Goal: Task Accomplishment & Management: Complete application form

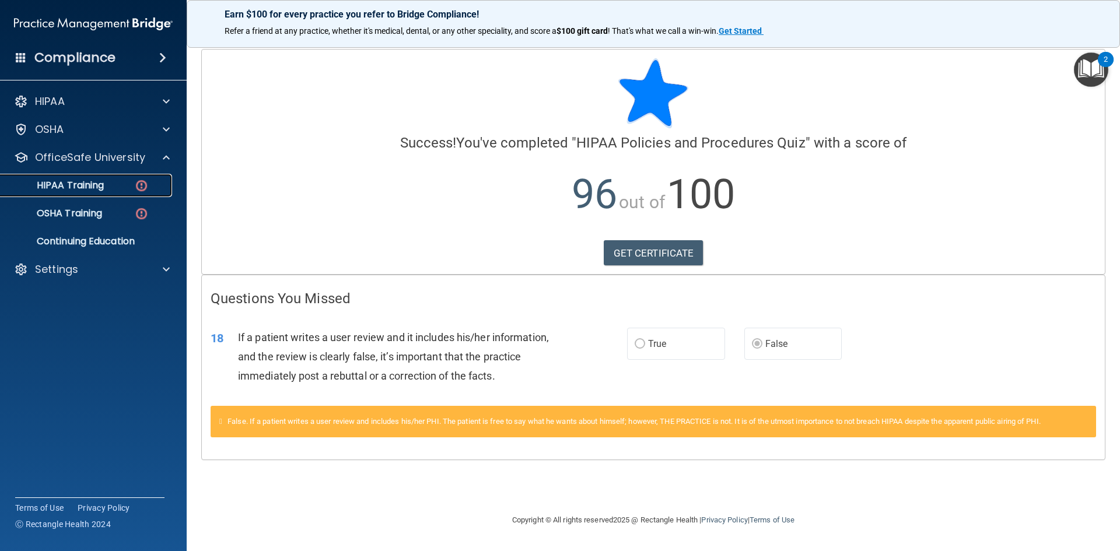
click at [127, 193] on link "HIPAA Training" at bounding box center [80, 185] width 184 height 23
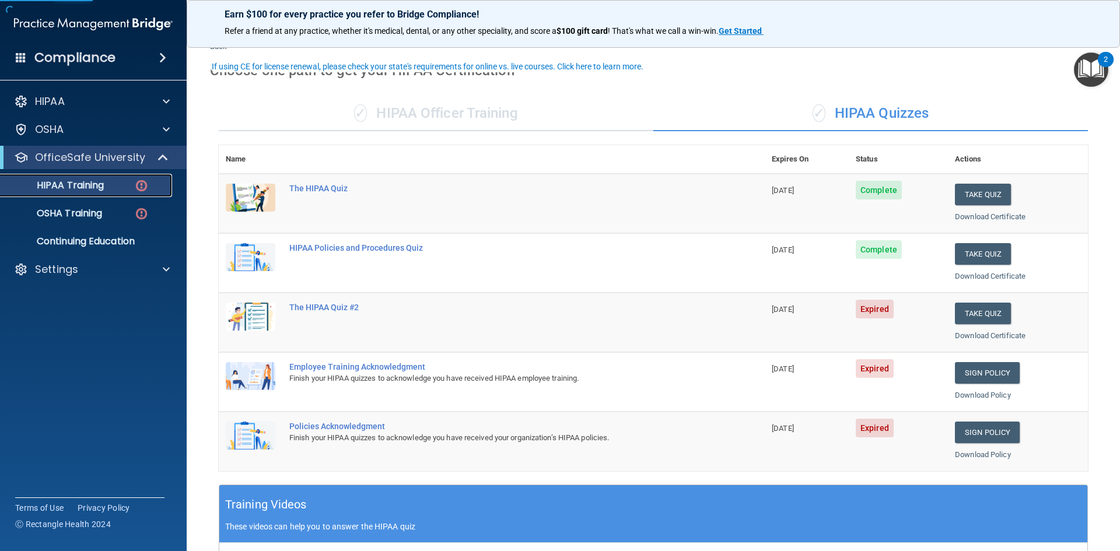
scroll to position [58, 0]
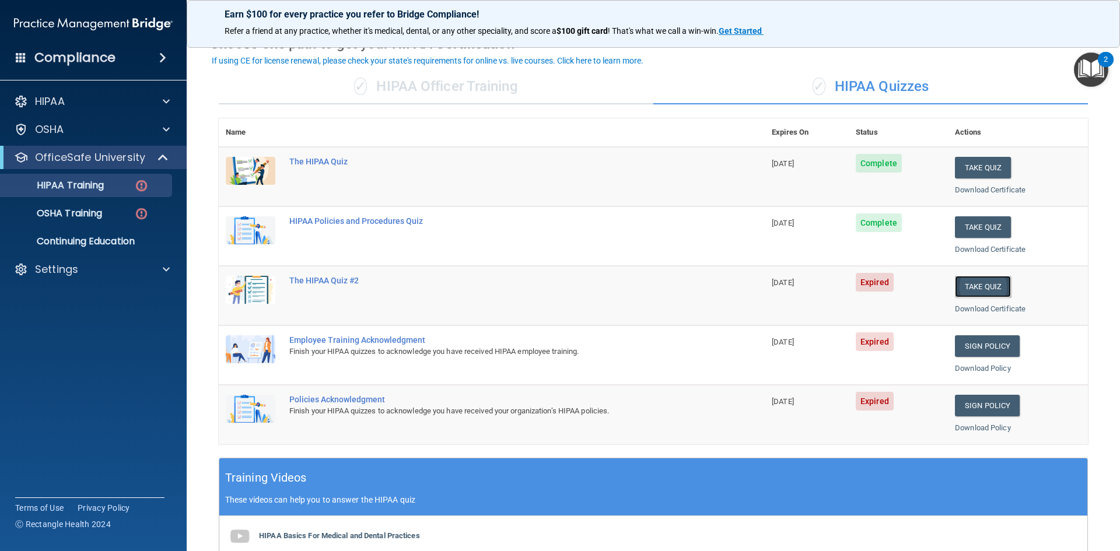
click at [982, 290] on button "Take Quiz" at bounding box center [983, 287] width 56 height 22
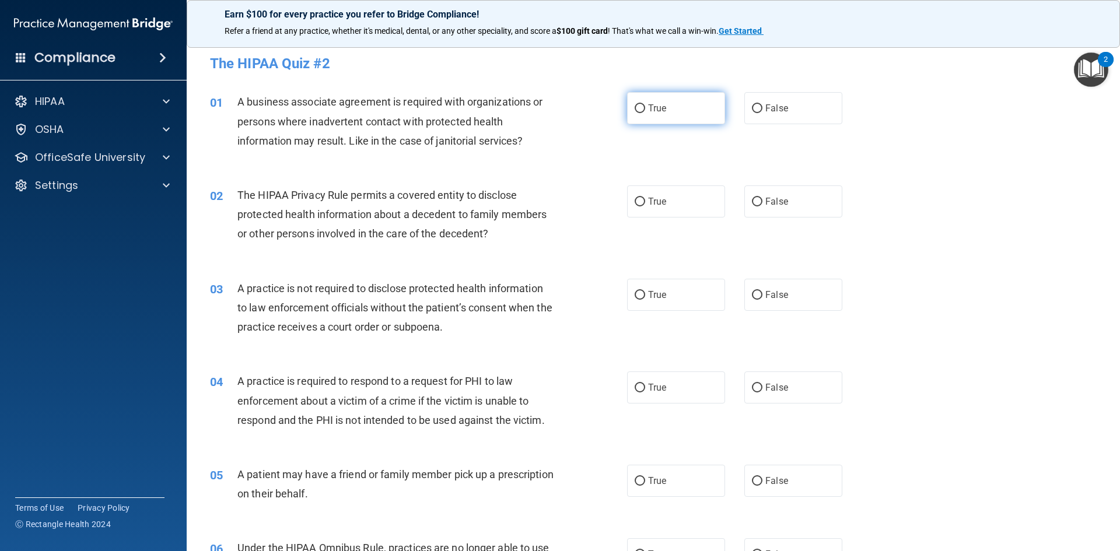
click at [643, 114] on label "True" at bounding box center [676, 108] width 98 height 32
click at [643, 113] on input "True" at bounding box center [640, 108] width 11 height 9
radio input "true"
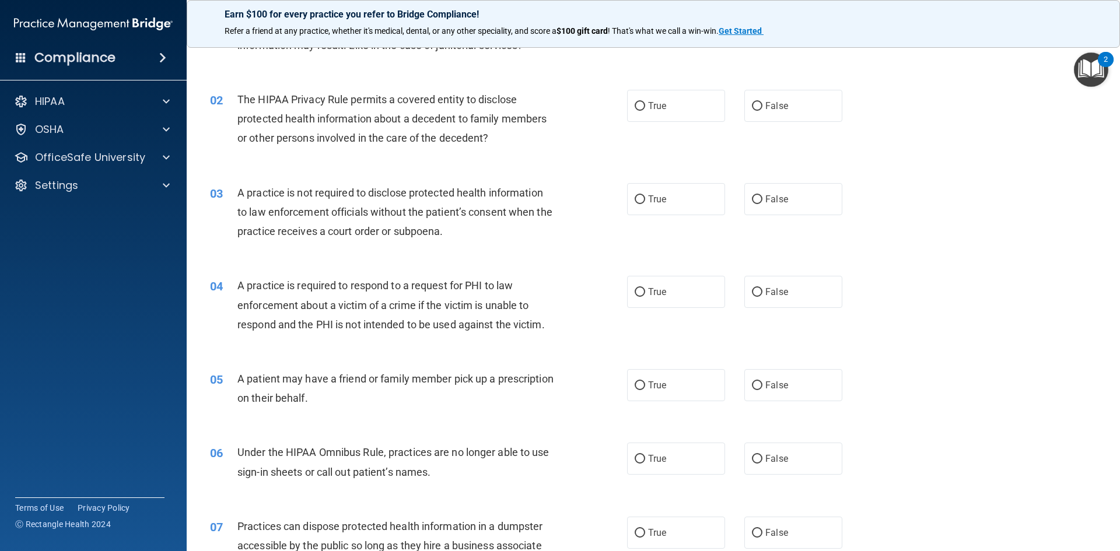
scroll to position [117, 0]
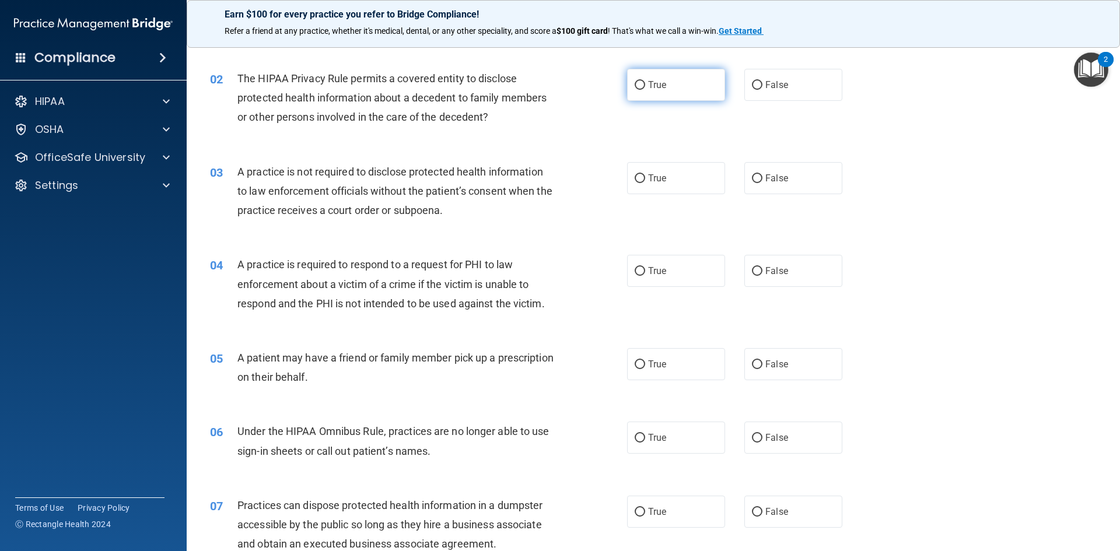
click at [635, 86] on input "True" at bounding box center [640, 85] width 11 height 9
radio input "true"
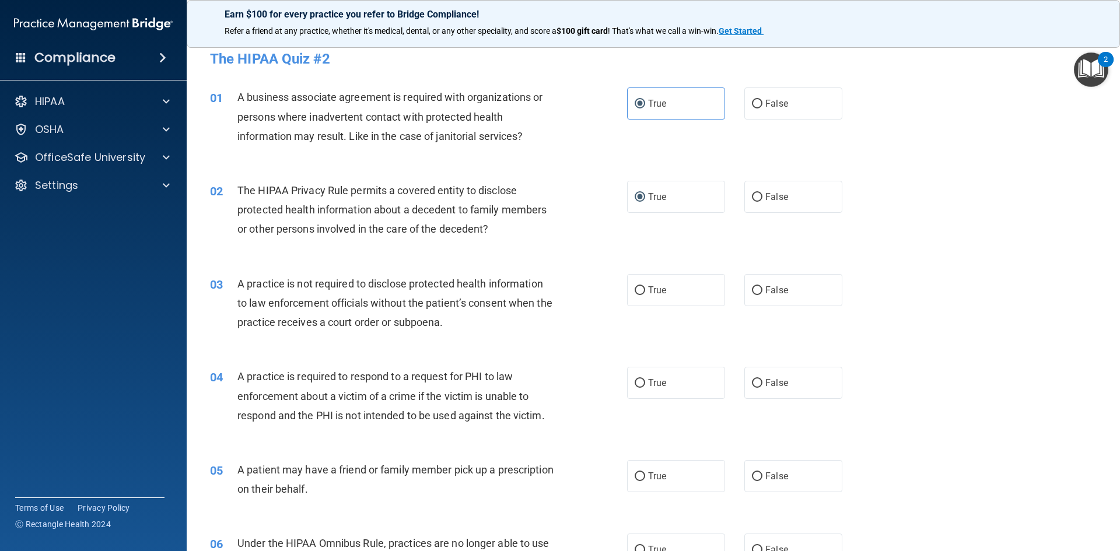
scroll to position [0, 0]
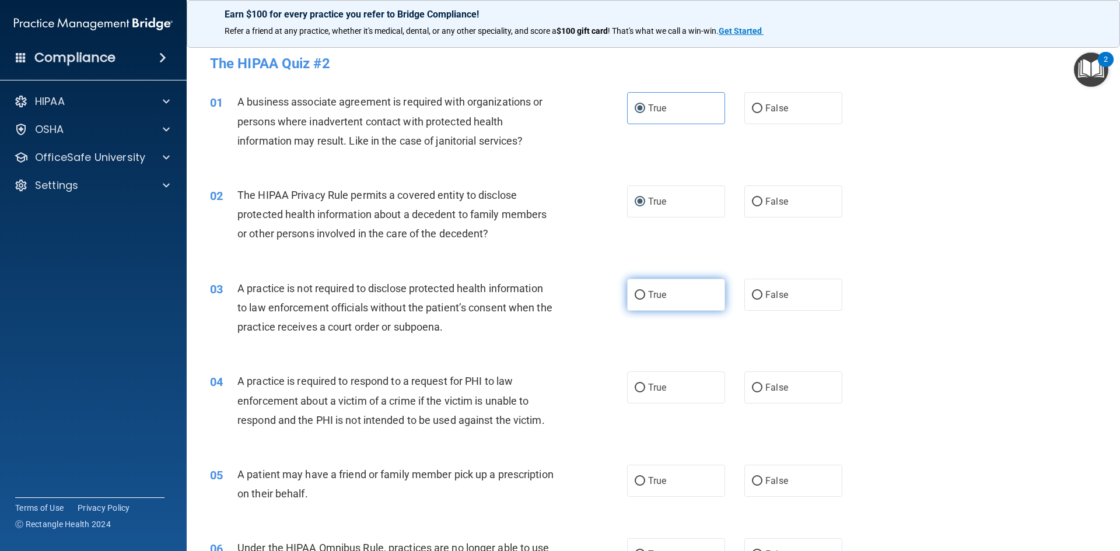
click at [650, 288] on label "True" at bounding box center [676, 295] width 98 height 32
click at [645, 291] on input "True" at bounding box center [640, 295] width 11 height 9
radio input "true"
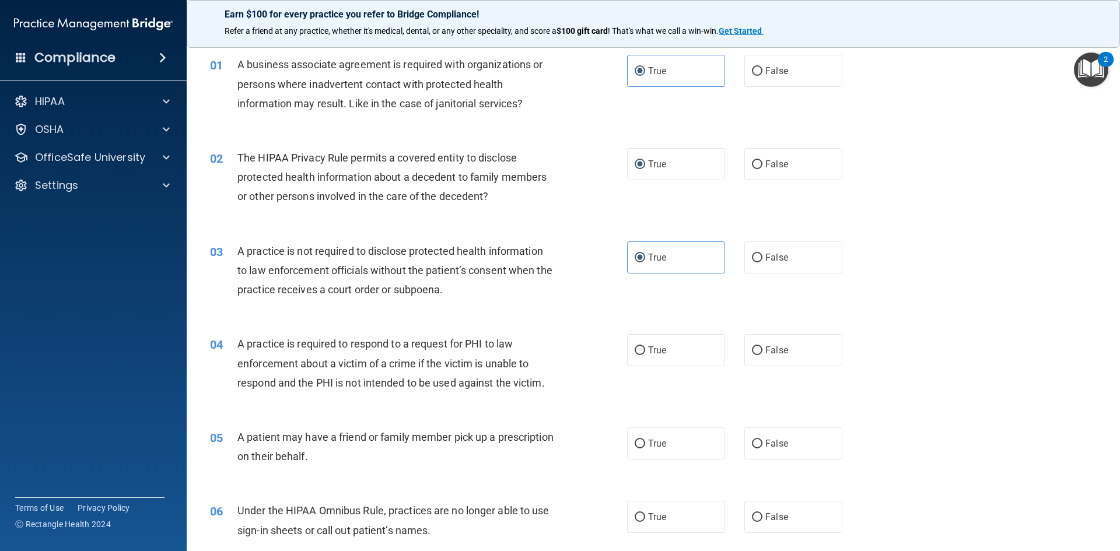
scroll to position [58, 0]
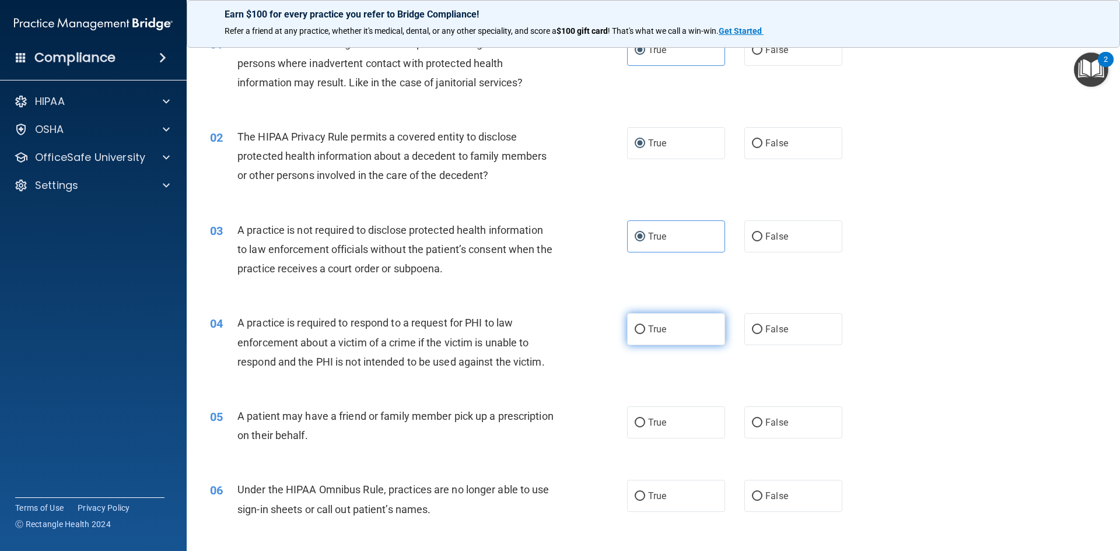
click at [659, 318] on label "True" at bounding box center [676, 329] width 98 height 32
click at [645, 326] on input "True" at bounding box center [640, 330] width 11 height 9
radio input "true"
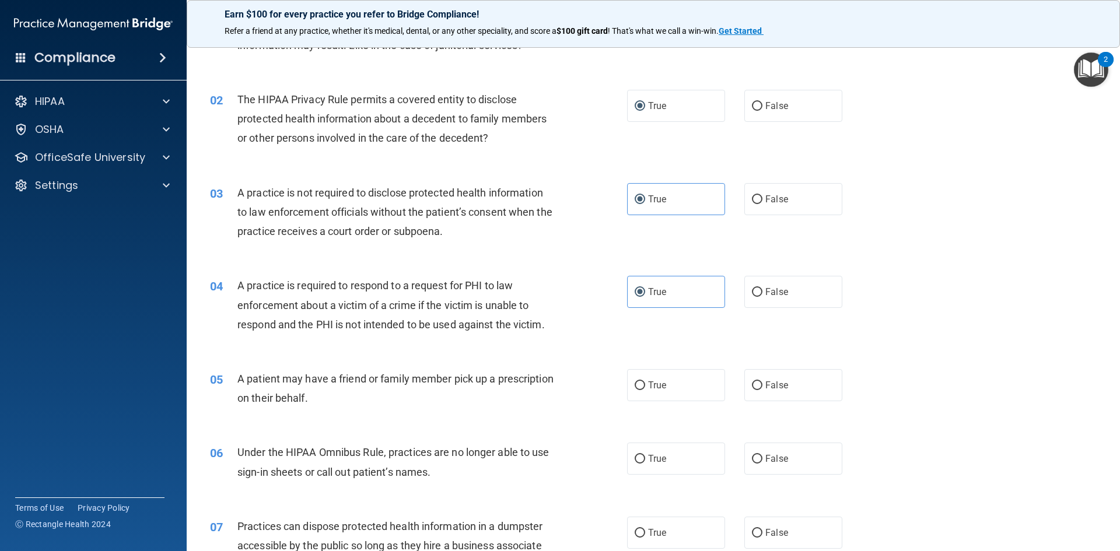
scroll to position [117, 0]
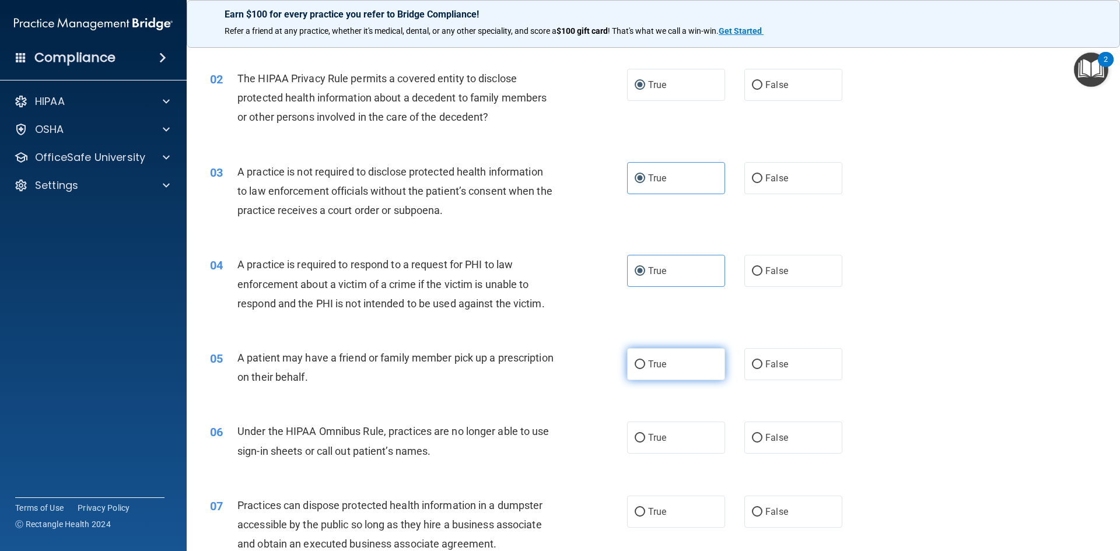
click at [653, 376] on label "True" at bounding box center [676, 364] width 98 height 32
click at [645, 369] on input "True" at bounding box center [640, 365] width 11 height 9
radio input "true"
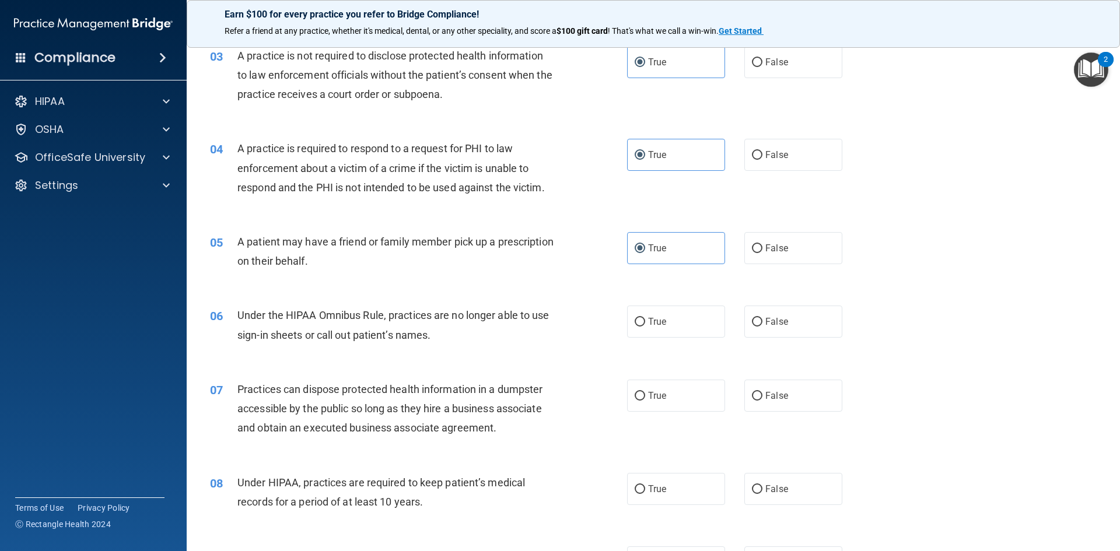
scroll to position [233, 0]
click at [691, 331] on label "True" at bounding box center [676, 321] width 98 height 32
click at [645, 326] on input "True" at bounding box center [640, 321] width 11 height 9
radio input "true"
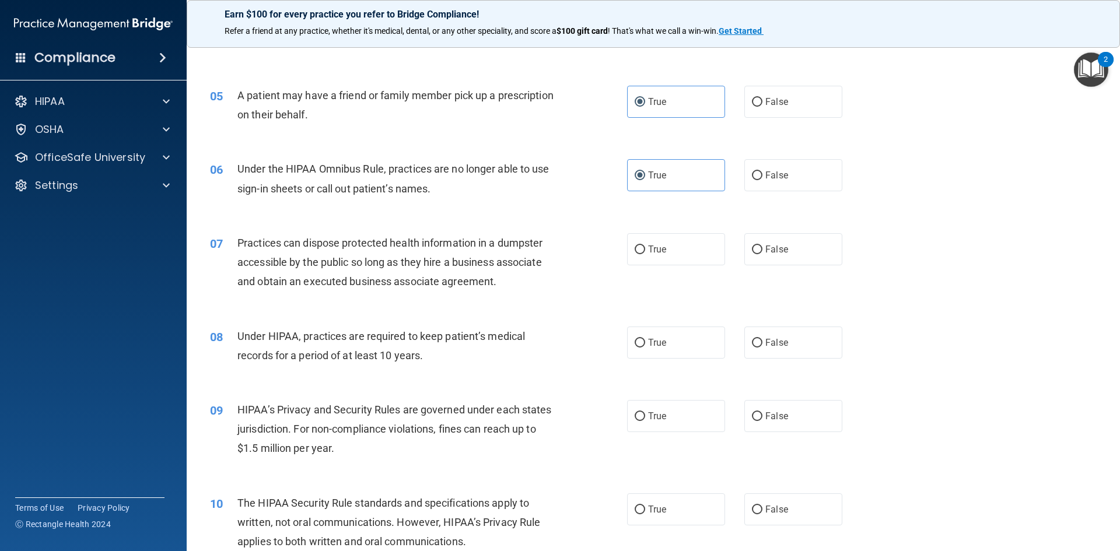
scroll to position [408, 0]
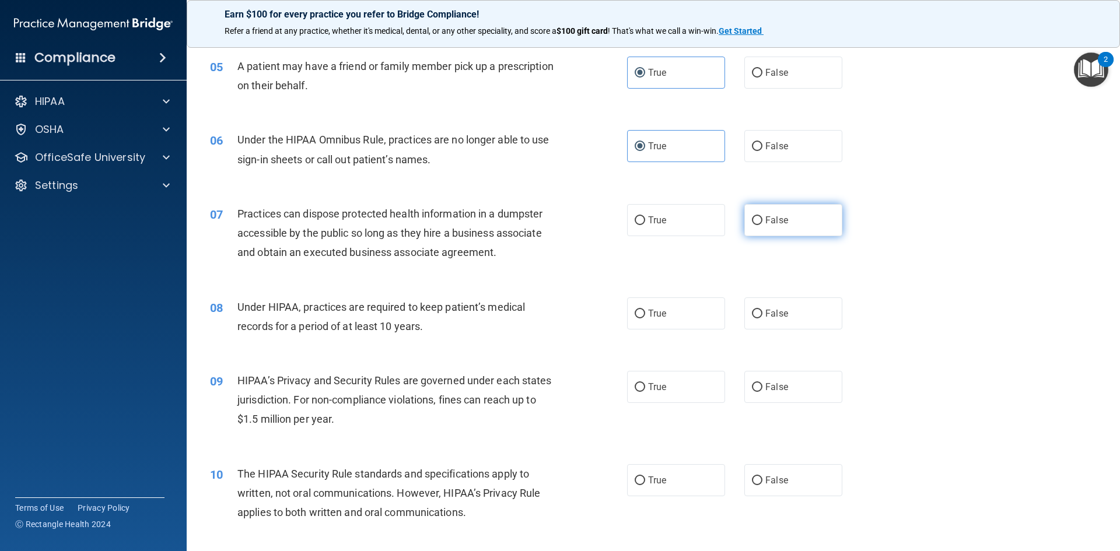
click at [756, 229] on label "False" at bounding box center [793, 220] width 98 height 32
click at [756, 225] on input "False" at bounding box center [757, 220] width 11 height 9
radio input "true"
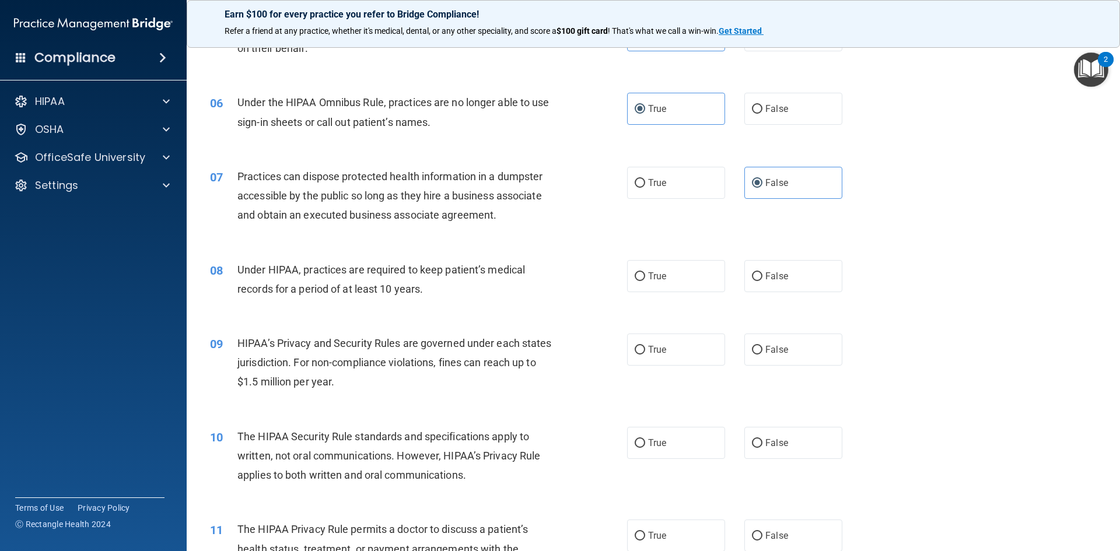
scroll to position [467, 0]
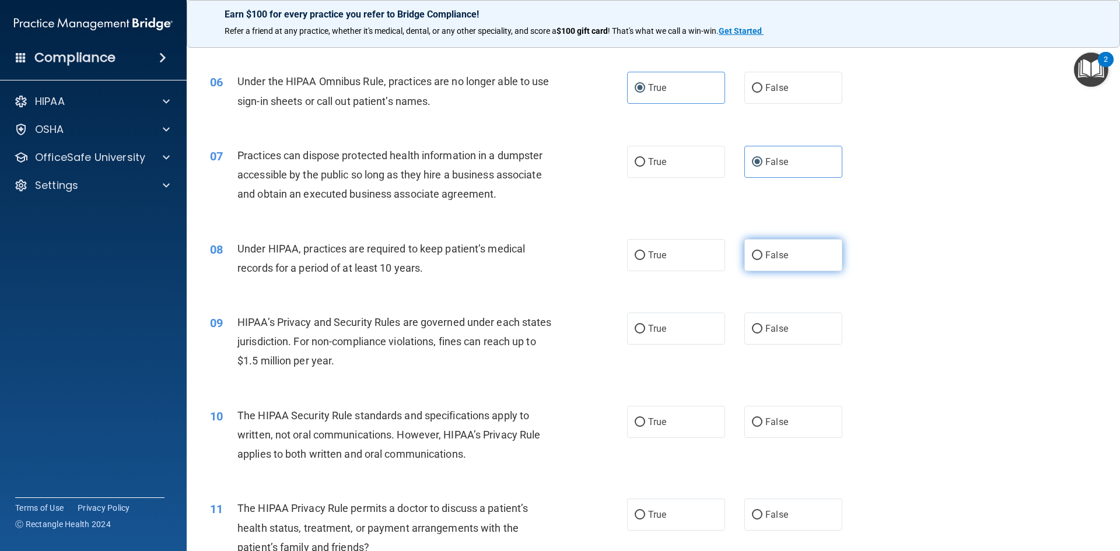
click at [772, 267] on label "False" at bounding box center [793, 255] width 98 height 32
click at [763, 260] on input "False" at bounding box center [757, 255] width 11 height 9
radio input "true"
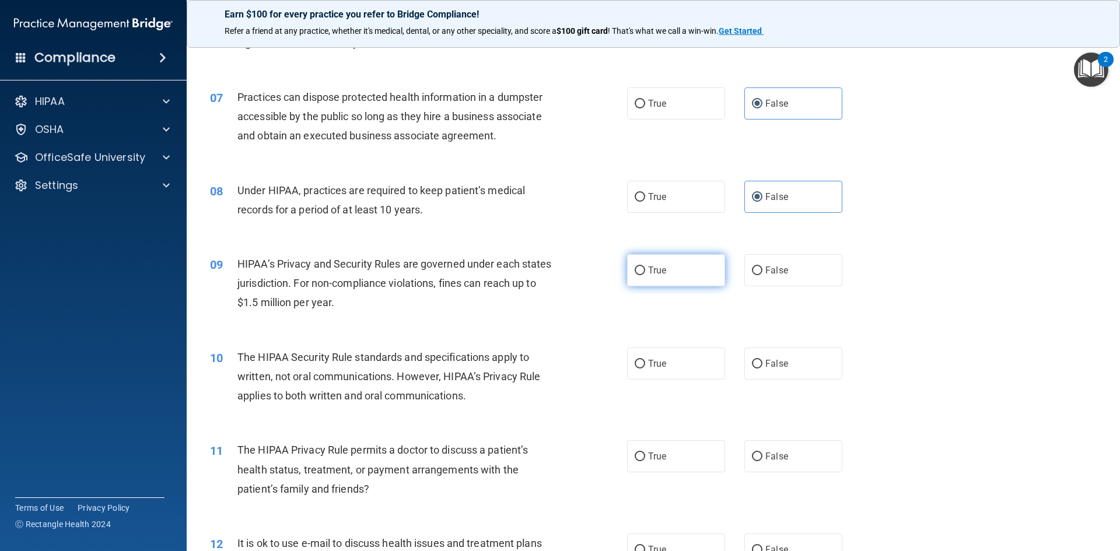
click at [642, 276] on label "True" at bounding box center [676, 270] width 98 height 32
click at [642, 275] on input "True" at bounding box center [640, 271] width 11 height 9
radio input "true"
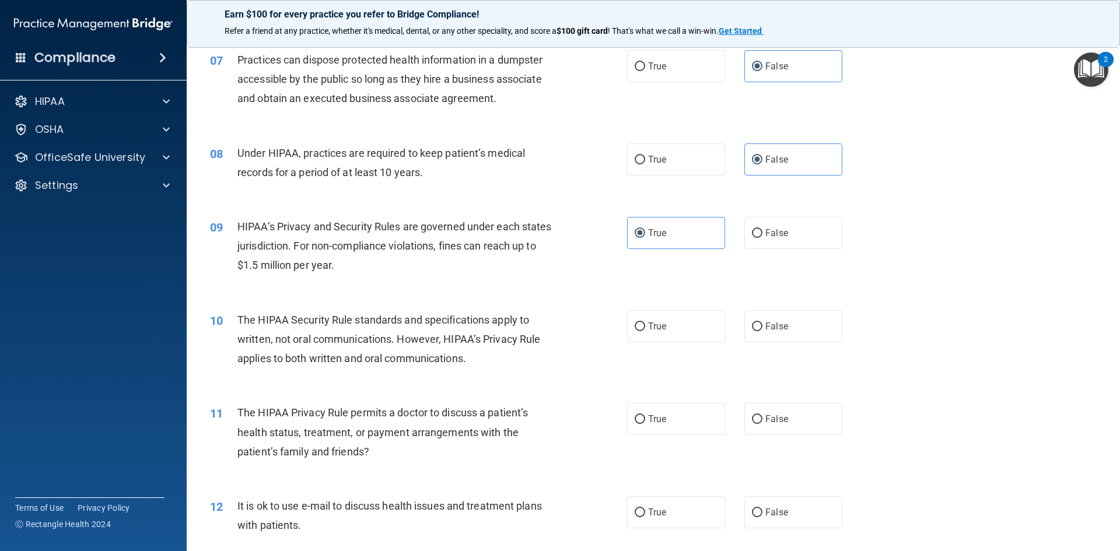
scroll to position [583, 0]
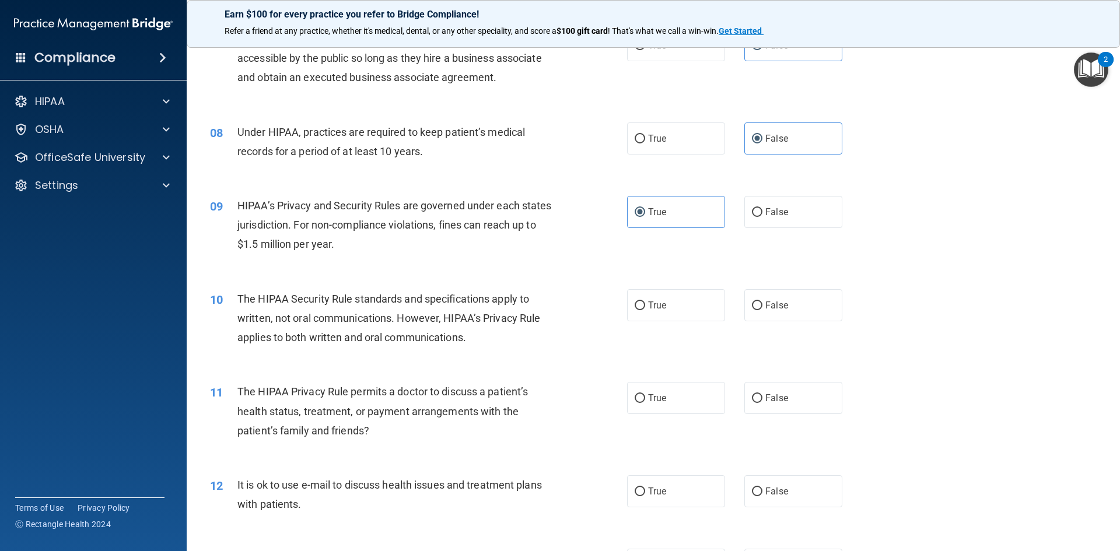
drag, startPoint x: 684, startPoint y: 306, endPoint x: 561, endPoint y: 340, distance: 127.5
click at [680, 307] on label "True" at bounding box center [676, 305] width 98 height 32
click at [645, 307] on input "True" at bounding box center [640, 306] width 11 height 9
radio input "true"
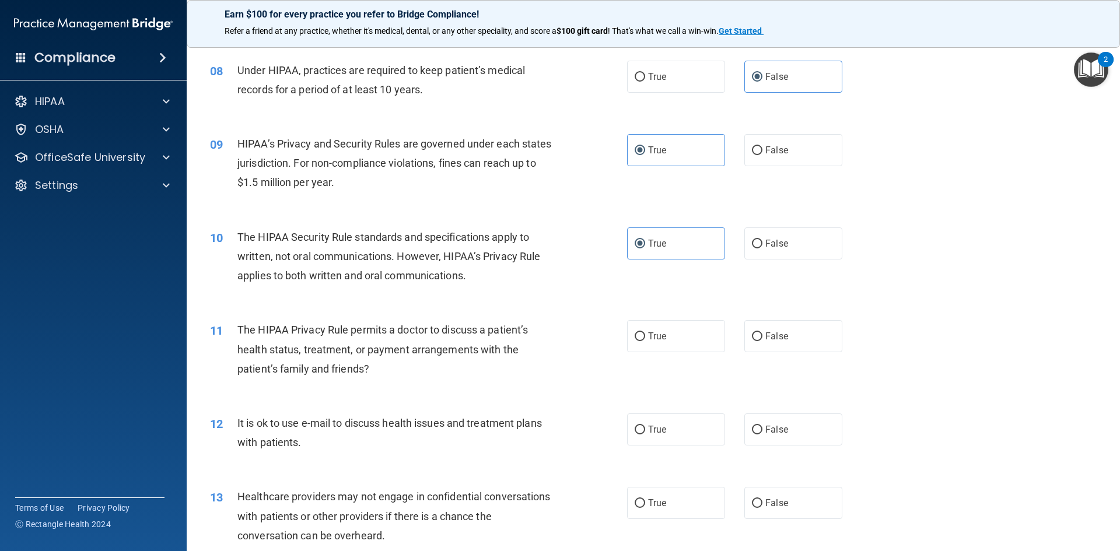
scroll to position [700, 0]
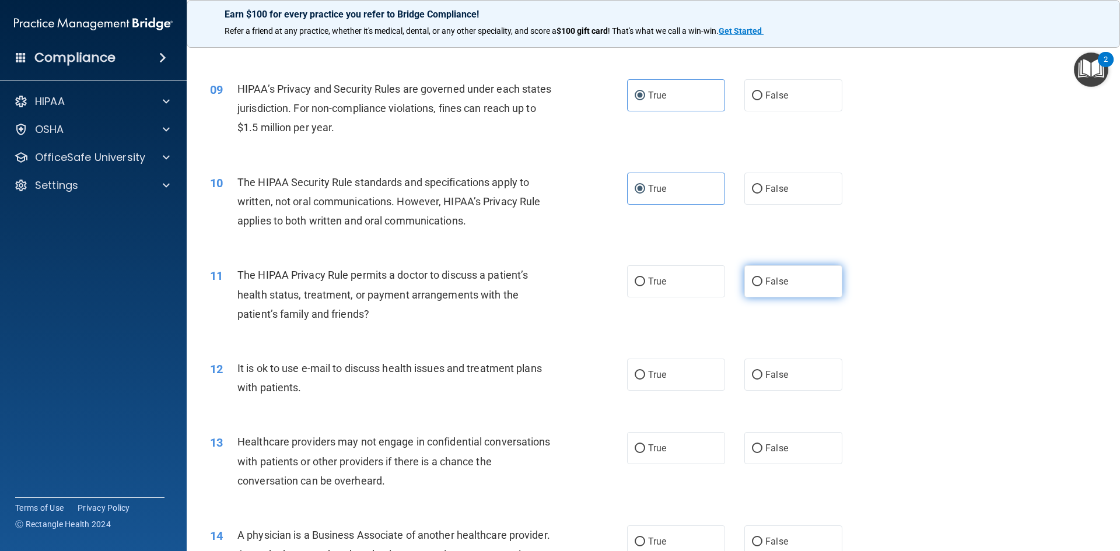
drag, startPoint x: 770, startPoint y: 285, endPoint x: 764, endPoint y: 288, distance: 6.8
click at [768, 286] on span "False" at bounding box center [776, 281] width 23 height 11
click at [763, 286] on input "False" at bounding box center [757, 282] width 11 height 9
radio input "true"
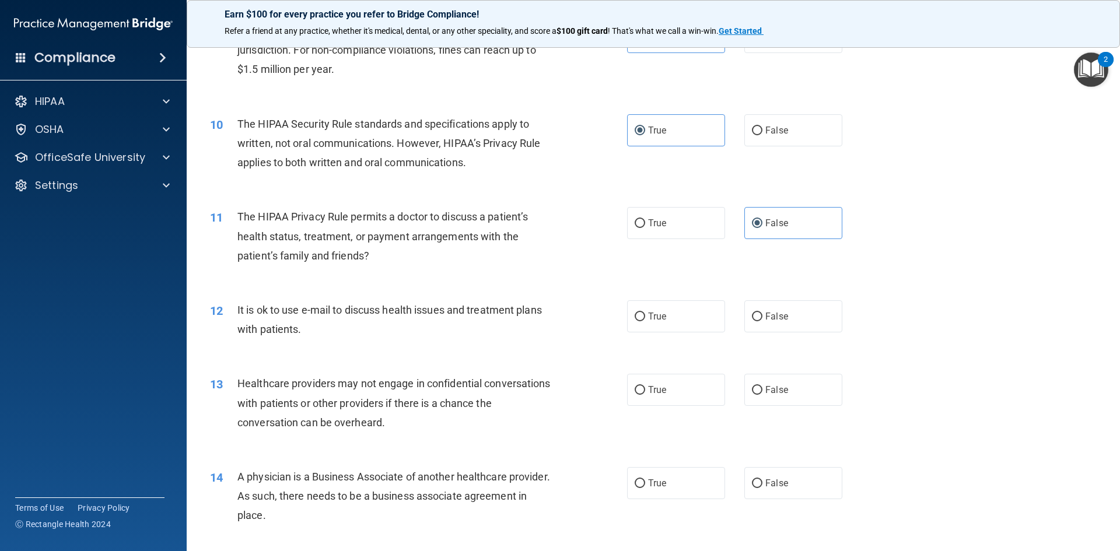
click at [798, 335] on div "12 It is ok to use e-mail to discuss health issues and treatment plans with pat…" at bounding box center [653, 323] width 904 height 74
click at [800, 317] on label "False" at bounding box center [793, 316] width 98 height 32
click at [763, 317] on input "False" at bounding box center [757, 317] width 11 height 9
radio input "true"
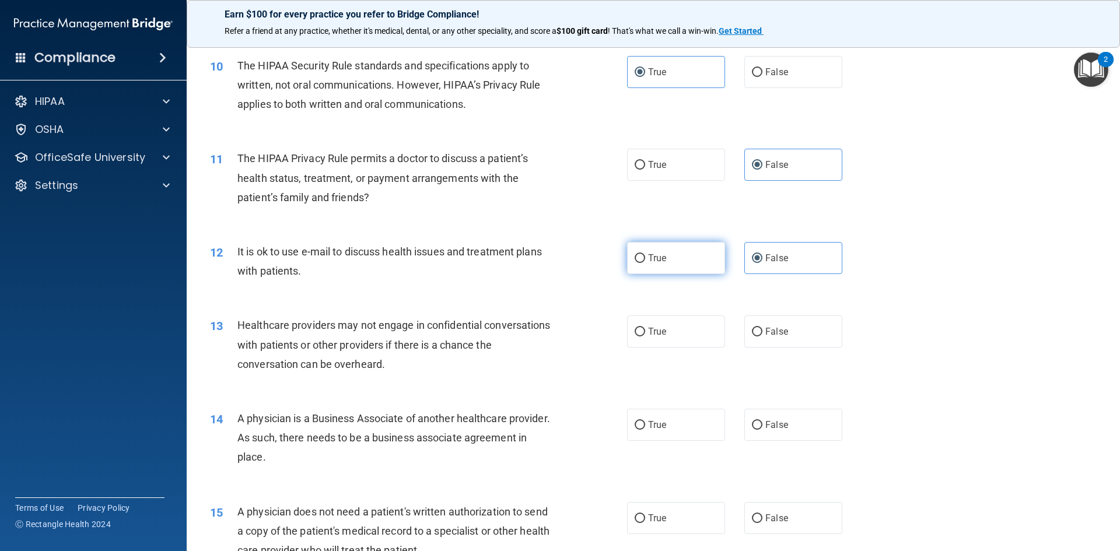
click at [660, 268] on label "True" at bounding box center [676, 258] width 98 height 32
click at [645, 263] on input "True" at bounding box center [640, 258] width 11 height 9
radio input "true"
radio input "false"
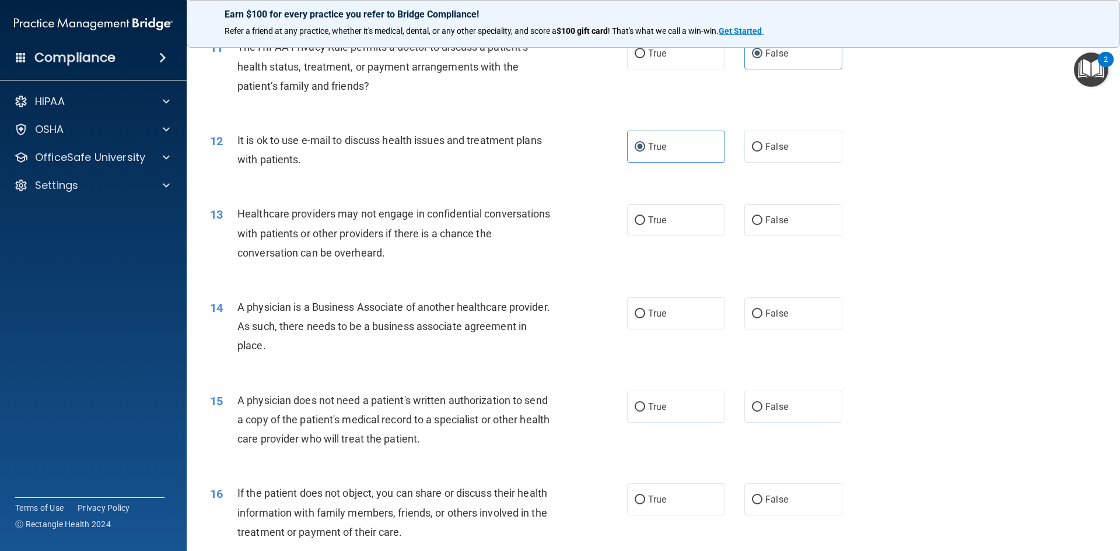
scroll to position [933, 0]
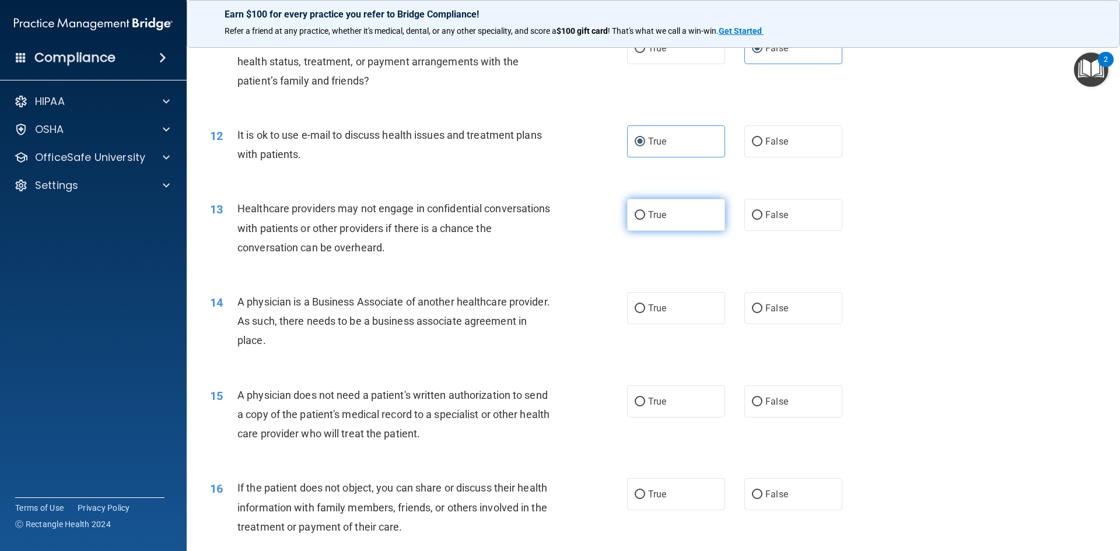
click at [649, 219] on span "True" at bounding box center [657, 214] width 18 height 11
click at [645, 219] on input "True" at bounding box center [640, 215] width 11 height 9
radio input "true"
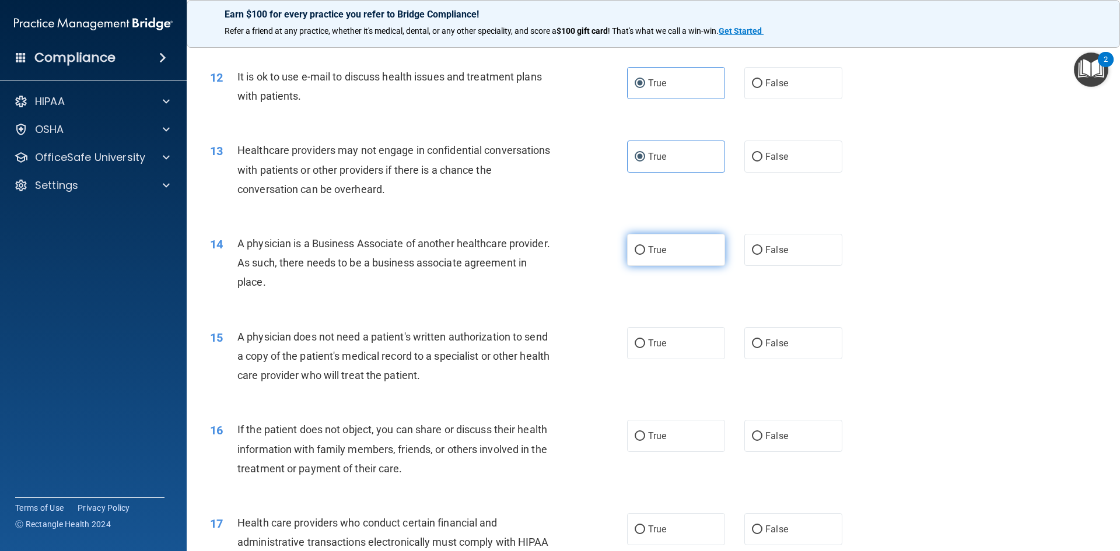
click at [692, 255] on label "True" at bounding box center [676, 250] width 98 height 32
click at [645, 255] on input "True" at bounding box center [640, 250] width 11 height 9
radio input "true"
click at [781, 331] on label "False" at bounding box center [793, 343] width 98 height 32
click at [763, 340] on input "False" at bounding box center [757, 344] width 11 height 9
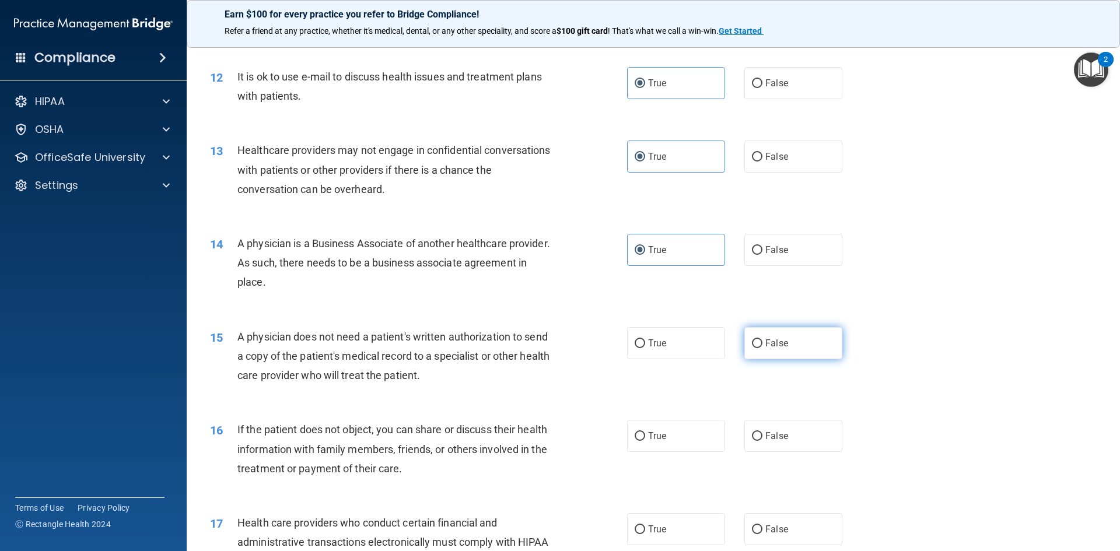
radio input "true"
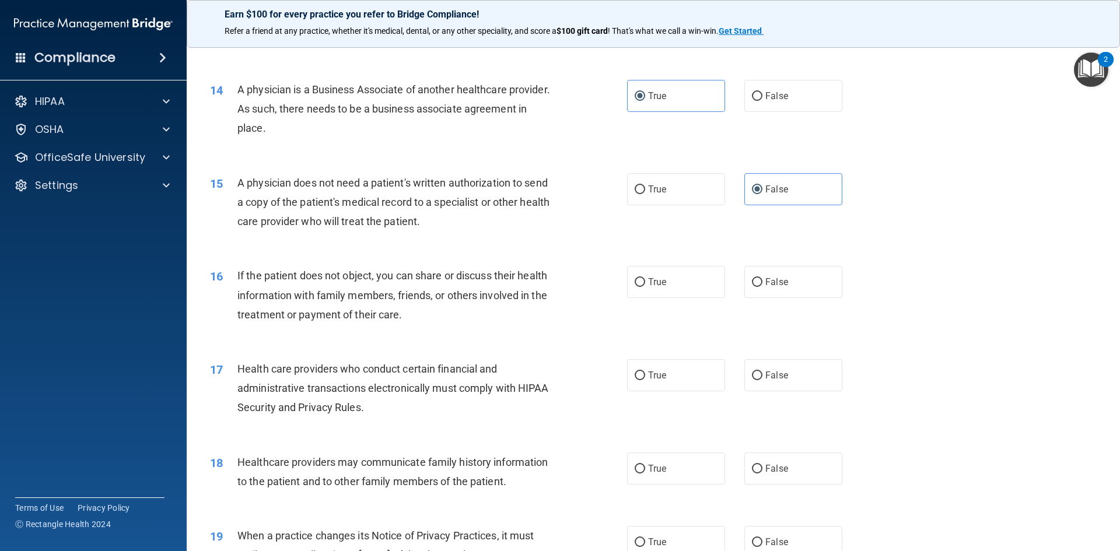
scroll to position [1167, 0]
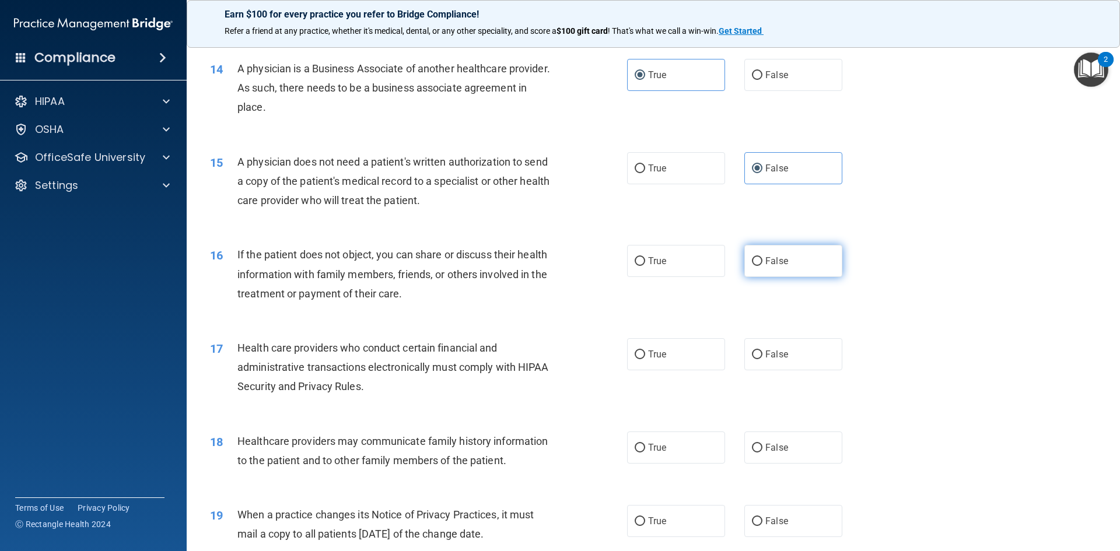
click at [752, 264] on input "False" at bounding box center [757, 261] width 11 height 9
radio input "true"
click at [698, 277] on div "16 If the patient does not object, you can share or discuss their health inform…" at bounding box center [653, 276] width 904 height 93
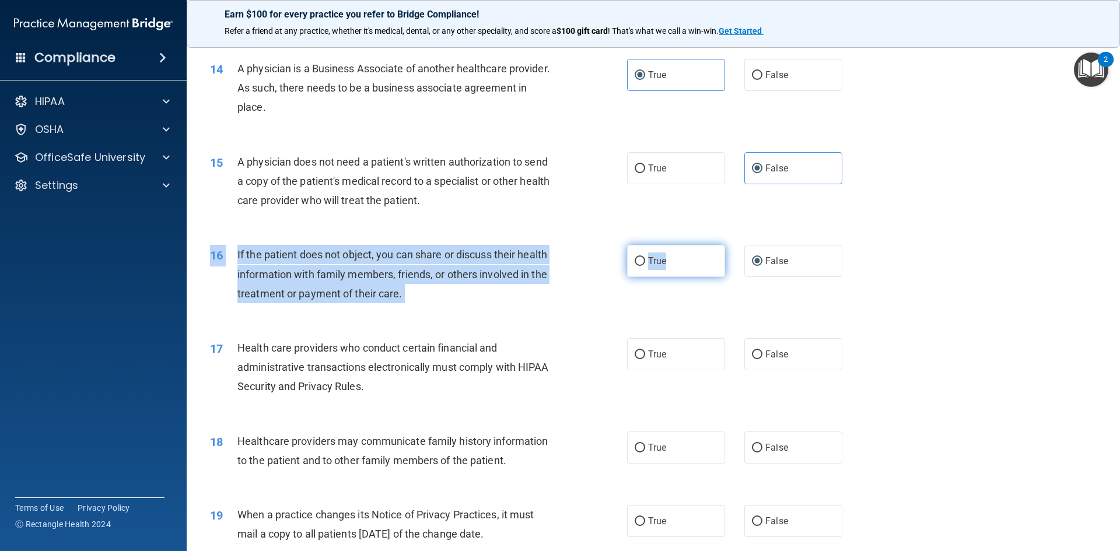
click at [698, 275] on label "True" at bounding box center [676, 261] width 98 height 32
click at [645, 266] on input "True" at bounding box center [640, 261] width 11 height 9
radio input "true"
radio input "false"
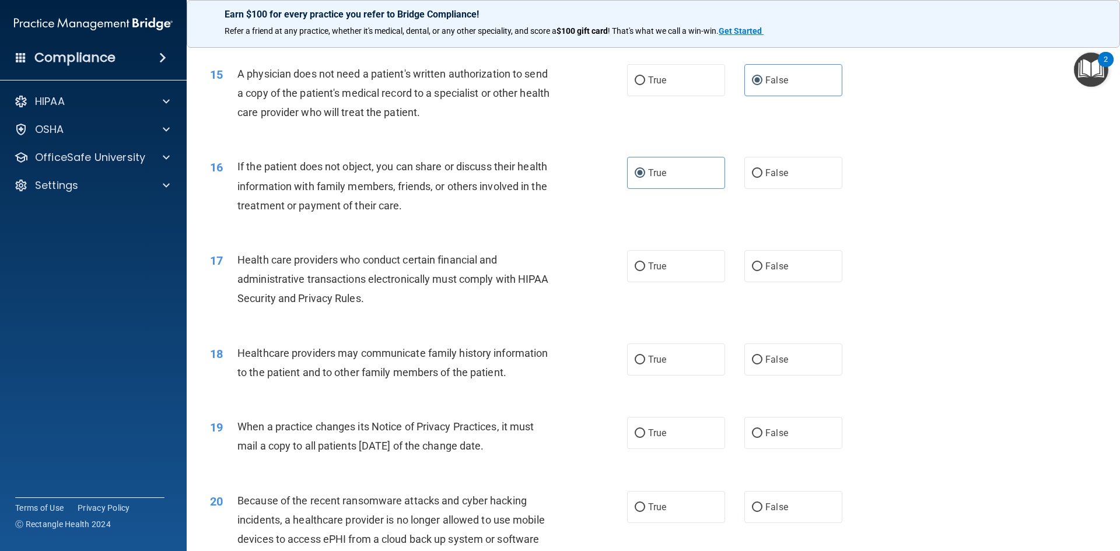
scroll to position [1283, 0]
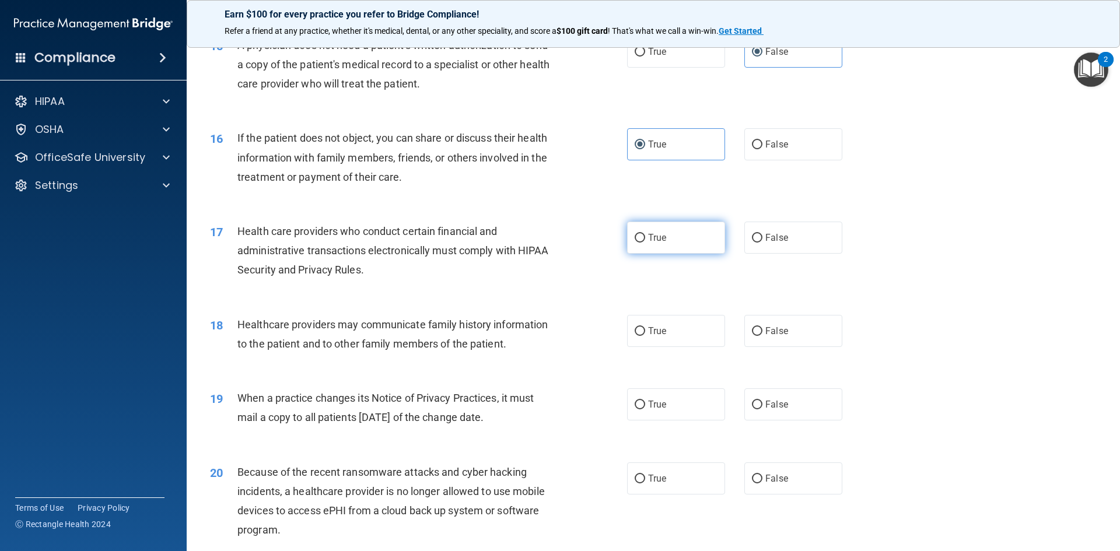
drag, startPoint x: 661, startPoint y: 224, endPoint x: 645, endPoint y: 237, distance: 21.1
click at [655, 229] on label "True" at bounding box center [676, 238] width 98 height 32
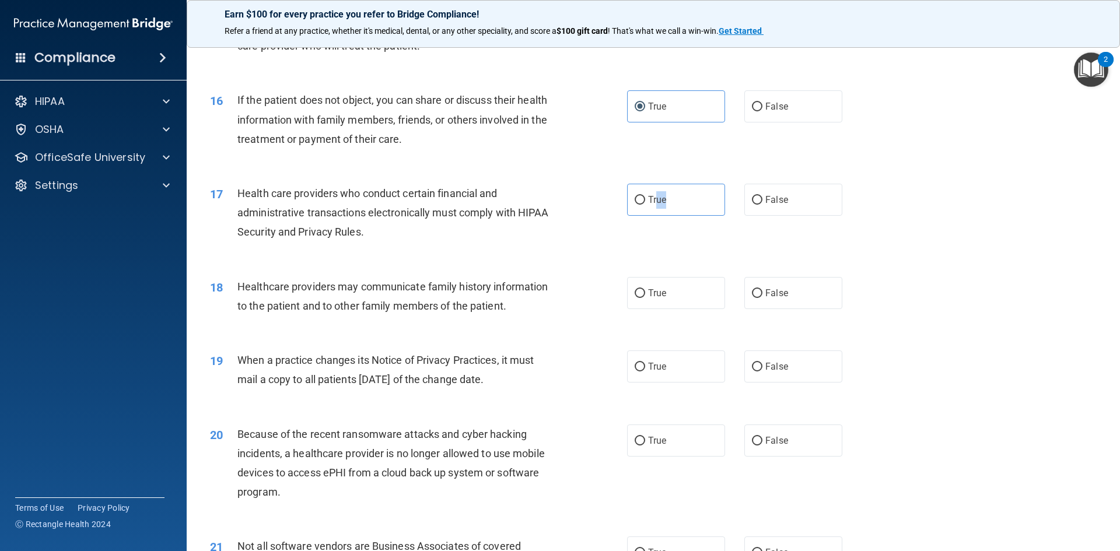
scroll to position [1342, 0]
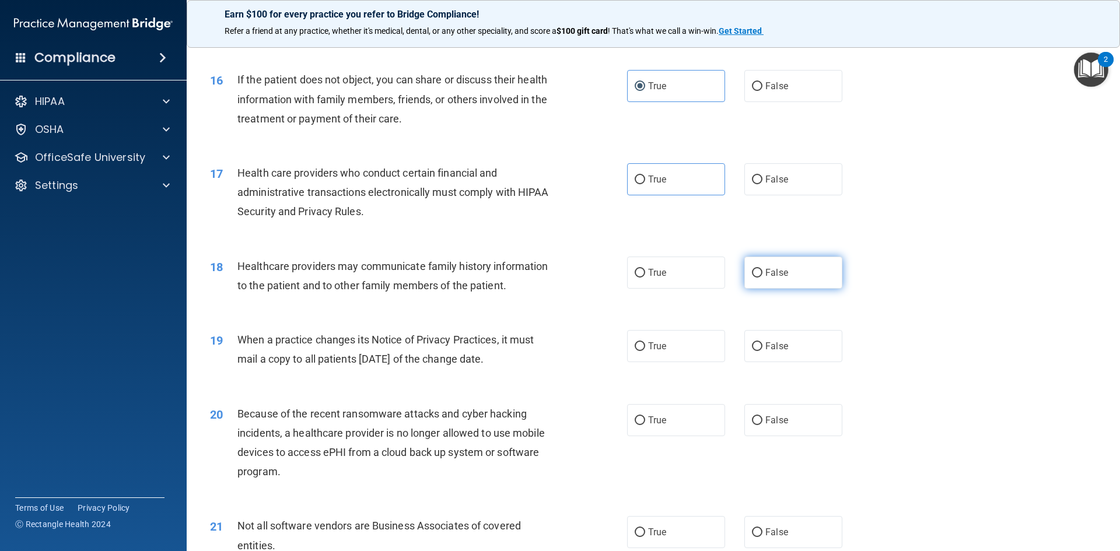
click at [774, 261] on label "False" at bounding box center [793, 273] width 98 height 32
click at [763, 269] on input "False" at bounding box center [757, 273] width 11 height 9
radio input "true"
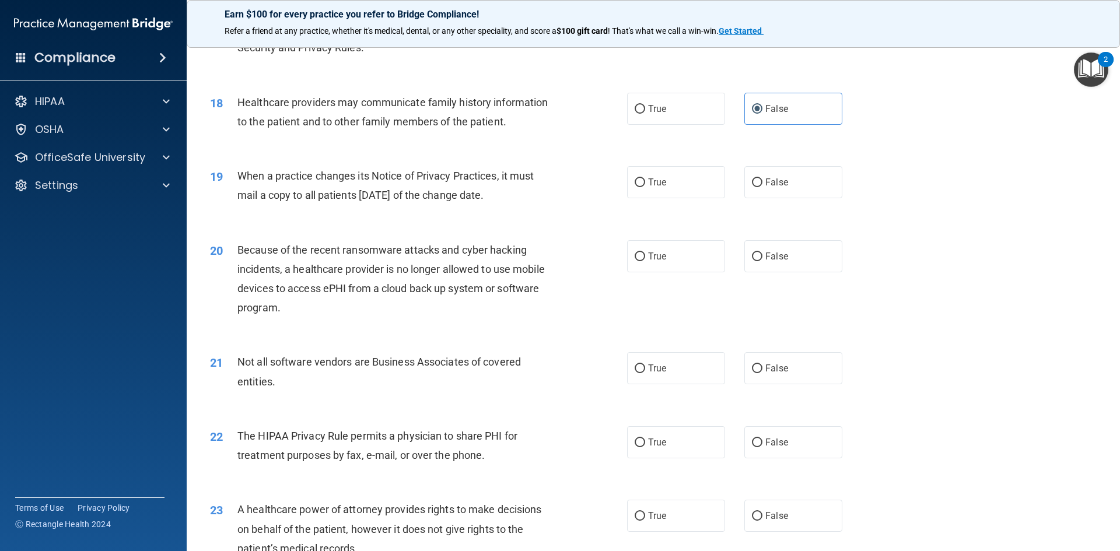
scroll to position [1517, 0]
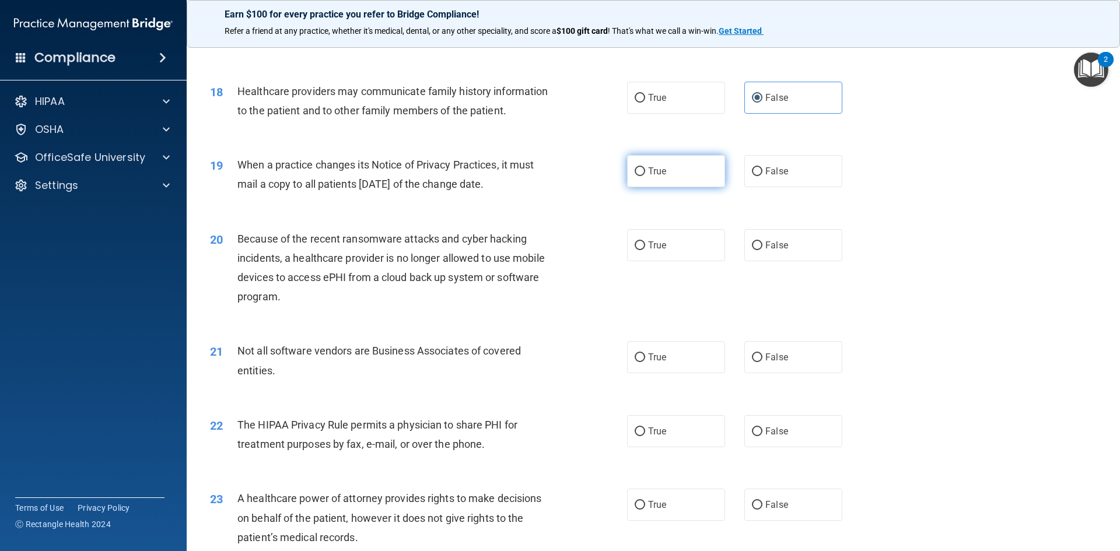
click at [666, 176] on label "True" at bounding box center [676, 171] width 98 height 32
click at [645, 176] on input "True" at bounding box center [640, 171] width 11 height 9
radio input "true"
drag, startPoint x: 632, startPoint y: 252, endPoint x: 428, endPoint y: 365, distance: 234.0
click at [629, 255] on label "True" at bounding box center [676, 245] width 98 height 32
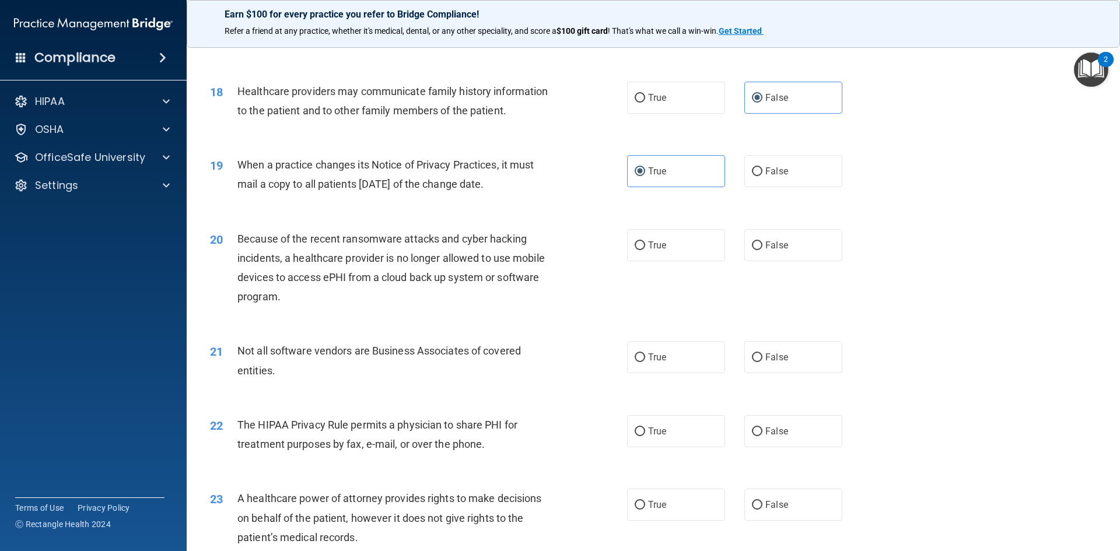
click at [635, 250] on input "True" at bounding box center [640, 246] width 11 height 9
radio input "true"
drag, startPoint x: 825, startPoint y: 368, endPoint x: 668, endPoint y: 369, distance: 156.9
click at [821, 368] on label "False" at bounding box center [793, 357] width 98 height 32
click at [763, 362] on input "False" at bounding box center [757, 358] width 11 height 9
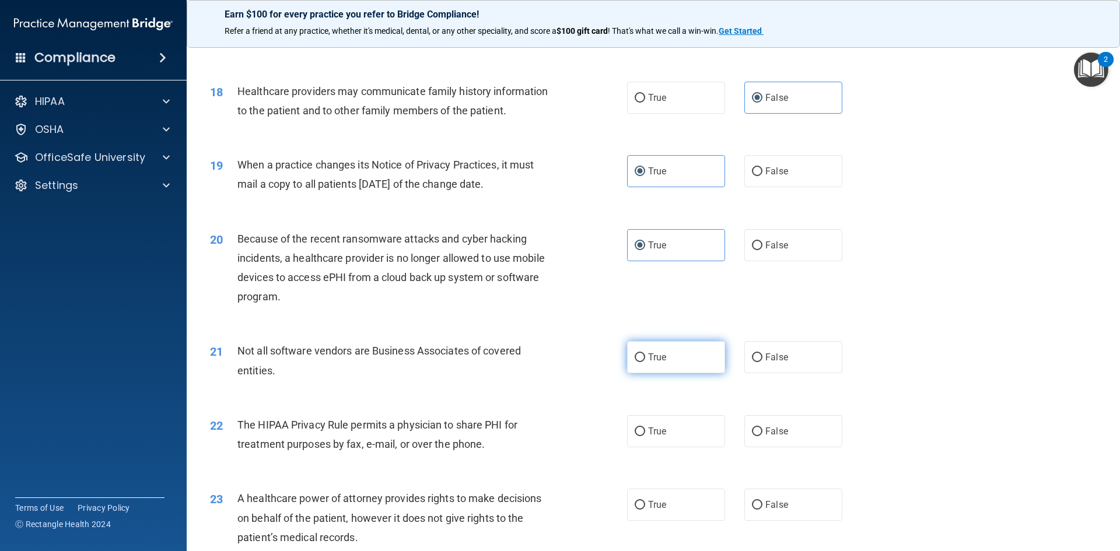
radio input "true"
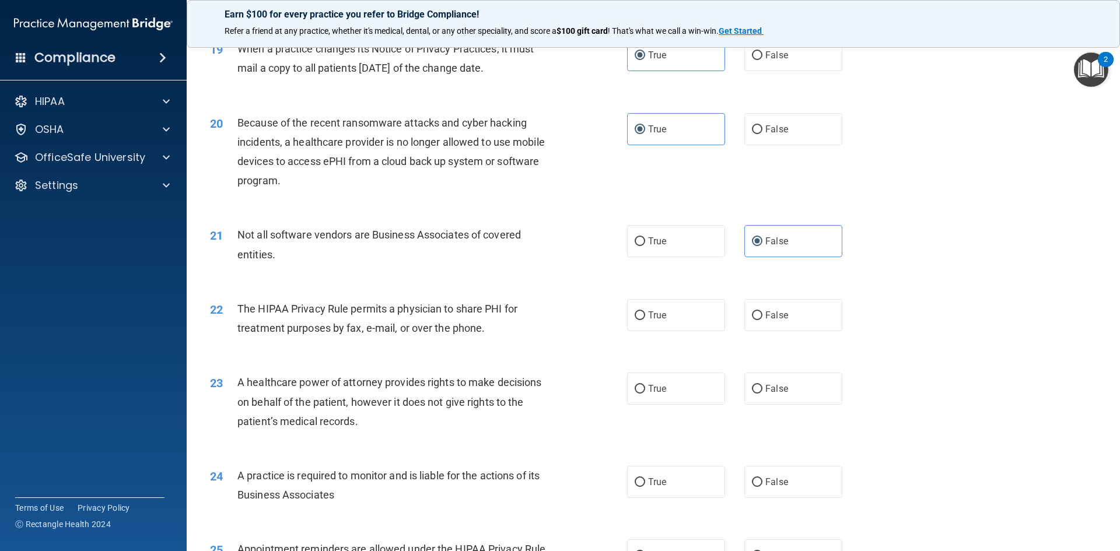
scroll to position [1634, 0]
click at [673, 246] on label "True" at bounding box center [676, 241] width 98 height 32
click at [645, 246] on input "True" at bounding box center [640, 241] width 11 height 9
radio input "true"
radio input "false"
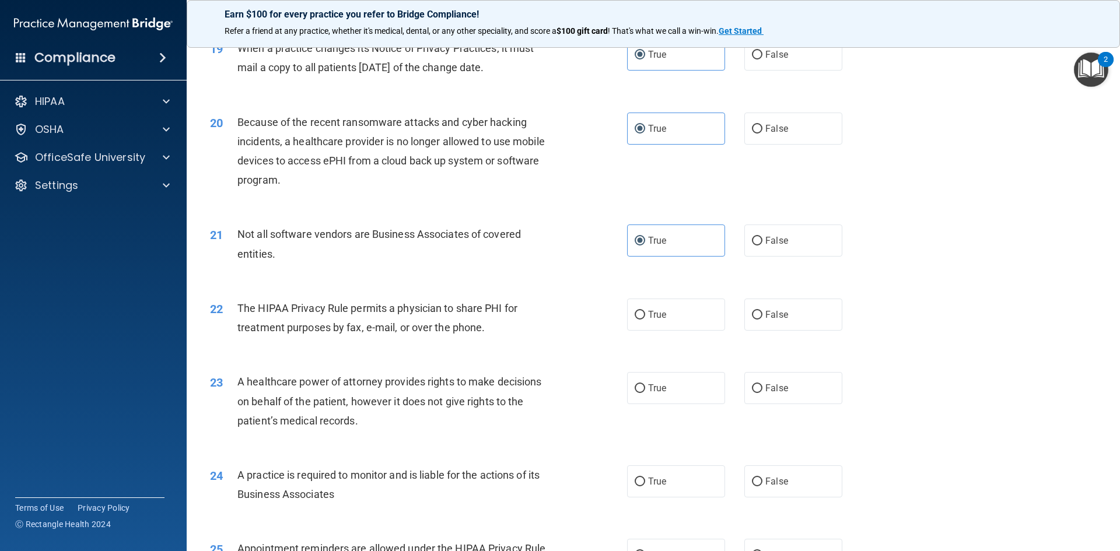
drag, startPoint x: 808, startPoint y: 314, endPoint x: 597, endPoint y: 331, distance: 211.9
click at [807, 314] on label "False" at bounding box center [793, 315] width 98 height 32
click at [763, 314] on input "False" at bounding box center [757, 315] width 11 height 9
radio input "true"
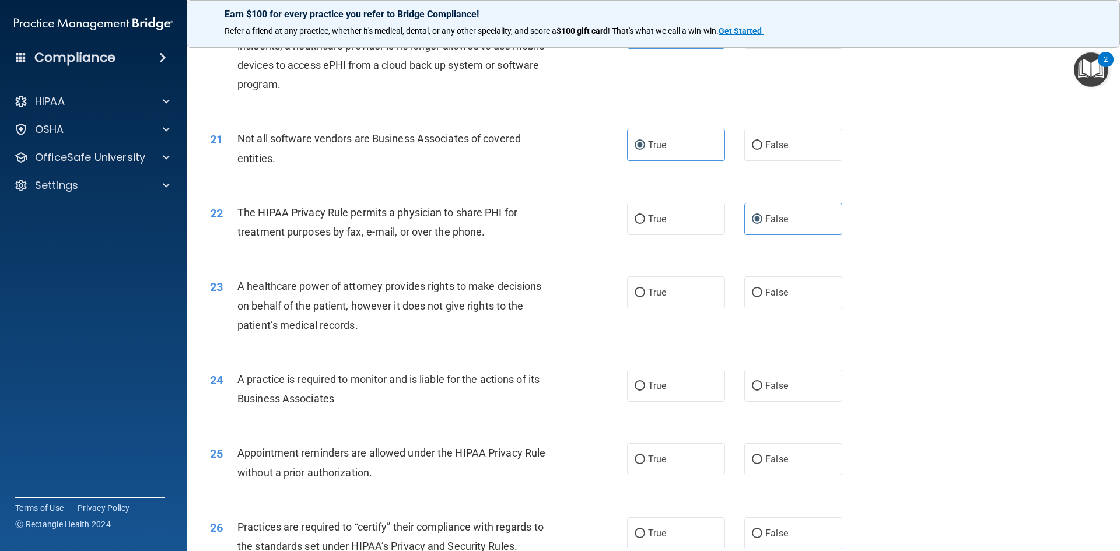
scroll to position [1750, 0]
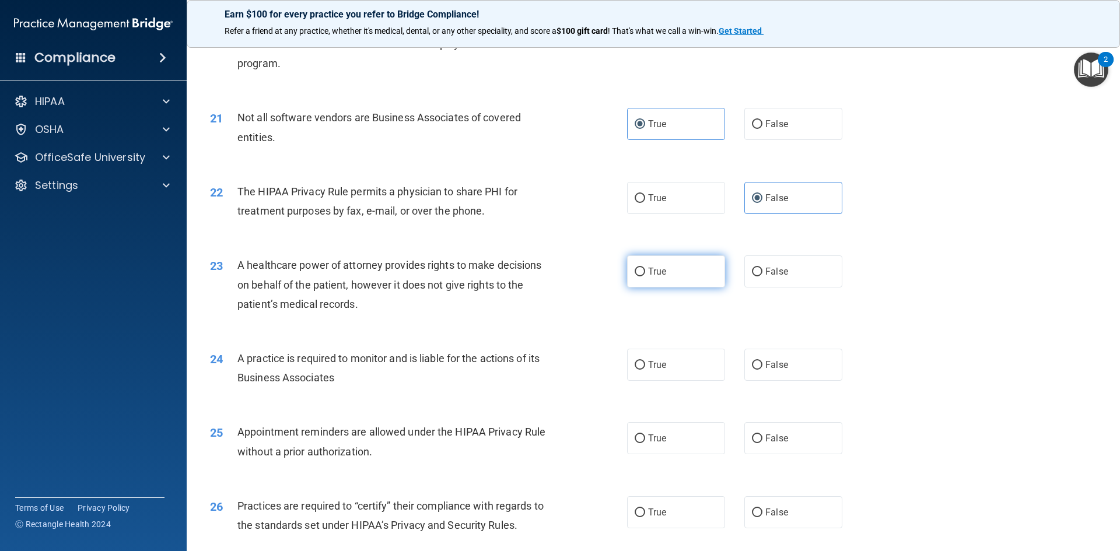
click at [629, 279] on label "True" at bounding box center [676, 272] width 98 height 32
click at [635, 277] on input "True" at bounding box center [640, 272] width 11 height 9
radio input "true"
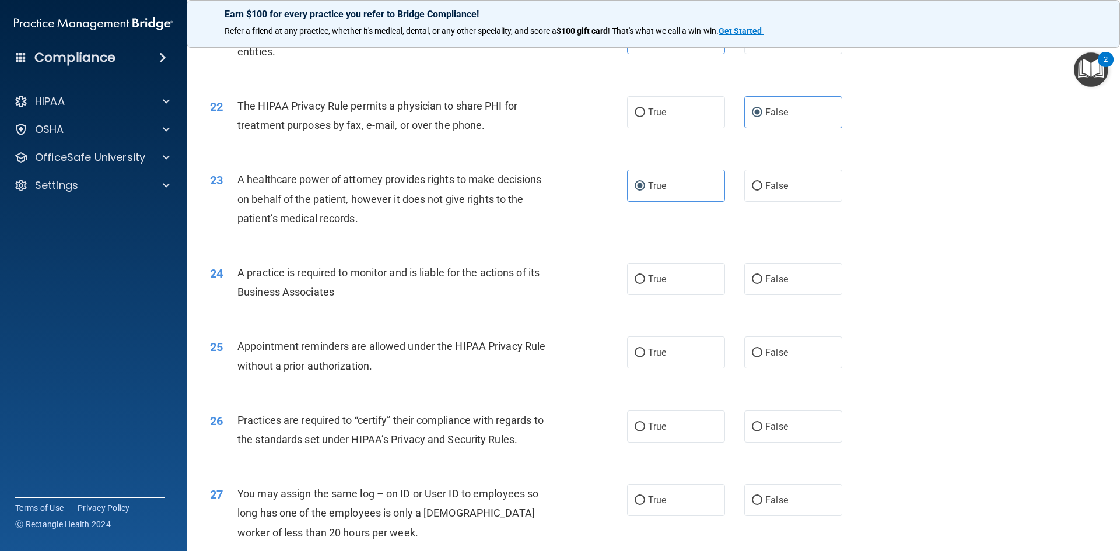
scroll to position [1867, 0]
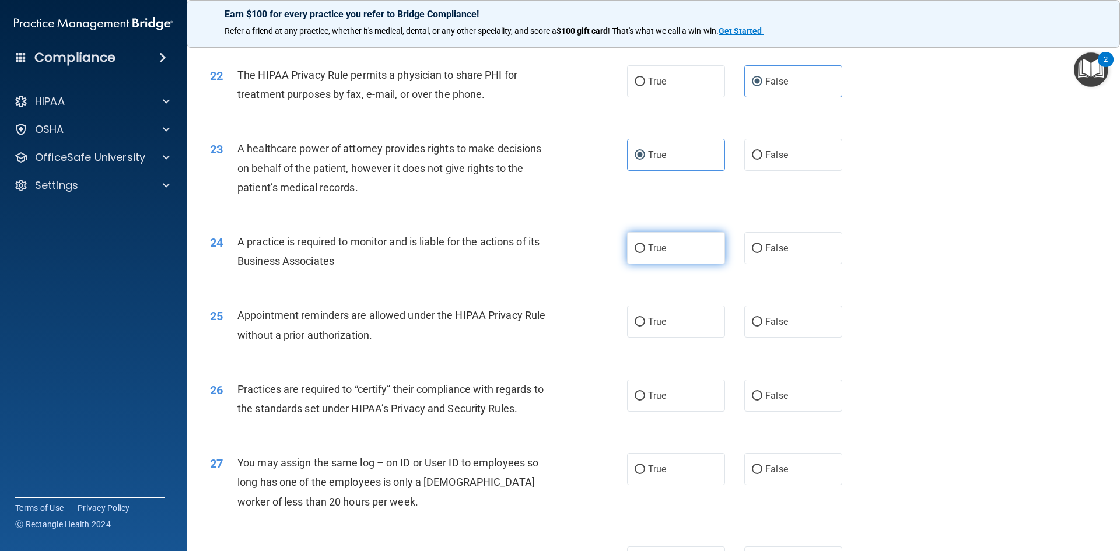
click at [627, 260] on label "True" at bounding box center [676, 248] width 98 height 32
click at [635, 253] on input "True" at bounding box center [640, 248] width 11 height 9
radio input "true"
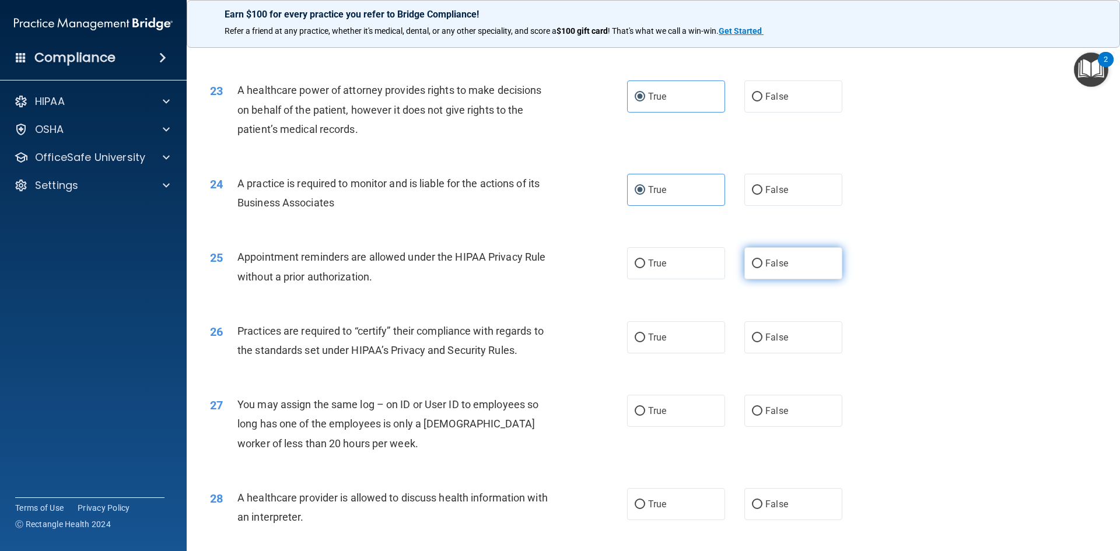
click at [755, 272] on label "False" at bounding box center [793, 263] width 98 height 32
click at [755, 268] on input "False" at bounding box center [757, 264] width 11 height 9
radio input "true"
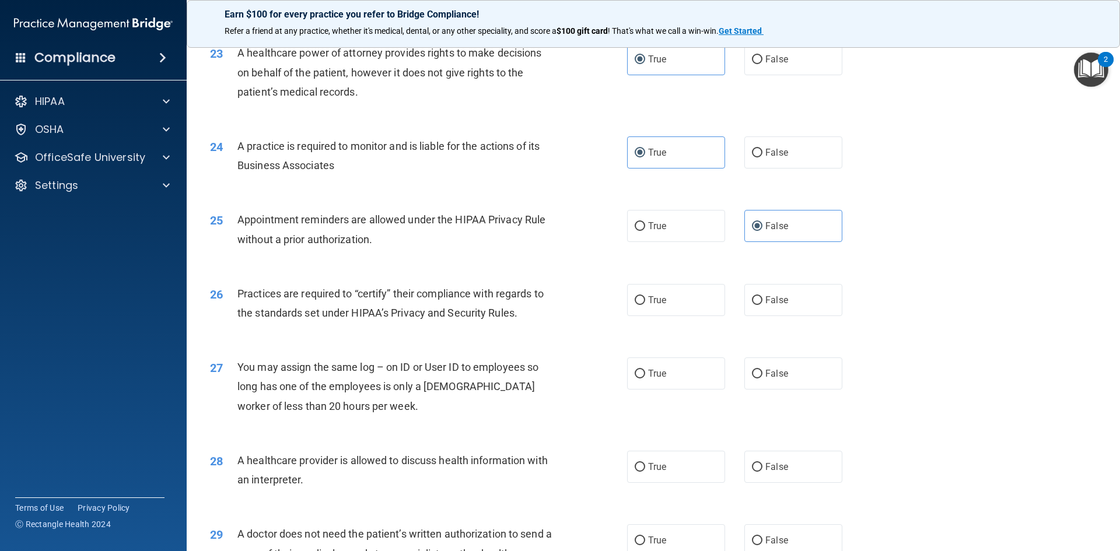
scroll to position [1984, 0]
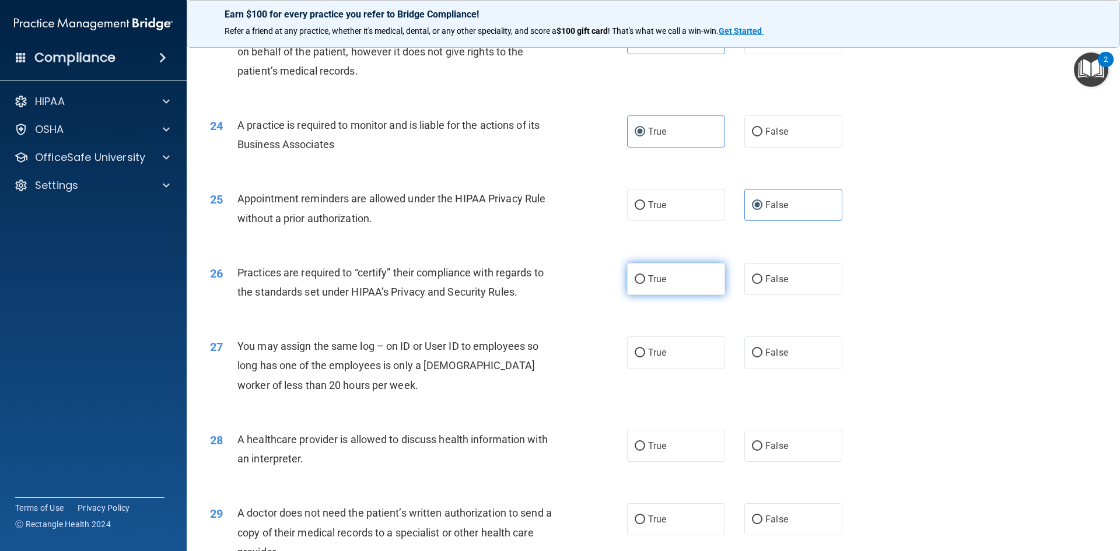
click at [648, 284] on span "True" at bounding box center [657, 279] width 18 height 11
click at [645, 284] on input "True" at bounding box center [640, 279] width 11 height 9
radio input "true"
click at [751, 336] on div "27 You may assign the same log – on ID or User ID to employees so long has one …" at bounding box center [653, 368] width 904 height 93
click at [751, 345] on label "False" at bounding box center [793, 353] width 98 height 32
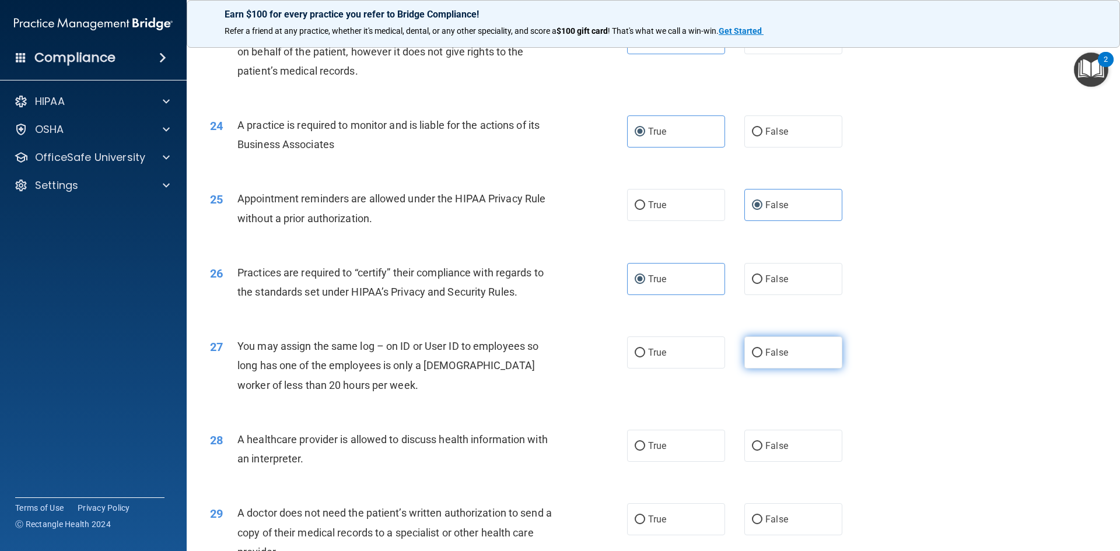
click at [752, 349] on input "False" at bounding box center [757, 353] width 11 height 9
radio input "true"
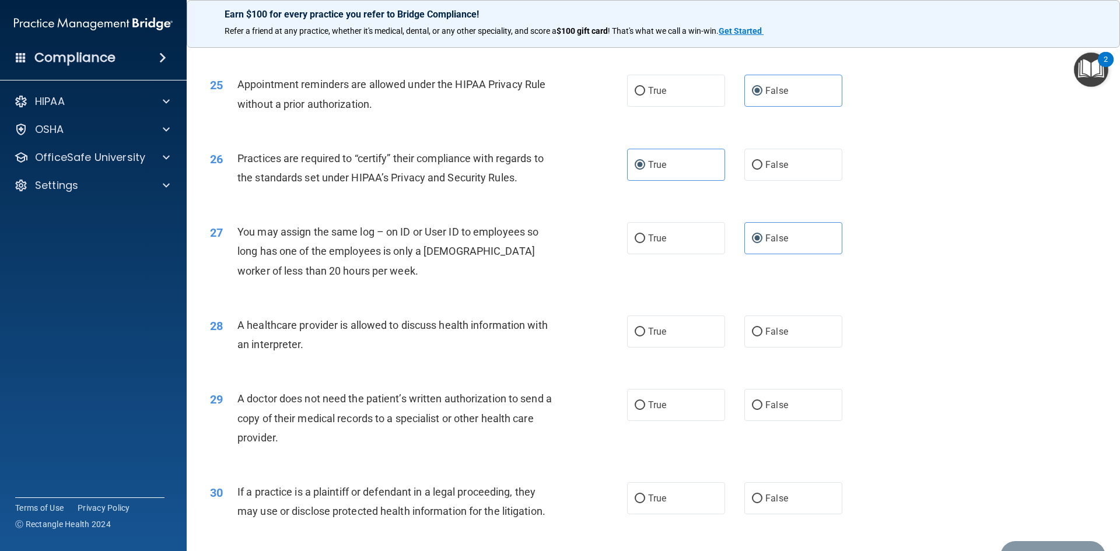
scroll to position [2100, 0]
click at [648, 324] on span "True" at bounding box center [657, 329] width 18 height 11
click at [645, 326] on input "True" at bounding box center [640, 330] width 11 height 9
radio input "true"
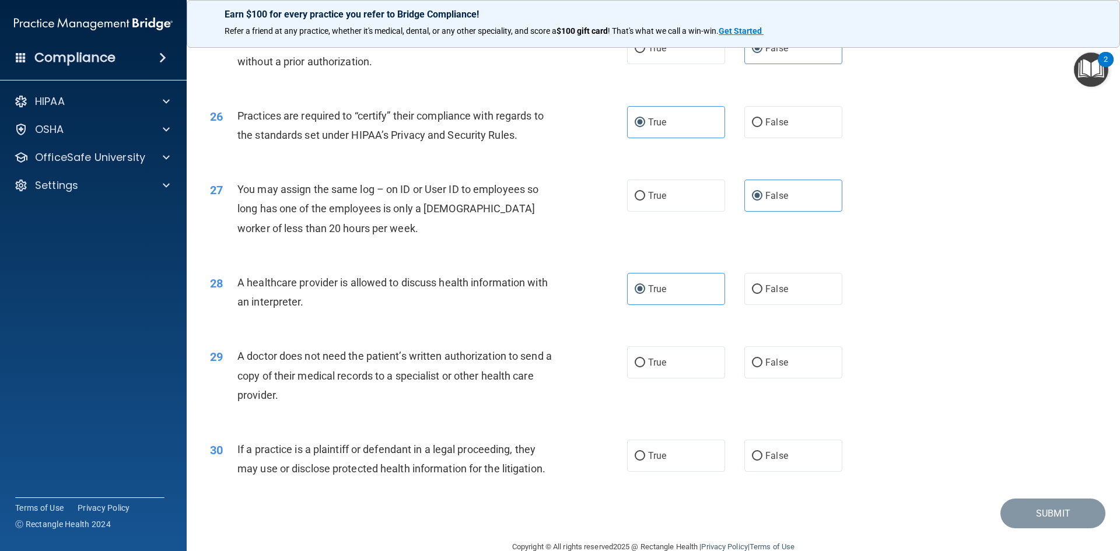
scroll to position [2164, 0]
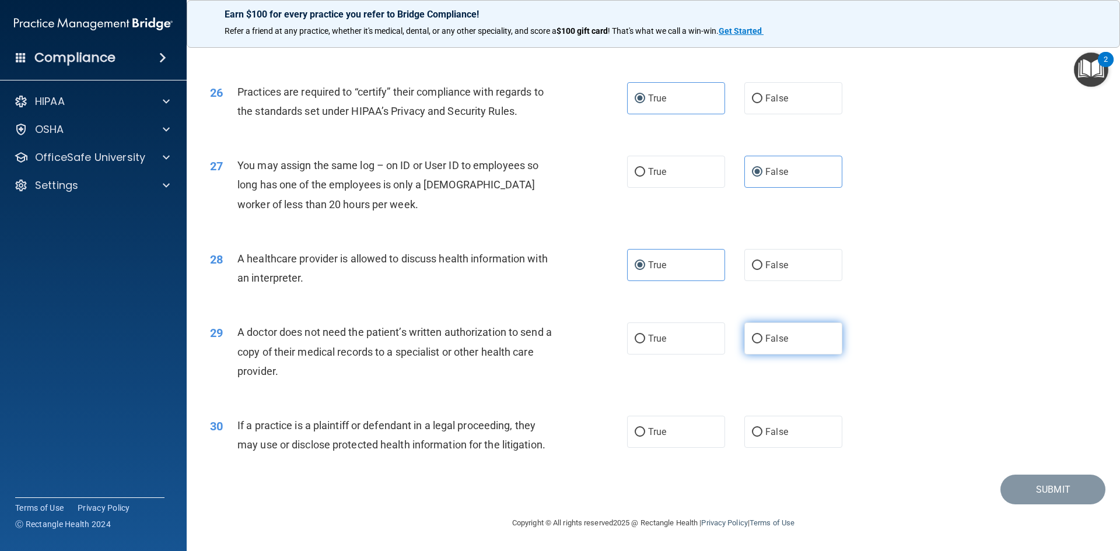
click at [747, 348] on label "False" at bounding box center [793, 339] width 98 height 32
click at [752, 344] on input "False" at bounding box center [757, 339] width 11 height 9
radio input "true"
click at [728, 429] on div "True False" at bounding box center [744, 432] width 235 height 32
click at [826, 442] on label "False" at bounding box center [793, 432] width 98 height 32
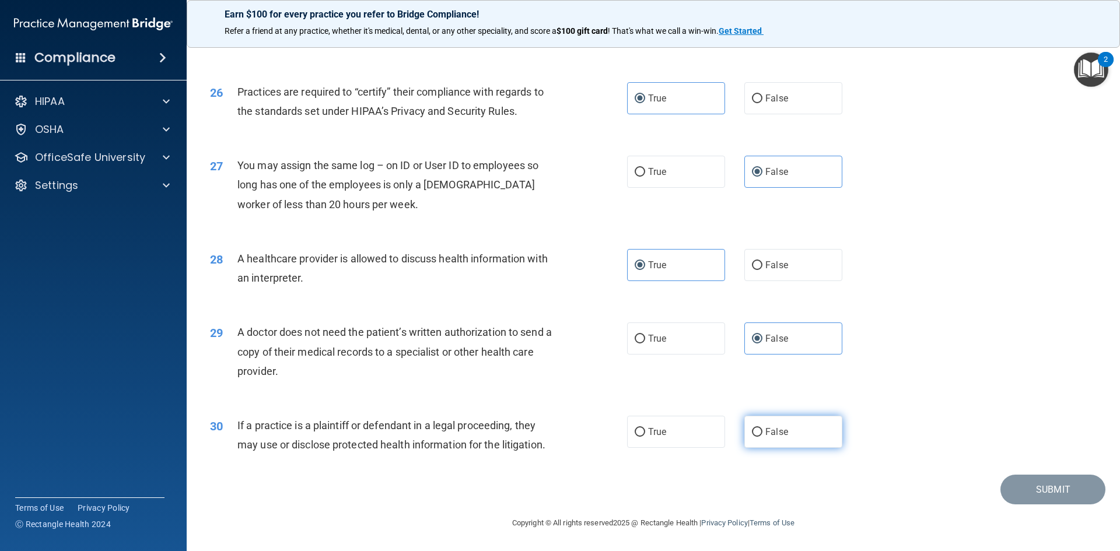
click at [763, 437] on input "False" at bounding box center [757, 432] width 11 height 9
radio input "true"
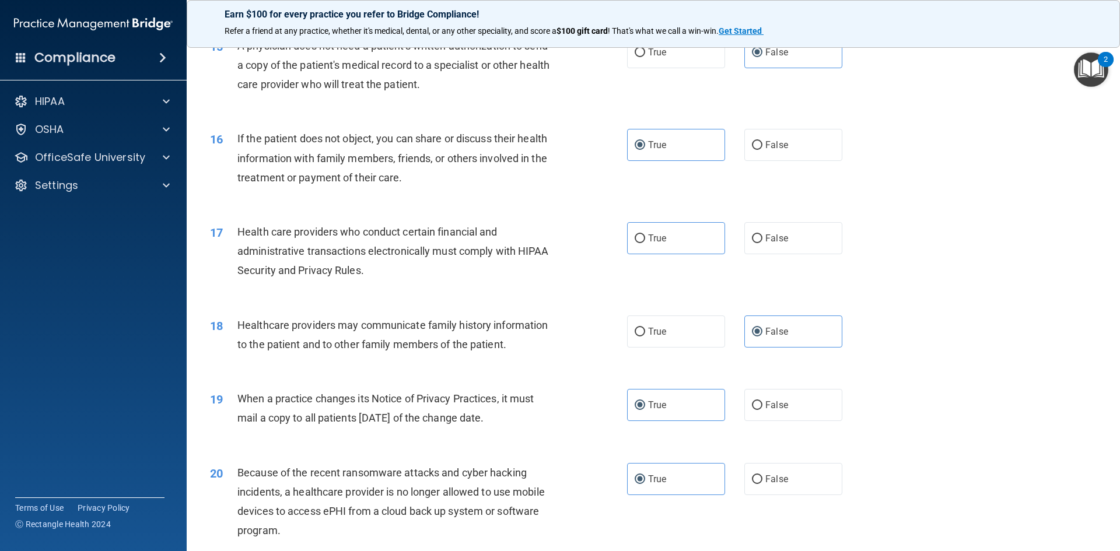
scroll to position [1283, 0]
click at [763, 249] on label "False" at bounding box center [793, 238] width 98 height 32
click at [763, 243] on input "False" at bounding box center [757, 238] width 11 height 9
radio input "true"
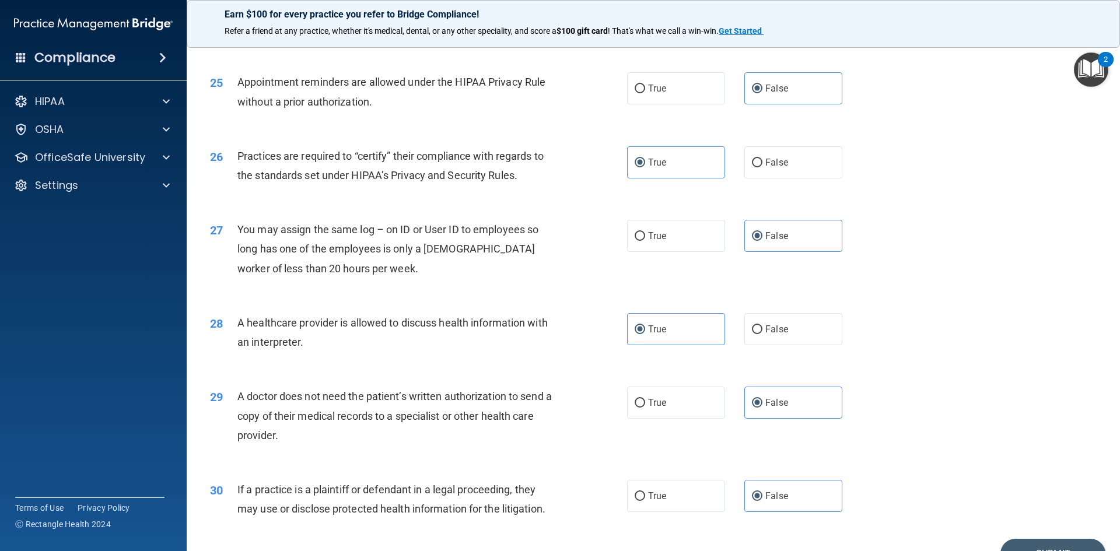
scroll to position [2164, 0]
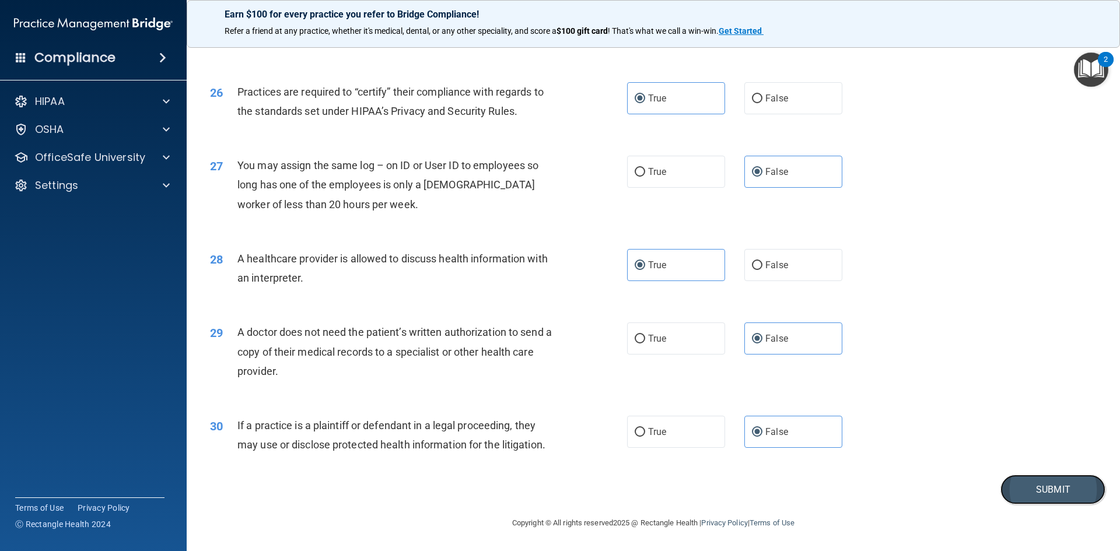
click at [1081, 492] on button "Submit" at bounding box center [1053, 490] width 105 height 30
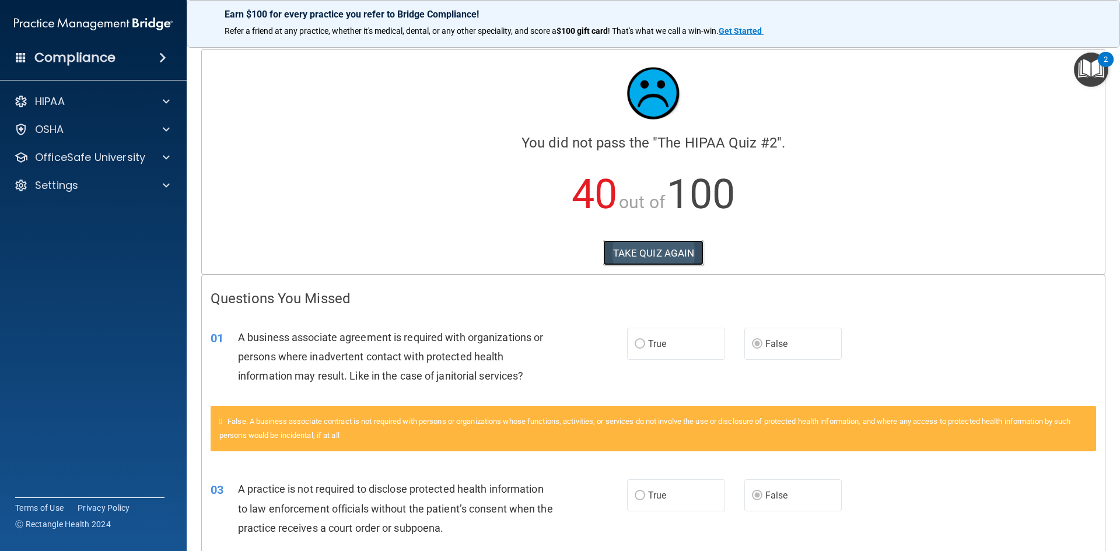
click at [645, 265] on button "TAKE QUIZ AGAIN" at bounding box center [653, 253] width 101 height 26
click at [643, 257] on button "TAKE QUIZ AGAIN" at bounding box center [653, 253] width 101 height 26
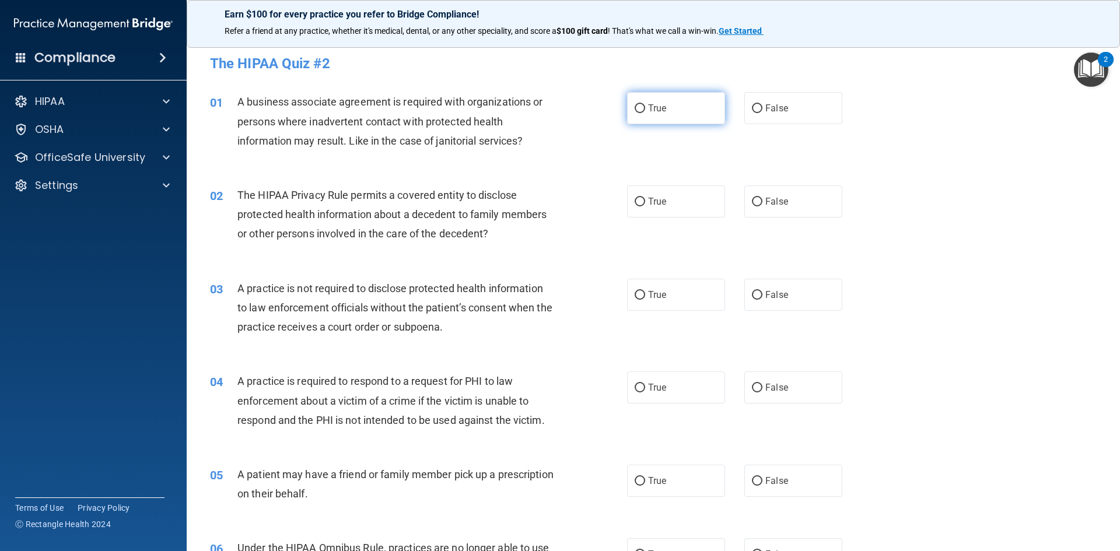
click at [671, 108] on label "True" at bounding box center [676, 108] width 98 height 32
click at [645, 108] on input "True" at bounding box center [640, 108] width 11 height 9
radio input "true"
click at [648, 200] on span "True" at bounding box center [657, 201] width 18 height 11
click at [645, 200] on input "True" at bounding box center [640, 202] width 11 height 9
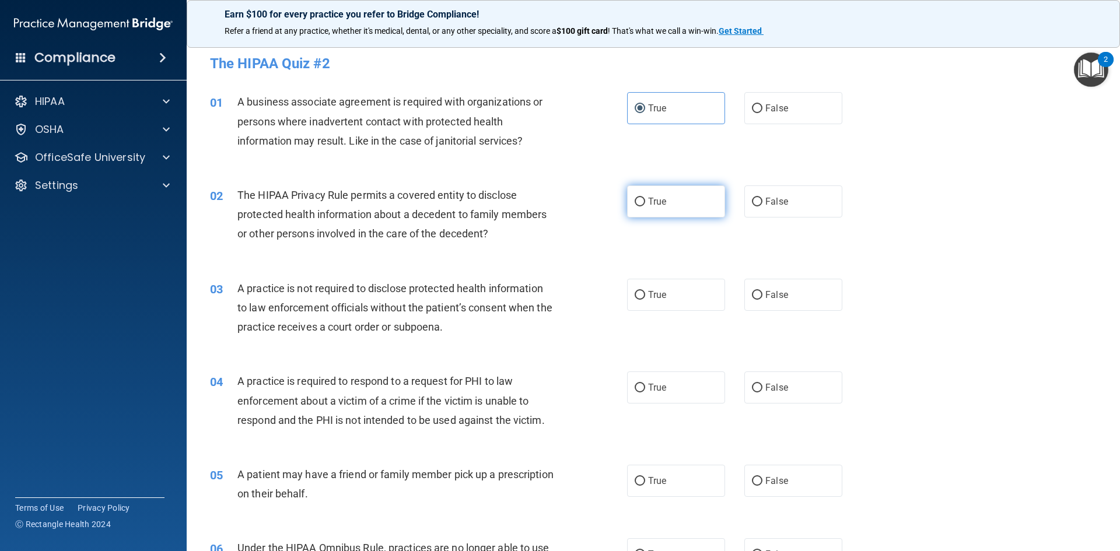
radio input "true"
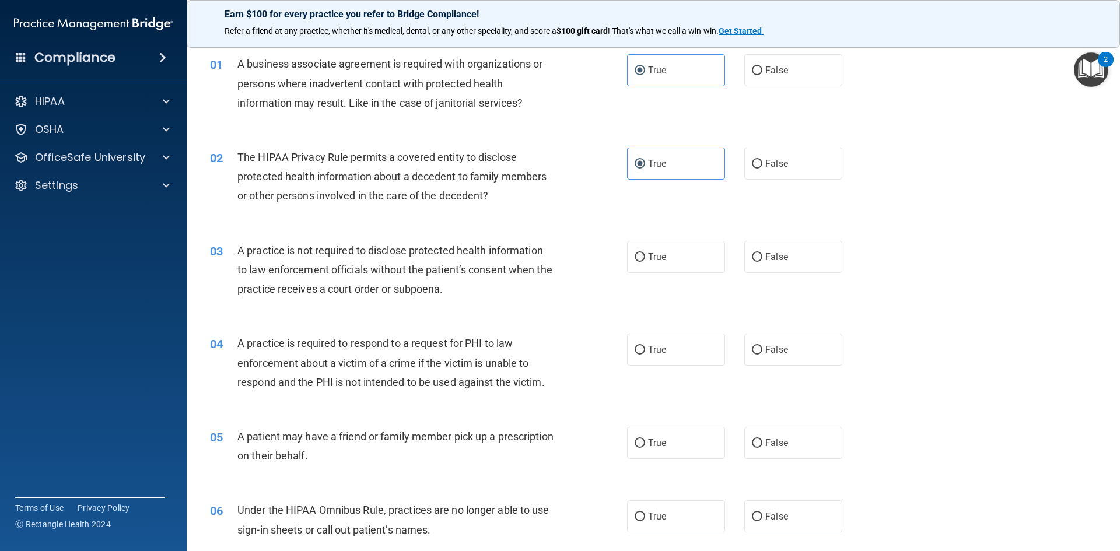
scroll to position [58, 0]
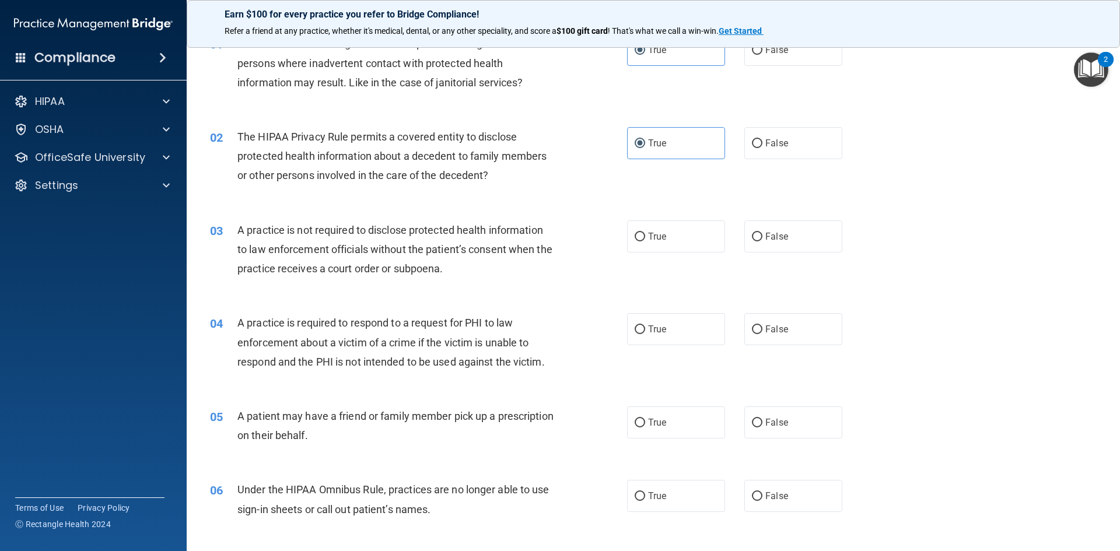
drag, startPoint x: 639, startPoint y: 248, endPoint x: 629, endPoint y: 253, distance: 10.7
click at [862, 221] on ng-form "03 A practice is not required to disclose protected health information to law e…" at bounding box center [862, 221] width 0 height 0
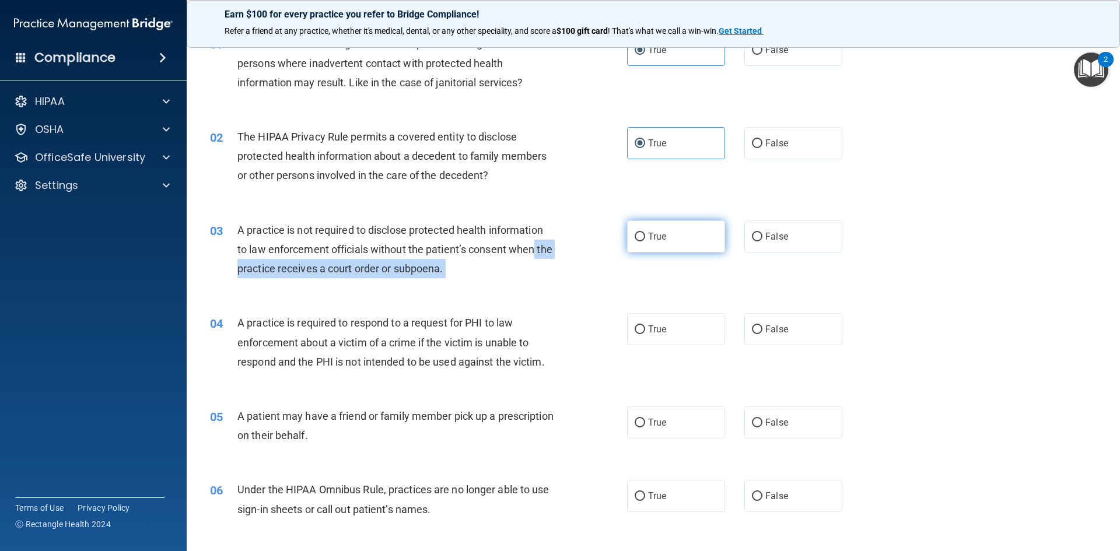
click at [644, 247] on label "True" at bounding box center [676, 237] width 98 height 32
click at [644, 242] on input "True" at bounding box center [640, 237] width 11 height 9
radio input "true"
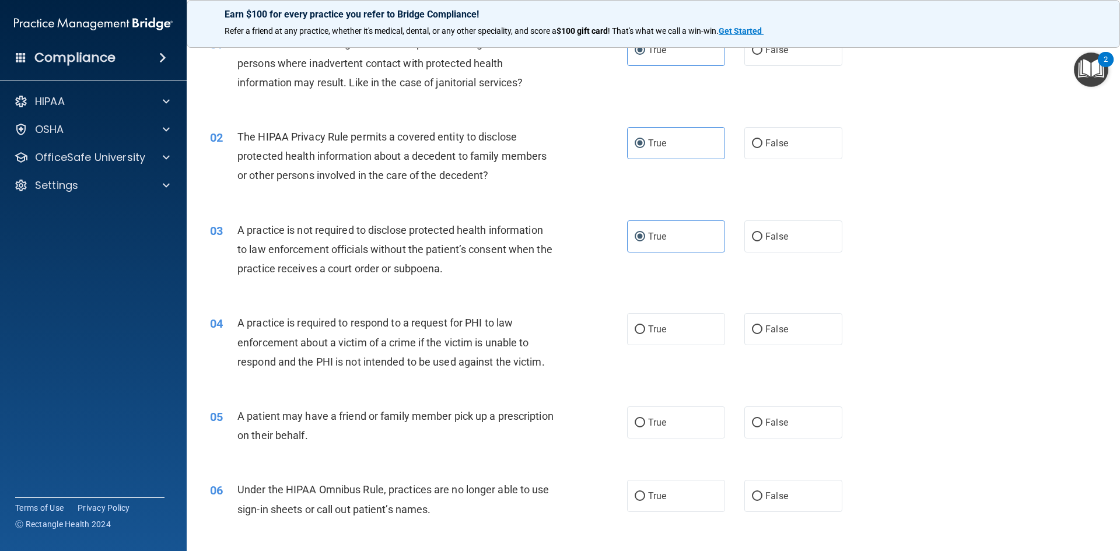
click at [554, 276] on div "A practice is not required to disclose protected health information to law enfo…" at bounding box center [400, 250] width 326 height 58
click at [786, 242] on label "False" at bounding box center [793, 237] width 98 height 32
click at [763, 242] on input "False" at bounding box center [757, 237] width 11 height 9
radio input "true"
radio input "false"
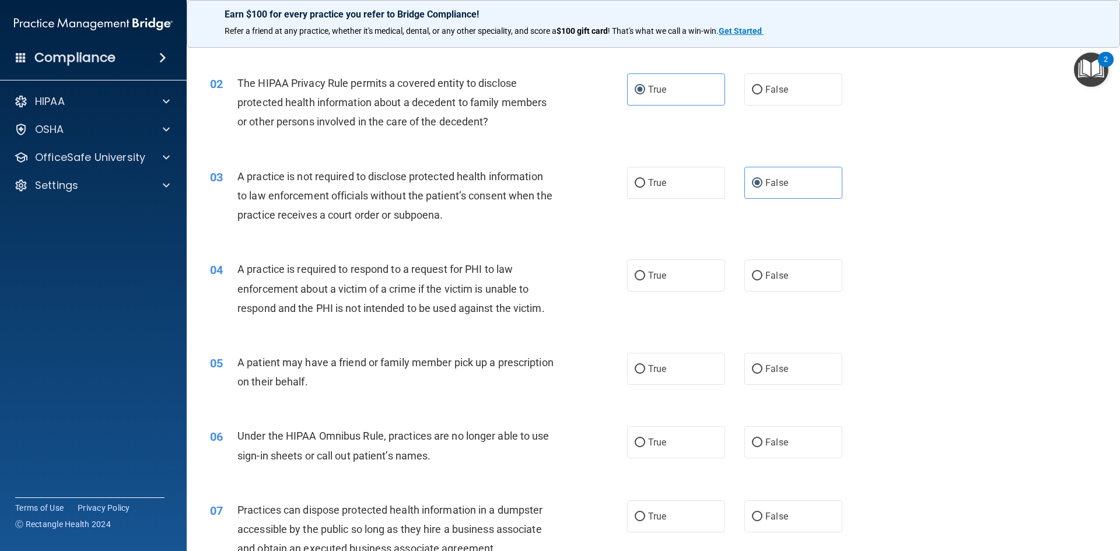
scroll to position [175, 0]
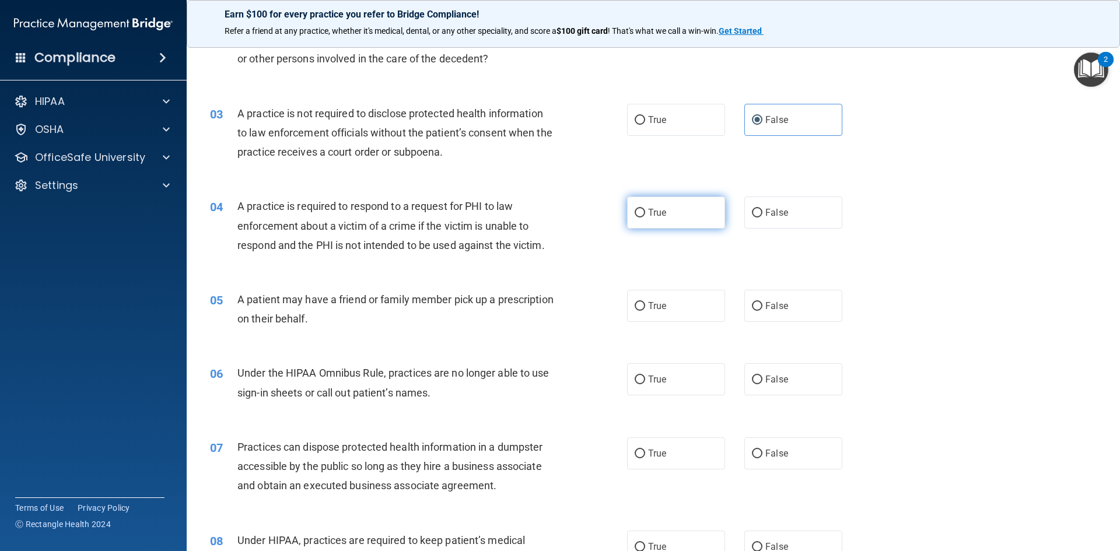
click at [652, 209] on span "True" at bounding box center [657, 212] width 18 height 11
click at [645, 209] on input "True" at bounding box center [640, 213] width 11 height 9
radio input "true"
click at [681, 312] on label "True" at bounding box center [676, 306] width 98 height 32
click at [645, 311] on input "True" at bounding box center [640, 306] width 11 height 9
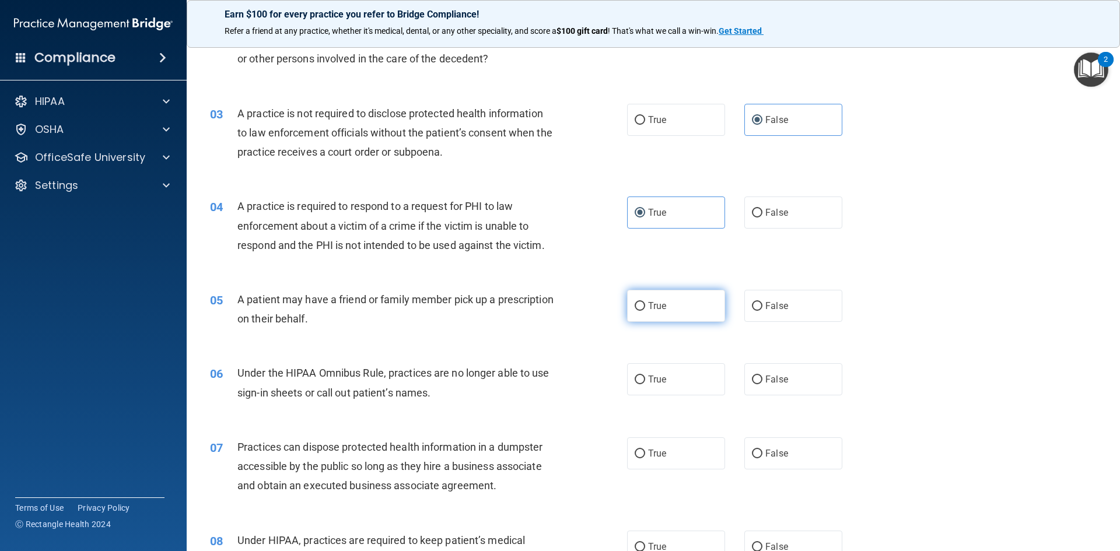
radio input "true"
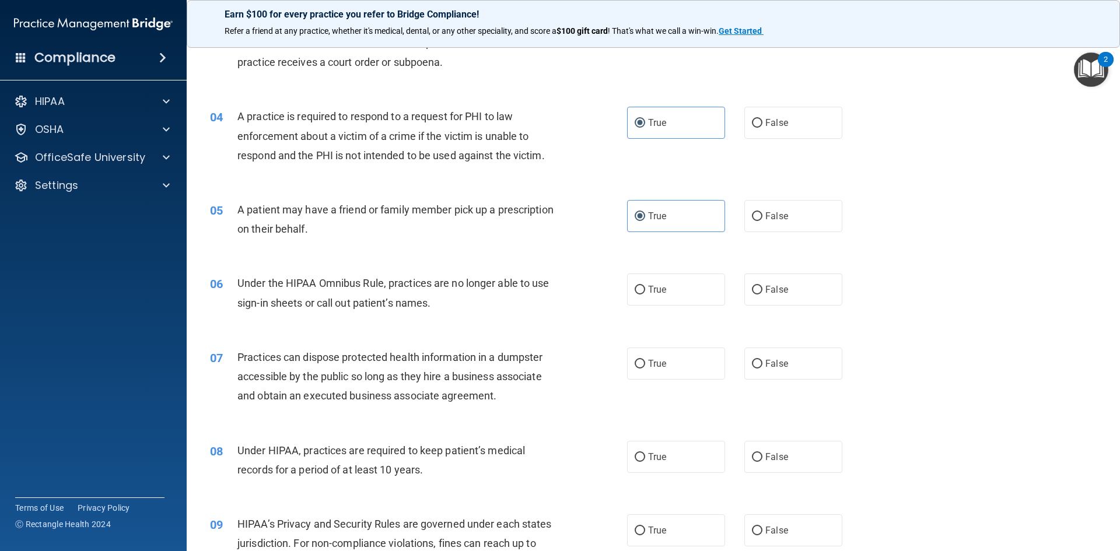
scroll to position [292, 0]
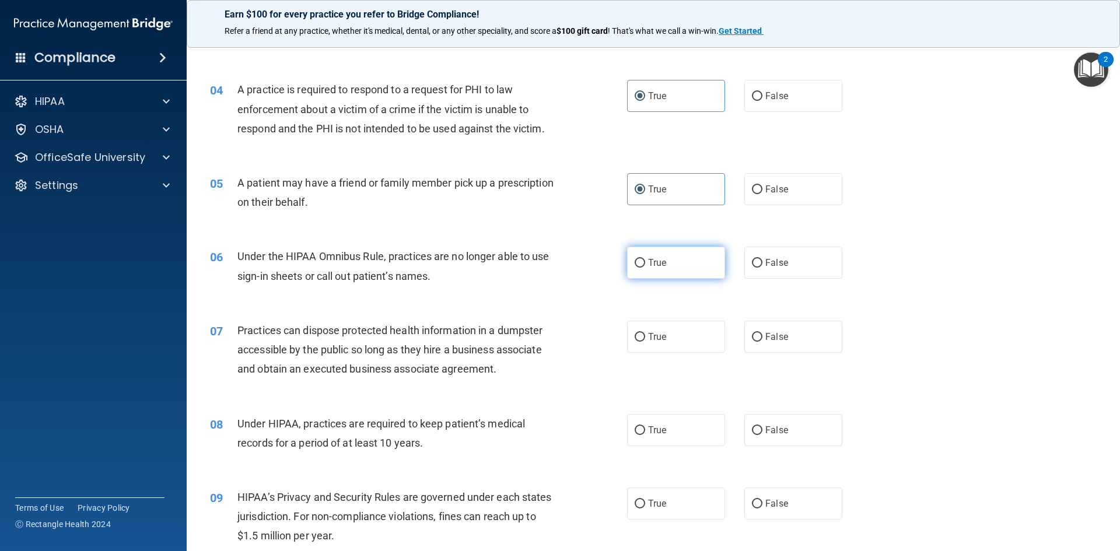
click at [648, 261] on span "True" at bounding box center [657, 262] width 18 height 11
click at [645, 261] on input "True" at bounding box center [640, 263] width 11 height 9
radio input "true"
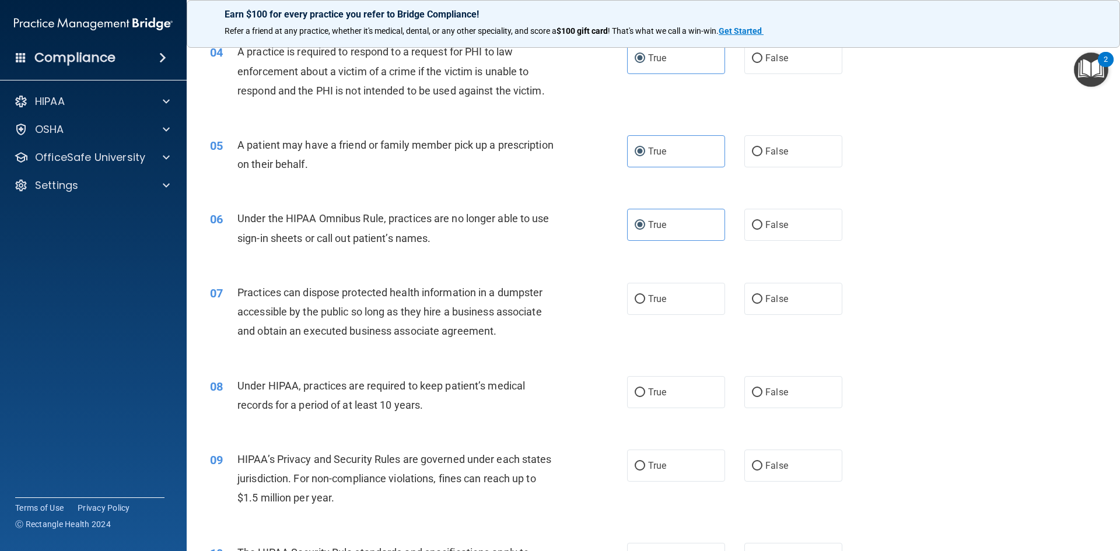
scroll to position [350, 0]
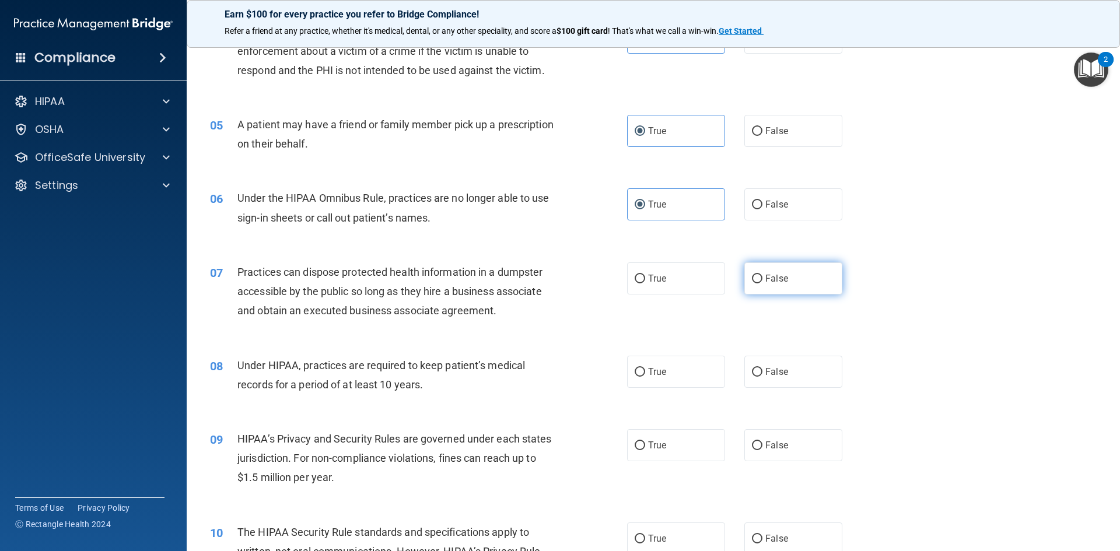
click at [786, 289] on label "False" at bounding box center [793, 279] width 98 height 32
click at [763, 284] on input "False" at bounding box center [757, 279] width 11 height 9
radio input "true"
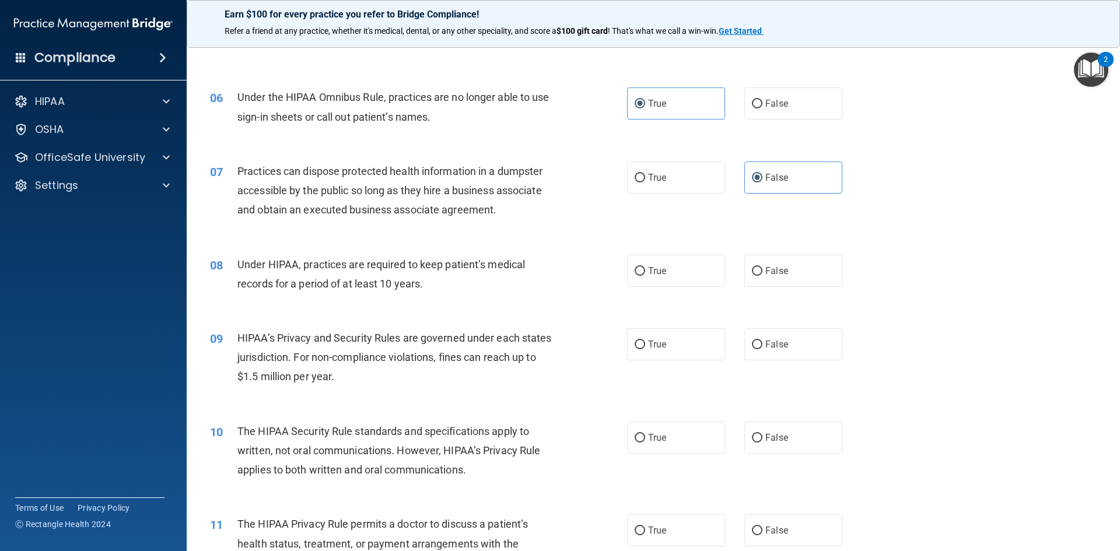
scroll to position [467, 0]
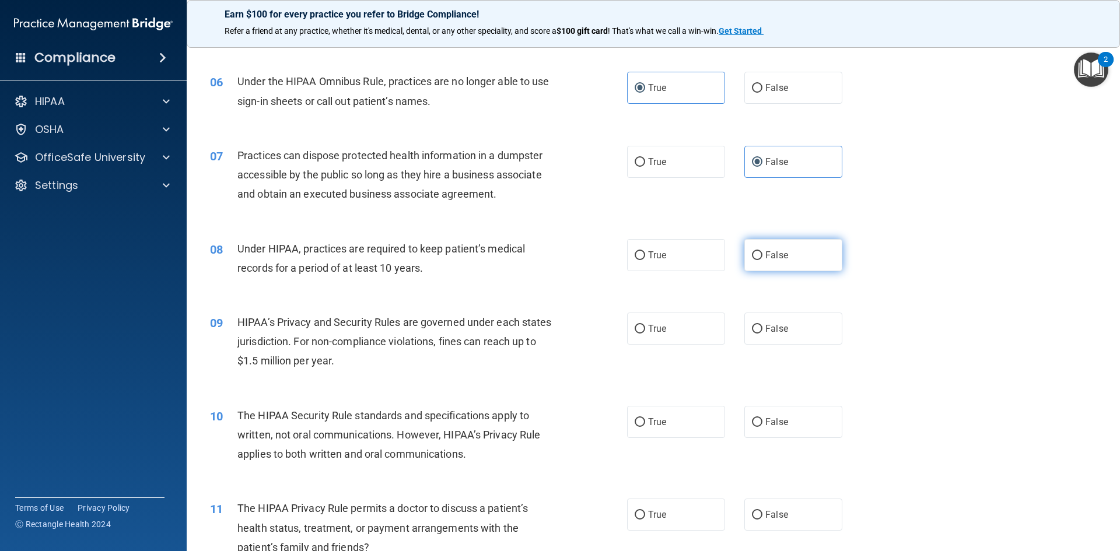
click at [744, 258] on label "False" at bounding box center [793, 255] width 98 height 32
click at [752, 258] on input "False" at bounding box center [757, 255] width 11 height 9
radio input "true"
click at [638, 332] on input "True" at bounding box center [640, 329] width 11 height 9
radio input "true"
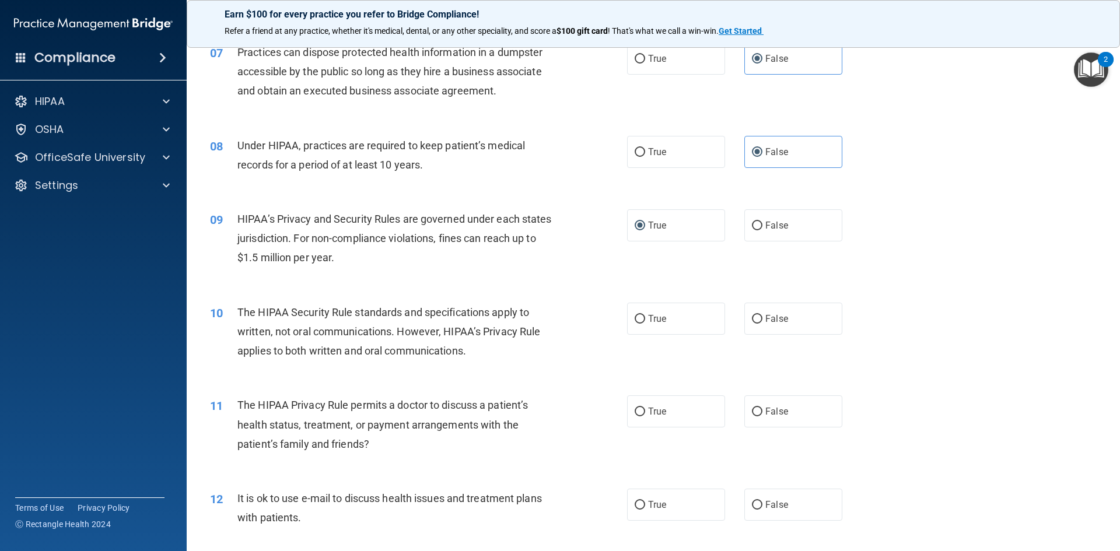
scroll to position [583, 0]
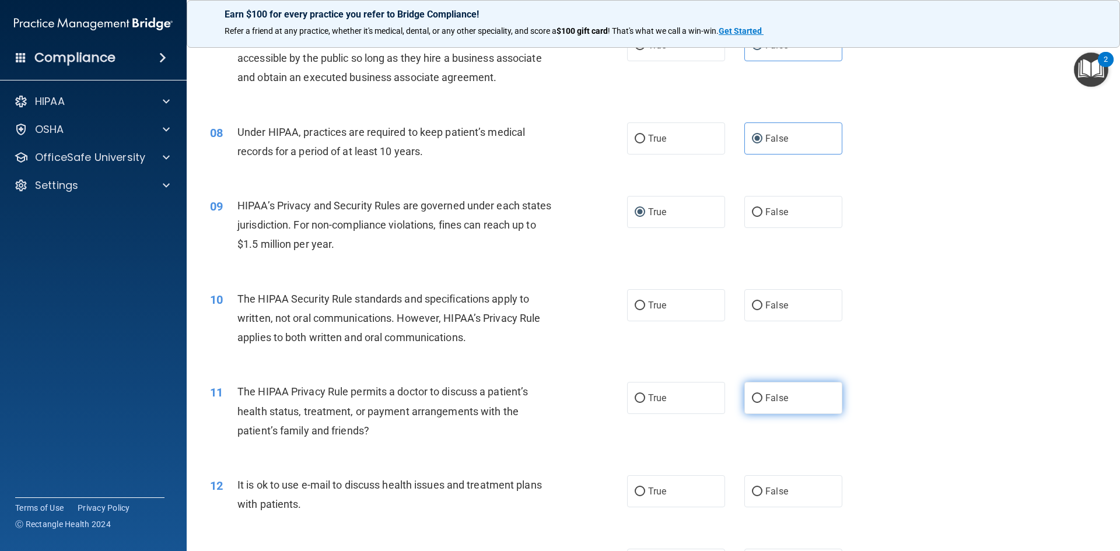
click at [769, 408] on label "False" at bounding box center [793, 398] width 98 height 32
click at [763, 403] on input "False" at bounding box center [757, 398] width 11 height 9
radio input "true"
click at [633, 291] on label "True" at bounding box center [676, 305] width 98 height 32
click at [635, 302] on input "True" at bounding box center [640, 306] width 11 height 9
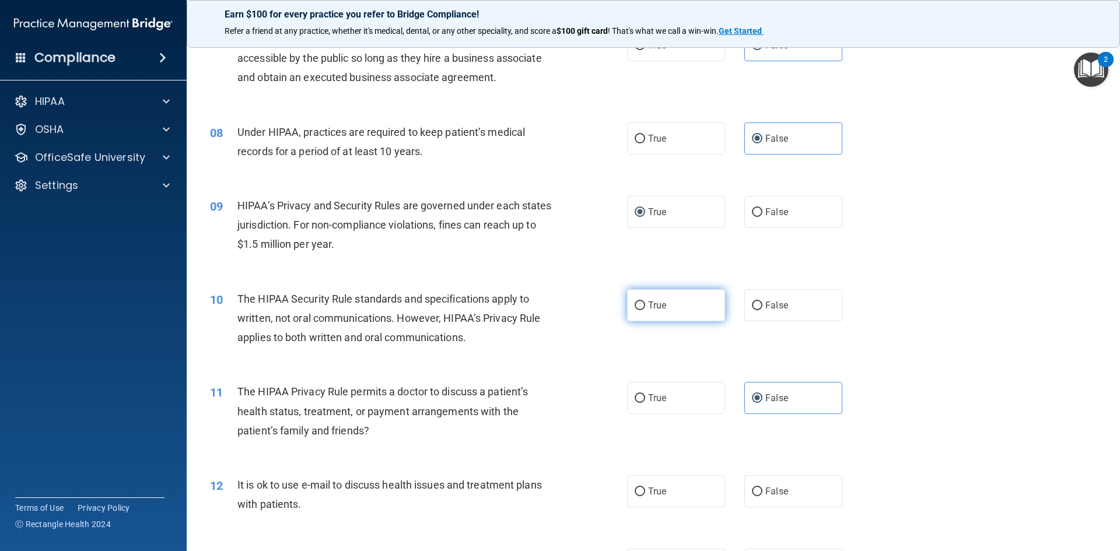
radio input "true"
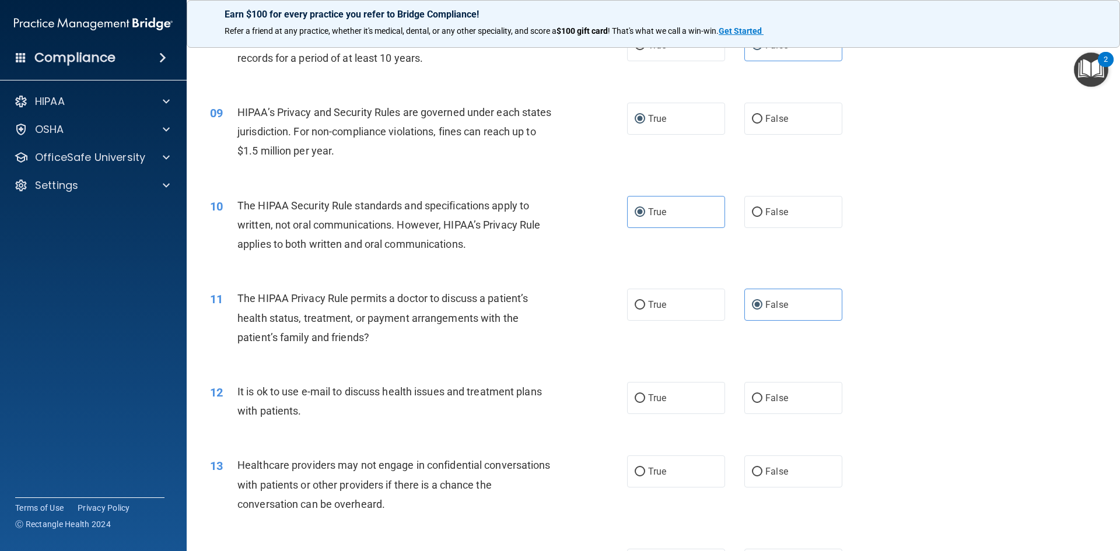
scroll to position [758, 0]
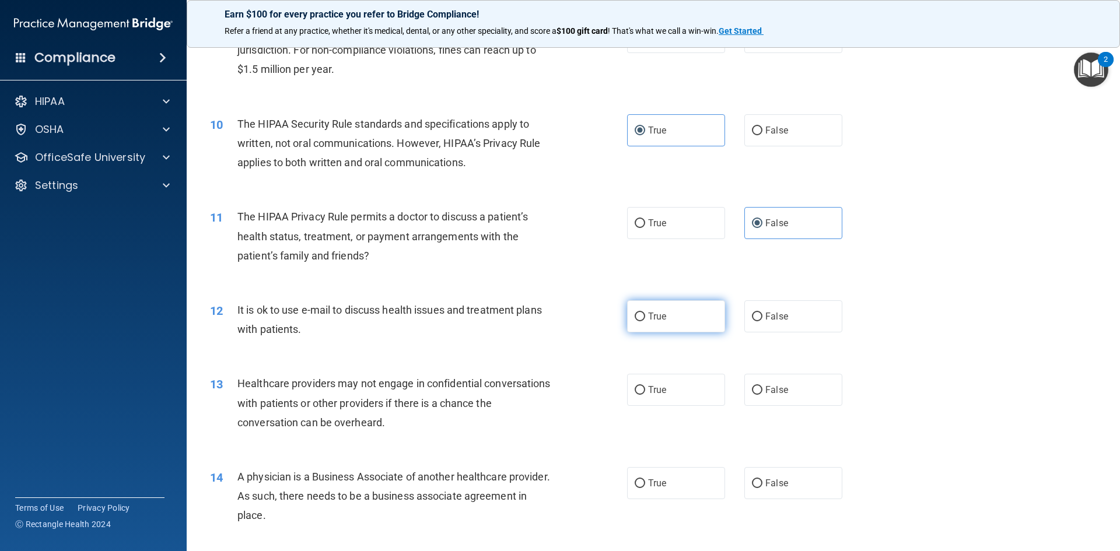
click at [636, 329] on label "True" at bounding box center [676, 316] width 98 height 32
click at [636, 321] on input "True" at bounding box center [640, 317] width 11 height 9
radio input "true"
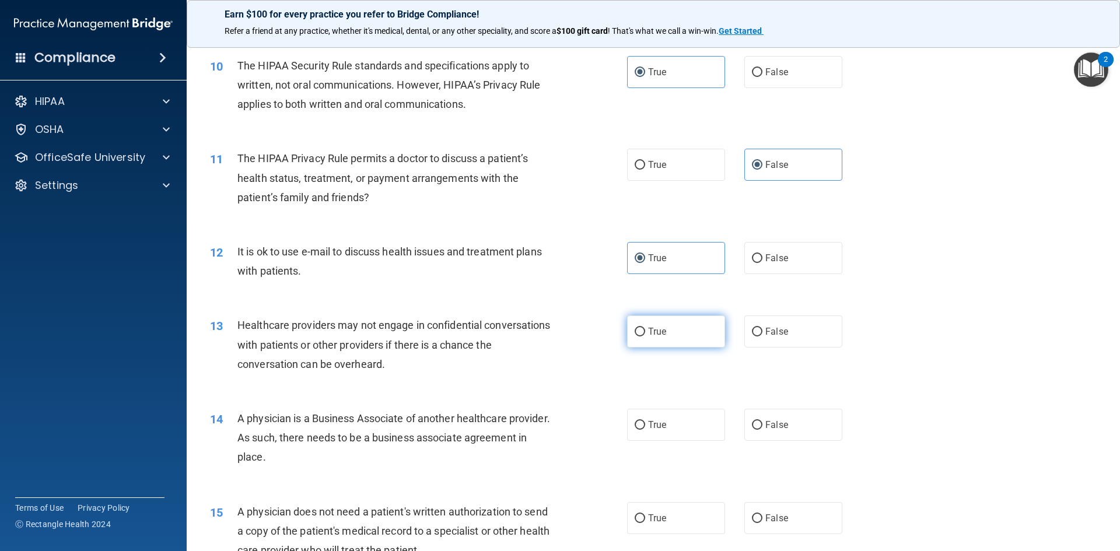
click at [648, 334] on span "True" at bounding box center [657, 331] width 18 height 11
click at [645, 334] on input "True" at bounding box center [640, 332] width 11 height 9
radio input "true"
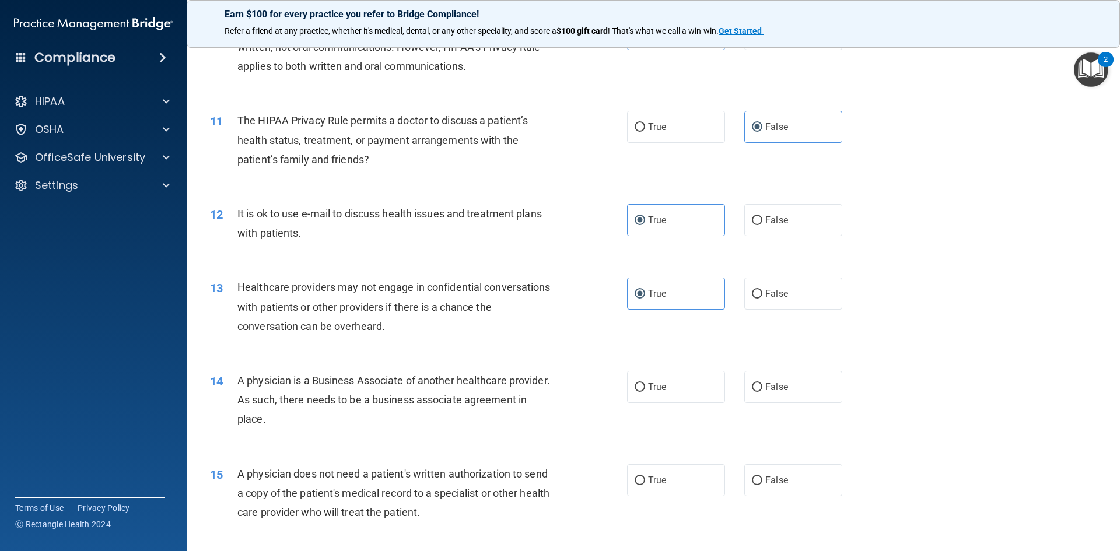
scroll to position [875, 0]
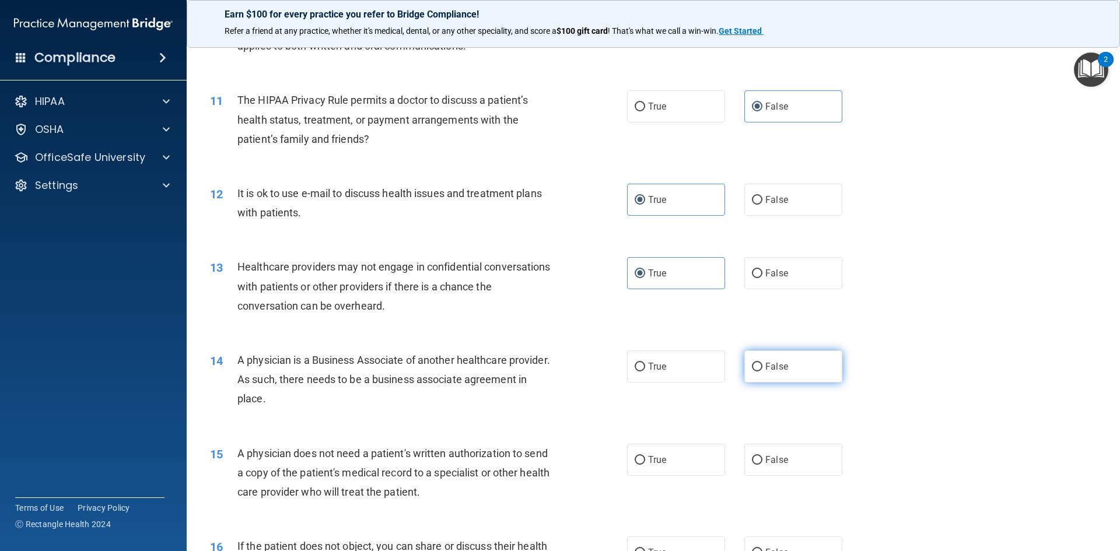
click at [790, 377] on label "False" at bounding box center [793, 367] width 98 height 32
click at [763, 372] on input "False" at bounding box center [757, 367] width 11 height 9
radio input "true"
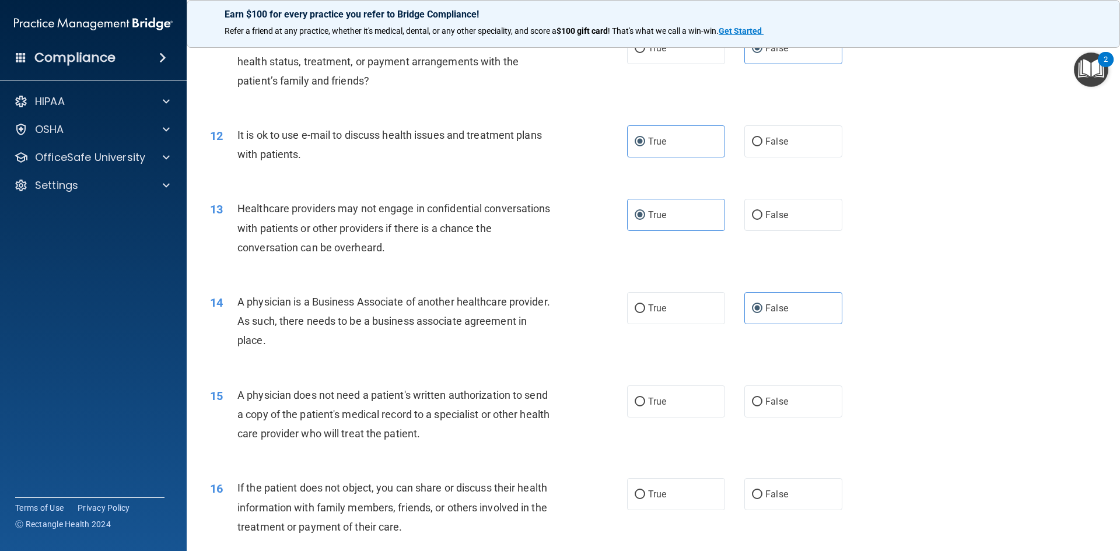
scroll to position [992, 0]
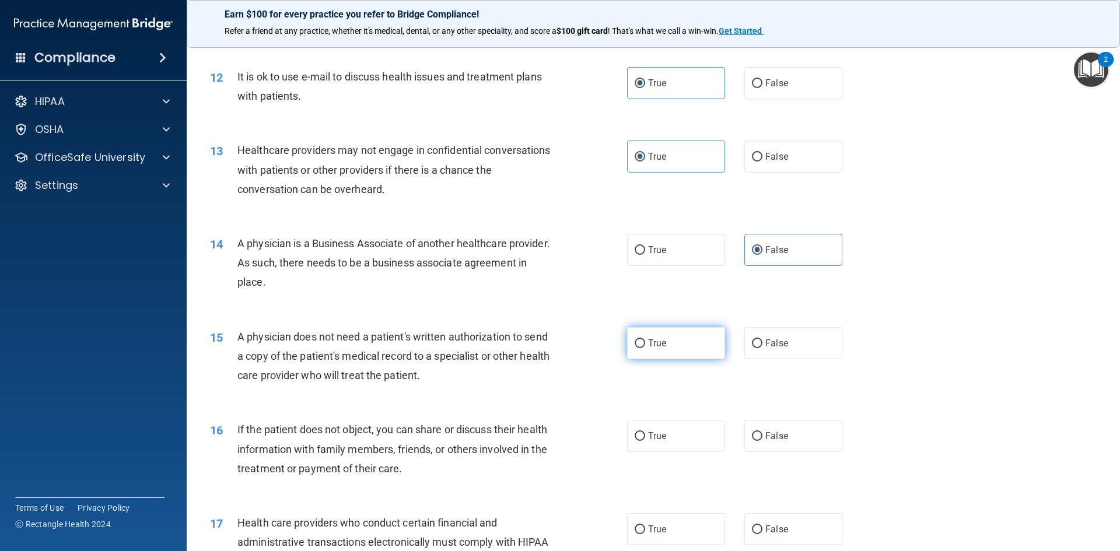
click at [660, 354] on label "True" at bounding box center [676, 343] width 98 height 32
click at [645, 348] on input "True" at bounding box center [640, 344] width 11 height 9
radio input "true"
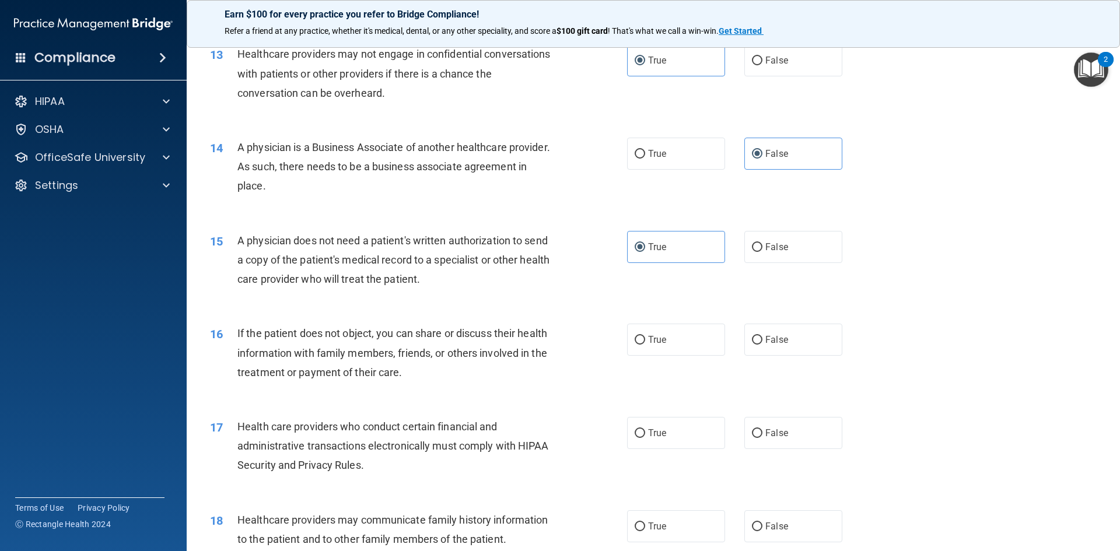
scroll to position [1108, 0]
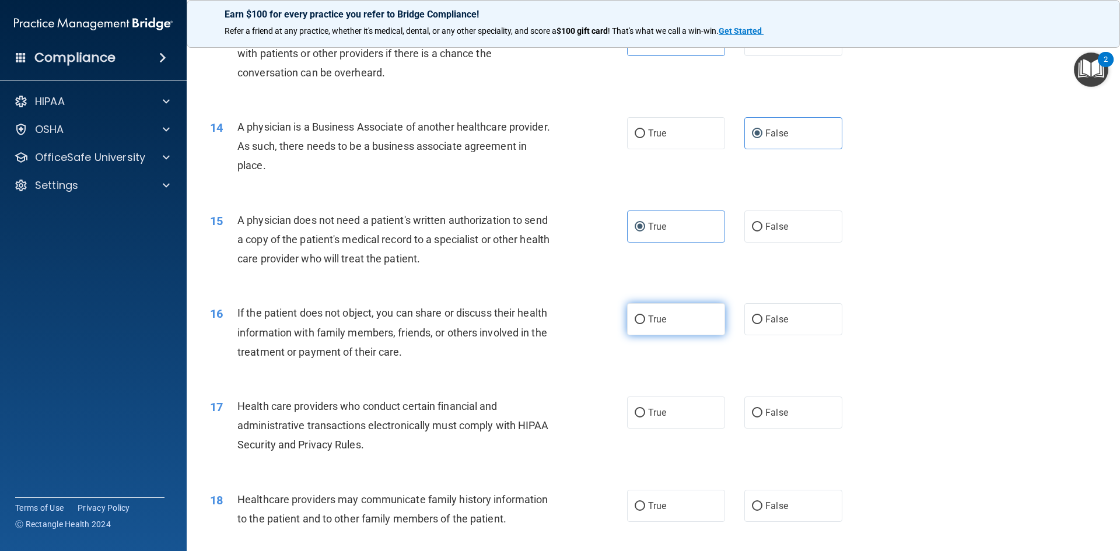
click at [646, 312] on label "True" at bounding box center [676, 319] width 98 height 32
click at [645, 316] on input "True" at bounding box center [640, 320] width 11 height 9
radio input "true"
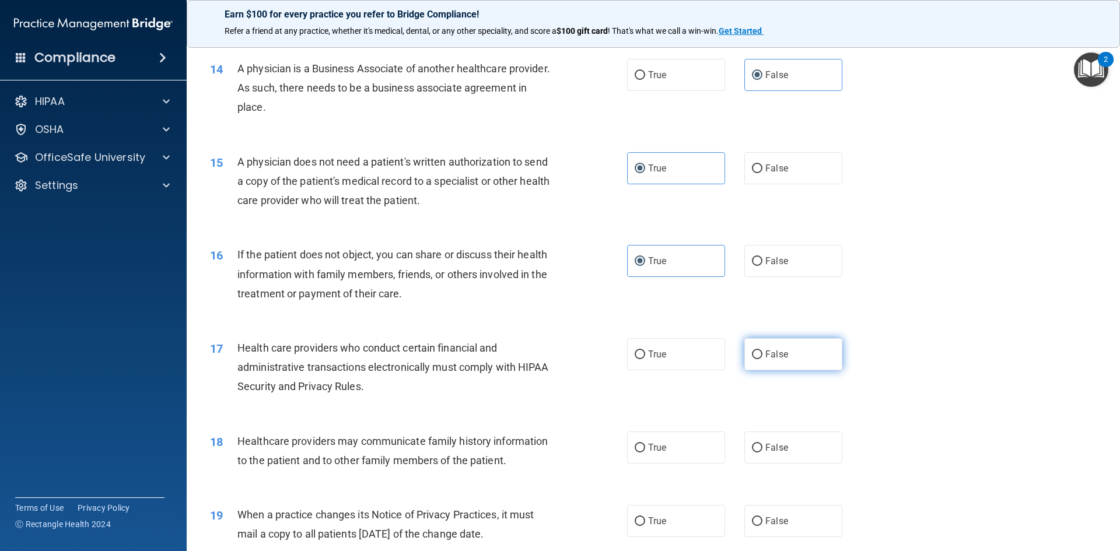
click at [752, 352] on input "False" at bounding box center [757, 355] width 11 height 9
radio input "true"
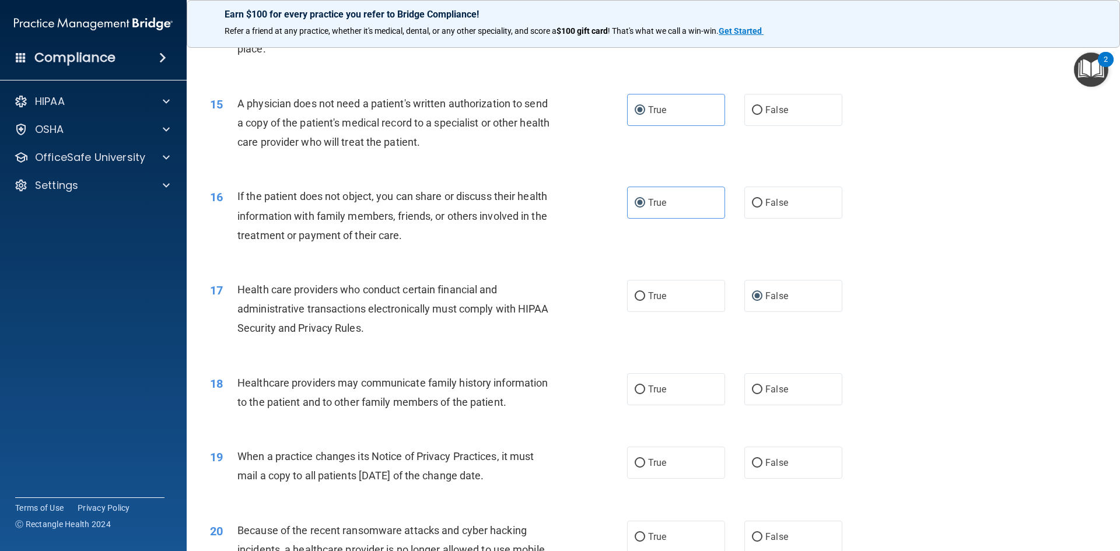
scroll to position [1283, 0]
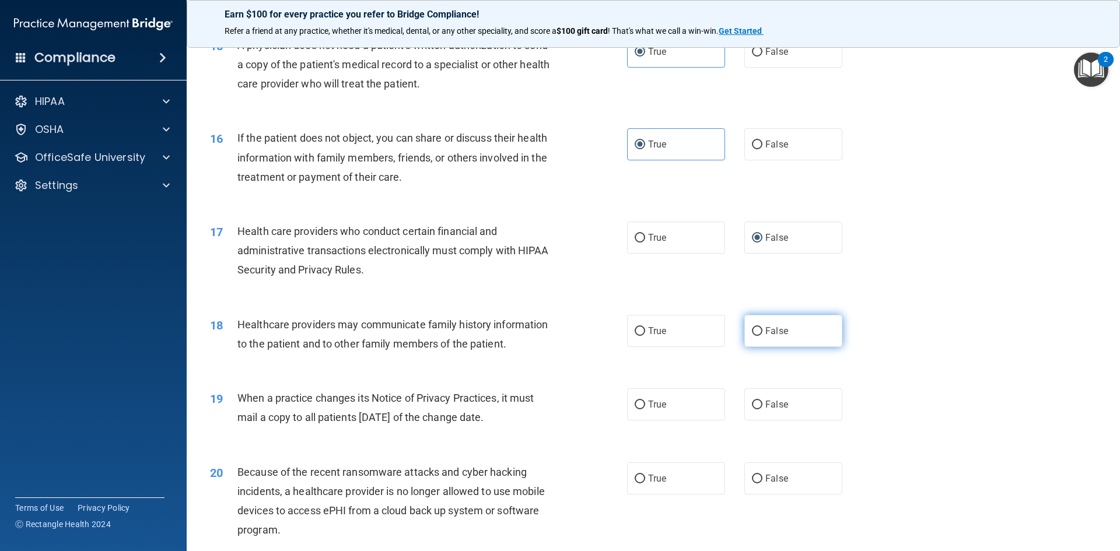
click at [757, 330] on input "False" at bounding box center [757, 331] width 11 height 9
radio input "true"
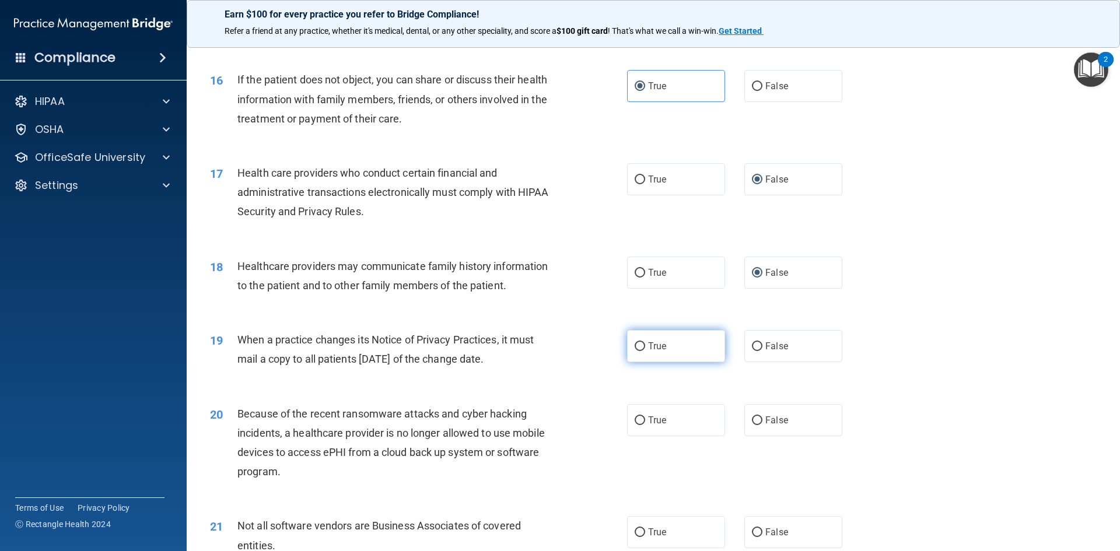
click at [659, 347] on span "True" at bounding box center [657, 346] width 18 height 11
click at [645, 347] on input "True" at bounding box center [640, 346] width 11 height 9
radio input "true"
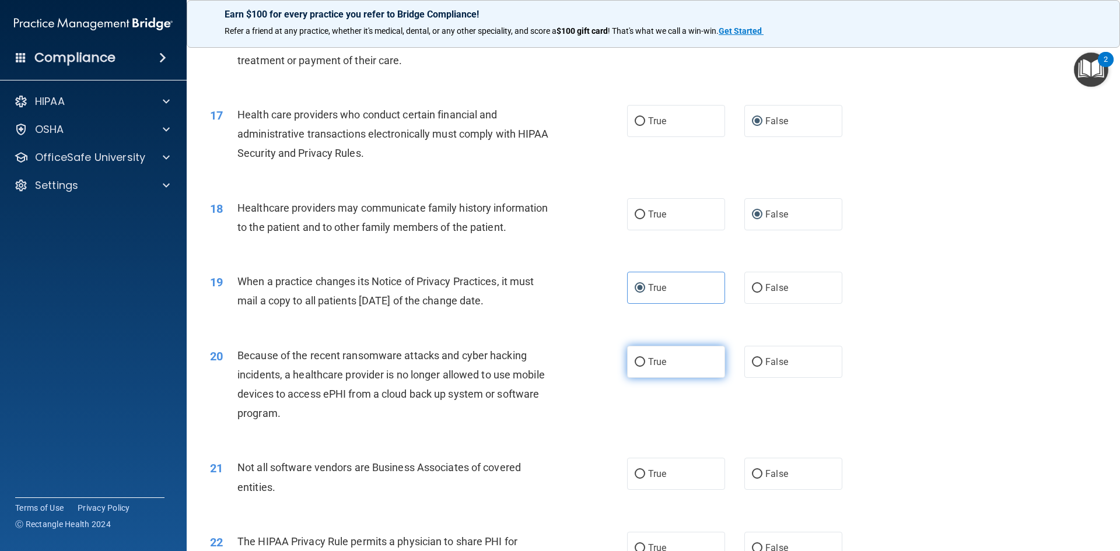
click at [648, 363] on span "True" at bounding box center [657, 361] width 18 height 11
click at [644, 363] on input "True" at bounding box center [640, 362] width 11 height 9
radio input "true"
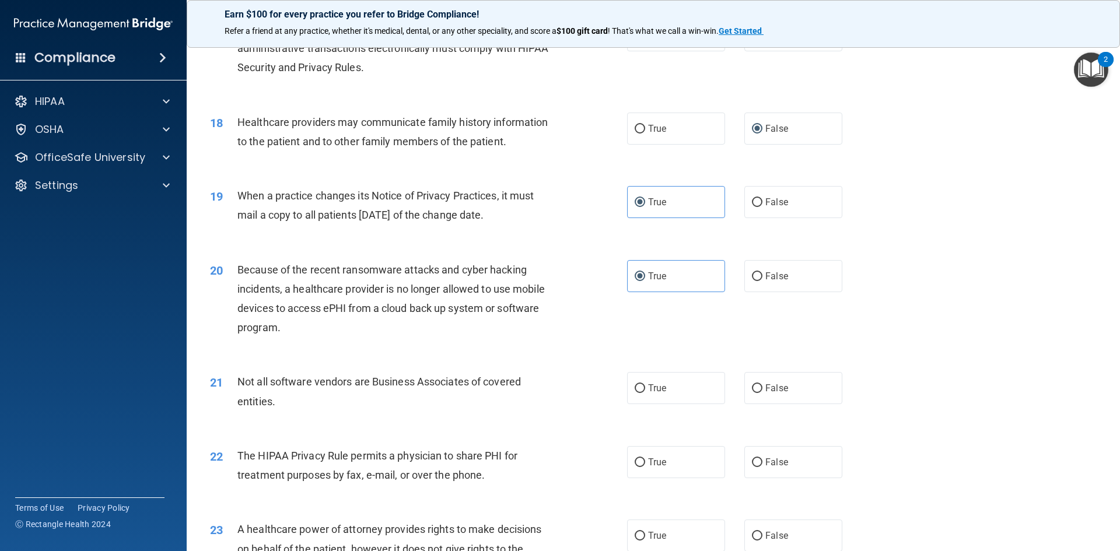
scroll to position [1517, 0]
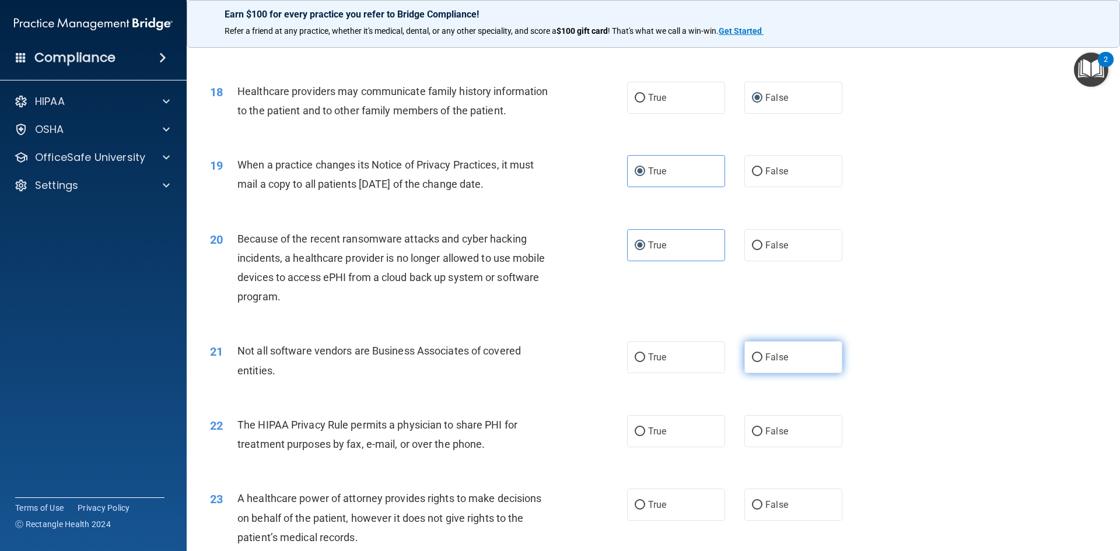
click at [750, 369] on label "False" at bounding box center [793, 357] width 98 height 32
click at [752, 362] on input "False" at bounding box center [757, 358] width 11 height 9
radio input "true"
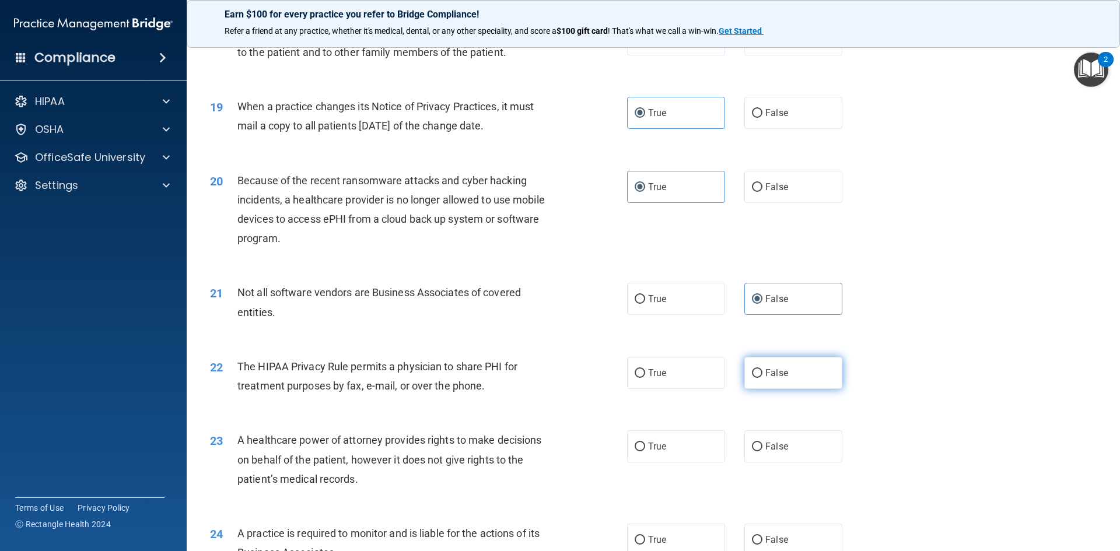
click at [765, 374] on span "False" at bounding box center [776, 373] width 23 height 11
click at [763, 374] on input "False" at bounding box center [757, 373] width 11 height 9
radio input "true"
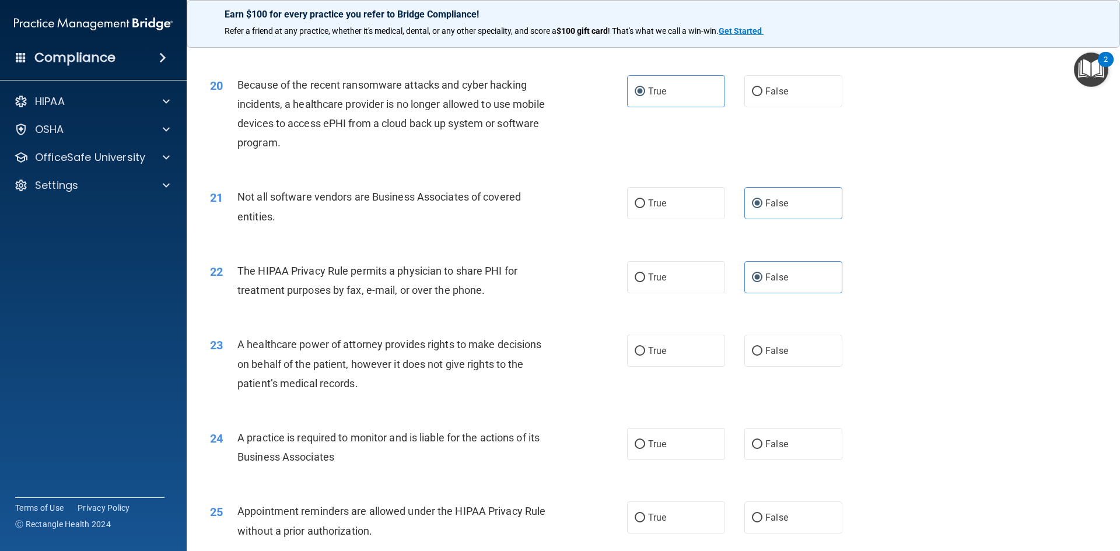
scroll to position [1692, 0]
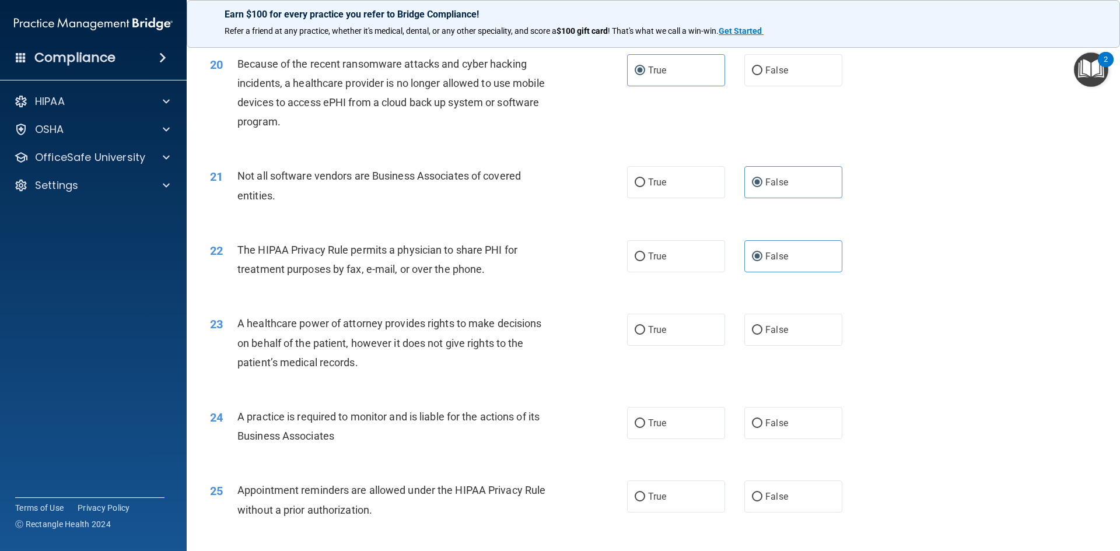
click at [685, 385] on div "23 A healthcare power of attorney provides rights to make decisions on behalf o…" at bounding box center [653, 345] width 904 height 93
click at [685, 330] on label "True" at bounding box center [676, 330] width 98 height 32
click at [645, 330] on input "True" at bounding box center [640, 330] width 11 height 9
radio input "true"
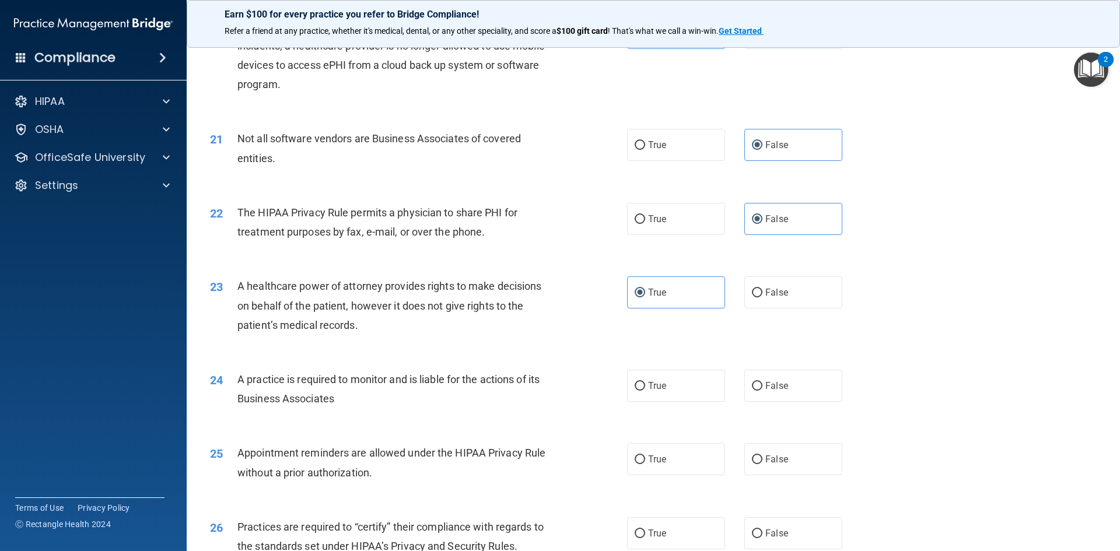
scroll to position [1750, 0]
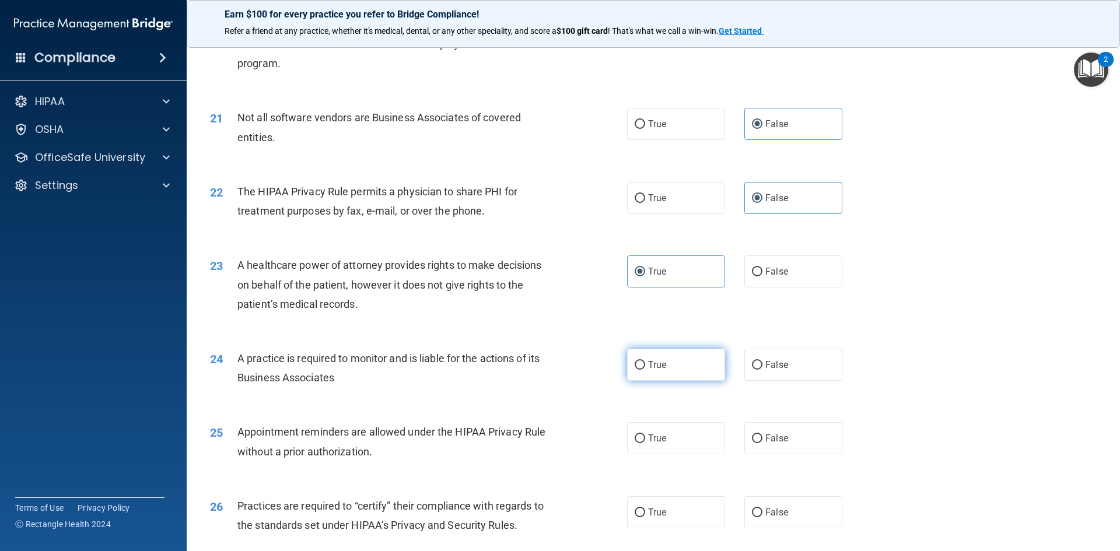
click at [669, 373] on label "True" at bounding box center [676, 365] width 98 height 32
click at [645, 370] on input "True" at bounding box center [640, 365] width 11 height 9
radio input "true"
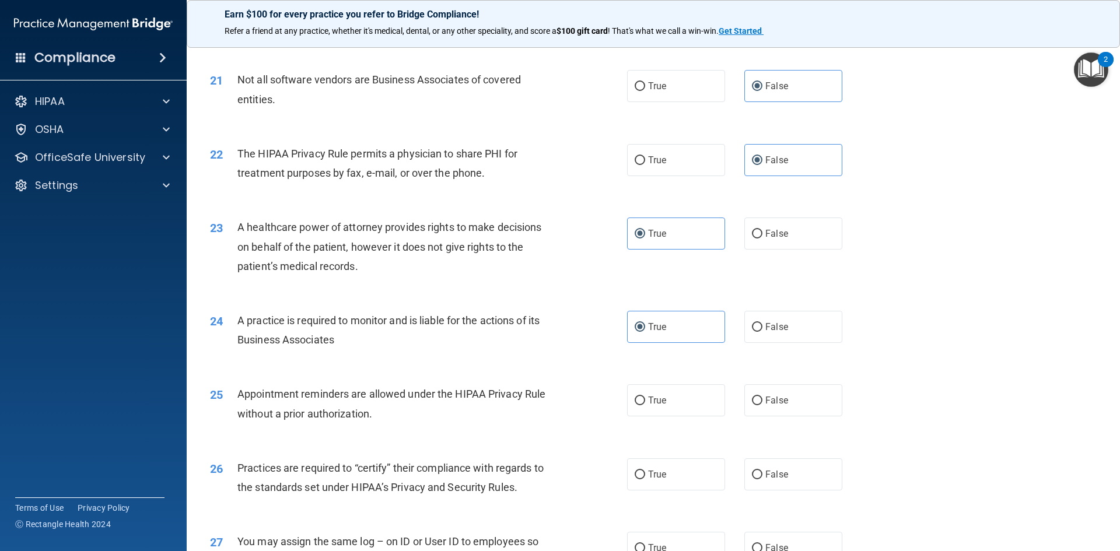
scroll to position [1809, 0]
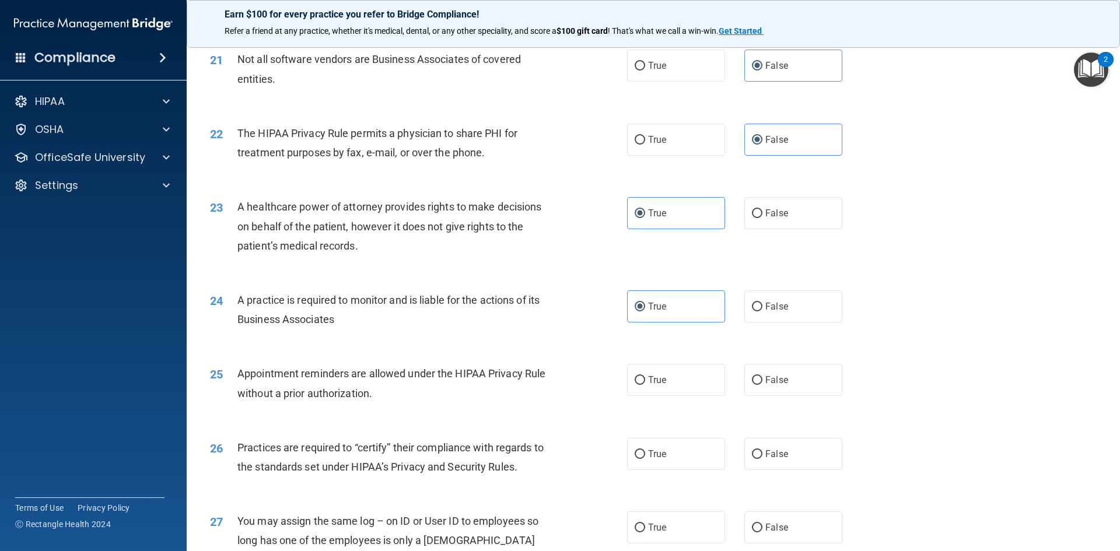
drag, startPoint x: 771, startPoint y: 393, endPoint x: 634, endPoint y: 413, distance: 138.6
click at [768, 393] on label "False" at bounding box center [793, 380] width 98 height 32
click at [763, 385] on input "False" at bounding box center [757, 380] width 11 height 9
radio input "true"
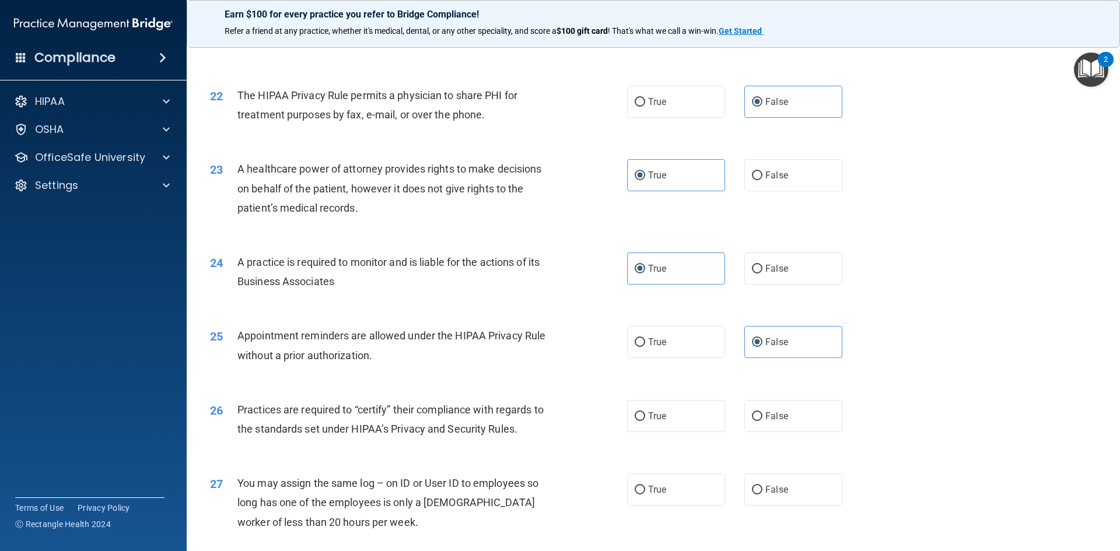
scroll to position [1867, 0]
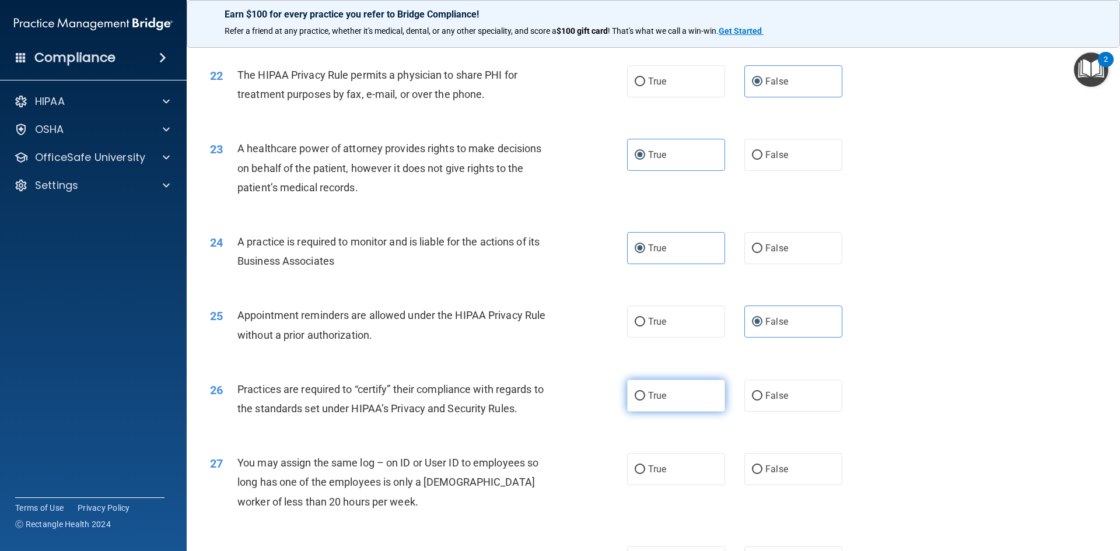
click at [667, 407] on label "True" at bounding box center [676, 396] width 98 height 32
click at [645, 401] on input "True" at bounding box center [640, 396] width 11 height 9
radio input "true"
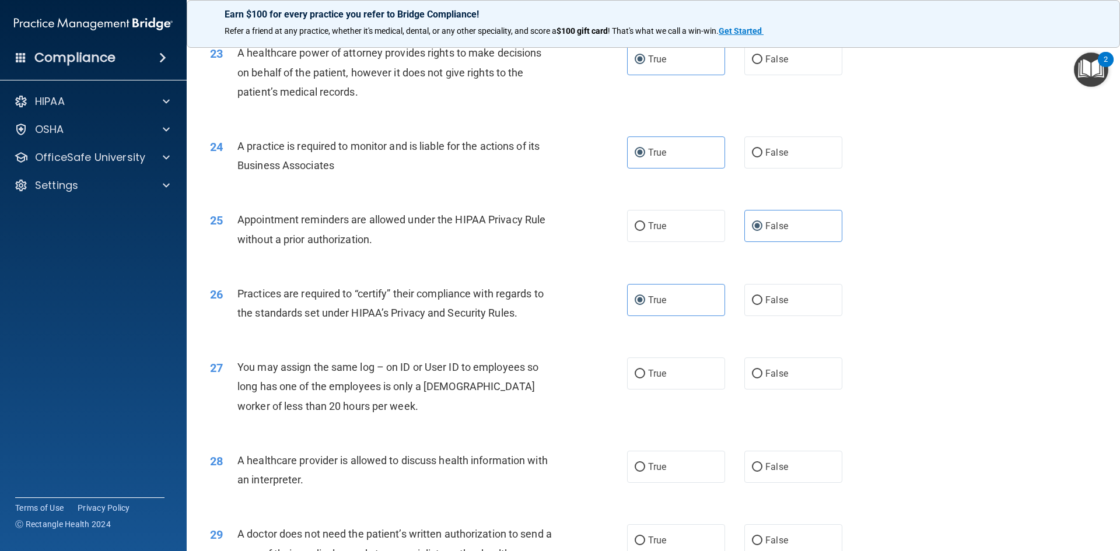
scroll to position [1984, 0]
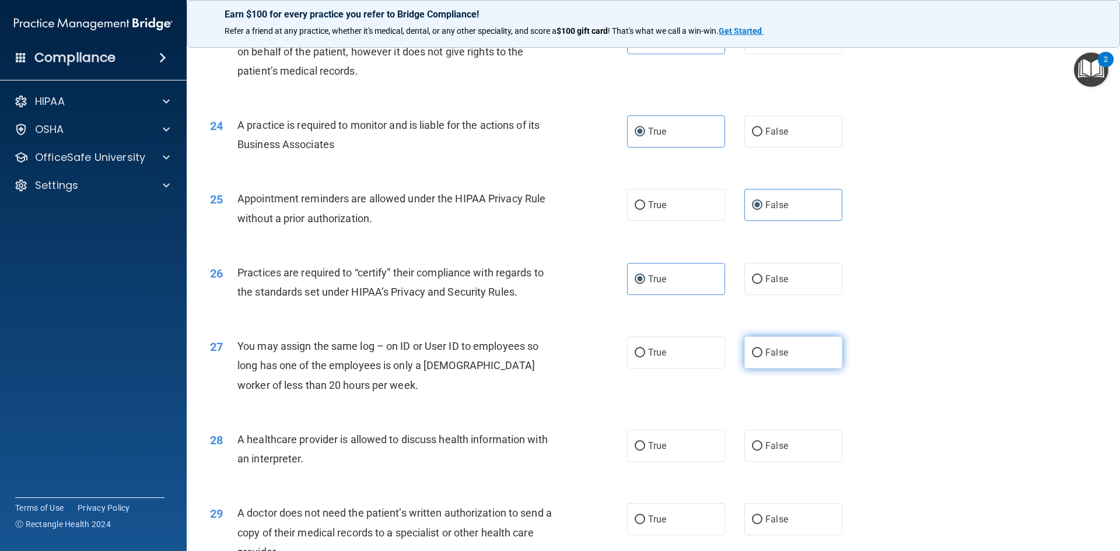
click at [786, 351] on label "False" at bounding box center [793, 353] width 98 height 32
click at [763, 351] on input "False" at bounding box center [757, 353] width 11 height 9
radio input "true"
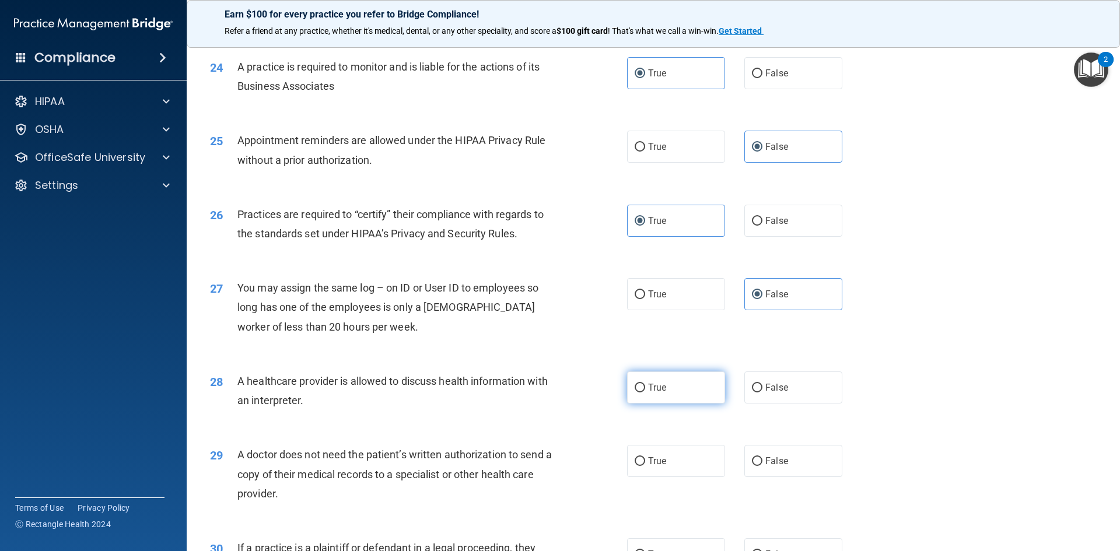
click at [709, 384] on label "True" at bounding box center [676, 388] width 98 height 32
click at [645, 384] on input "True" at bounding box center [640, 388] width 11 height 9
radio input "true"
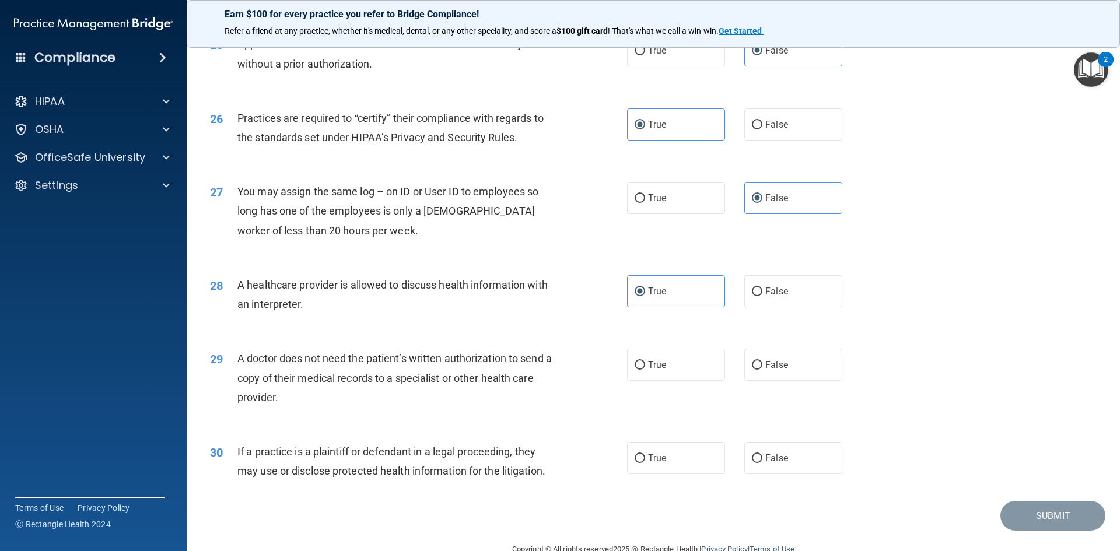
scroll to position [2159, 0]
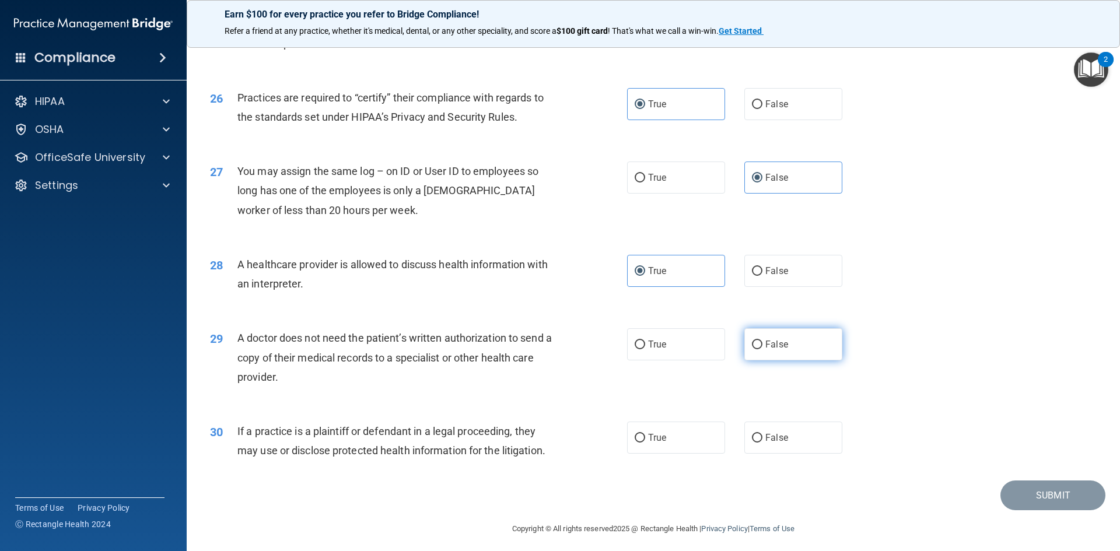
drag, startPoint x: 800, startPoint y: 346, endPoint x: 800, endPoint y: 356, distance: 10.5
click at [800, 346] on label "False" at bounding box center [793, 344] width 98 height 32
click at [763, 346] on input "False" at bounding box center [757, 345] width 11 height 9
radio input "true"
click at [805, 436] on label "False" at bounding box center [793, 438] width 98 height 32
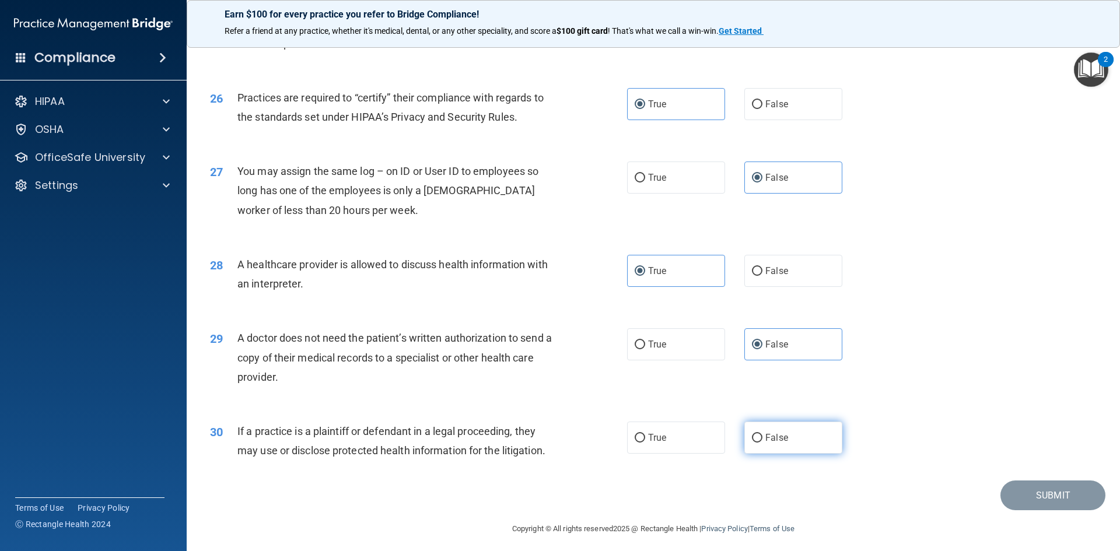
click at [763, 436] on input "False" at bounding box center [757, 438] width 11 height 9
radio input "true"
click at [1033, 490] on button "Submit" at bounding box center [1053, 496] width 105 height 30
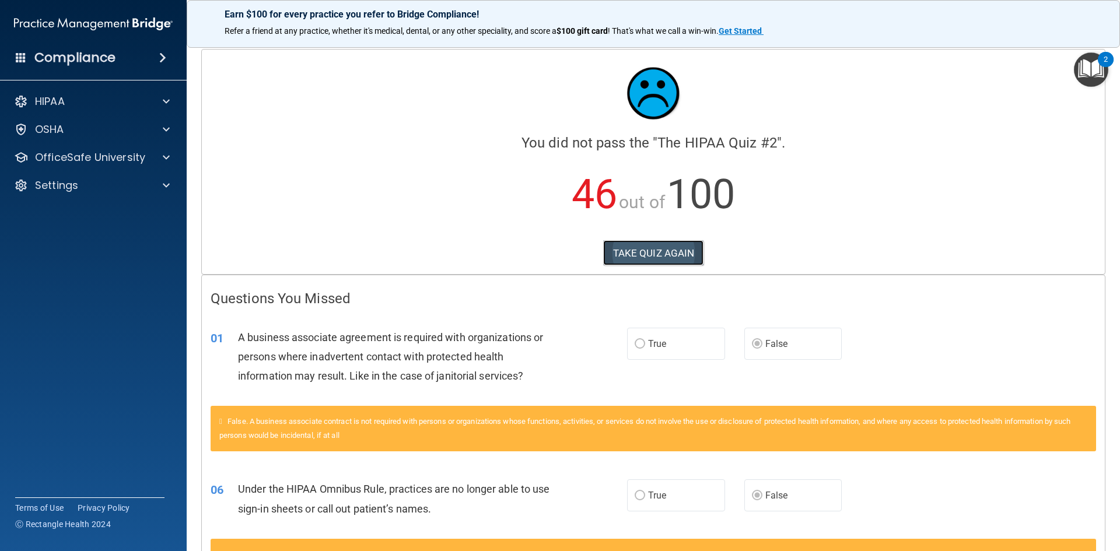
click at [636, 250] on button "TAKE QUIZ AGAIN" at bounding box center [653, 253] width 101 height 26
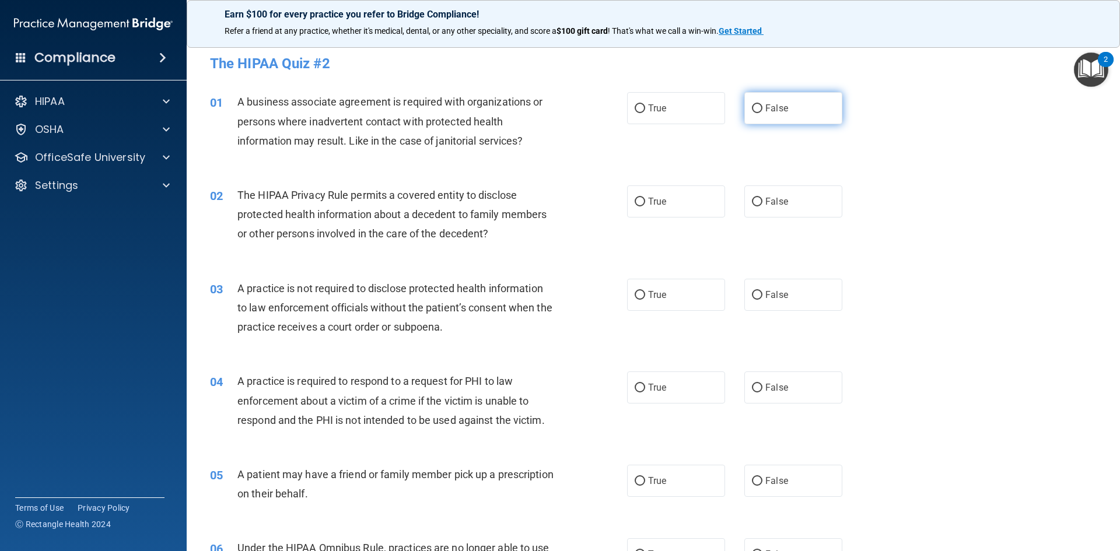
click at [754, 105] on input "False" at bounding box center [757, 108] width 11 height 9
radio input "true"
click at [704, 291] on label "True" at bounding box center [676, 295] width 98 height 32
click at [645, 291] on input "True" at bounding box center [640, 295] width 11 height 9
radio input "true"
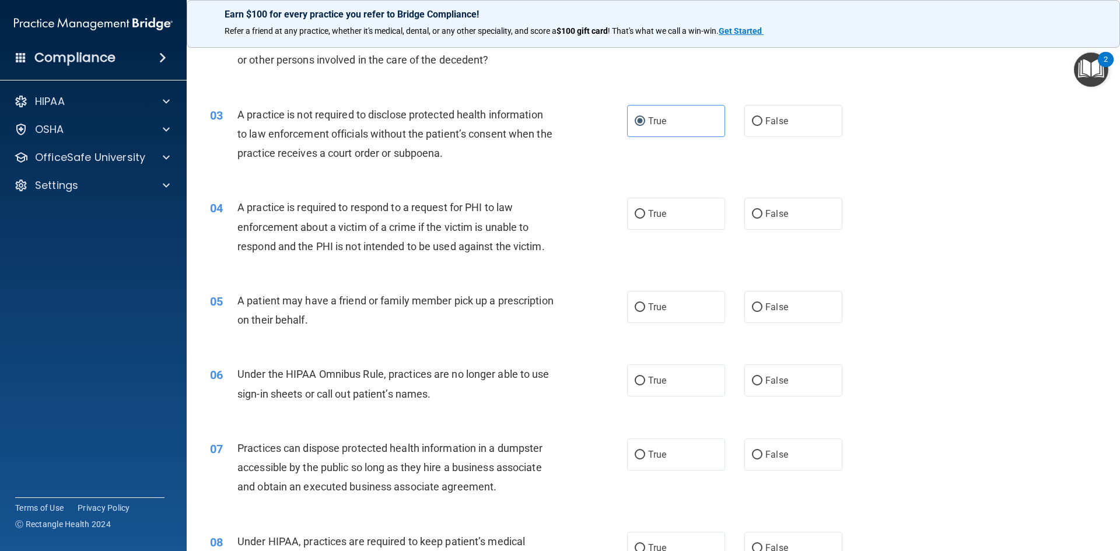
scroll to position [175, 0]
click at [768, 379] on span "False" at bounding box center [776, 379] width 23 height 11
click at [763, 379] on input "False" at bounding box center [757, 380] width 11 height 9
radio input "true"
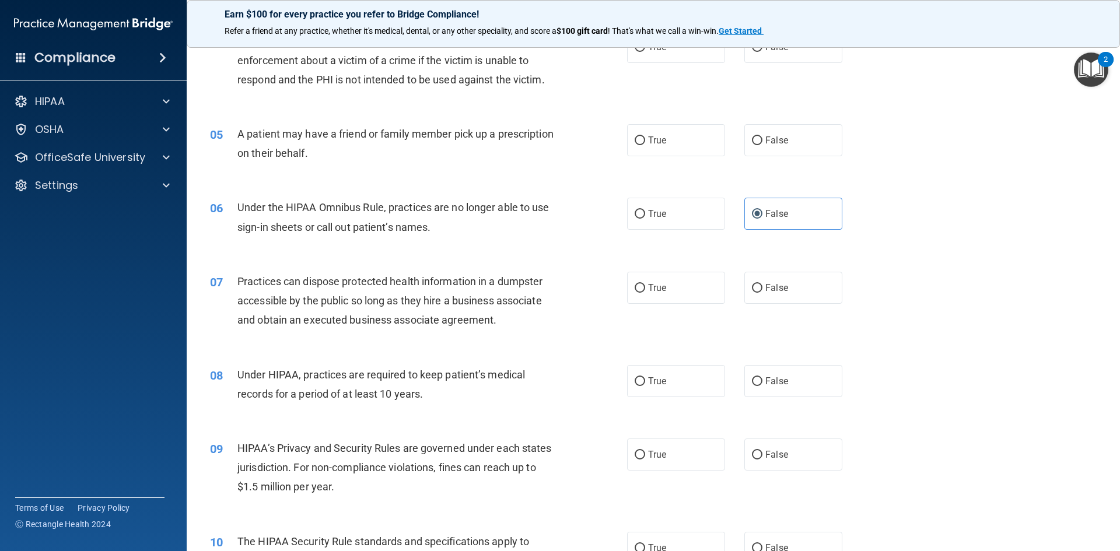
scroll to position [408, 0]
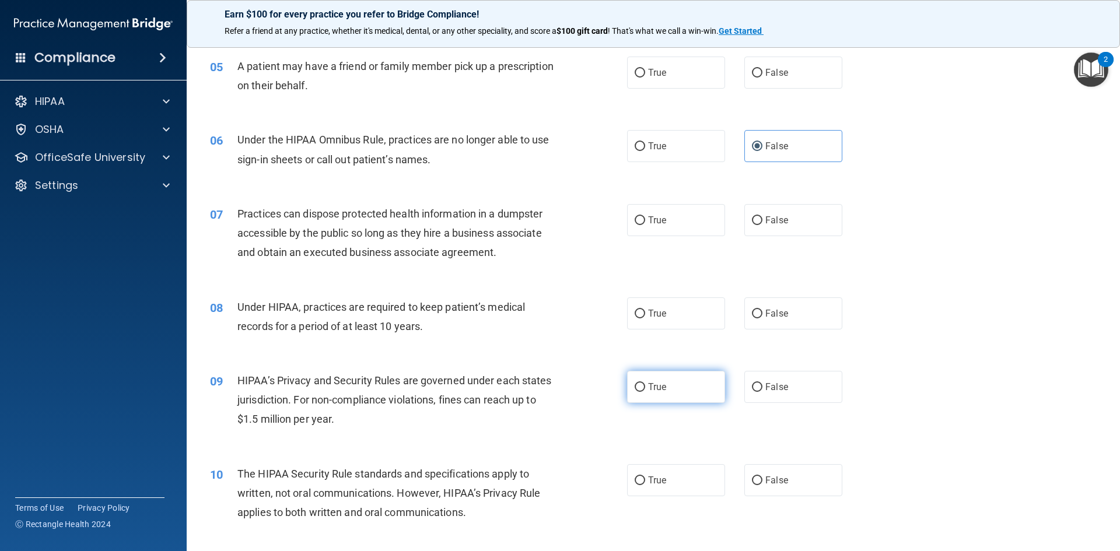
click at [642, 397] on label "True" at bounding box center [676, 387] width 98 height 32
click at [642, 392] on input "True" at bounding box center [640, 387] width 11 height 9
radio input "true"
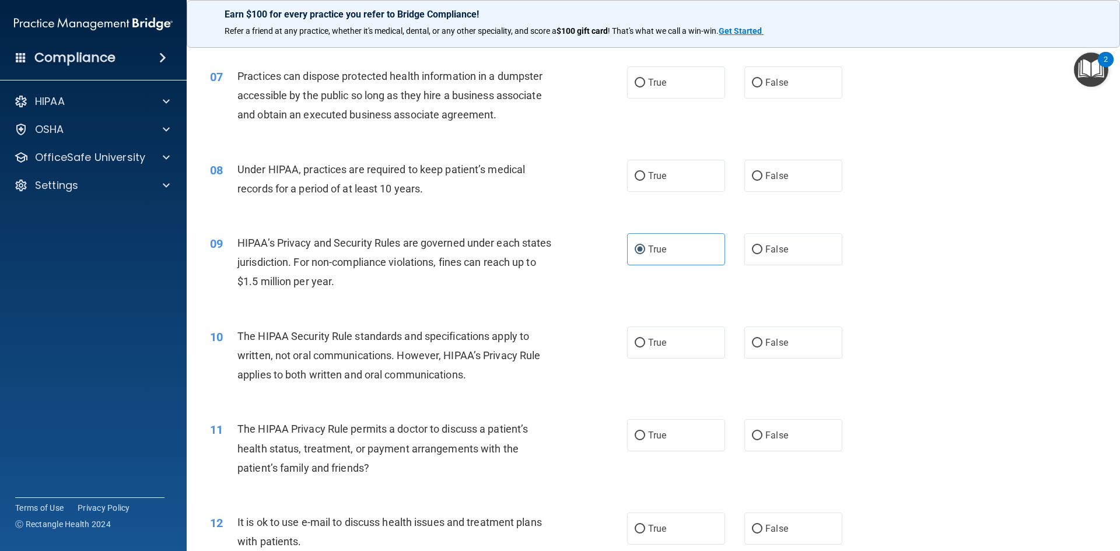
scroll to position [583, 0]
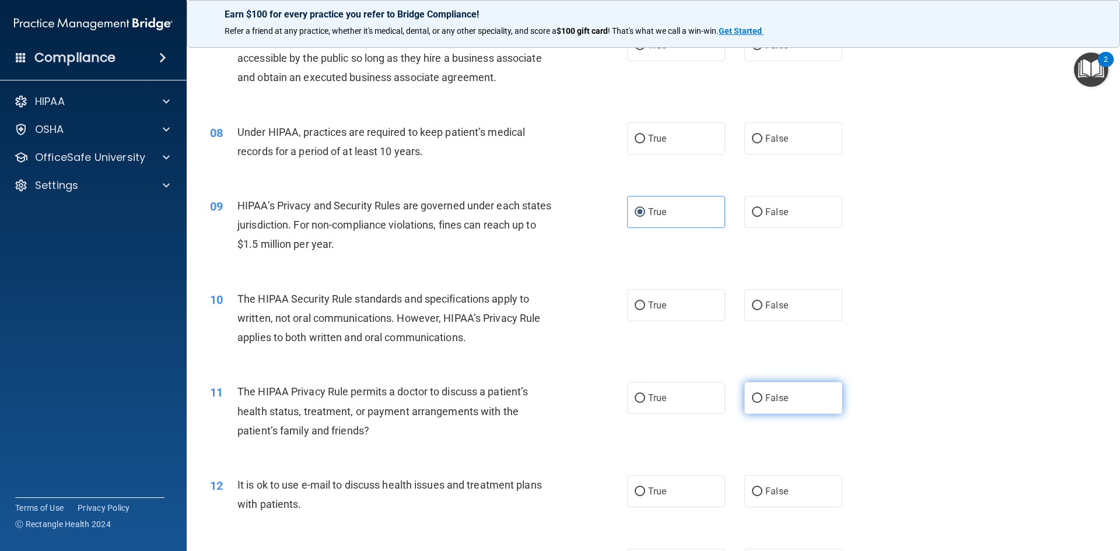
click at [796, 400] on label "False" at bounding box center [793, 398] width 98 height 32
click at [763, 400] on input "False" at bounding box center [757, 398] width 11 height 9
radio input "true"
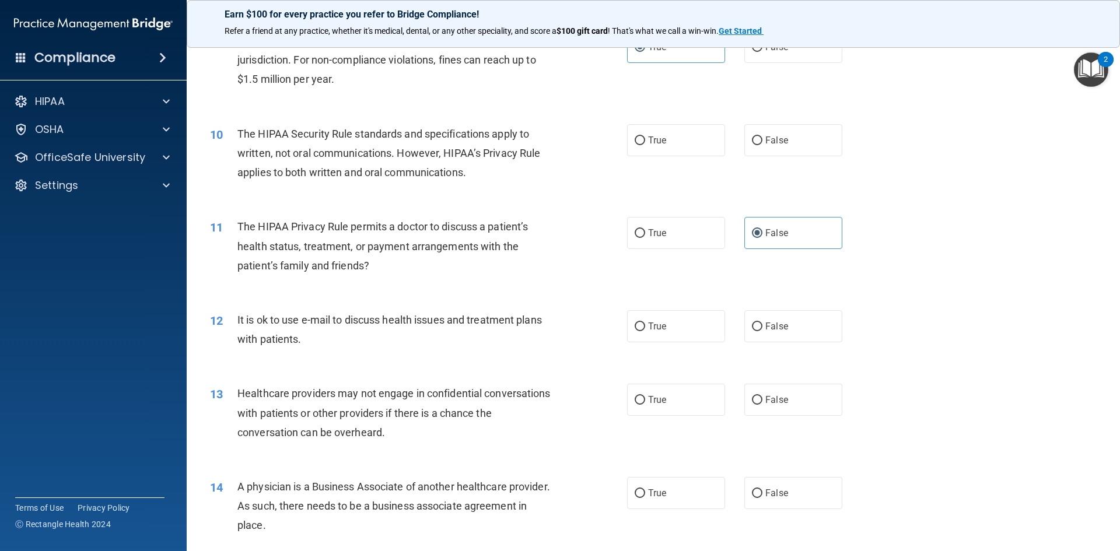
scroll to position [758, 0]
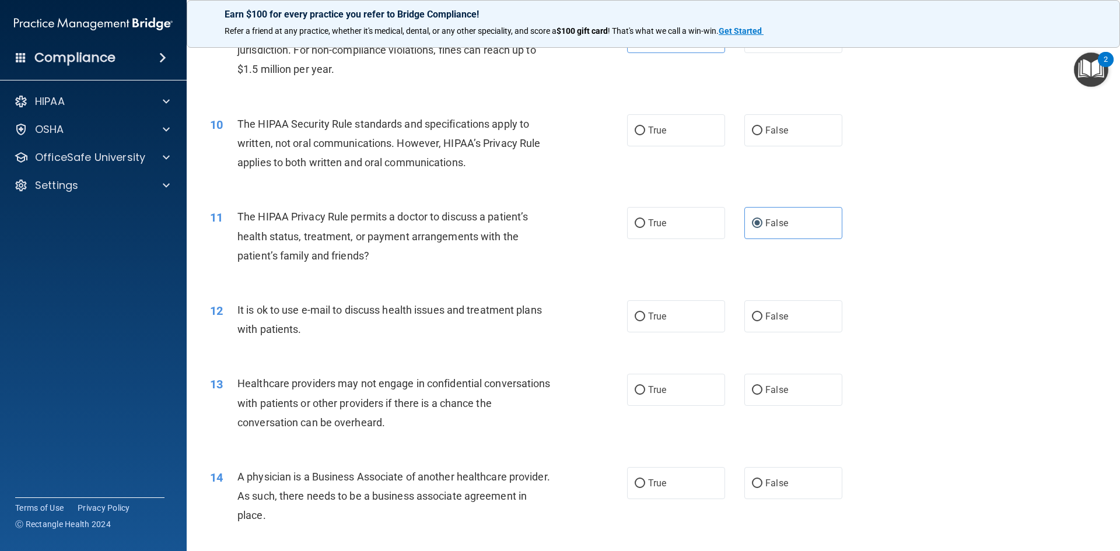
click at [619, 383] on div "13 Healthcare providers may not engage in confidential conversations with patie…" at bounding box center [419, 406] width 452 height 64
click at [627, 386] on label "True" at bounding box center [676, 390] width 98 height 32
click at [635, 386] on input "True" at bounding box center [640, 390] width 11 height 9
radio input "true"
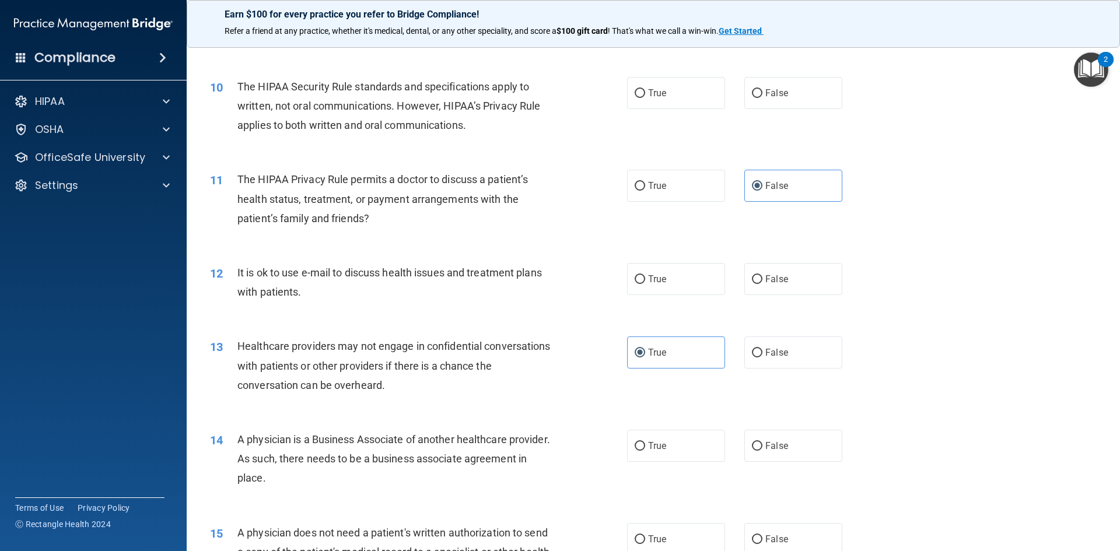
scroll to position [817, 0]
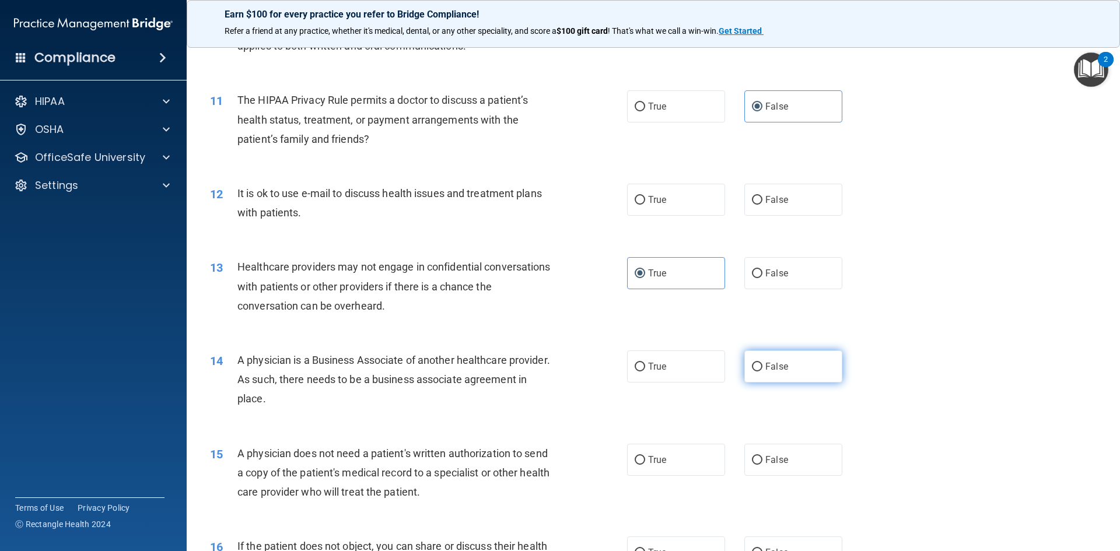
click at [821, 376] on label "False" at bounding box center [793, 367] width 98 height 32
click at [763, 372] on input "False" at bounding box center [757, 367] width 11 height 9
radio input "true"
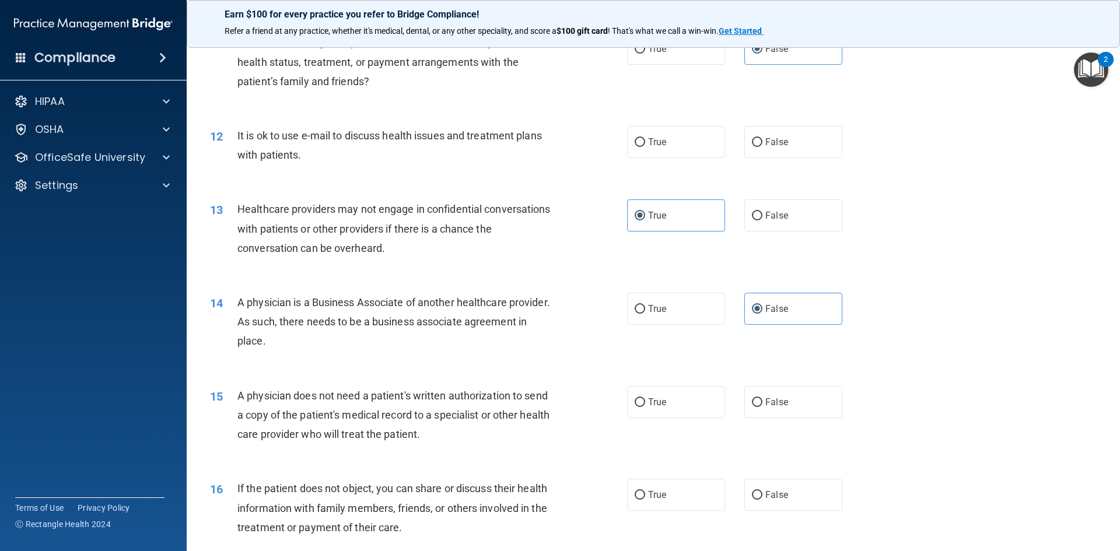
scroll to position [992, 0]
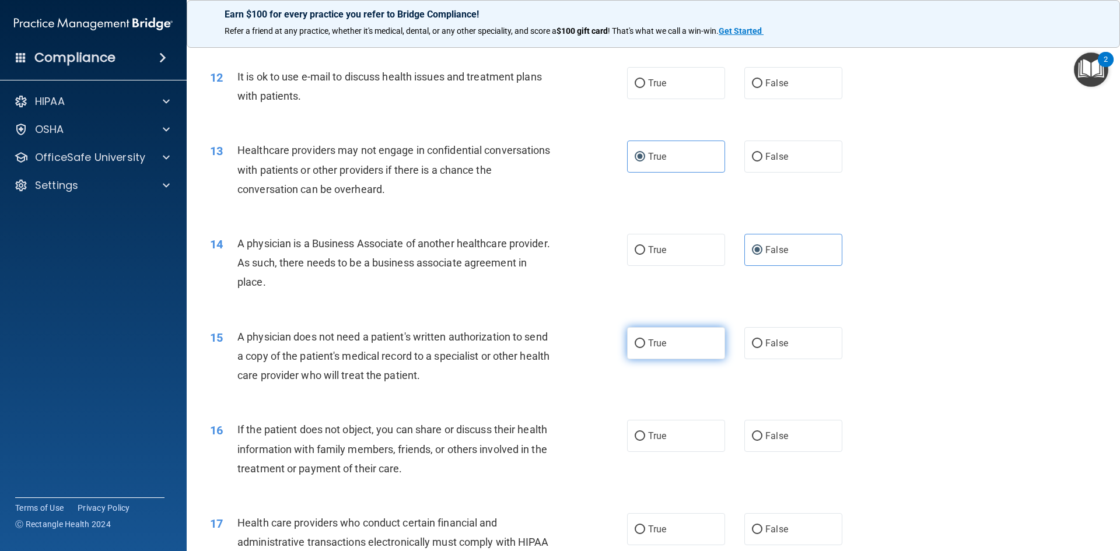
click at [636, 343] on input "True" at bounding box center [640, 344] width 11 height 9
radio input "true"
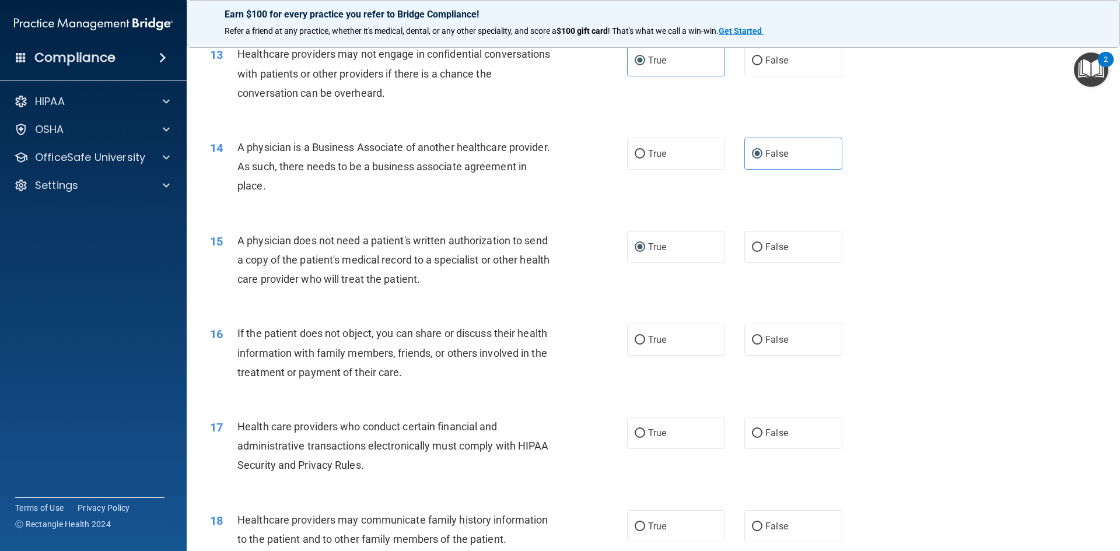
scroll to position [1108, 0]
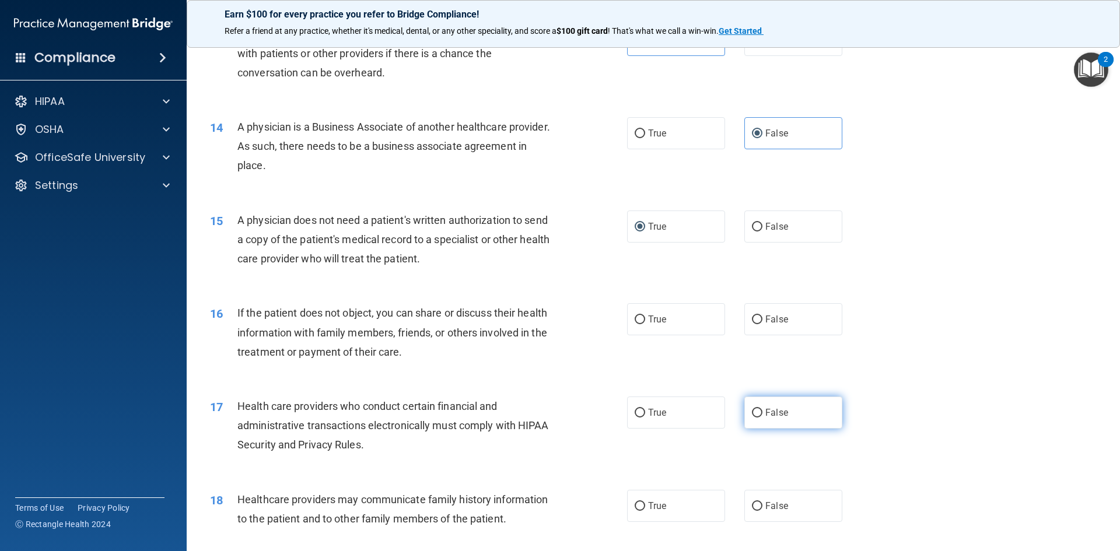
click at [752, 414] on input "False" at bounding box center [757, 413] width 11 height 9
radio input "true"
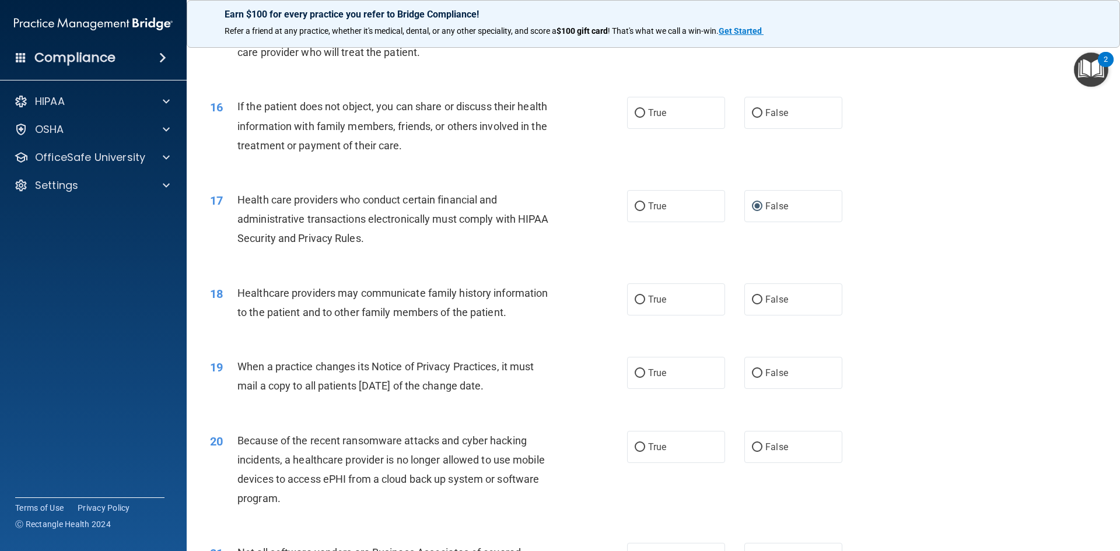
scroll to position [1342, 0]
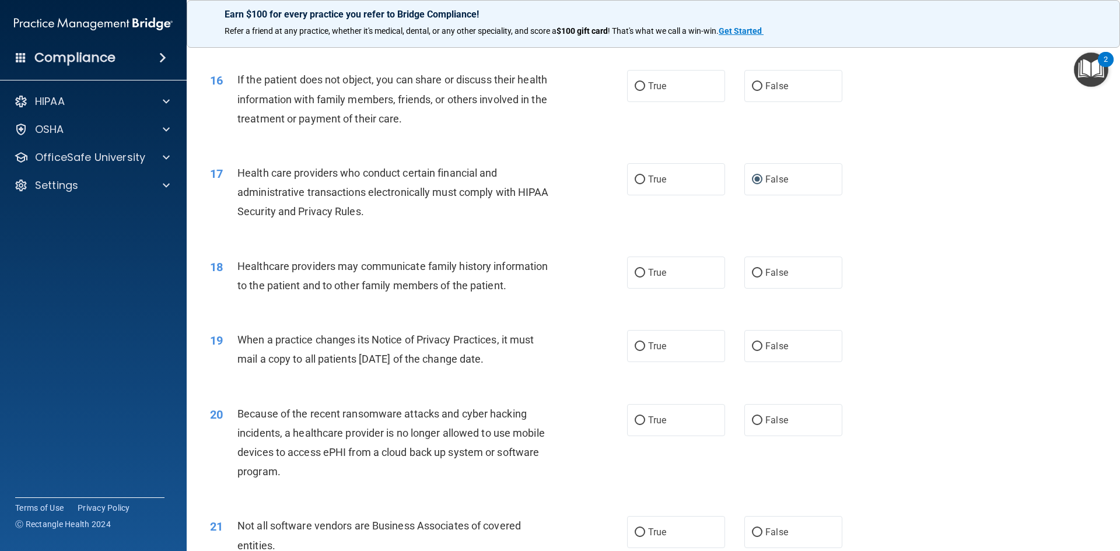
click at [770, 363] on div "19 When a practice changes its Notice of Privacy Practices, it must mail a copy…" at bounding box center [653, 353] width 904 height 74
drag, startPoint x: 770, startPoint y: 356, endPoint x: 510, endPoint y: 357, distance: 259.0
click at [766, 356] on label "False" at bounding box center [793, 346] width 98 height 32
click at [814, 349] on label "False" at bounding box center [793, 346] width 98 height 32
click at [763, 349] on input "False" at bounding box center [757, 346] width 11 height 9
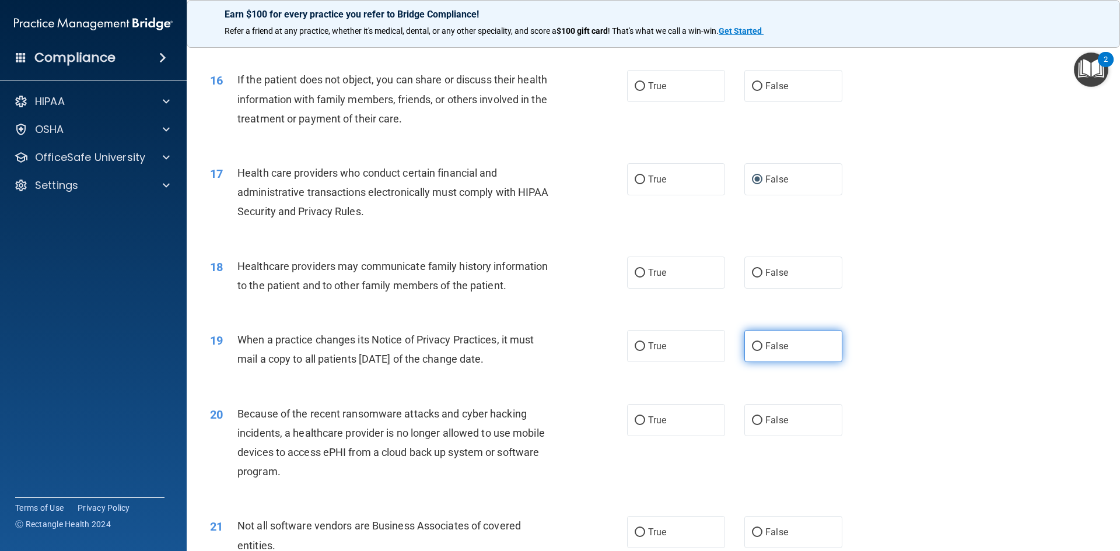
radio input "true"
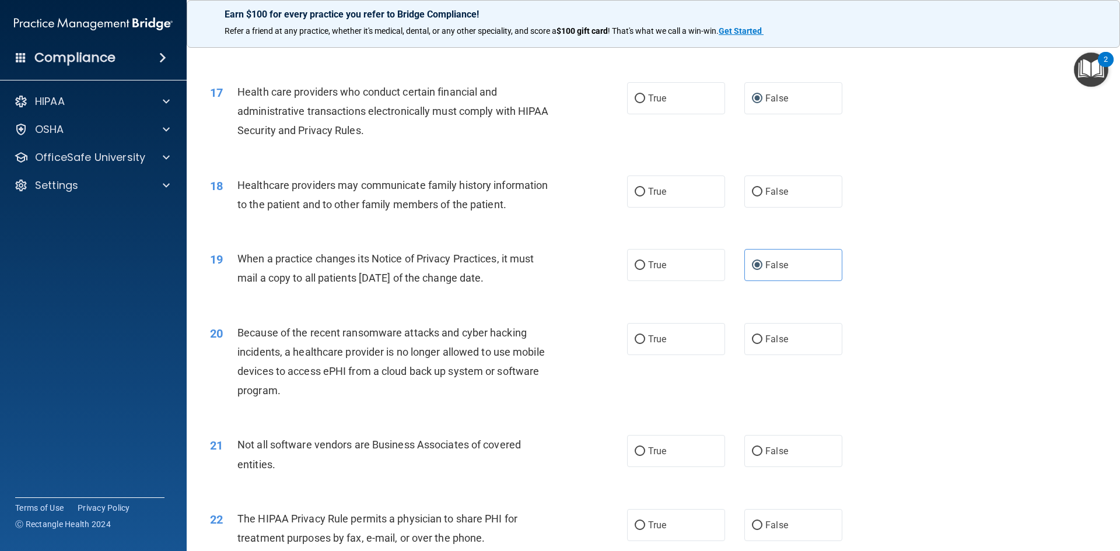
scroll to position [1459, 0]
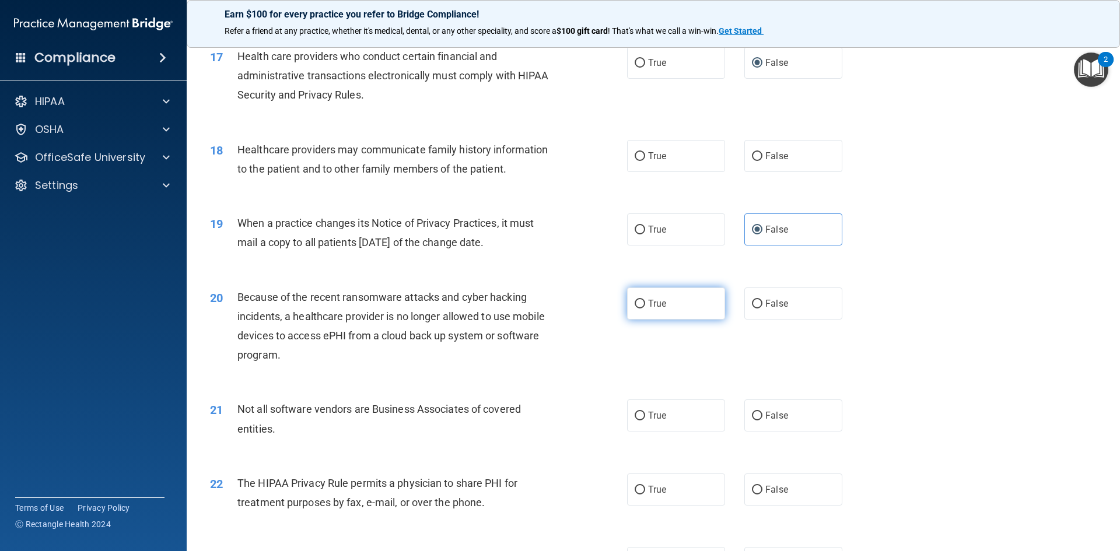
click at [658, 310] on label "True" at bounding box center [676, 304] width 98 height 32
click at [645, 309] on input "True" at bounding box center [640, 304] width 11 height 9
radio input "true"
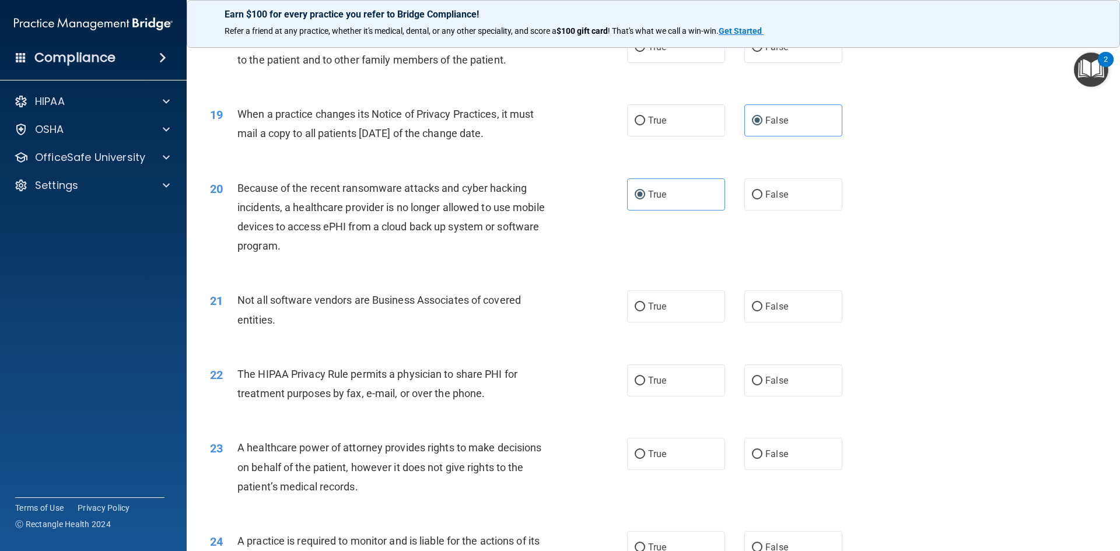
scroll to position [1575, 0]
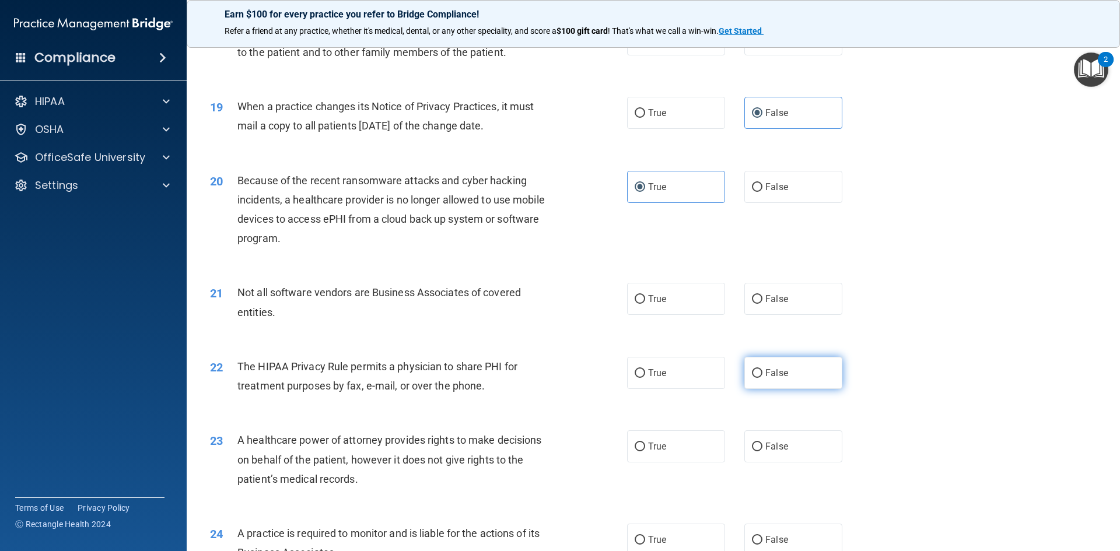
click at [809, 383] on label "False" at bounding box center [793, 373] width 98 height 32
click at [763, 378] on input "False" at bounding box center [757, 373] width 11 height 9
radio input "true"
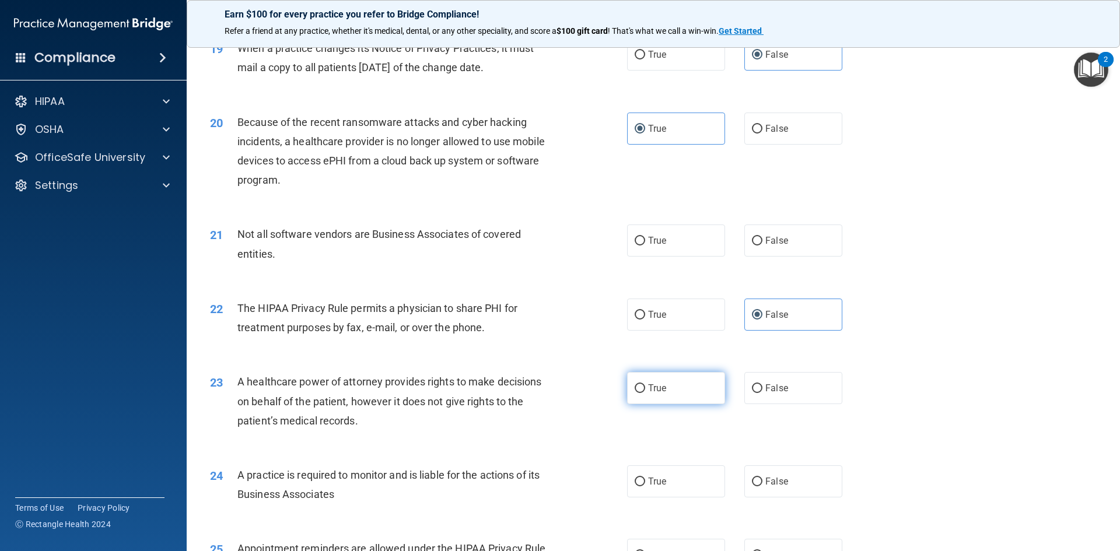
click at [675, 384] on label "True" at bounding box center [676, 388] width 98 height 32
click at [645, 384] on input "True" at bounding box center [640, 388] width 11 height 9
radio input "true"
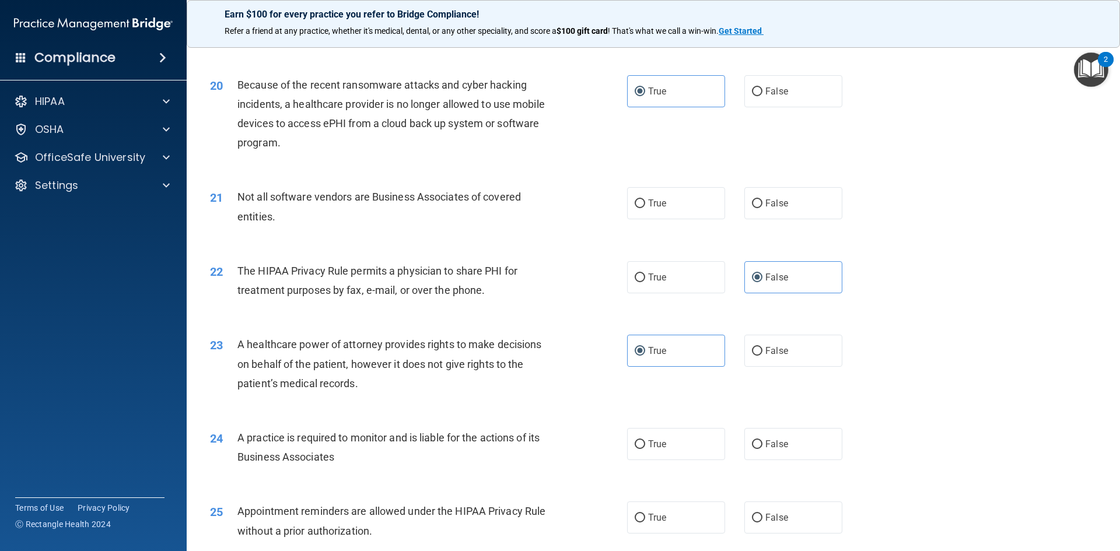
scroll to position [1692, 0]
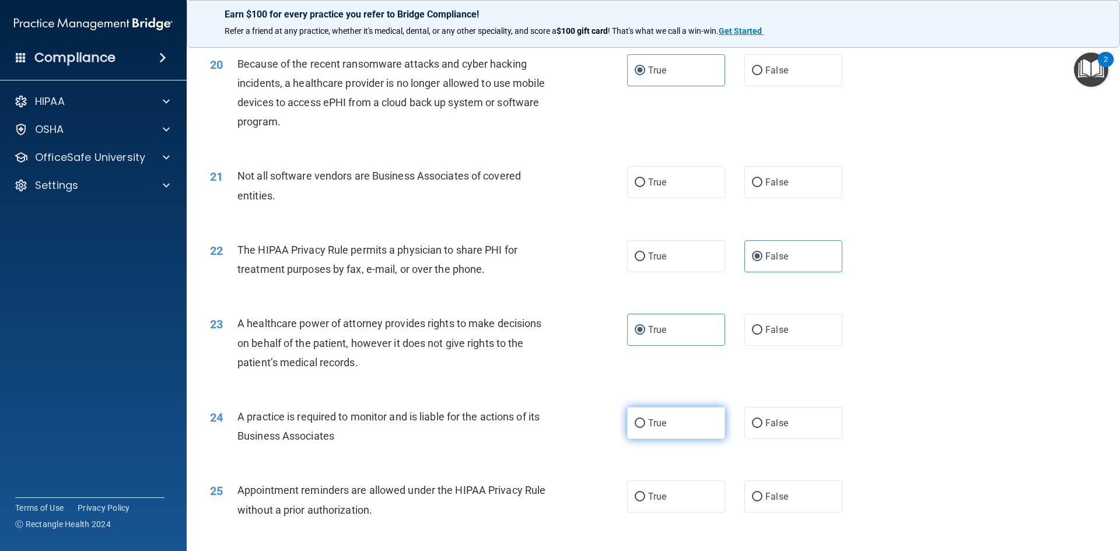
click at [648, 418] on span "True" at bounding box center [657, 423] width 18 height 11
click at [644, 419] on input "True" at bounding box center [640, 423] width 11 height 9
radio input "true"
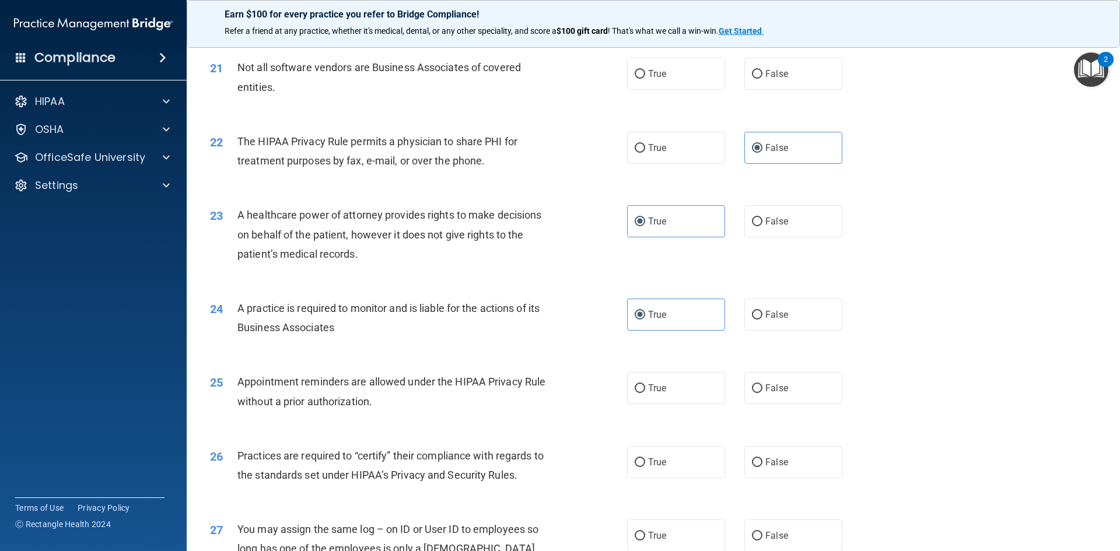
scroll to position [1809, 0]
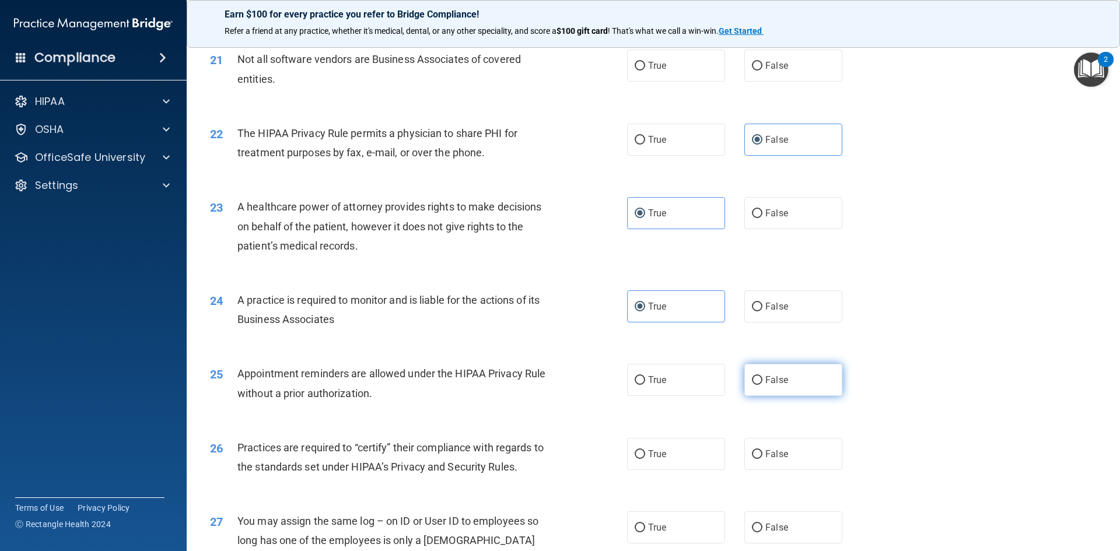
click at [763, 387] on label "False" at bounding box center [793, 380] width 98 height 32
click at [763, 385] on input "False" at bounding box center [757, 380] width 11 height 9
radio input "true"
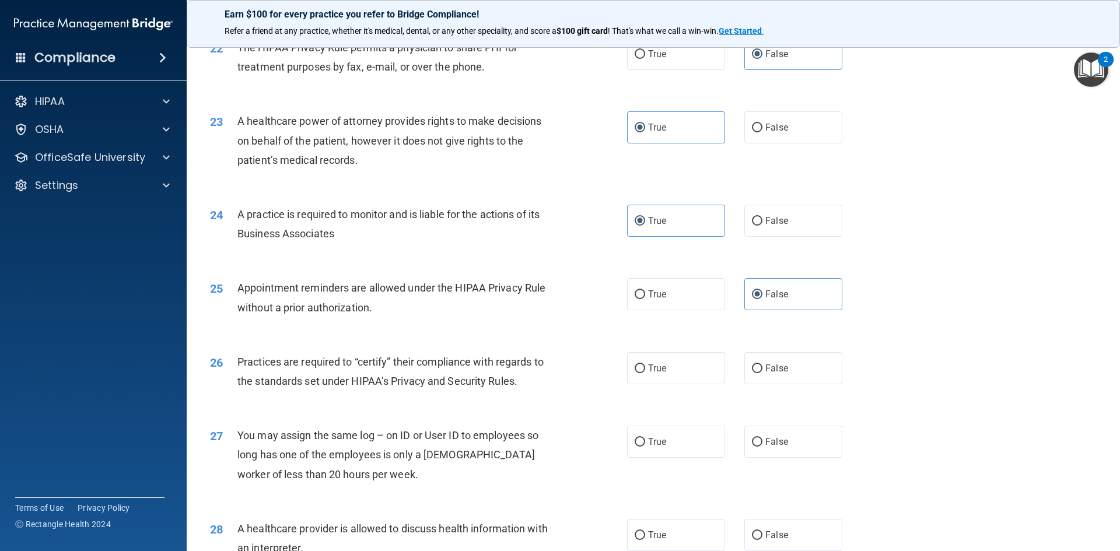
scroll to position [1925, 0]
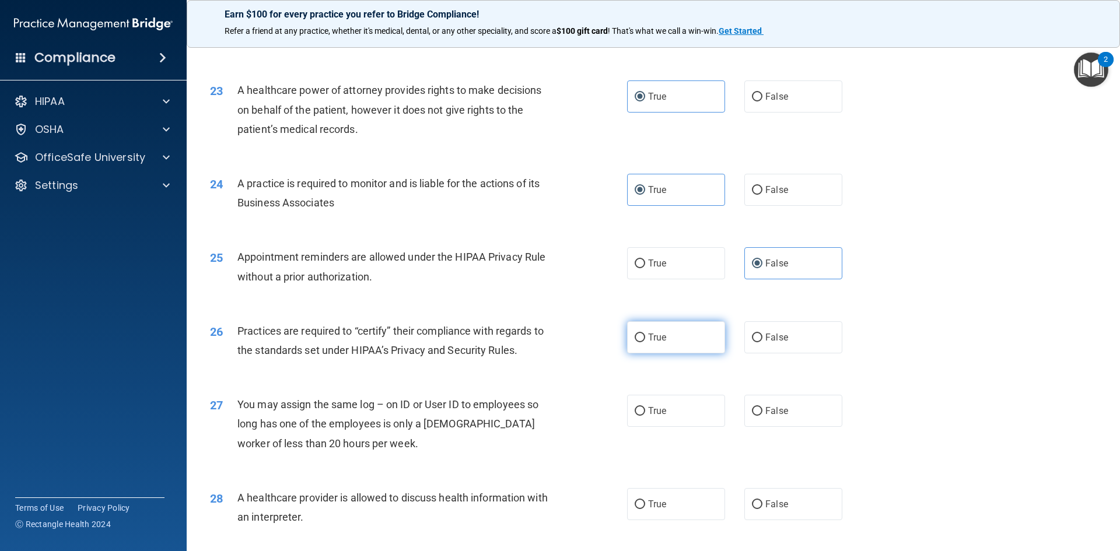
click at [667, 352] on label "True" at bounding box center [676, 337] width 98 height 32
click at [645, 342] on input "True" at bounding box center [640, 338] width 11 height 9
radio input "true"
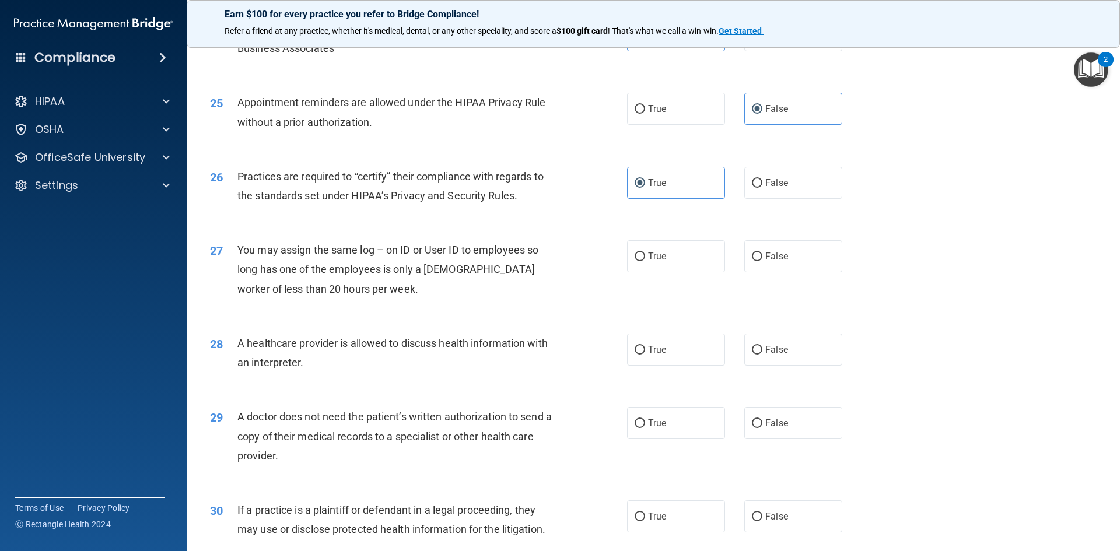
scroll to position [2100, 0]
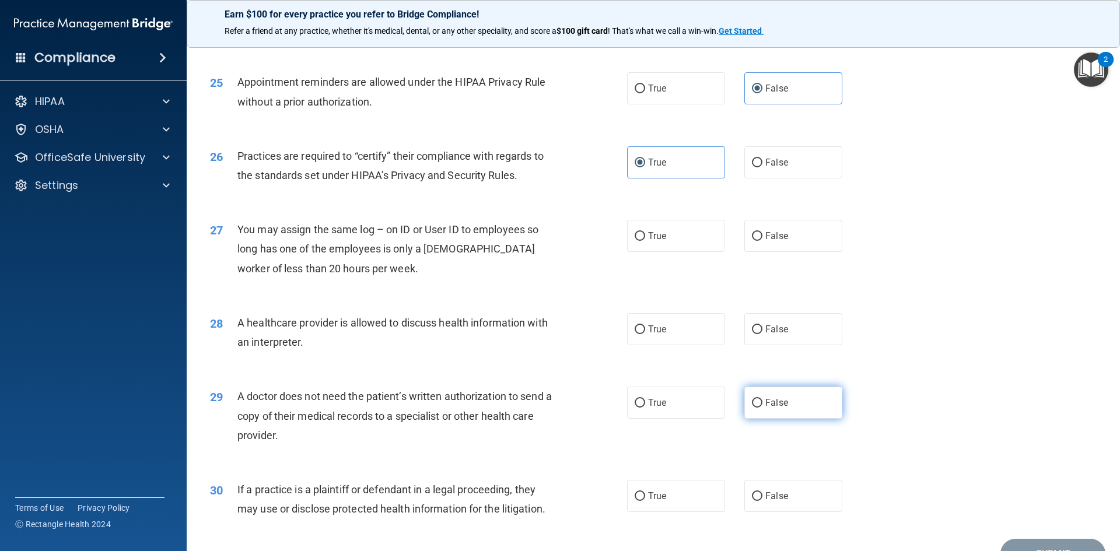
click at [801, 401] on label "False" at bounding box center [793, 403] width 98 height 32
click at [763, 401] on input "False" at bounding box center [757, 403] width 11 height 9
radio input "true"
click at [775, 499] on span "False" at bounding box center [776, 496] width 23 height 11
click at [763, 499] on input "False" at bounding box center [757, 496] width 11 height 9
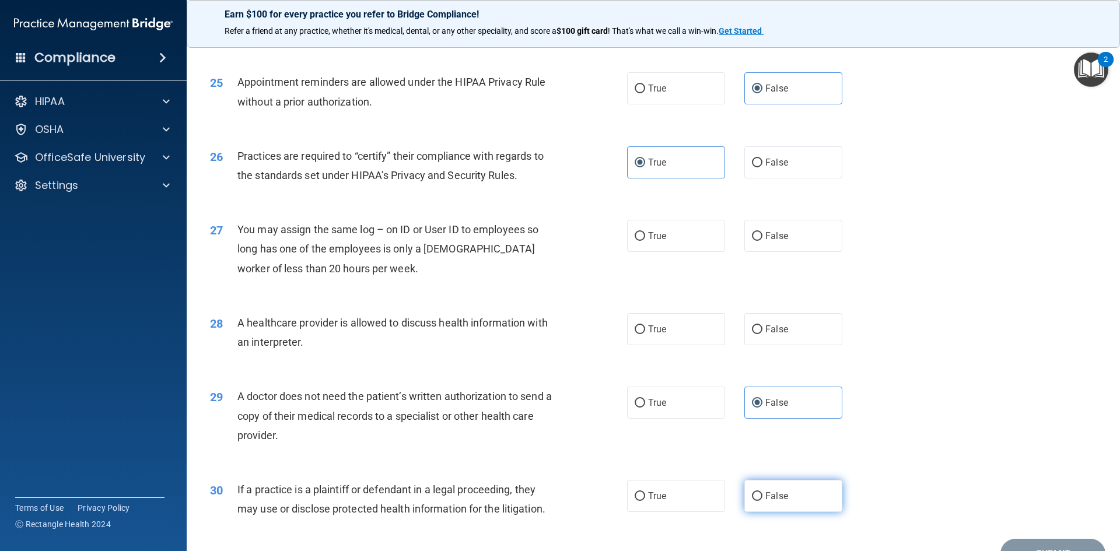
radio input "true"
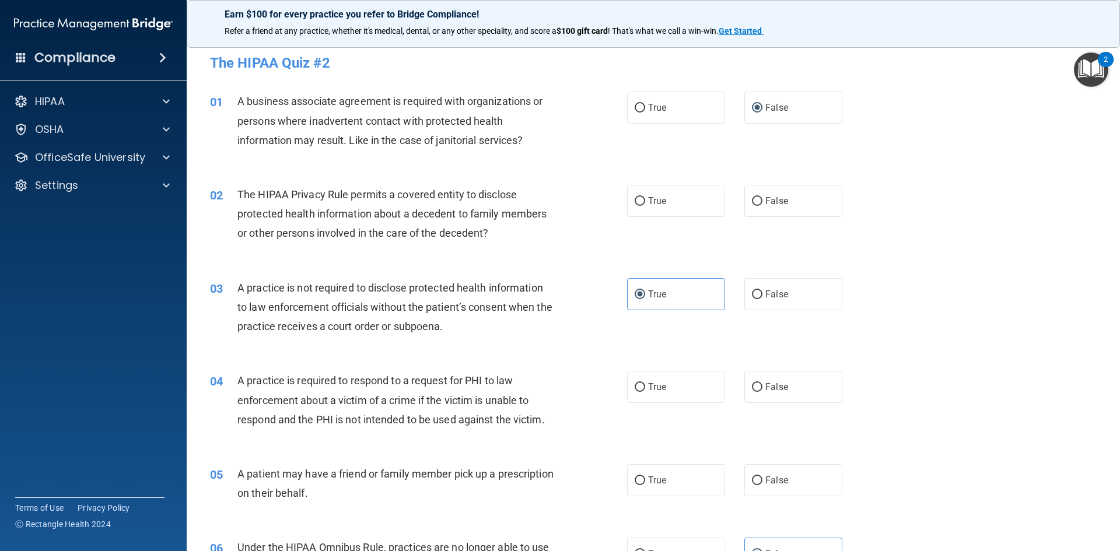
scroll to position [0, 0]
click at [648, 204] on span "True" at bounding box center [657, 201] width 18 height 11
click at [645, 204] on input "True" at bounding box center [640, 202] width 11 height 9
radio input "true"
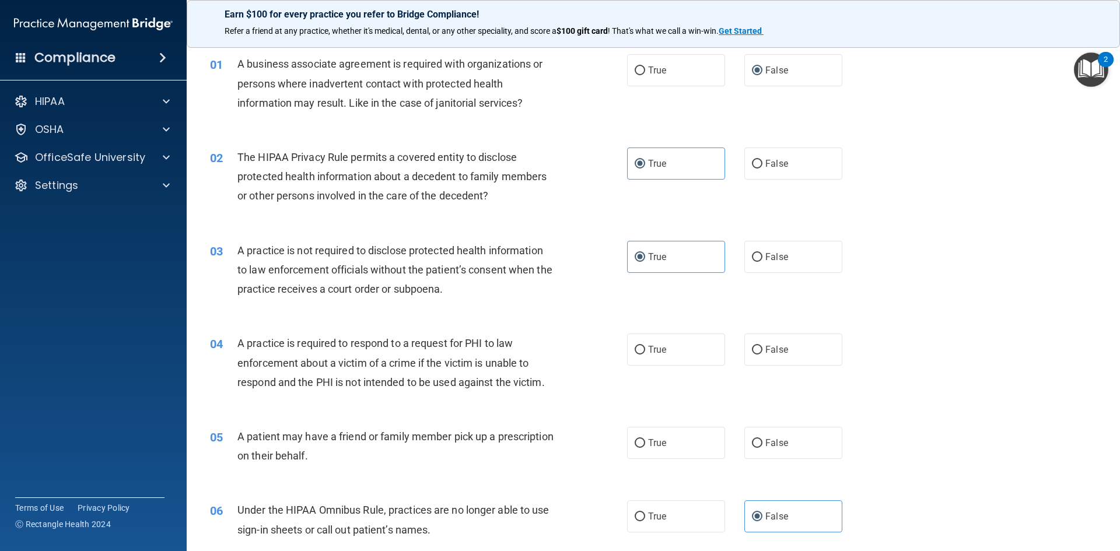
scroll to position [58, 0]
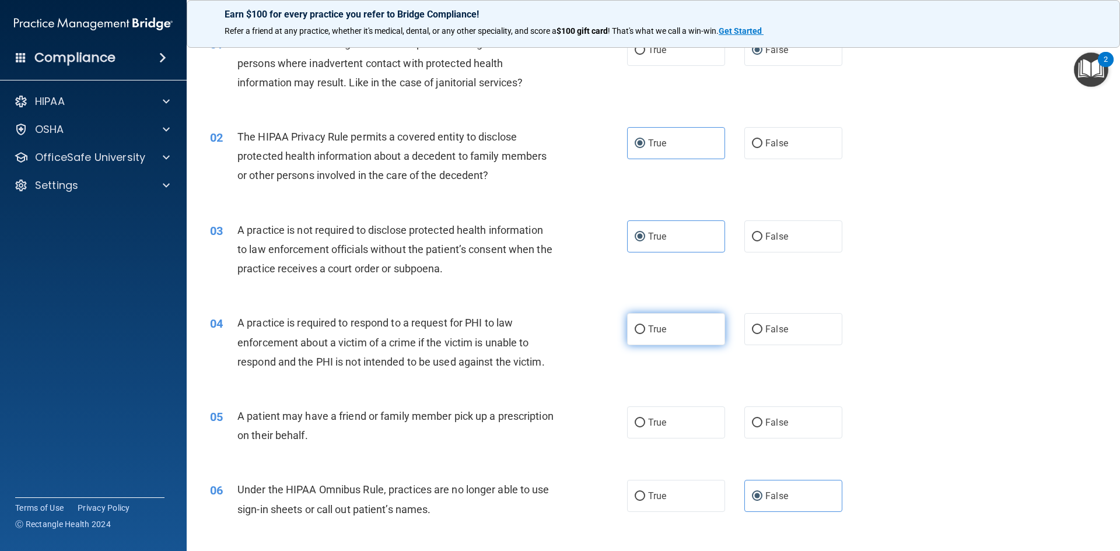
click at [663, 333] on label "True" at bounding box center [676, 329] width 98 height 32
click at [645, 333] on input "True" at bounding box center [640, 330] width 11 height 9
radio input "true"
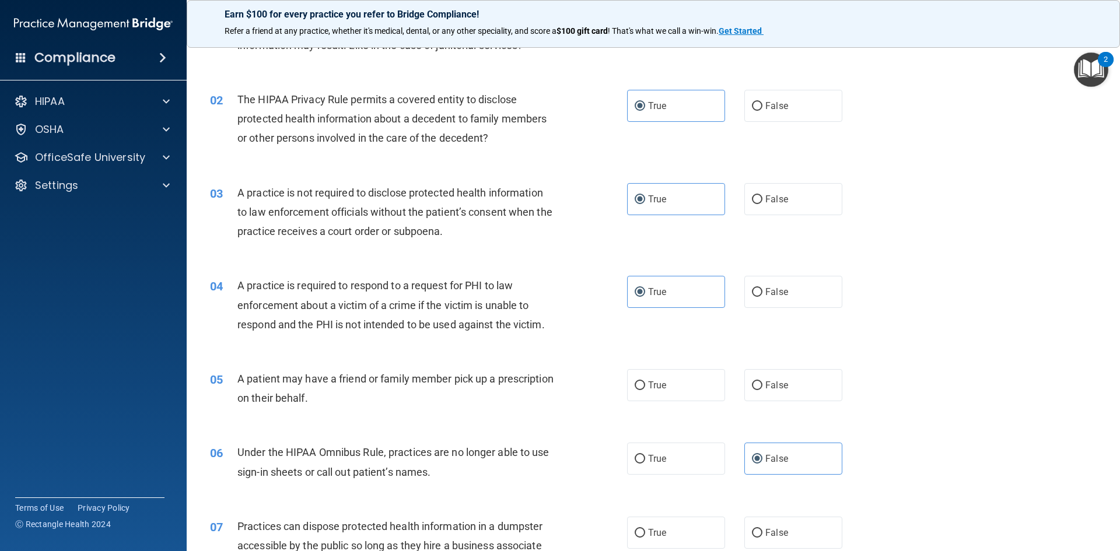
scroll to position [117, 0]
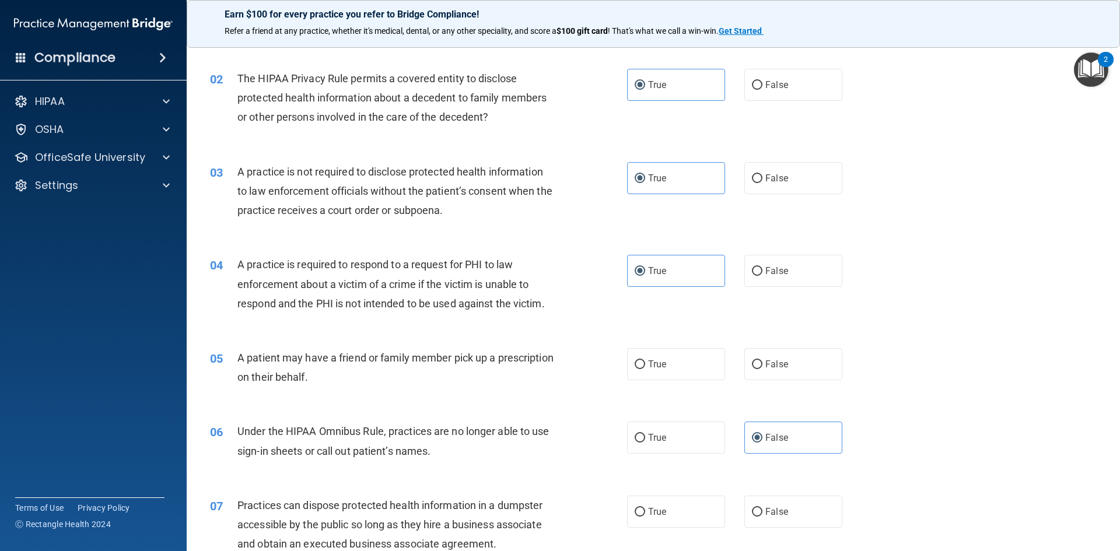
click at [606, 363] on div "05 A patient may have a friend or family member pick up a prescription on their…" at bounding box center [419, 370] width 452 height 44
click at [643, 370] on label "True" at bounding box center [676, 364] width 98 height 32
click at [643, 369] on input "True" at bounding box center [640, 365] width 11 height 9
radio input "true"
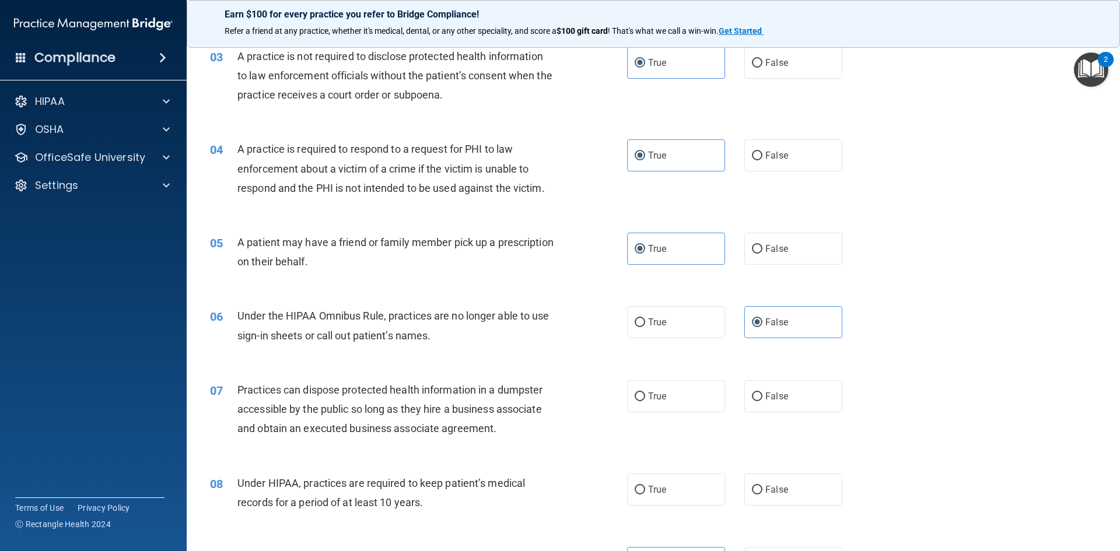
scroll to position [233, 0]
click at [746, 386] on label "False" at bounding box center [793, 395] width 98 height 32
click at [752, 391] on input "False" at bounding box center [757, 395] width 11 height 9
radio input "true"
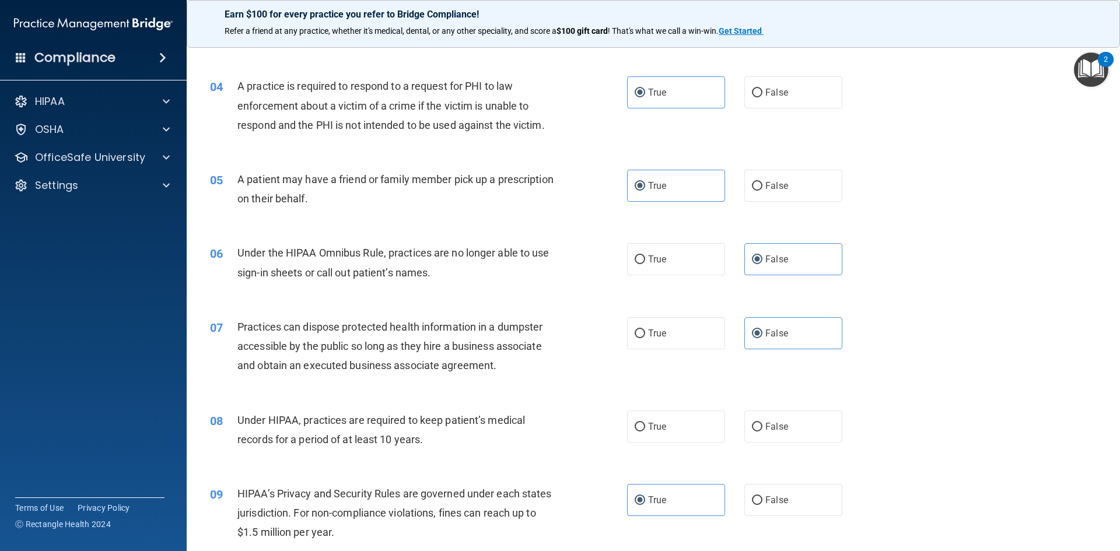
scroll to position [350, 0]
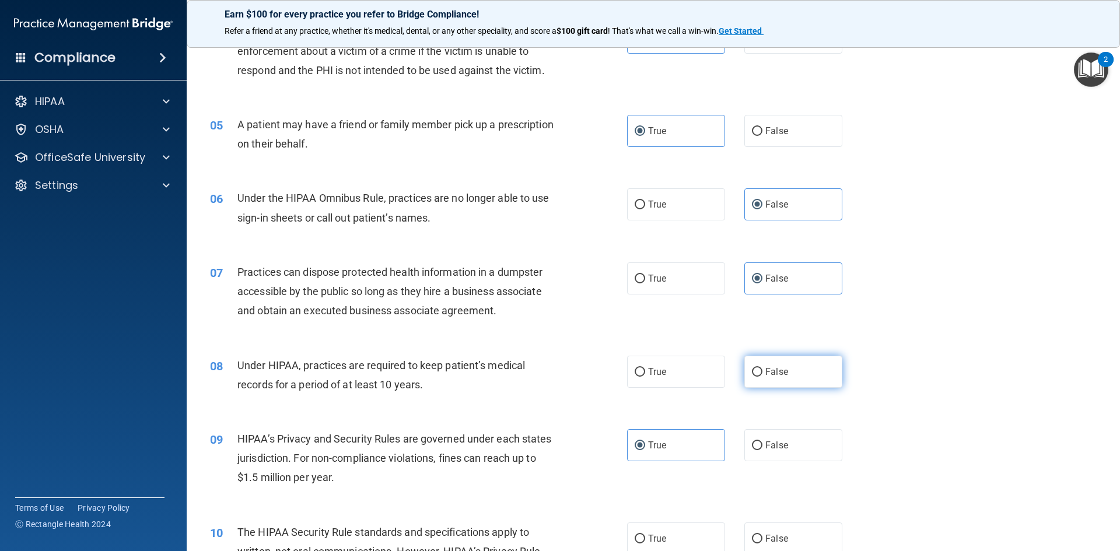
click at [776, 372] on span "False" at bounding box center [776, 371] width 23 height 11
click at [763, 372] on input "False" at bounding box center [757, 372] width 11 height 9
radio input "true"
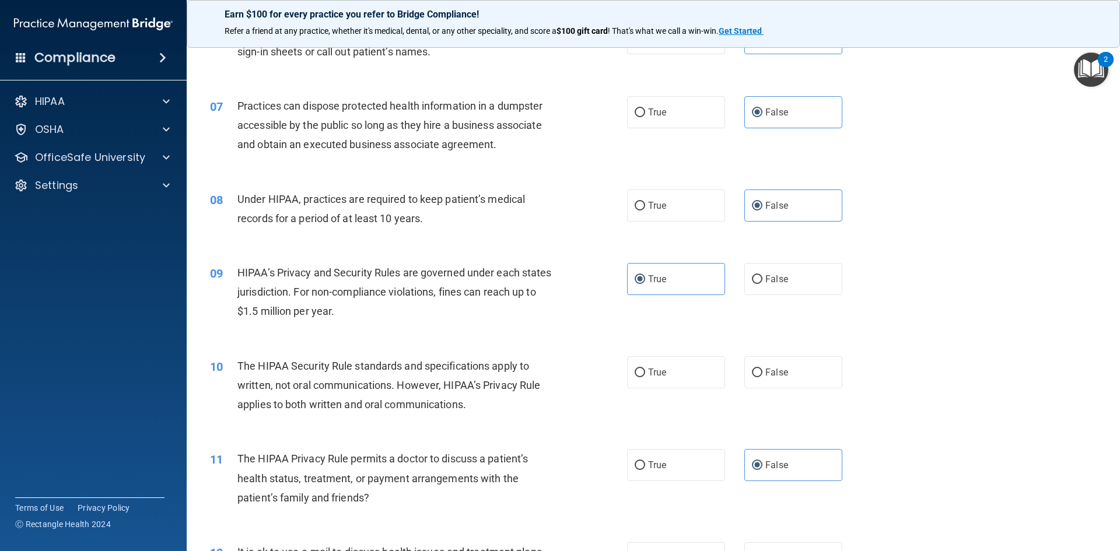
scroll to position [525, 0]
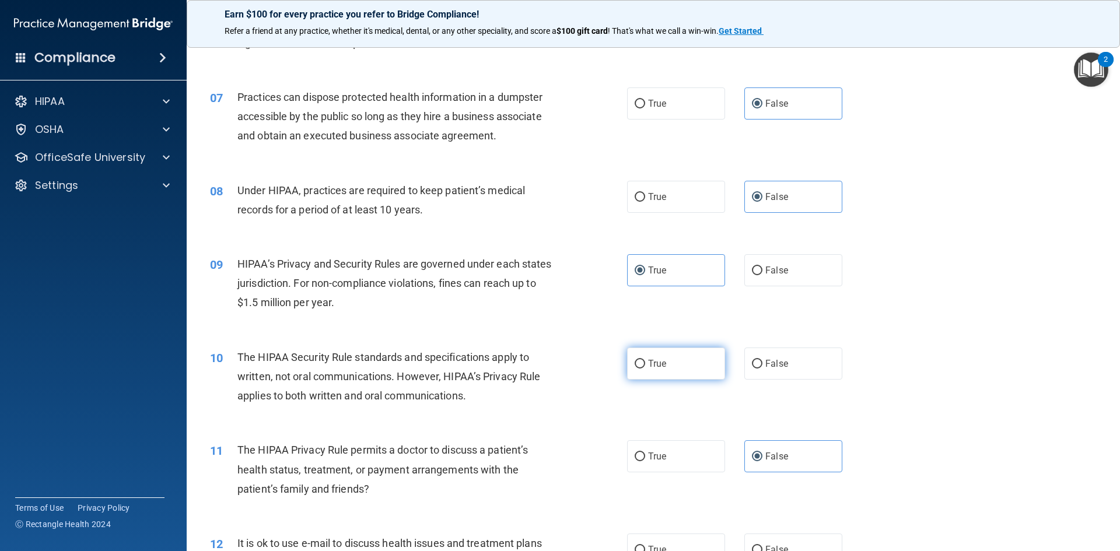
click at [670, 365] on label "True" at bounding box center [676, 364] width 98 height 32
click at [645, 365] on input "True" at bounding box center [640, 364] width 11 height 9
radio input "true"
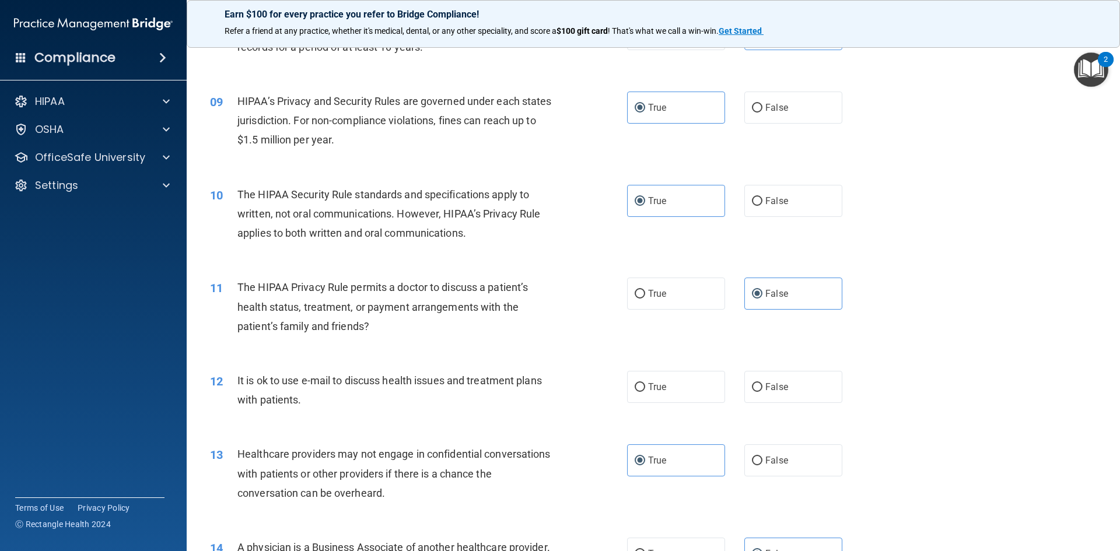
scroll to position [700, 0]
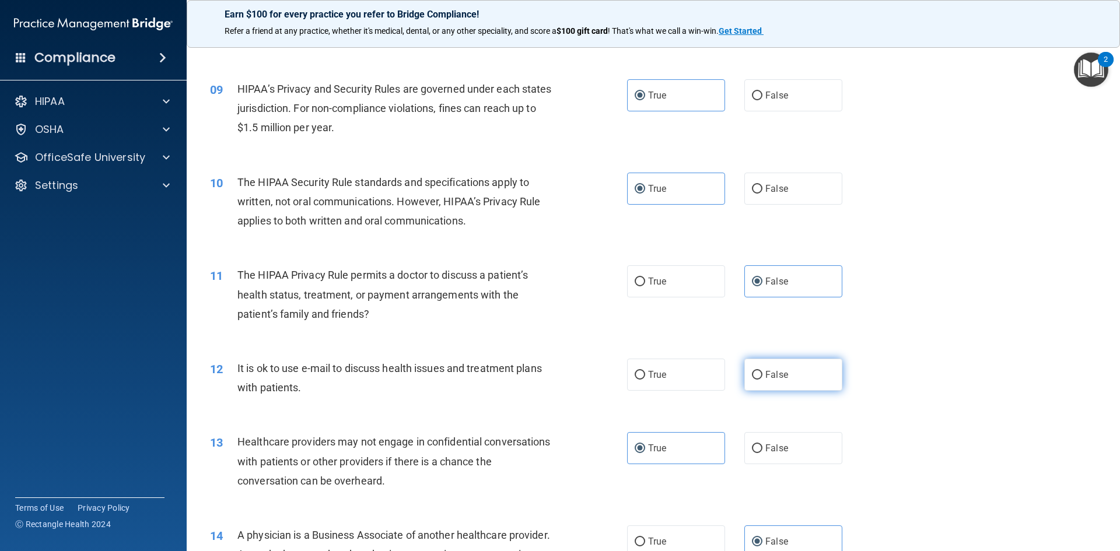
click at [792, 387] on label "False" at bounding box center [793, 375] width 98 height 32
click at [763, 380] on input "False" at bounding box center [757, 375] width 11 height 9
radio input "true"
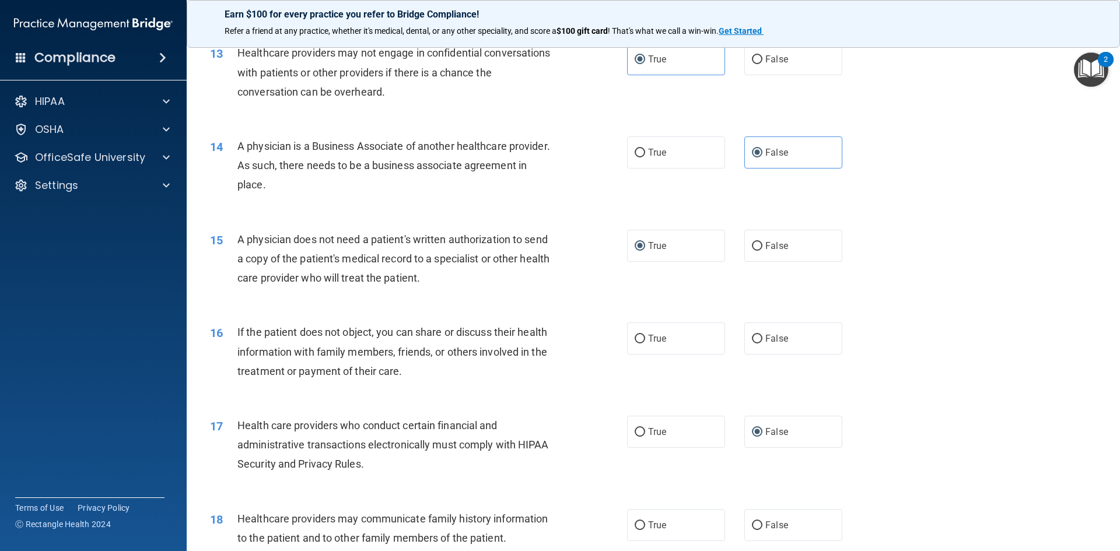
scroll to position [1108, 0]
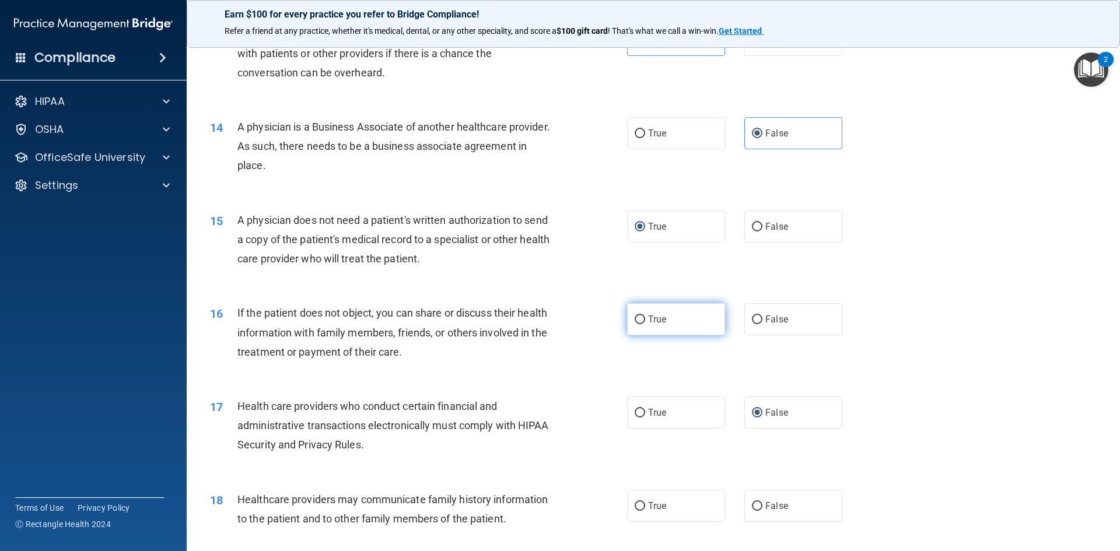
click at [677, 331] on label "True" at bounding box center [676, 319] width 98 height 32
click at [645, 324] on input "True" at bounding box center [640, 320] width 11 height 9
radio input "true"
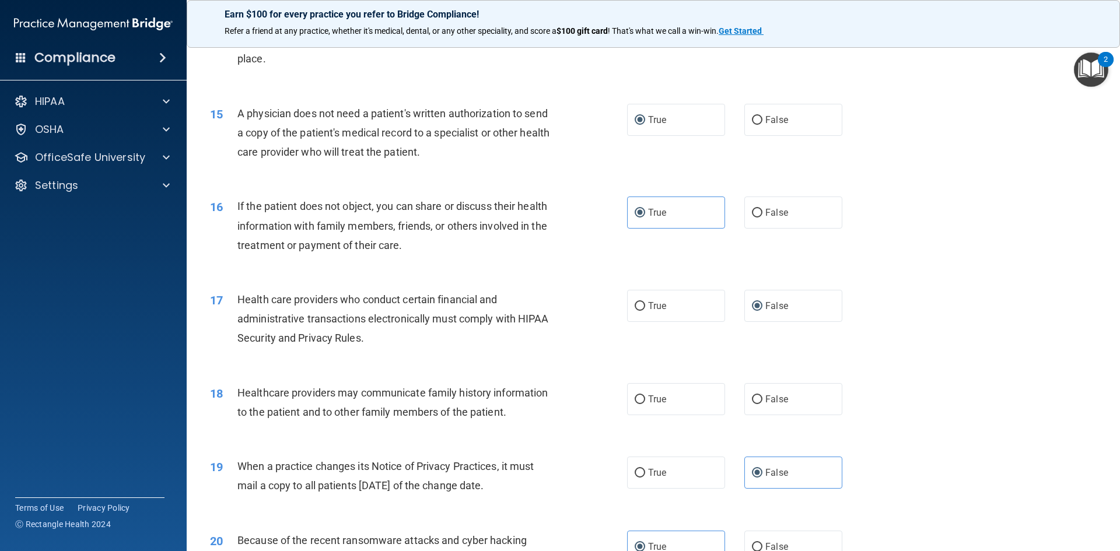
scroll to position [1225, 0]
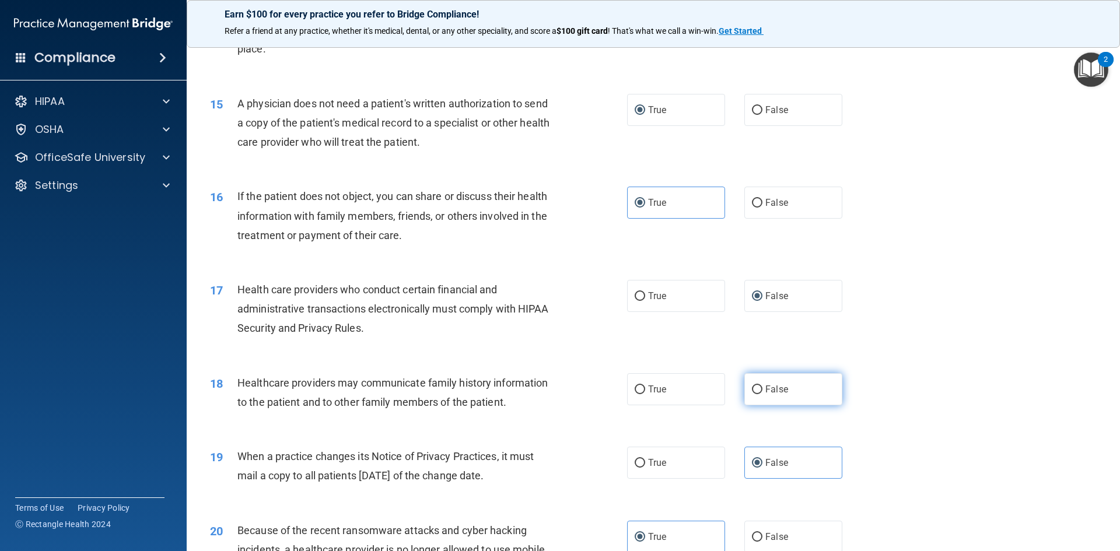
click at [753, 386] on input "False" at bounding box center [757, 390] width 11 height 9
radio input "true"
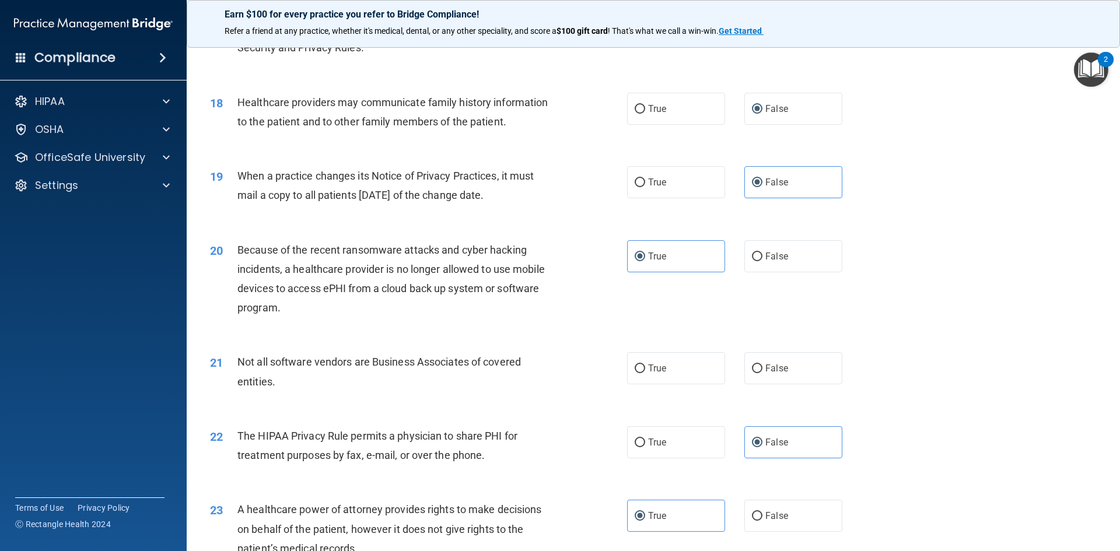
scroll to position [1517, 0]
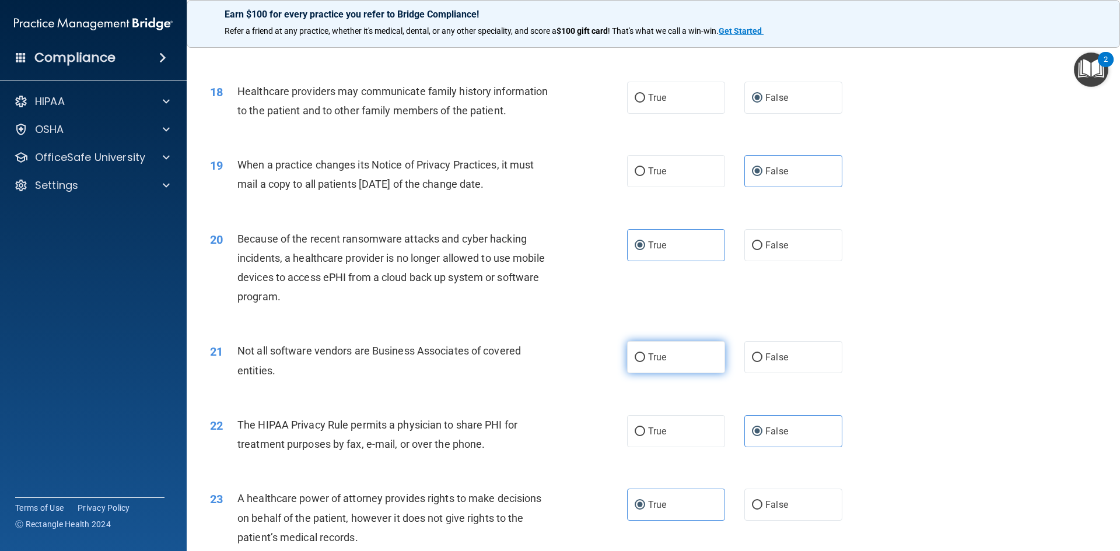
click at [673, 362] on label "True" at bounding box center [676, 357] width 98 height 32
click at [645, 362] on input "True" at bounding box center [640, 358] width 11 height 9
radio input "true"
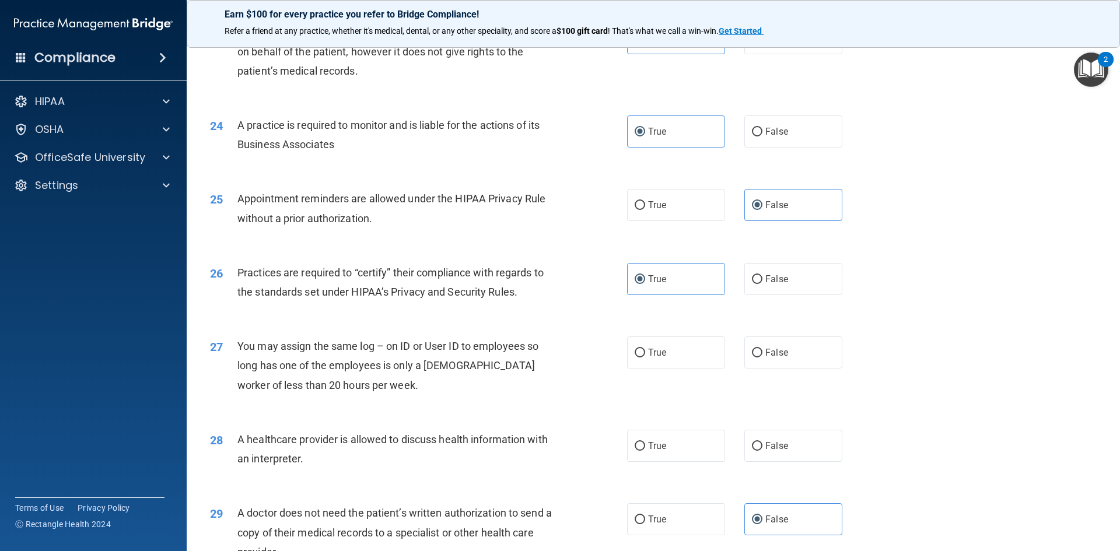
scroll to position [2042, 0]
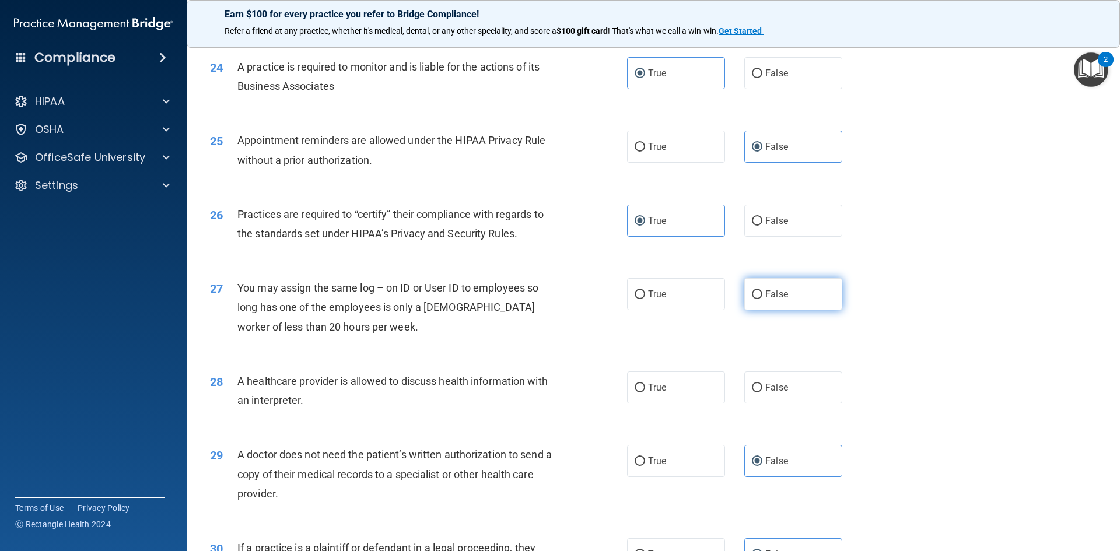
click at [773, 306] on label "False" at bounding box center [793, 294] width 98 height 32
click at [763, 299] on input "False" at bounding box center [757, 295] width 11 height 9
radio input "true"
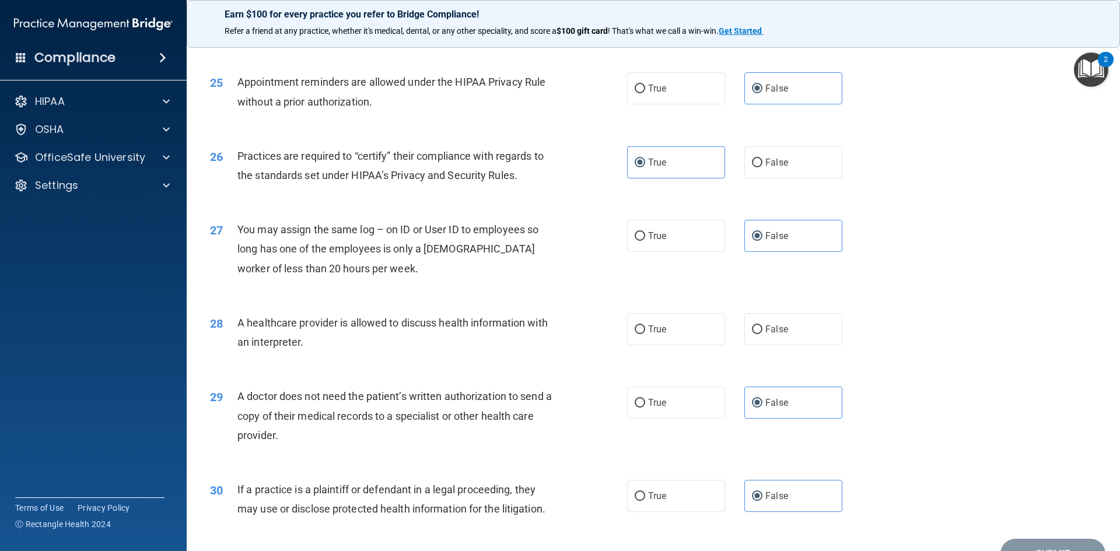
scroll to position [2159, 0]
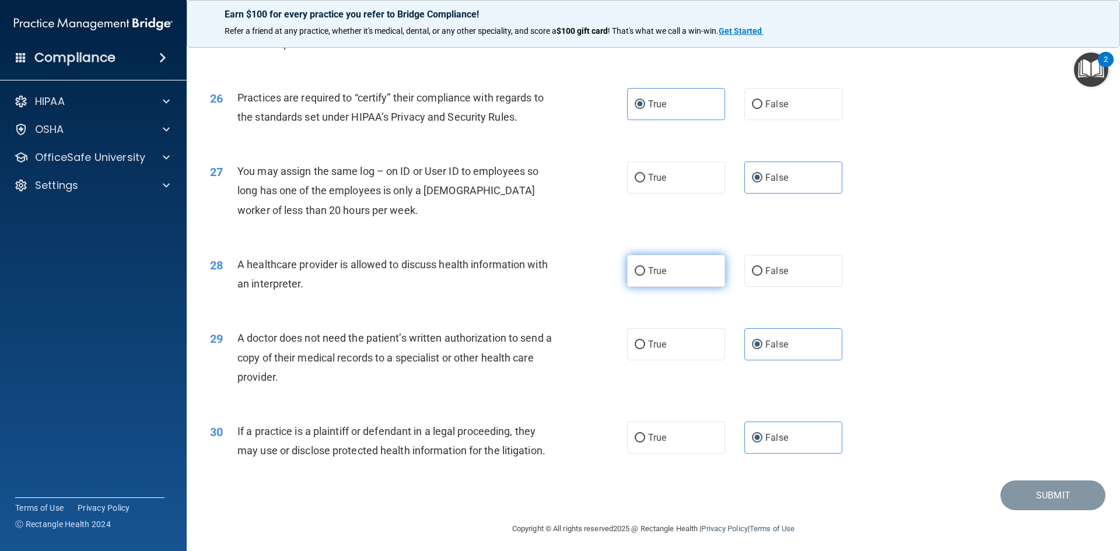
click at [695, 275] on label "True" at bounding box center [676, 271] width 98 height 32
click at [645, 275] on input "True" at bounding box center [640, 271] width 11 height 9
radio input "true"
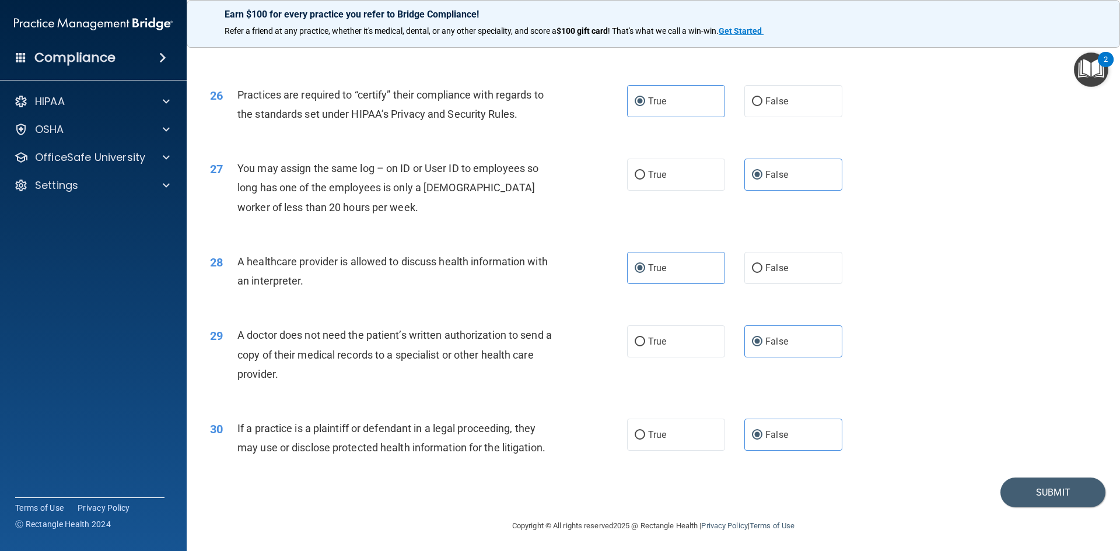
scroll to position [2164, 0]
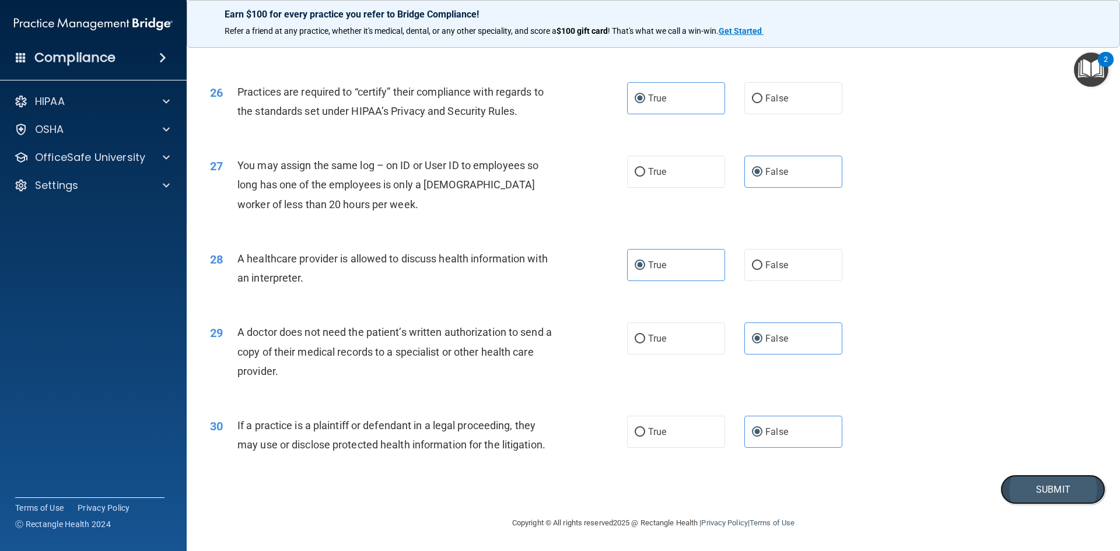
click at [1082, 487] on button "Submit" at bounding box center [1053, 490] width 105 height 30
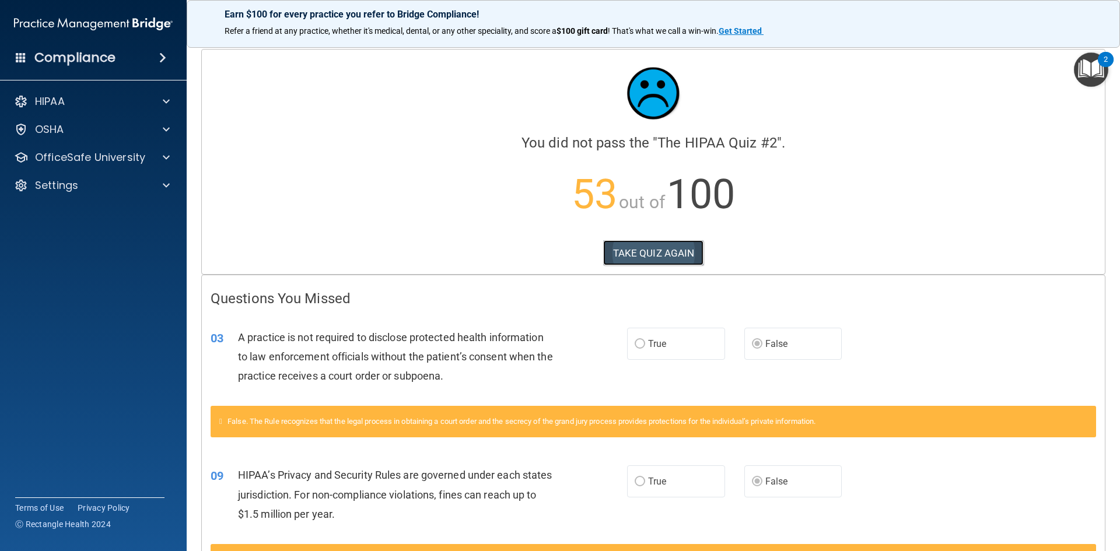
click at [656, 246] on button "TAKE QUIZ AGAIN" at bounding box center [653, 253] width 101 height 26
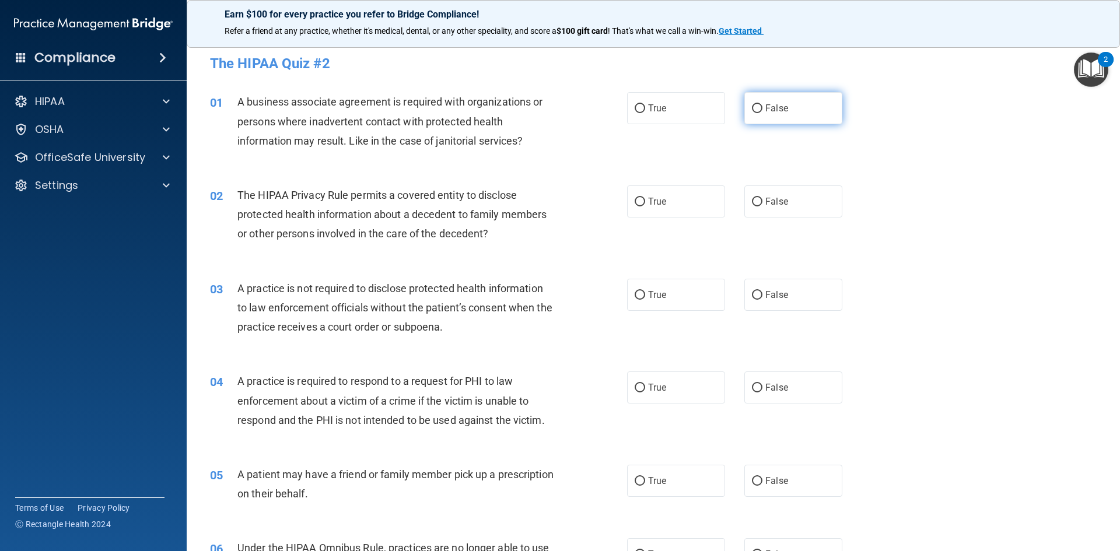
click at [757, 115] on label "False" at bounding box center [793, 108] width 98 height 32
click at [757, 113] on input "False" at bounding box center [757, 108] width 11 height 9
radio input "true"
click at [649, 297] on span "True" at bounding box center [657, 294] width 18 height 11
click at [645, 297] on input "True" at bounding box center [640, 295] width 11 height 9
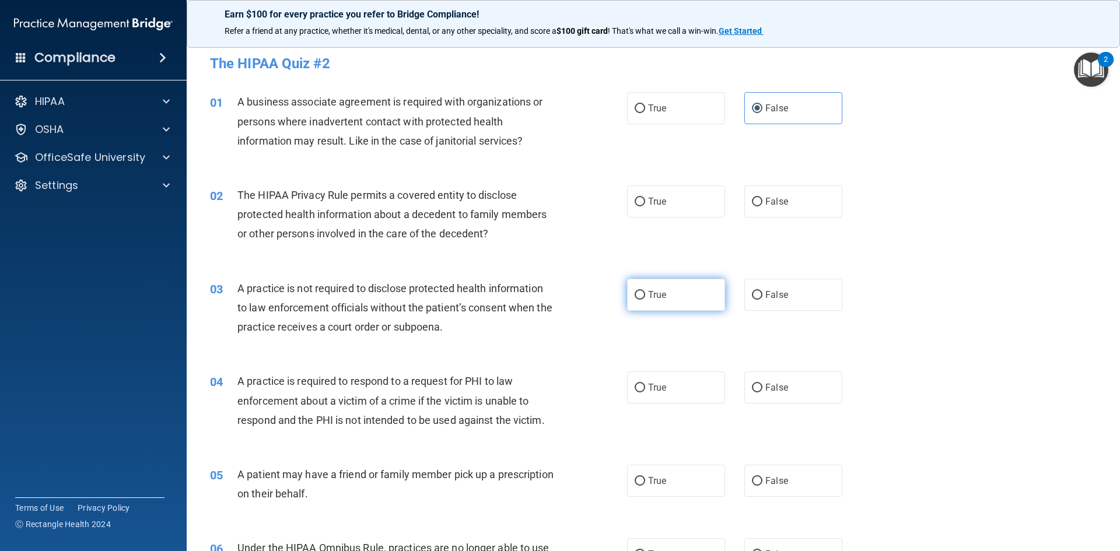
radio input "true"
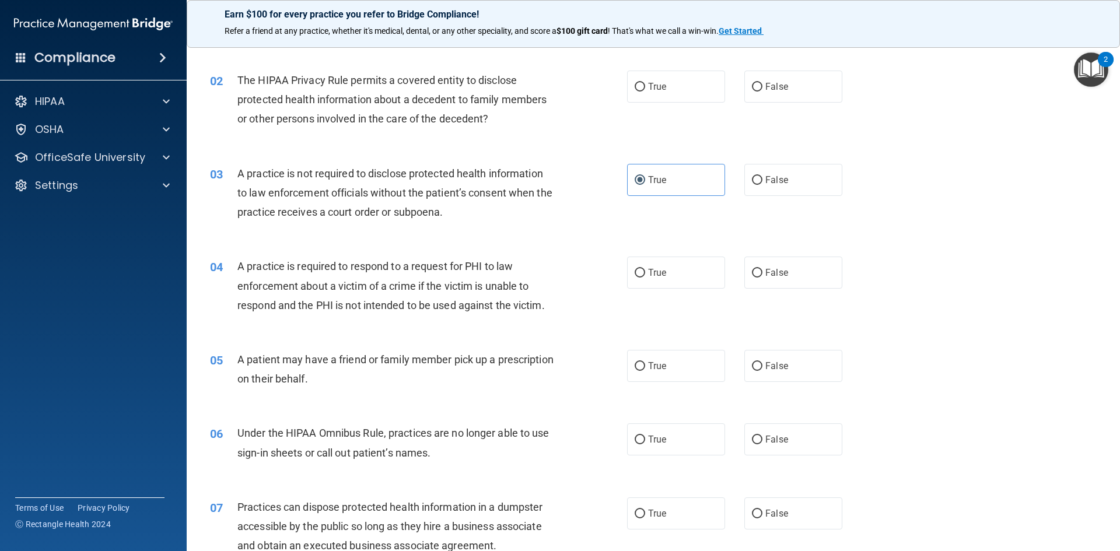
scroll to position [117, 0]
click at [763, 449] on label "False" at bounding box center [793, 438] width 98 height 32
click at [763, 443] on input "False" at bounding box center [757, 438] width 11 height 9
radio input "true"
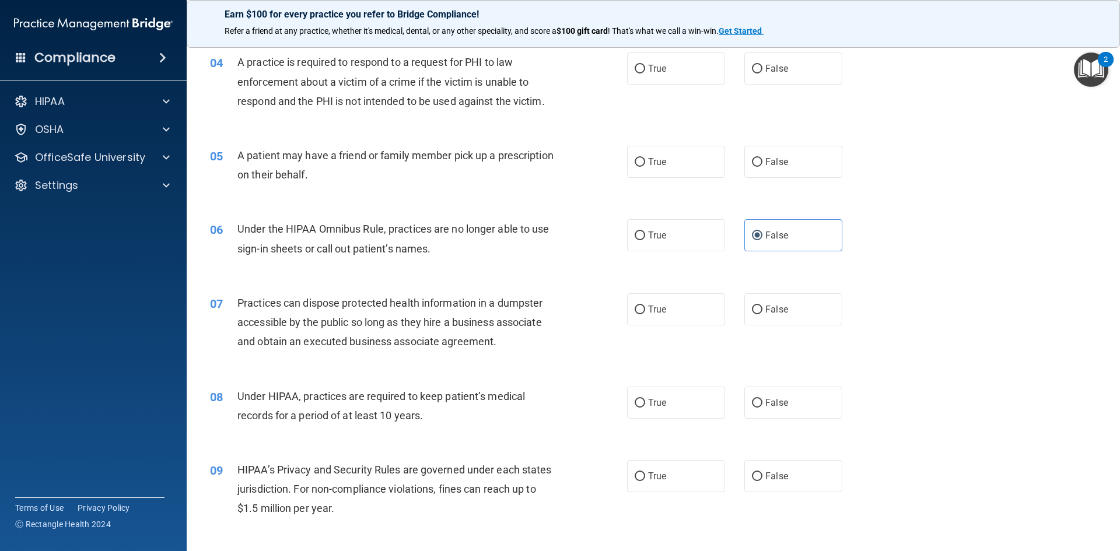
scroll to position [350, 0]
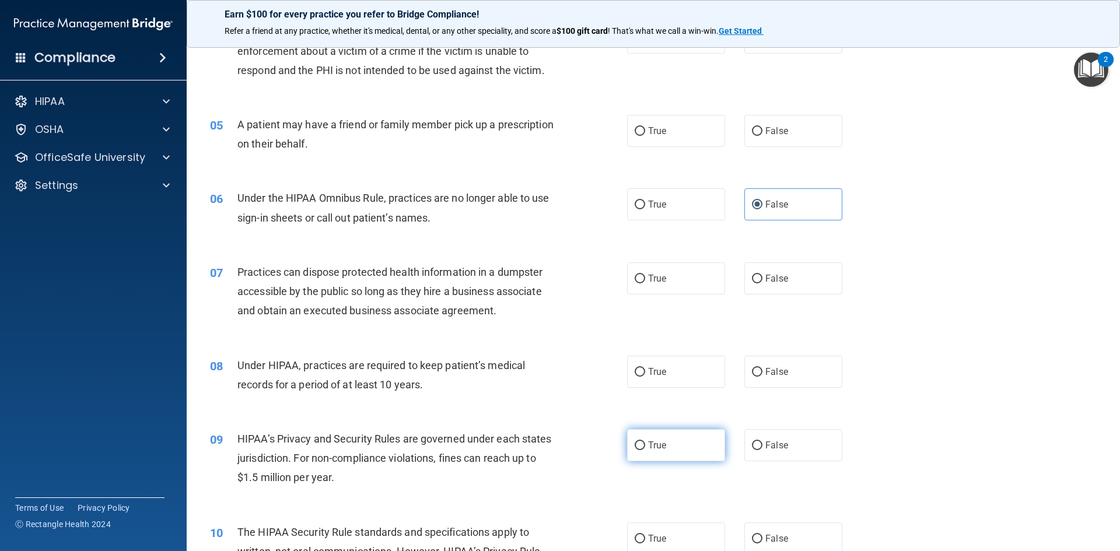
click at [664, 443] on label "True" at bounding box center [676, 445] width 98 height 32
click at [645, 443] on input "True" at bounding box center [640, 446] width 11 height 9
radio input "true"
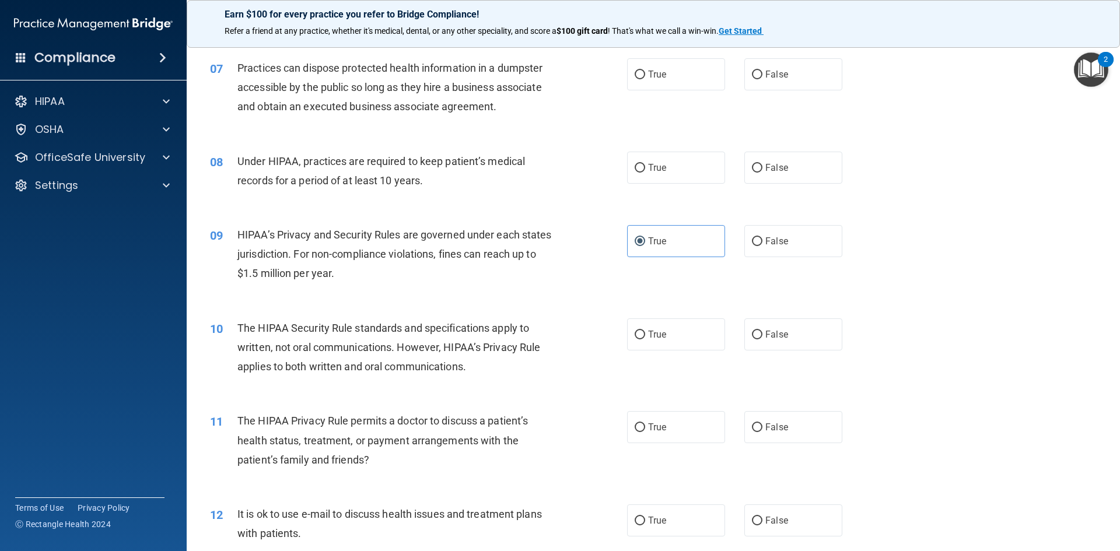
scroll to position [583, 0]
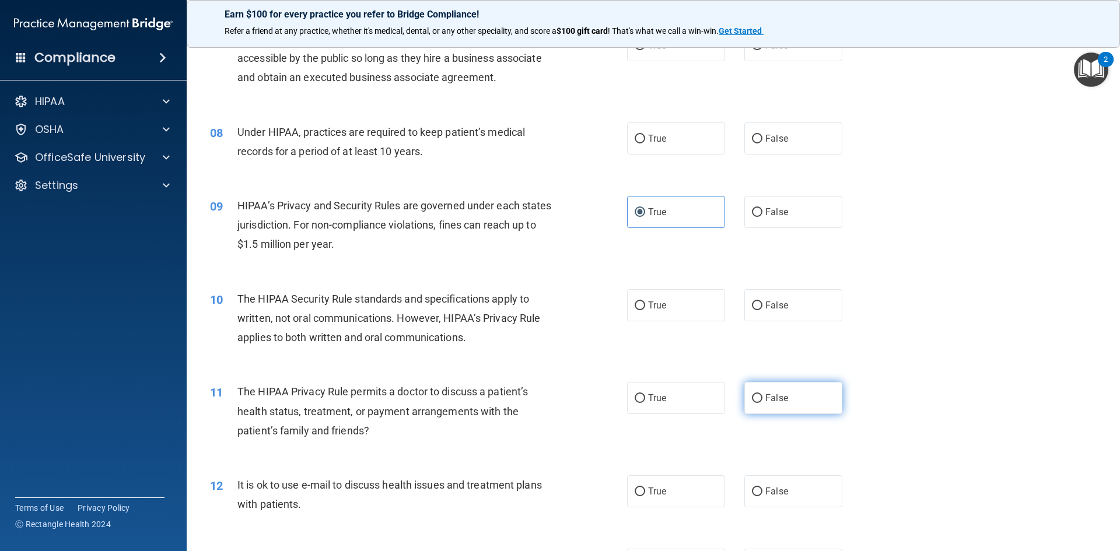
click at [799, 399] on label "False" at bounding box center [793, 398] width 98 height 32
click at [763, 399] on input "False" at bounding box center [757, 398] width 11 height 9
radio input "true"
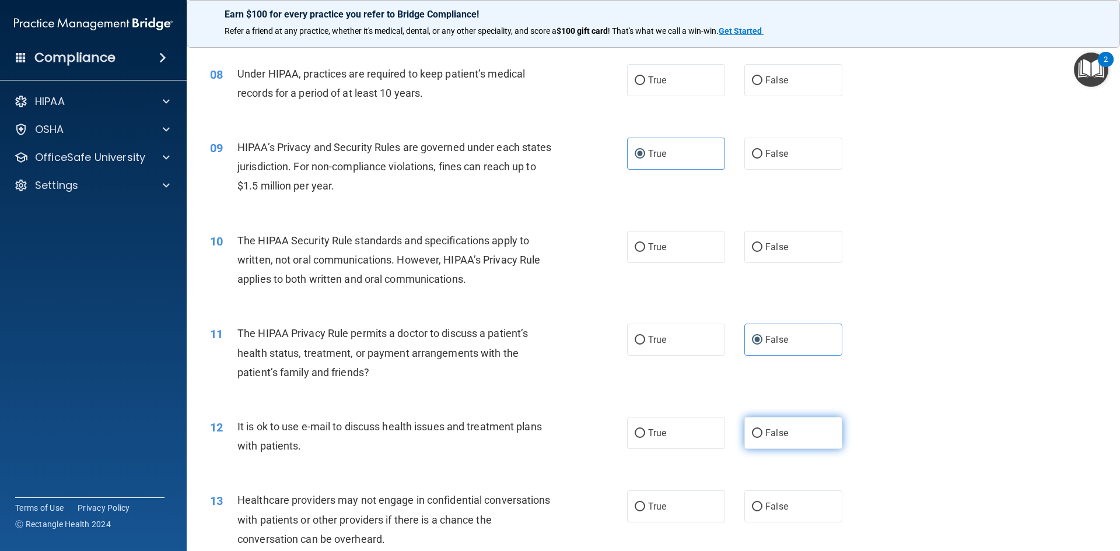
click at [761, 442] on label "False" at bounding box center [793, 433] width 98 height 32
click at [761, 438] on input "False" at bounding box center [757, 433] width 11 height 9
radio input "true"
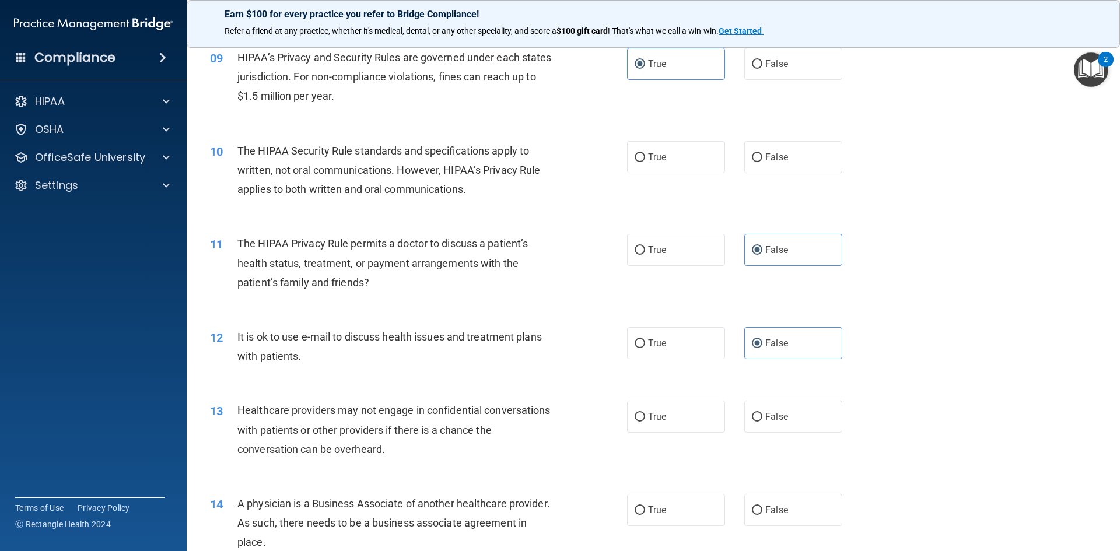
scroll to position [758, 0]
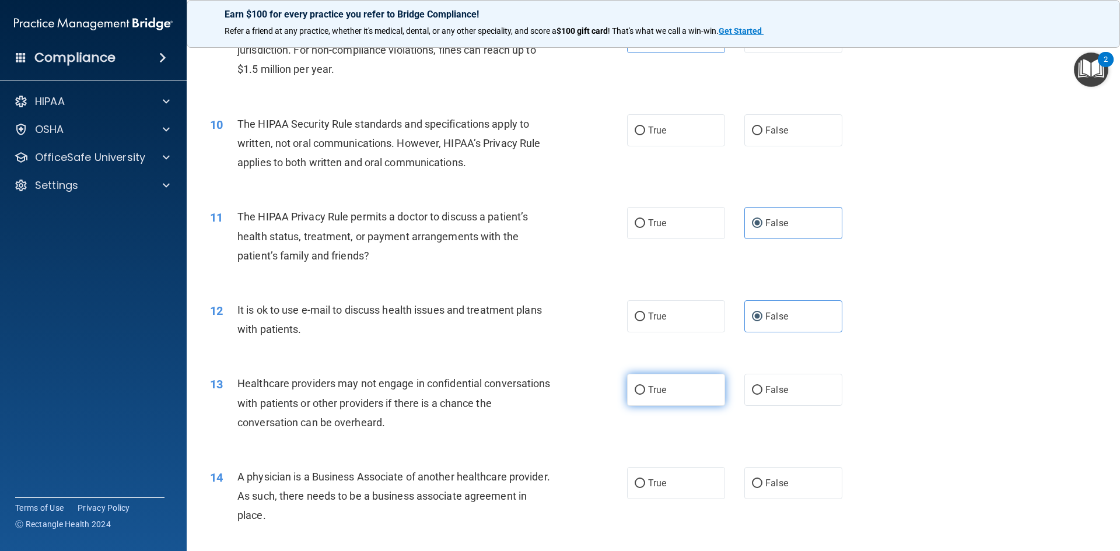
click at [630, 379] on label "True" at bounding box center [676, 390] width 98 height 32
click at [635, 386] on input "True" at bounding box center [640, 390] width 11 height 9
radio input "true"
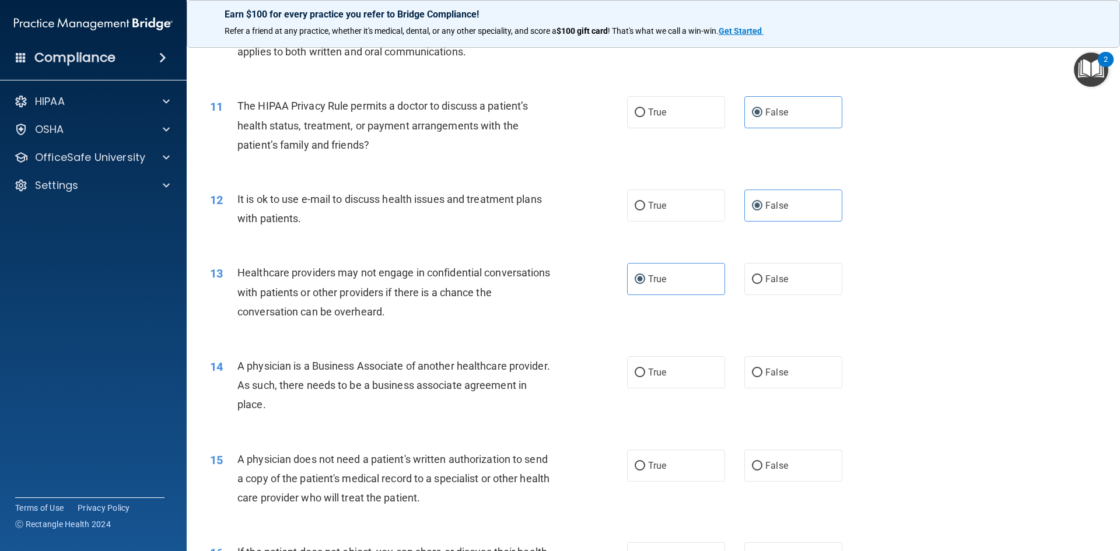
scroll to position [875, 0]
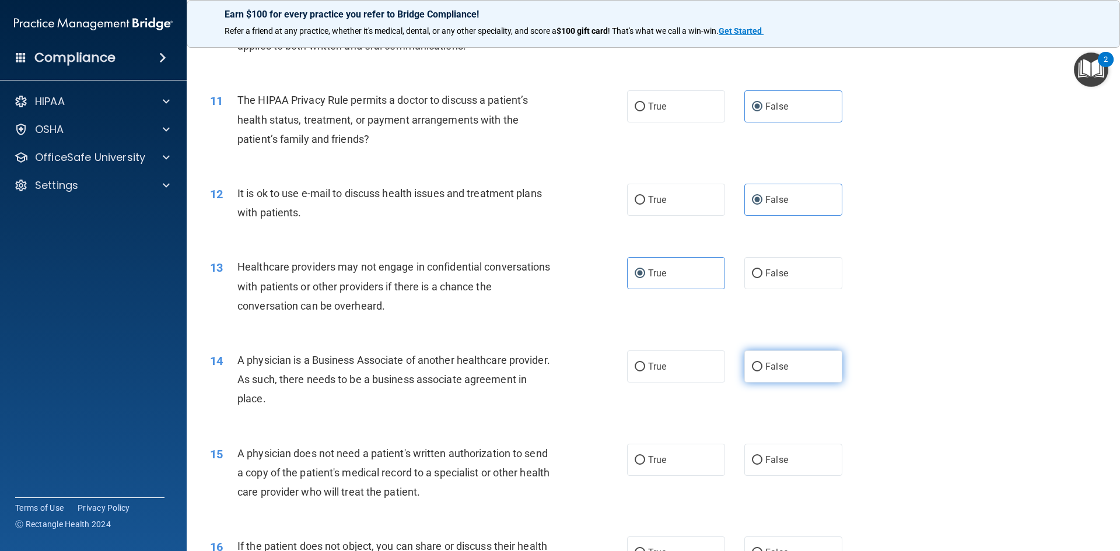
click at [786, 376] on label "False" at bounding box center [793, 367] width 98 height 32
click at [763, 372] on input "False" at bounding box center [757, 367] width 11 height 9
radio input "true"
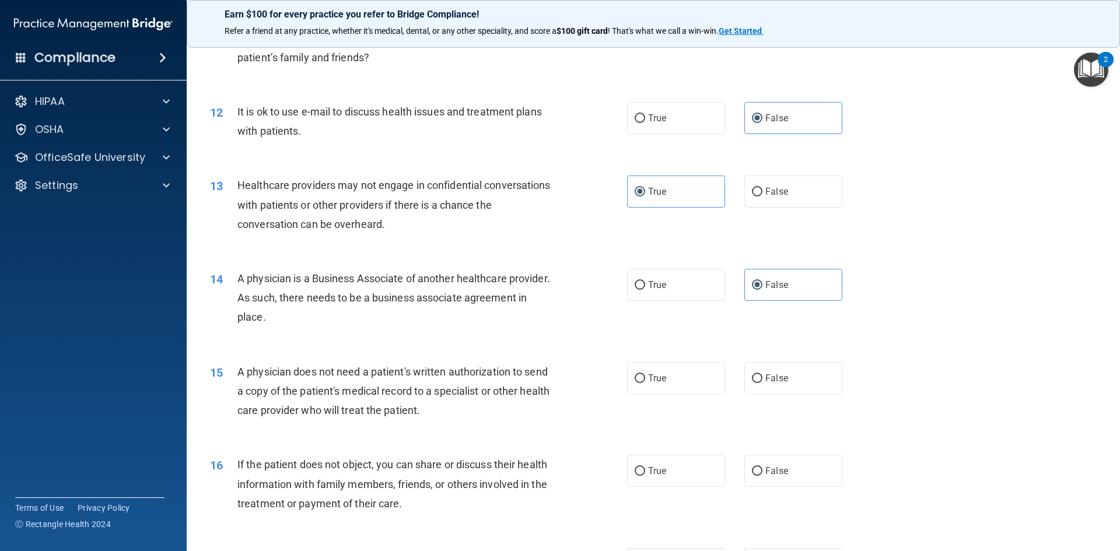
scroll to position [992, 0]
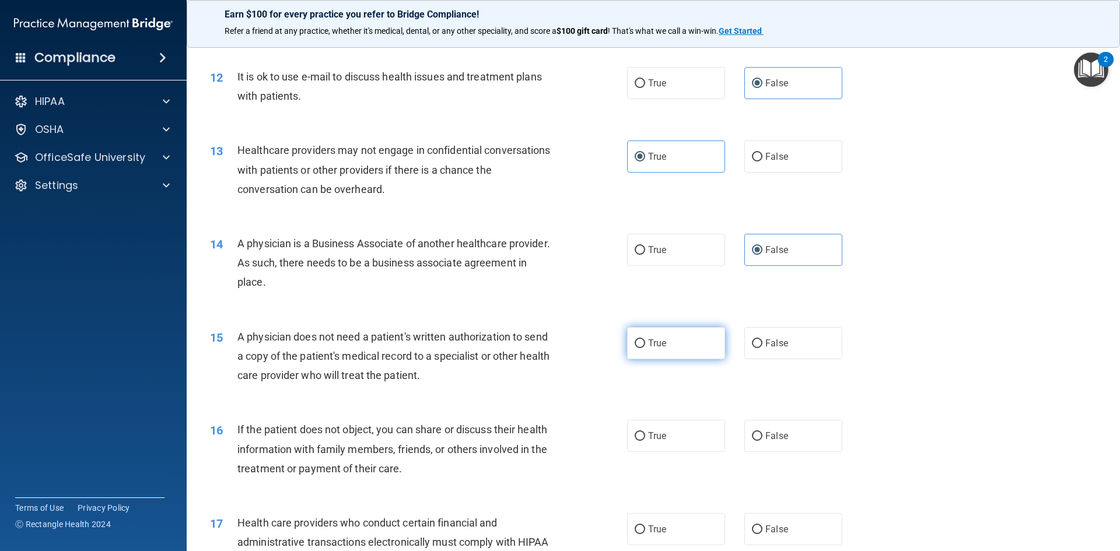
drag, startPoint x: 625, startPoint y: 351, endPoint x: 445, endPoint y: 344, distance: 181.0
click at [627, 351] on label "True" at bounding box center [676, 343] width 98 height 32
click at [635, 348] on input "True" at bounding box center [640, 344] width 11 height 9
radio input "true"
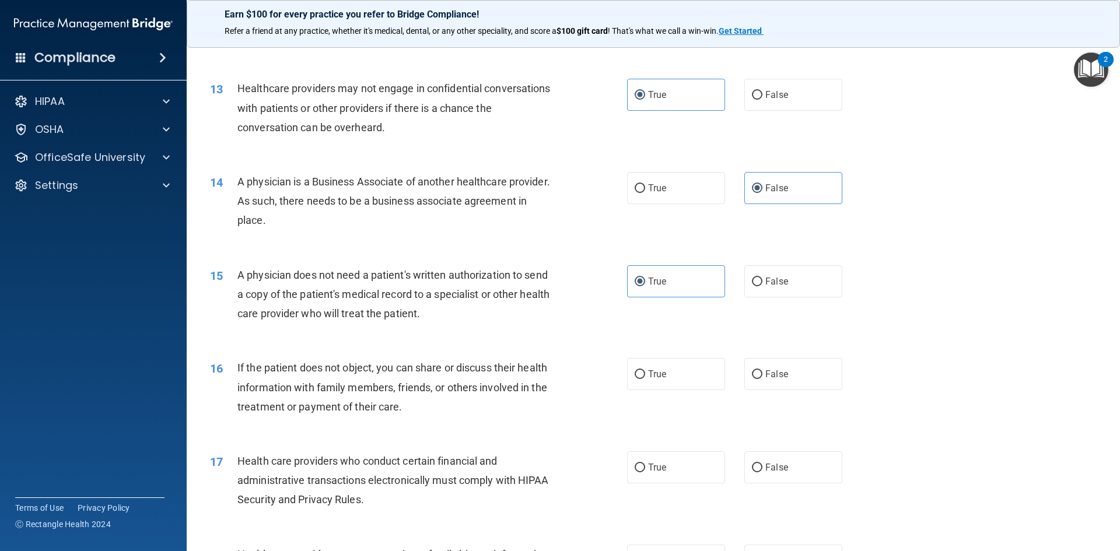
scroll to position [1108, 0]
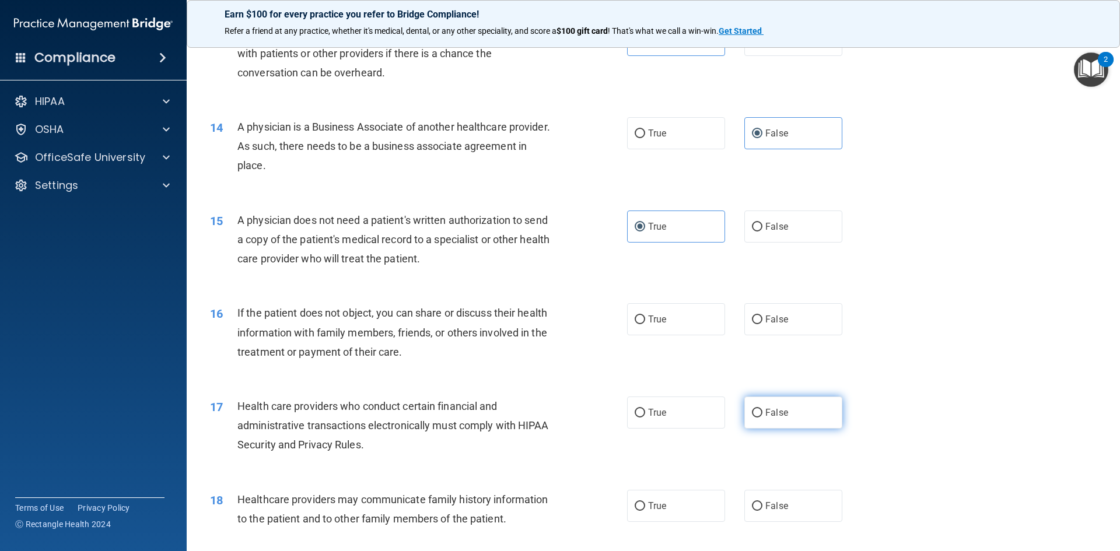
click at [768, 427] on label "False" at bounding box center [793, 413] width 98 height 32
click at [763, 418] on input "False" at bounding box center [757, 413] width 11 height 9
radio input "true"
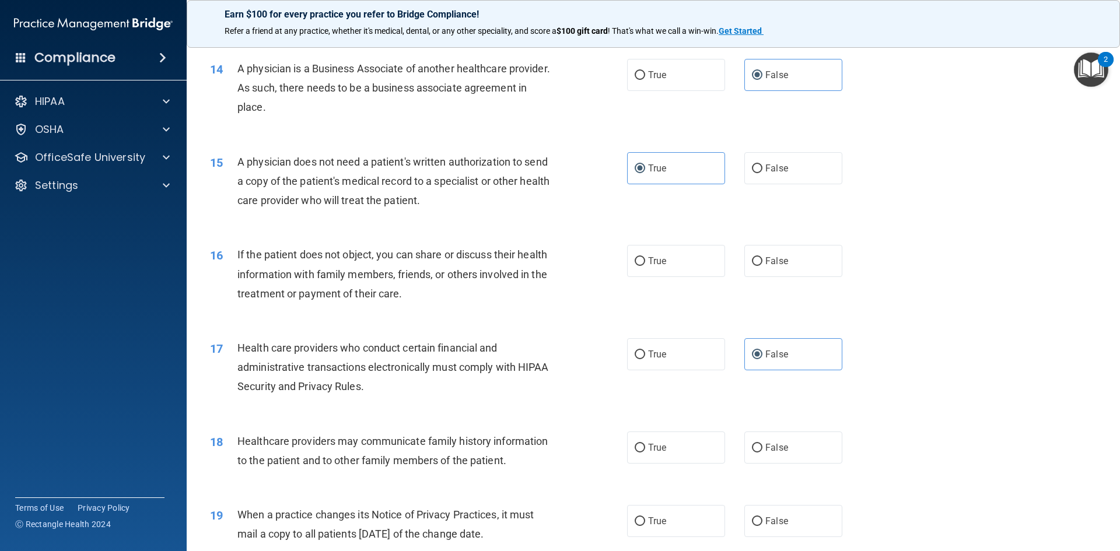
scroll to position [1225, 0]
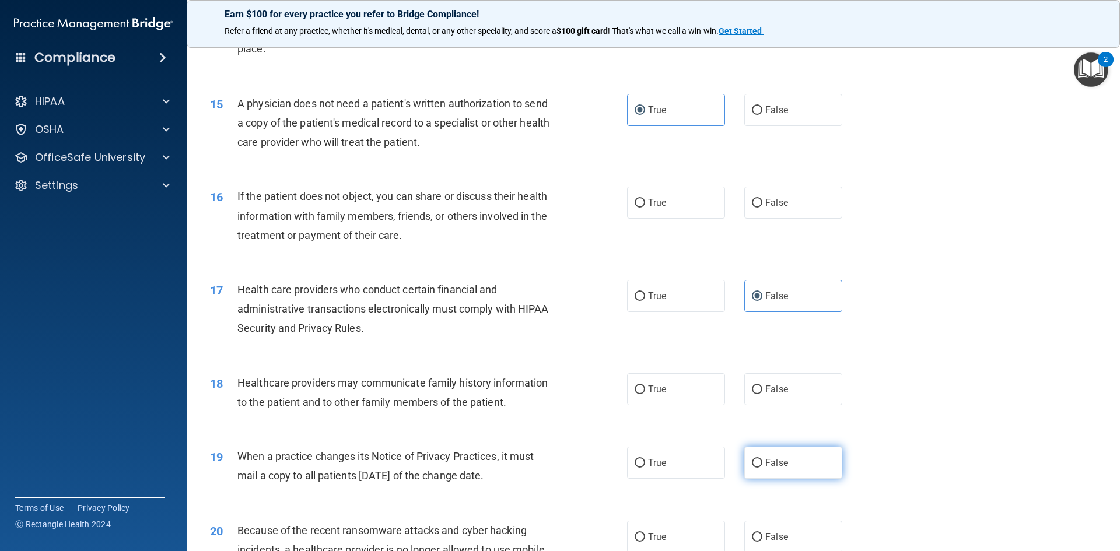
click at [785, 475] on label "False" at bounding box center [793, 463] width 98 height 32
click at [763, 468] on input "False" at bounding box center [757, 463] width 11 height 9
radio input "true"
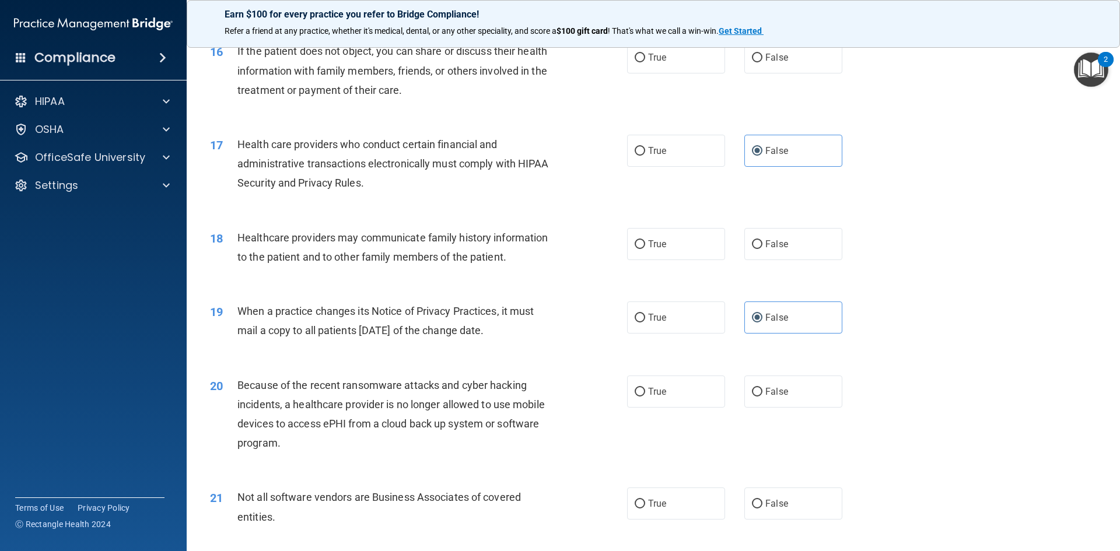
scroll to position [1400, 0]
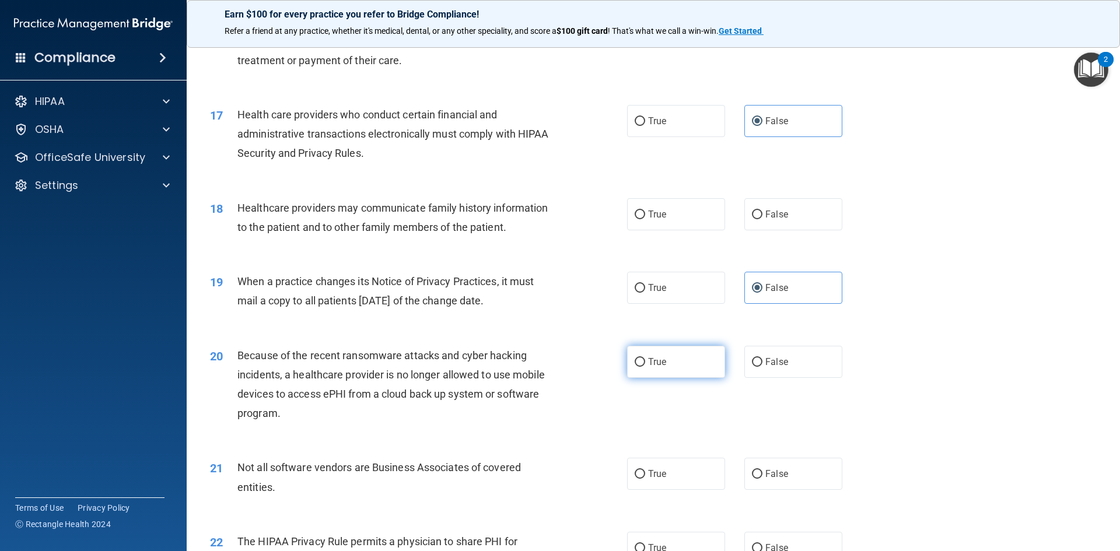
click at [656, 369] on label "True" at bounding box center [676, 362] width 98 height 32
click at [645, 367] on input "True" at bounding box center [640, 362] width 11 height 9
radio input "true"
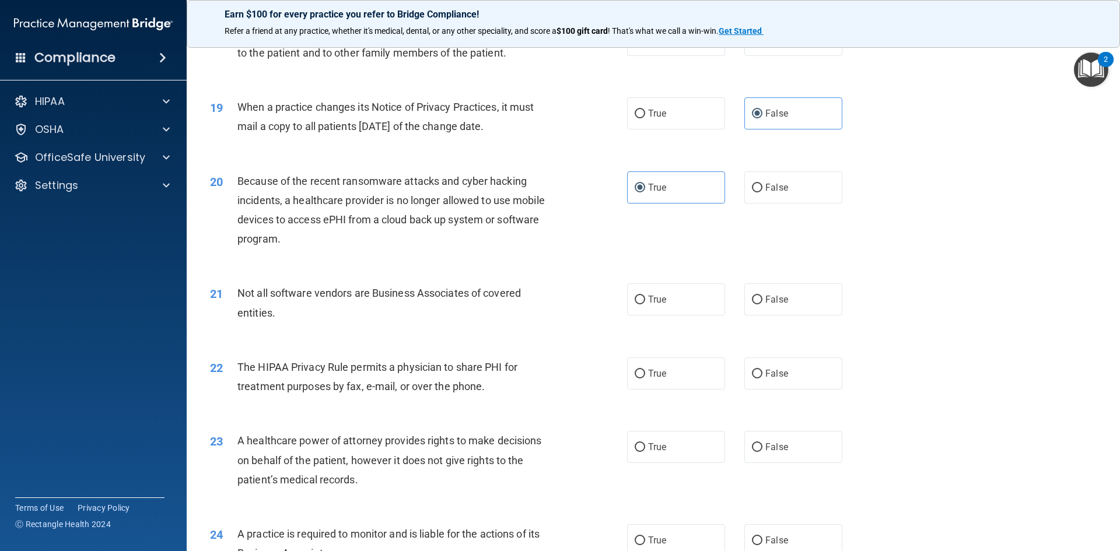
scroll to position [1575, 0]
click at [765, 374] on span "False" at bounding box center [776, 373] width 23 height 11
click at [763, 374] on input "False" at bounding box center [757, 373] width 11 height 9
radio input "true"
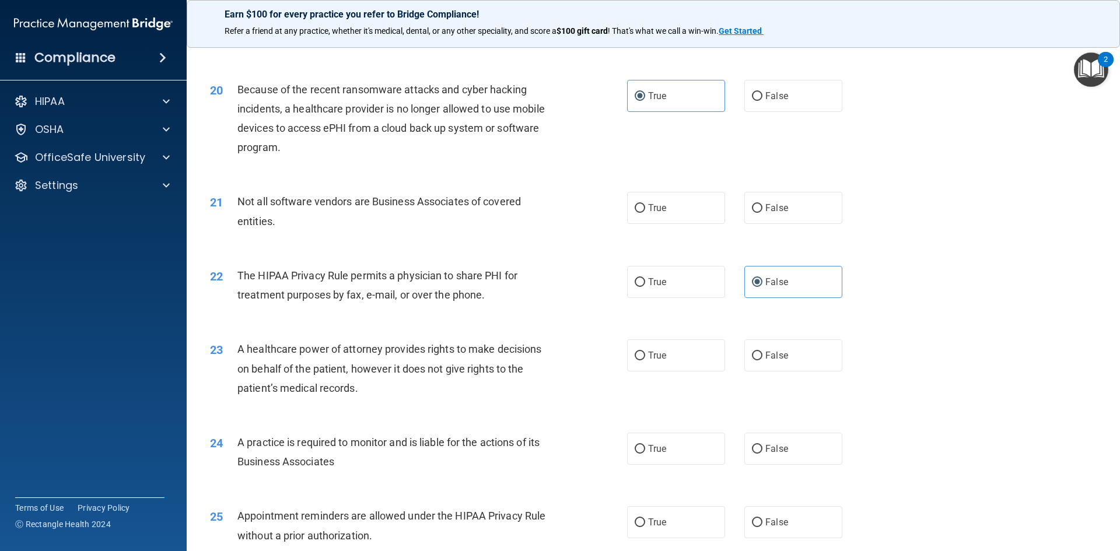
scroll to position [1692, 0]
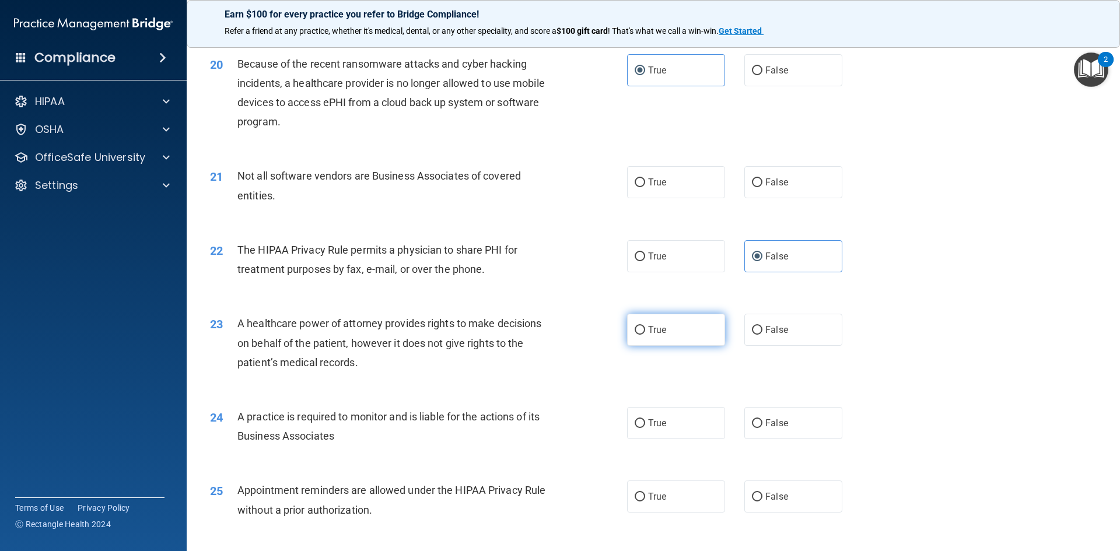
click at [650, 330] on span "True" at bounding box center [657, 329] width 18 height 11
click at [645, 330] on input "True" at bounding box center [640, 330] width 11 height 9
radio input "true"
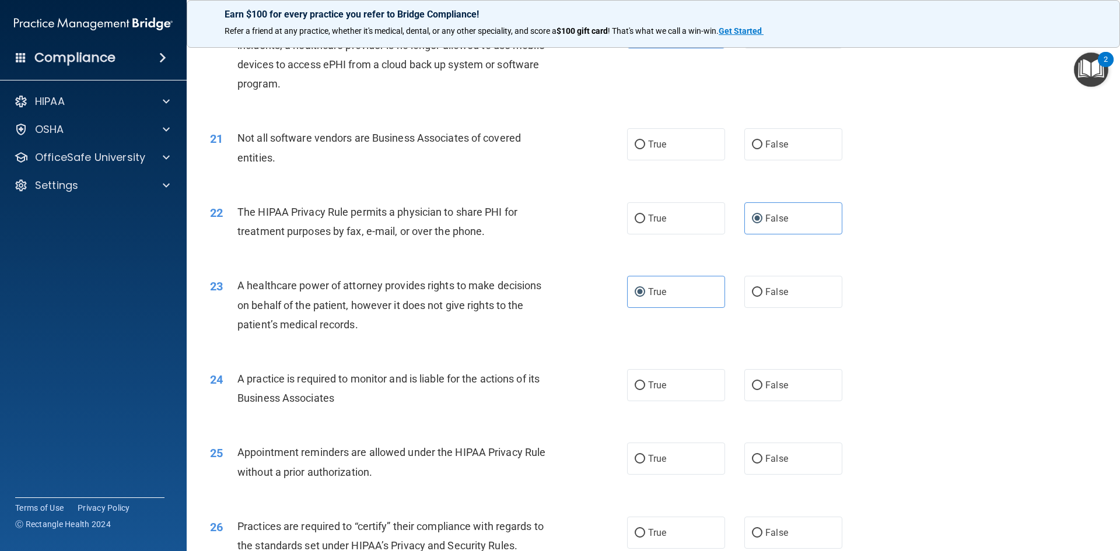
scroll to position [1750, 0]
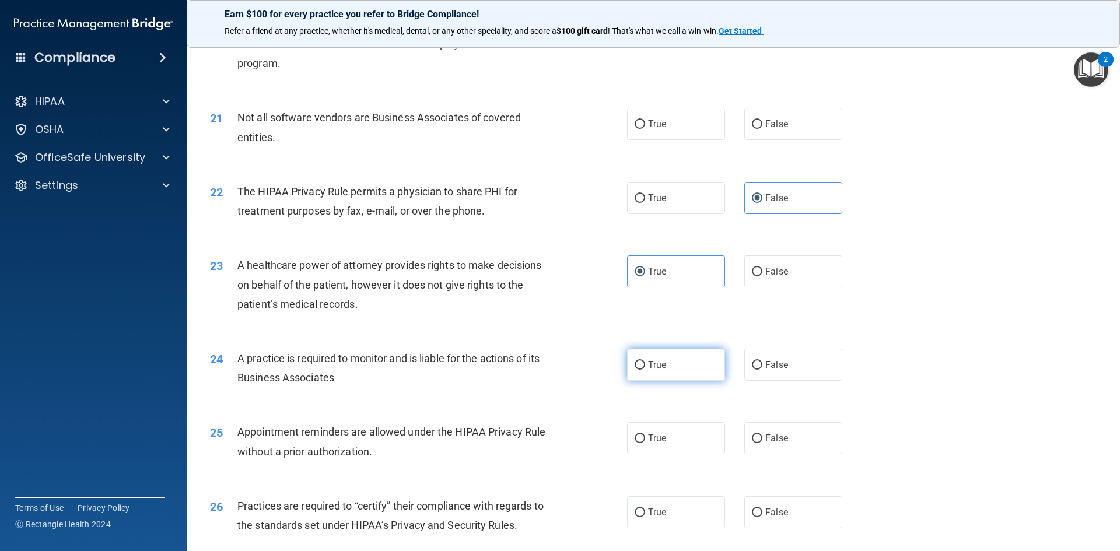
click at [643, 370] on label "True" at bounding box center [676, 365] width 98 height 32
click at [643, 370] on input "True" at bounding box center [640, 365] width 11 height 9
radio input "true"
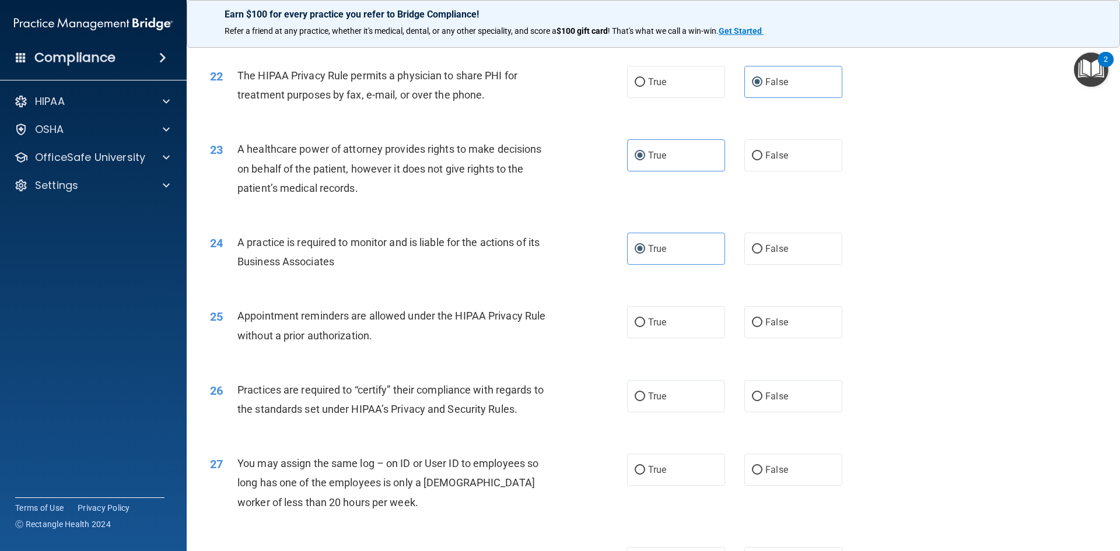
scroll to position [1867, 0]
click at [810, 321] on label "False" at bounding box center [793, 322] width 98 height 32
click at [763, 321] on input "False" at bounding box center [757, 322] width 11 height 9
radio input "true"
click at [782, 407] on label "False" at bounding box center [793, 396] width 98 height 32
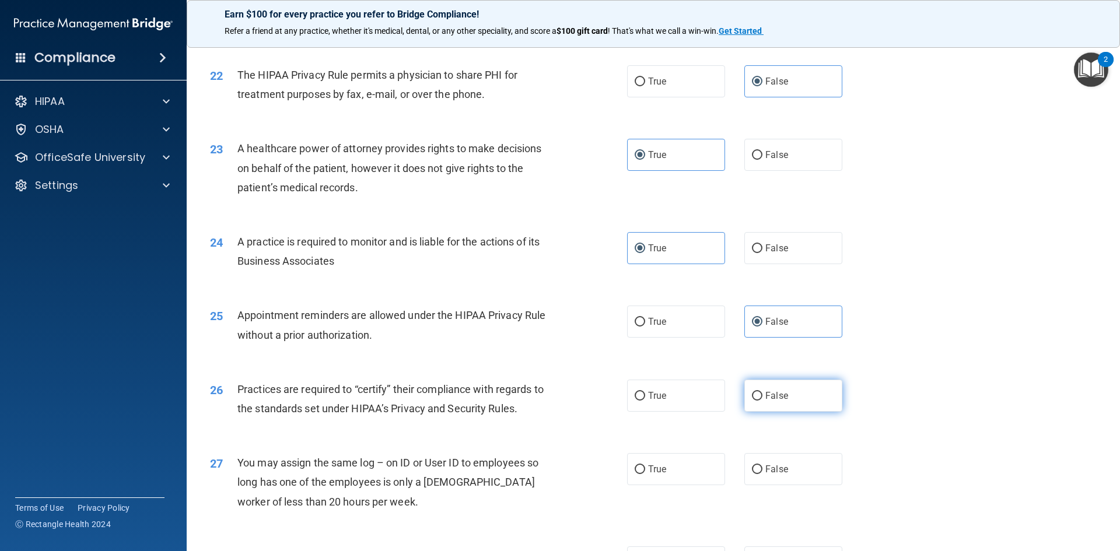
click at [763, 401] on input "False" at bounding box center [757, 396] width 11 height 9
radio input "true"
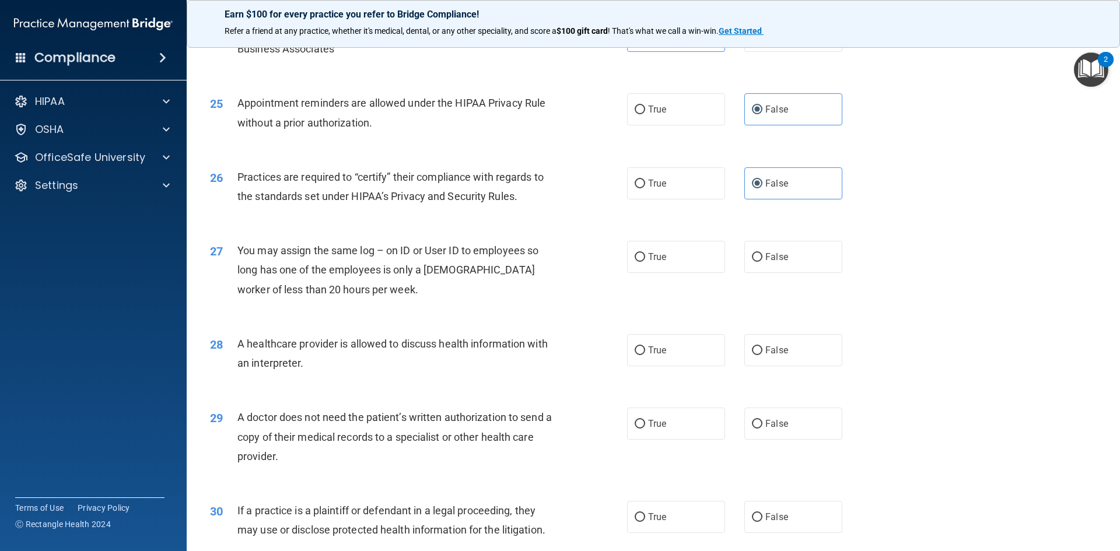
scroll to position [2100, 0]
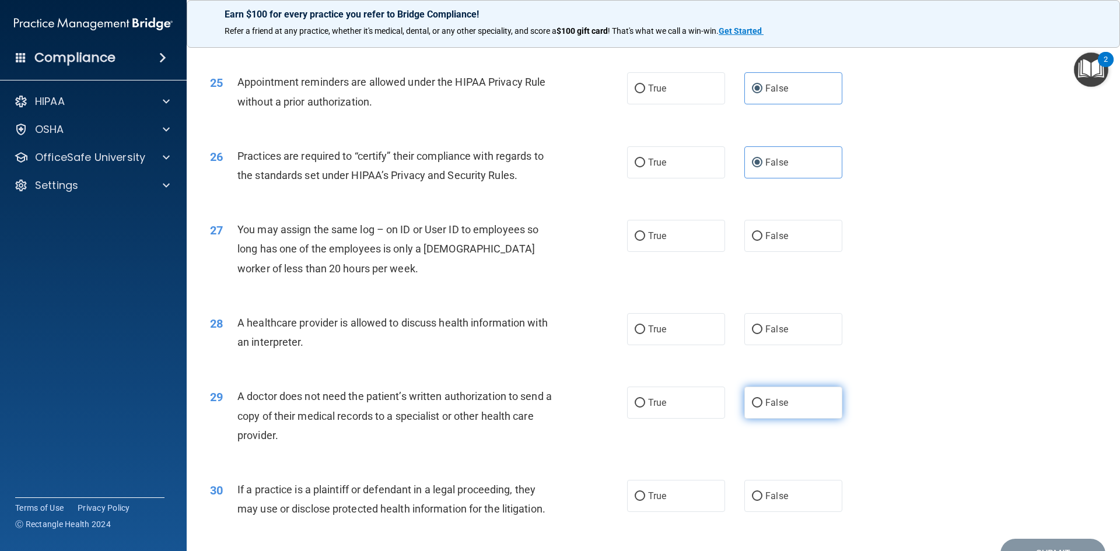
click at [821, 402] on label "False" at bounding box center [793, 403] width 98 height 32
click at [763, 402] on input "False" at bounding box center [757, 403] width 11 height 9
radio input "true"
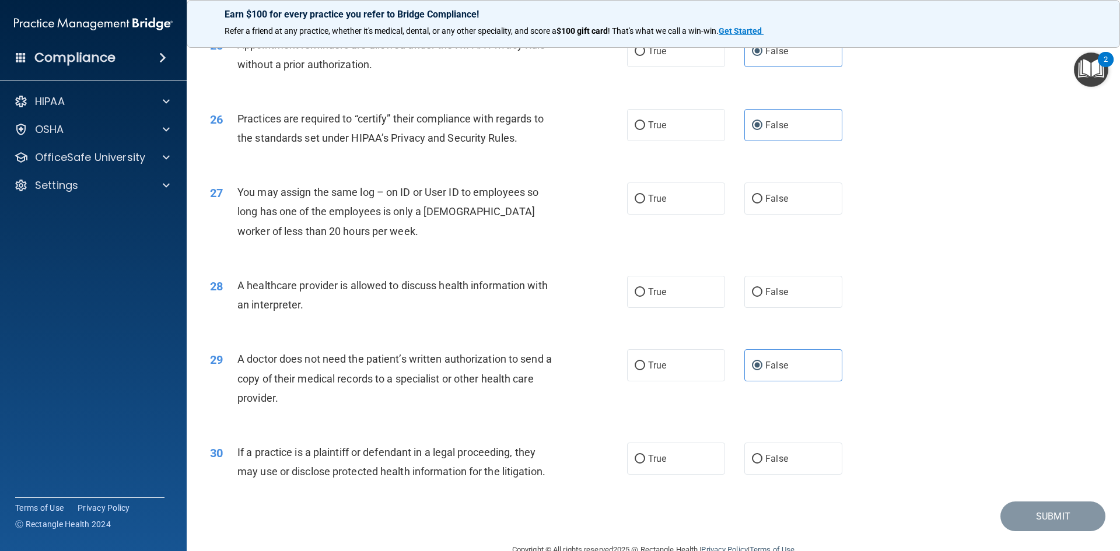
scroll to position [2159, 0]
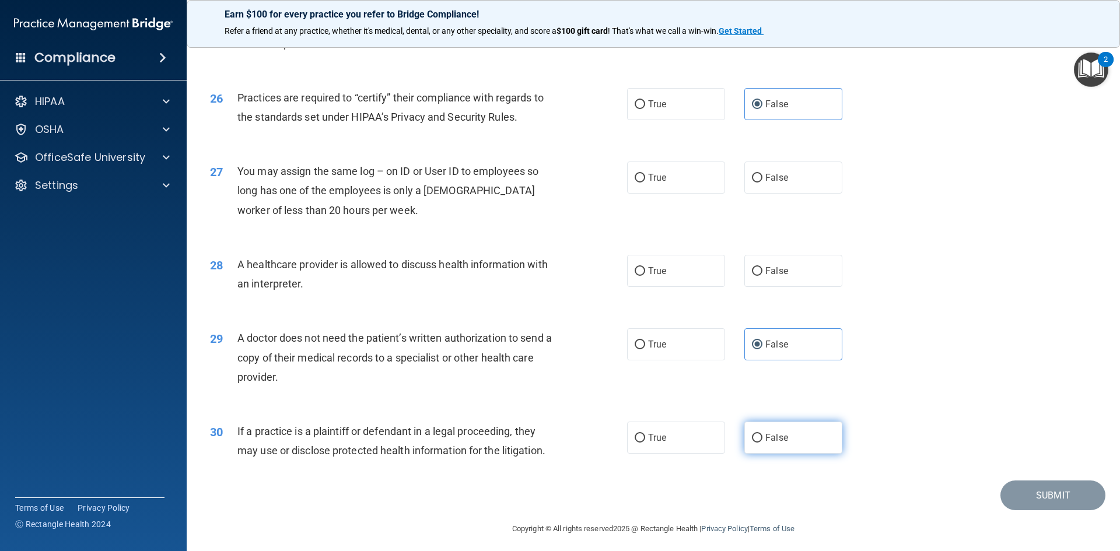
click at [768, 439] on span "False" at bounding box center [776, 437] width 23 height 11
click at [763, 439] on input "False" at bounding box center [757, 438] width 11 height 9
radio input "true"
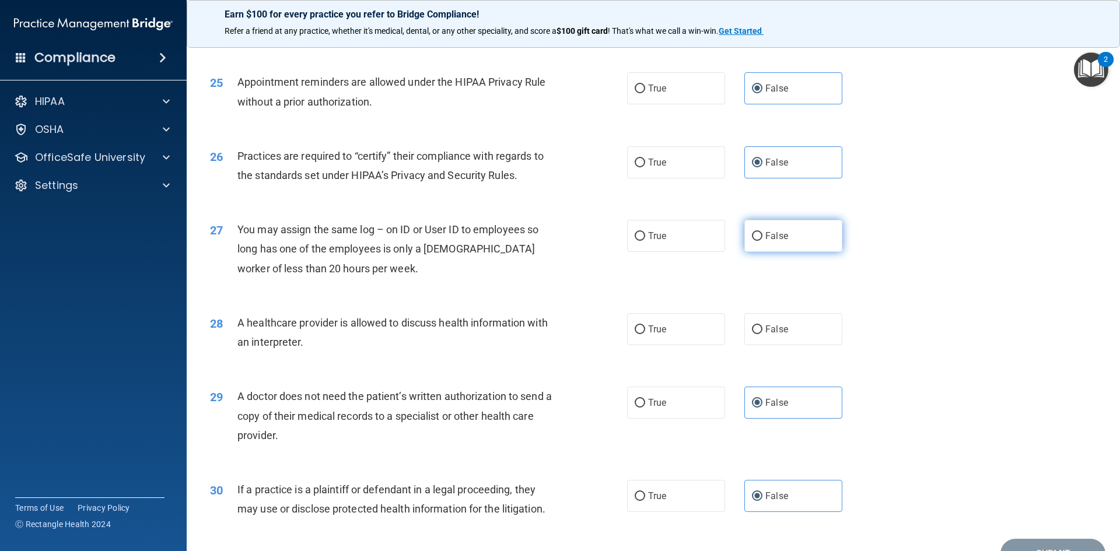
click at [760, 233] on label "False" at bounding box center [793, 236] width 98 height 32
click at [760, 233] on input "False" at bounding box center [757, 236] width 11 height 9
radio input "true"
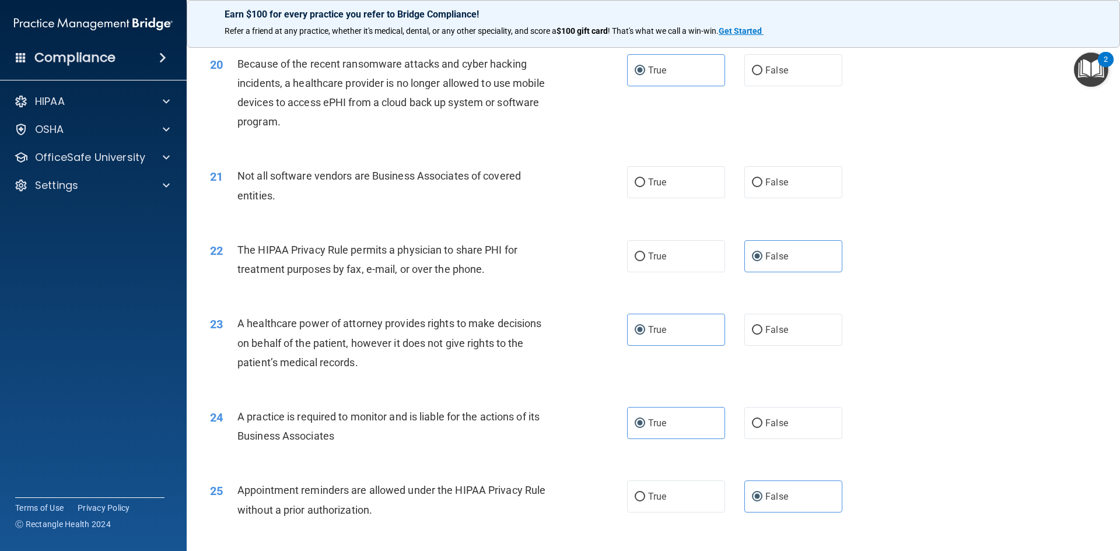
scroll to position [1634, 0]
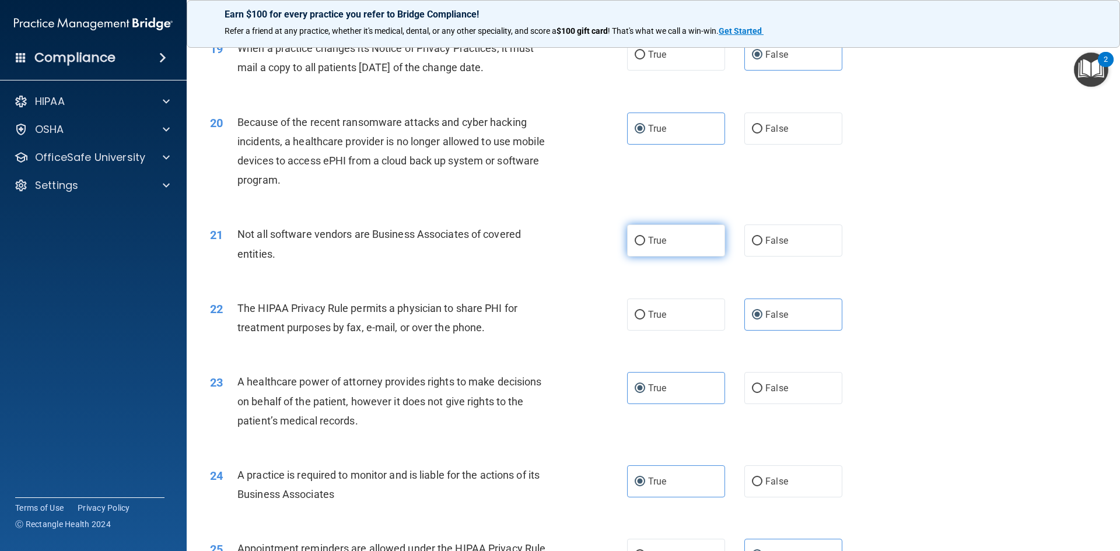
click at [675, 242] on label "True" at bounding box center [676, 241] width 98 height 32
click at [645, 242] on input "True" at bounding box center [640, 241] width 11 height 9
radio input "true"
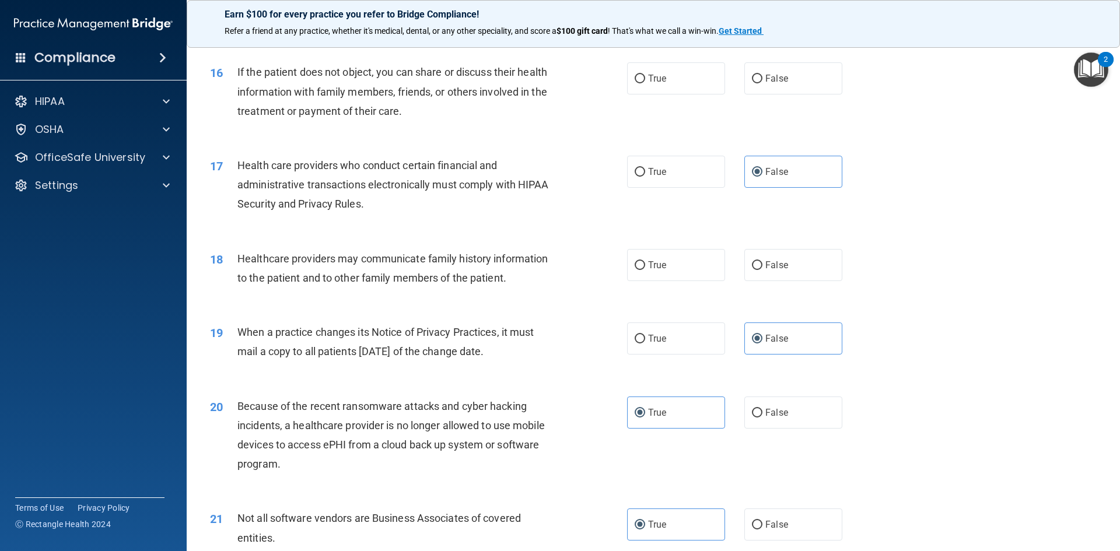
scroll to position [1342, 0]
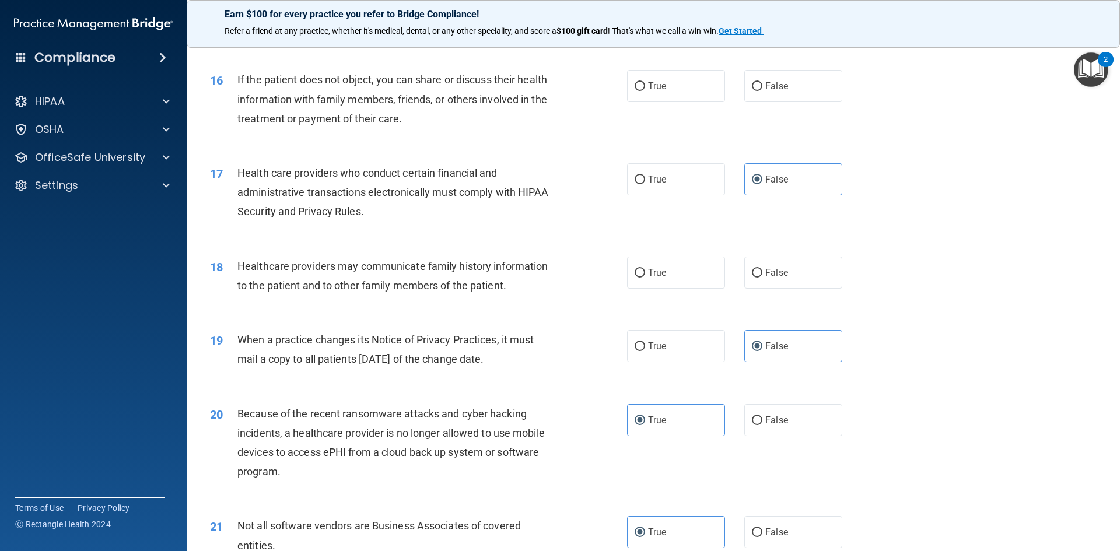
click at [842, 278] on div "True False" at bounding box center [744, 273] width 235 height 32
click at [824, 278] on label "False" at bounding box center [793, 273] width 98 height 32
click at [763, 278] on input "False" at bounding box center [757, 273] width 11 height 9
radio input "true"
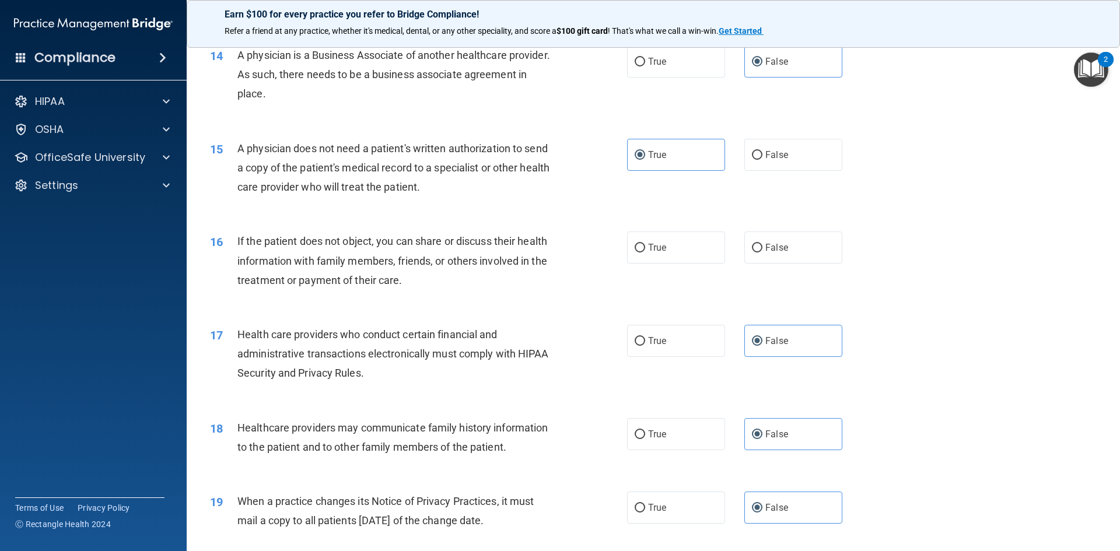
scroll to position [1167, 0]
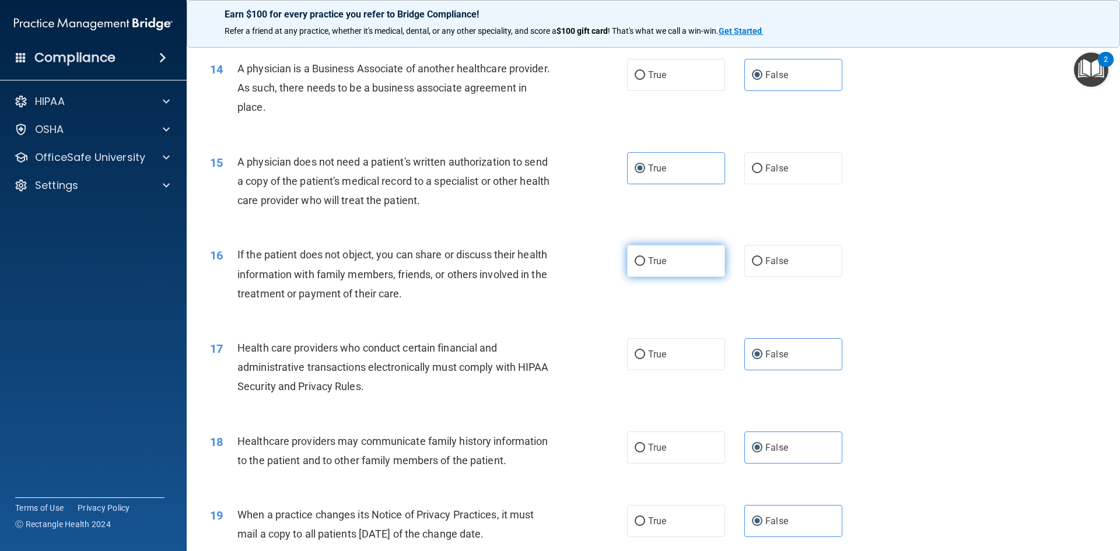
click at [670, 269] on label "True" at bounding box center [676, 261] width 98 height 32
click at [645, 266] on input "True" at bounding box center [640, 261] width 11 height 9
radio input "true"
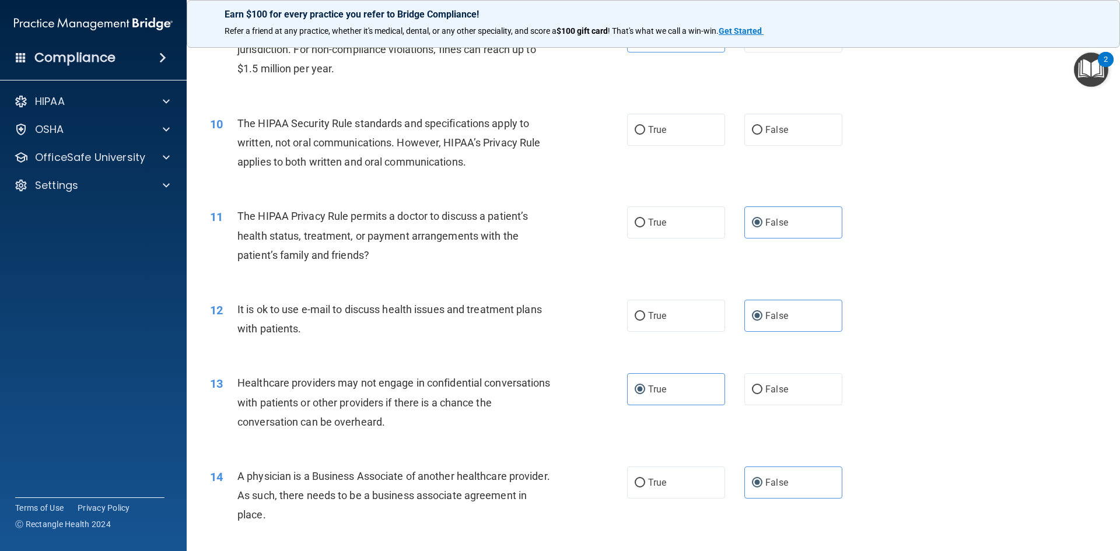
scroll to position [700, 0]
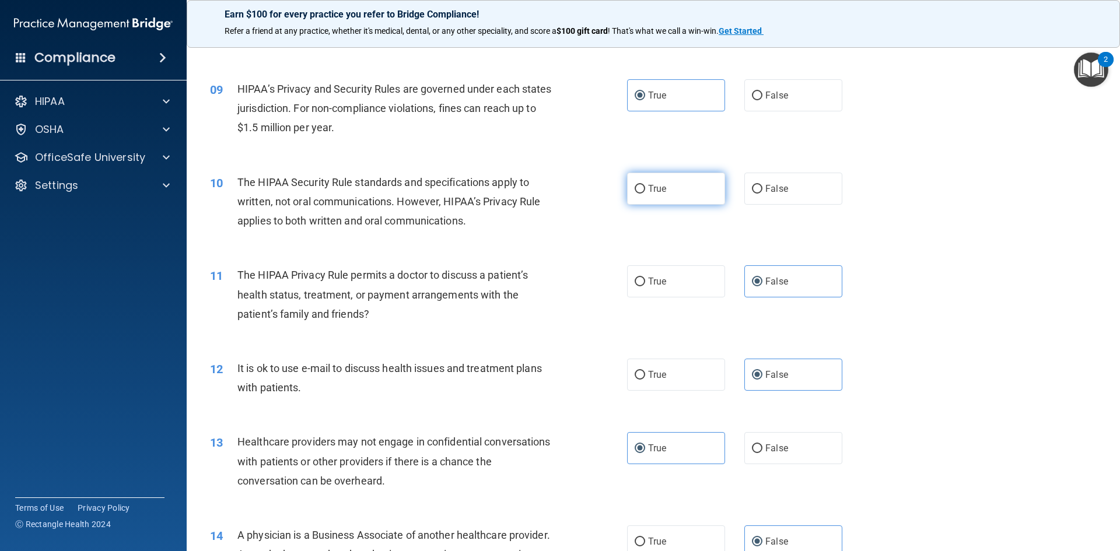
click at [659, 197] on label "True" at bounding box center [676, 189] width 98 height 32
click at [645, 194] on input "True" at bounding box center [640, 189] width 11 height 9
radio input "true"
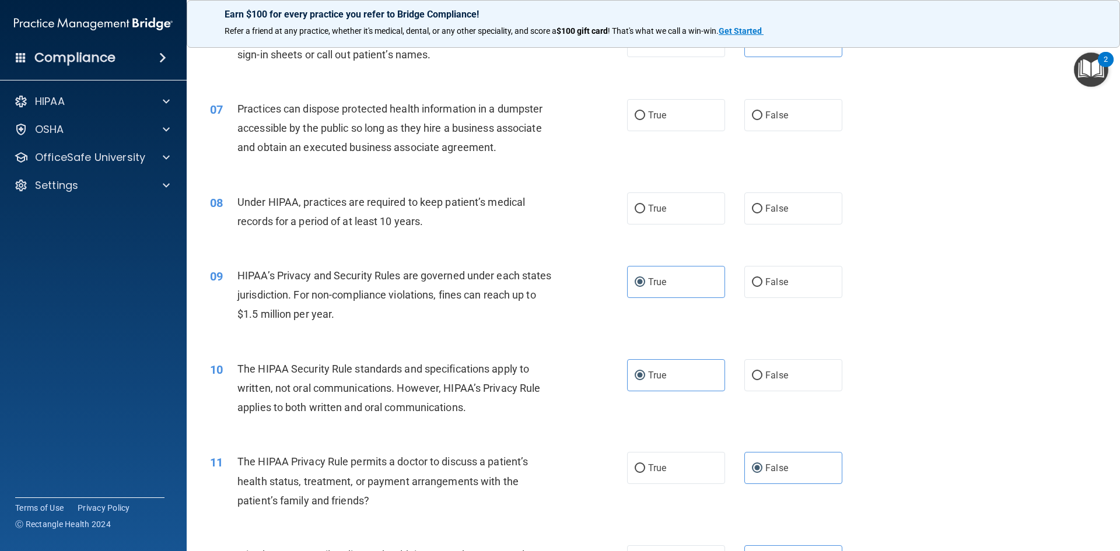
scroll to position [467, 0]
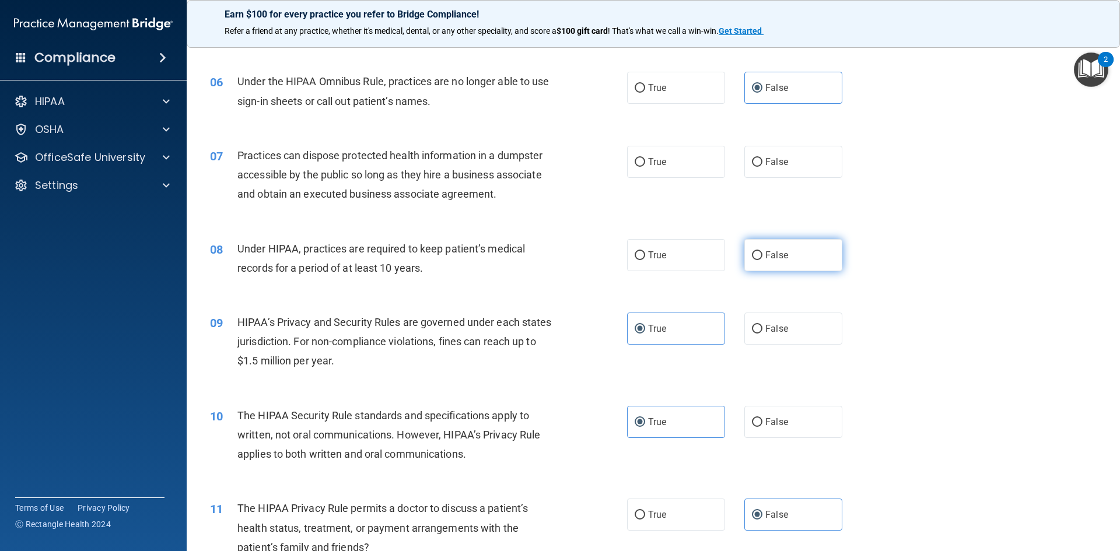
click at [789, 252] on label "False" at bounding box center [793, 255] width 98 height 32
click at [763, 252] on input "False" at bounding box center [757, 255] width 11 height 9
radio input "true"
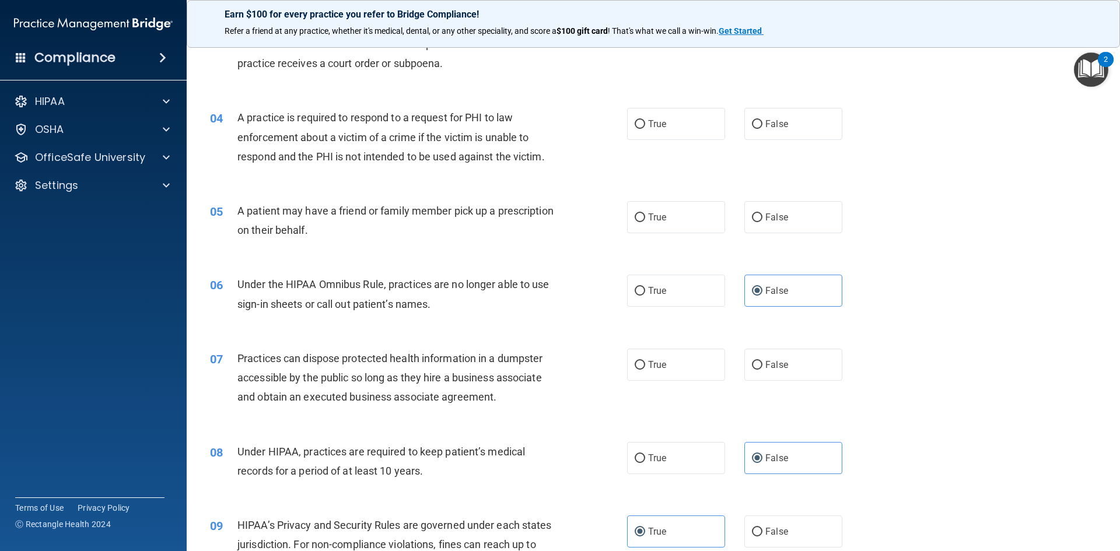
scroll to position [175, 0]
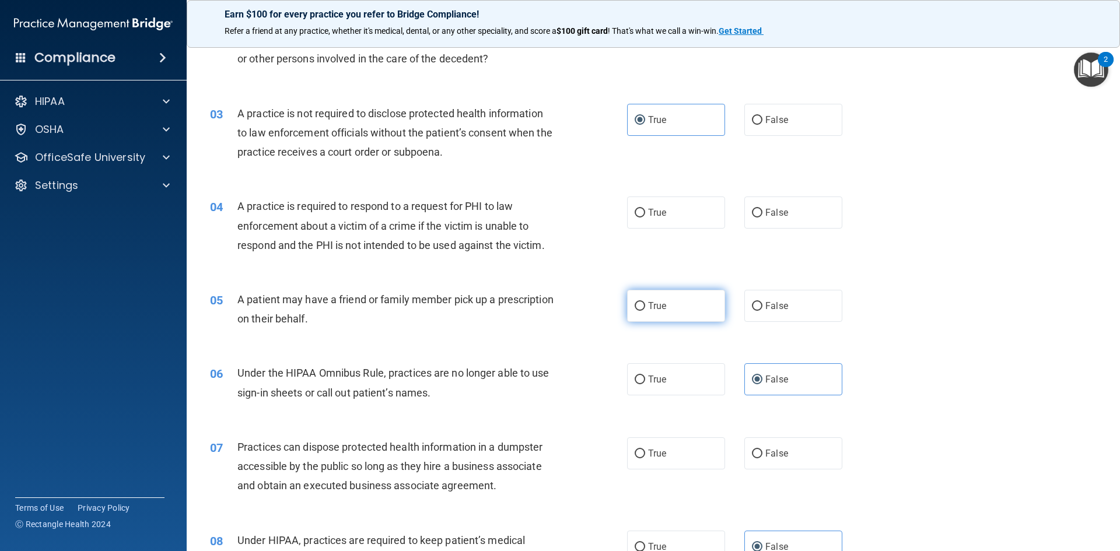
click at [682, 316] on label "True" at bounding box center [676, 306] width 98 height 32
click at [645, 311] on input "True" at bounding box center [640, 306] width 11 height 9
radio input "true"
click at [627, 214] on label "True" at bounding box center [676, 213] width 98 height 32
click at [635, 214] on input "True" at bounding box center [640, 213] width 11 height 9
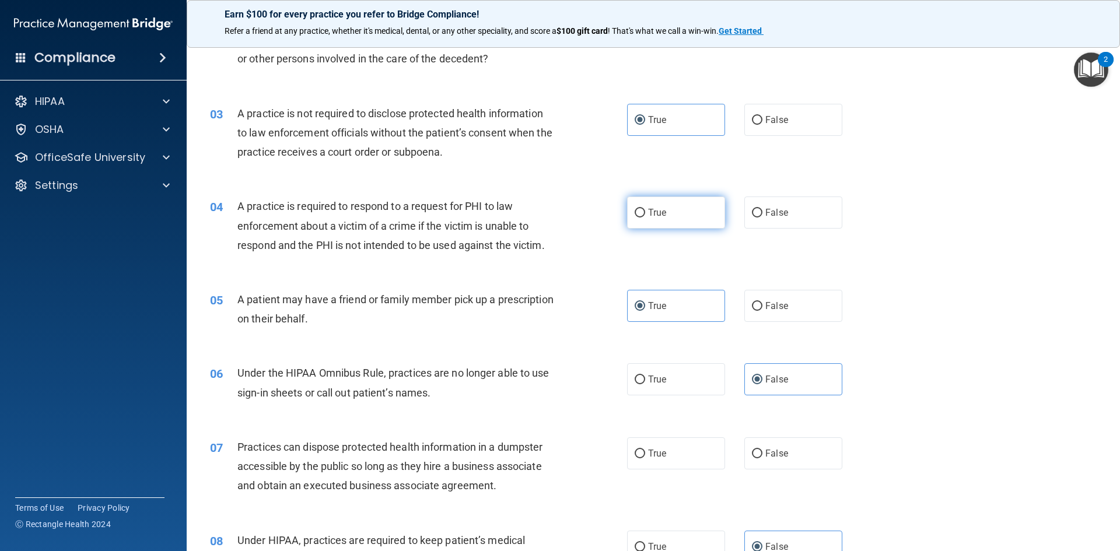
radio input "true"
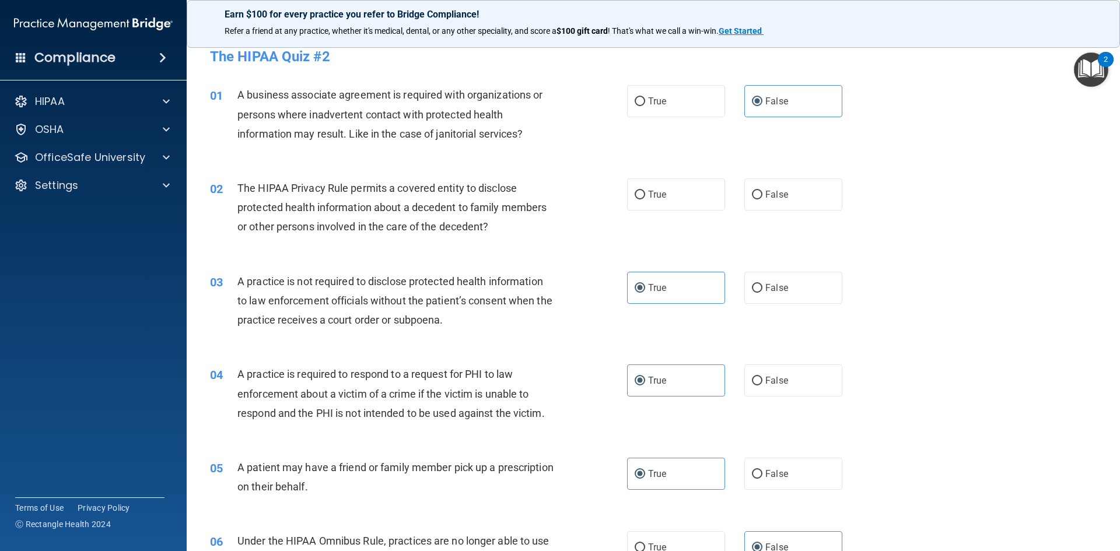
scroll to position [0, 0]
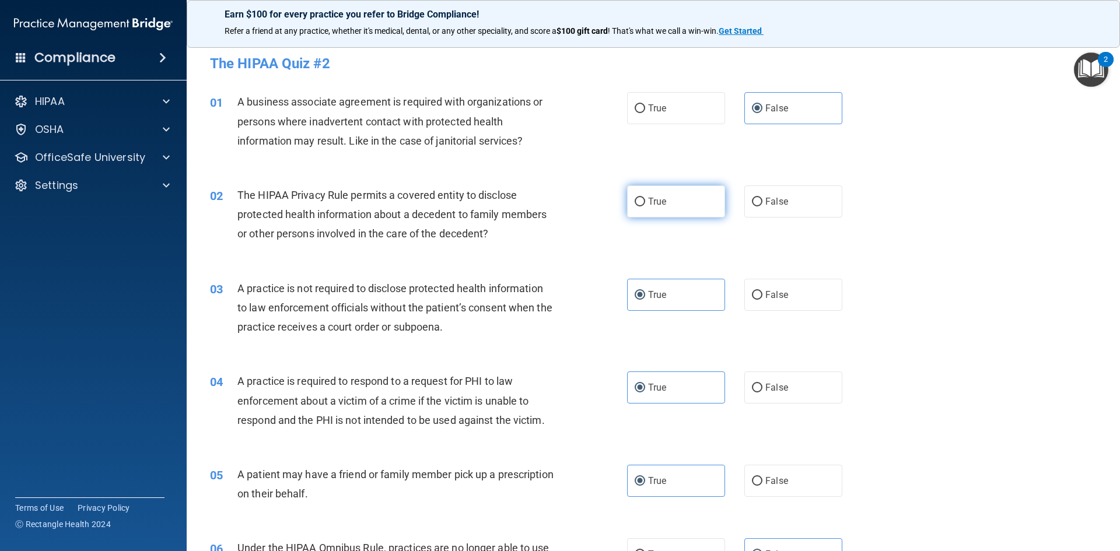
click at [671, 195] on label "True" at bounding box center [676, 202] width 98 height 32
click at [645, 198] on input "True" at bounding box center [640, 202] width 11 height 9
radio input "true"
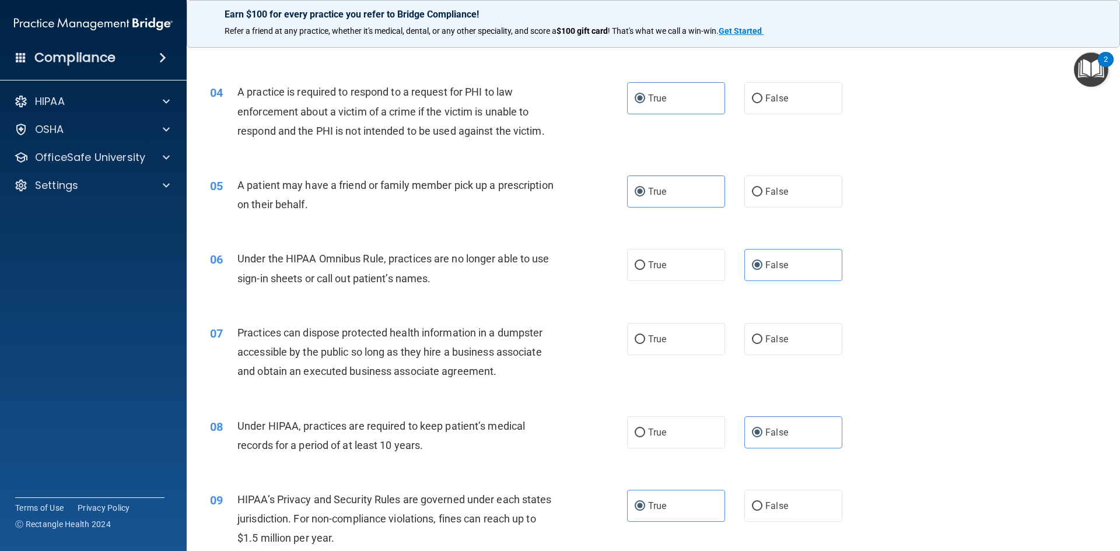
scroll to position [292, 0]
click at [756, 354] on div "07 Practices can dispose protected health information in a dumpster accessible …" at bounding box center [653, 352] width 904 height 93
click at [760, 345] on label "False" at bounding box center [793, 337] width 98 height 32
click at [760, 342] on input "False" at bounding box center [757, 337] width 11 height 9
radio input "true"
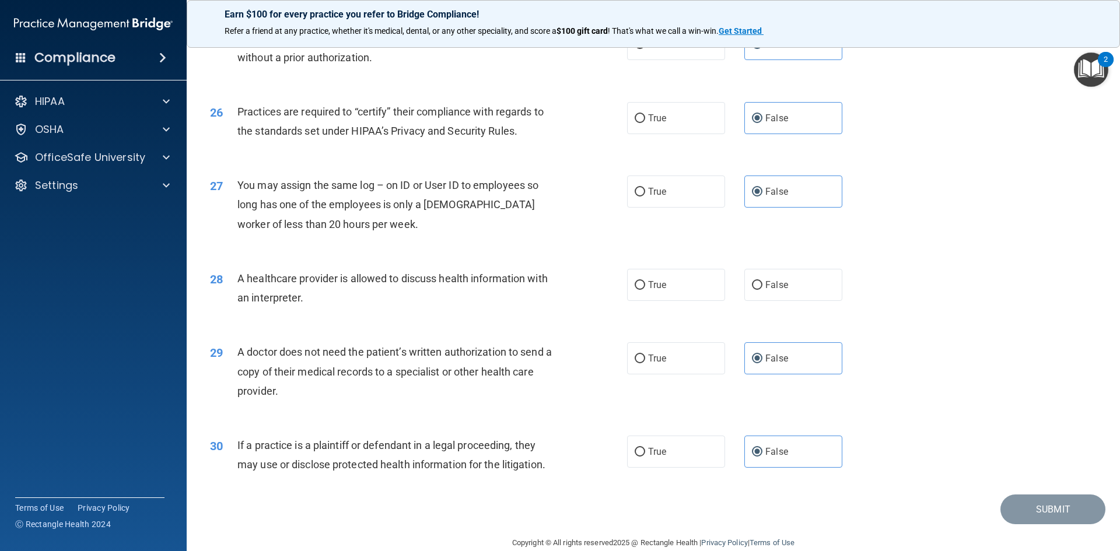
scroll to position [2164, 0]
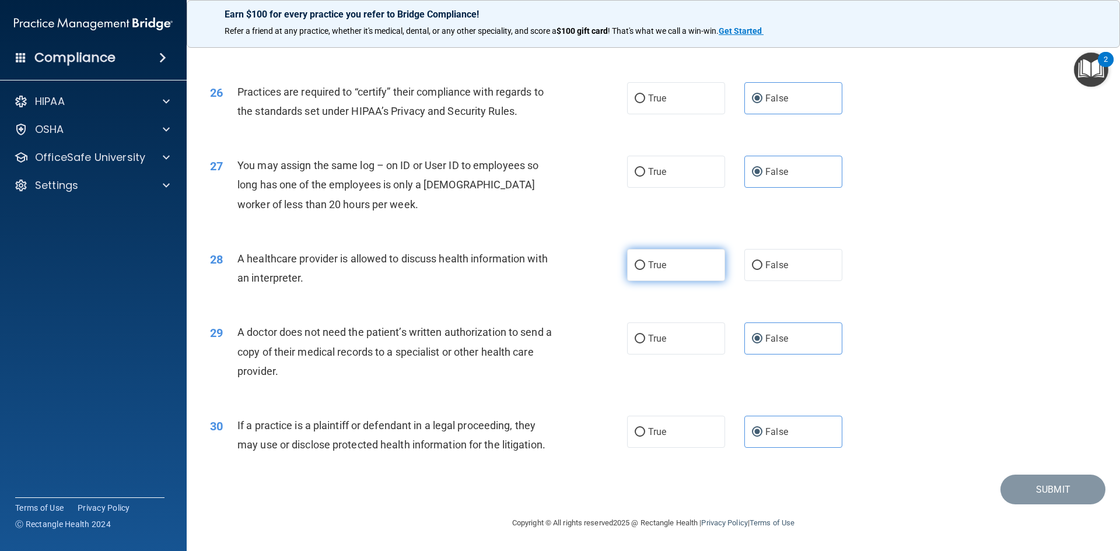
click at [660, 275] on label "True" at bounding box center [676, 265] width 98 height 32
click at [645, 270] on input "True" at bounding box center [640, 265] width 11 height 9
radio input "true"
click at [1053, 495] on button "Submit" at bounding box center [1053, 490] width 105 height 30
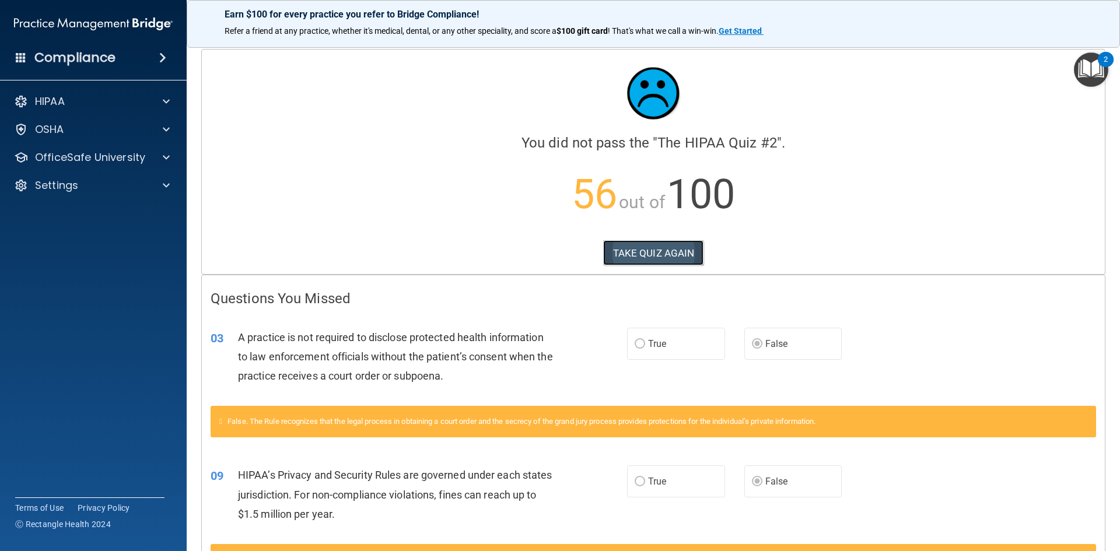
click at [637, 244] on button "TAKE QUIZ AGAIN" at bounding box center [653, 253] width 101 height 26
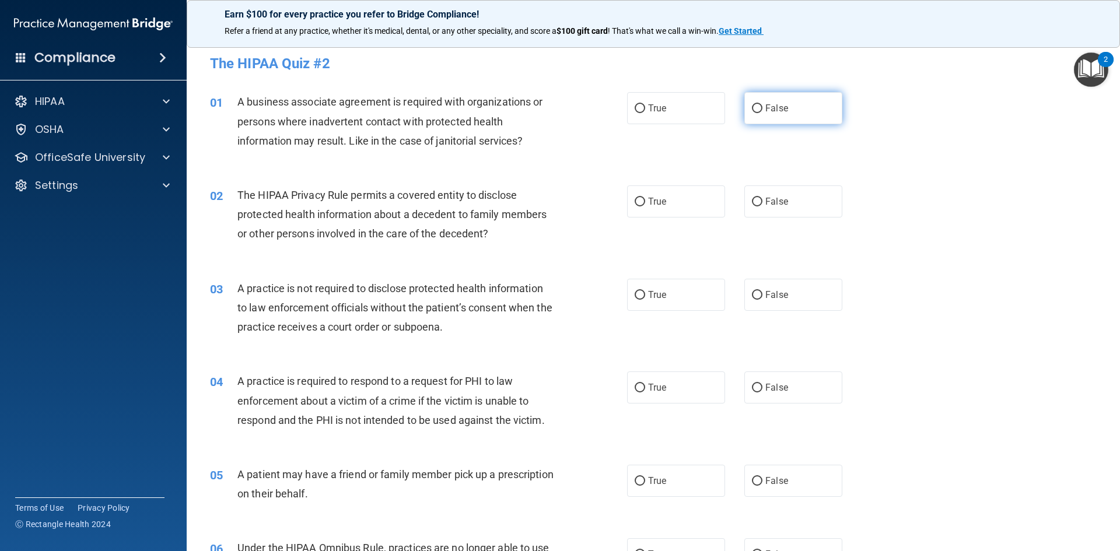
click at [766, 100] on label "False" at bounding box center [793, 108] width 98 height 32
click at [763, 104] on input "False" at bounding box center [757, 108] width 11 height 9
radio input "true"
click at [765, 197] on span "False" at bounding box center [776, 201] width 23 height 11
click at [761, 198] on input "False" at bounding box center [757, 202] width 11 height 9
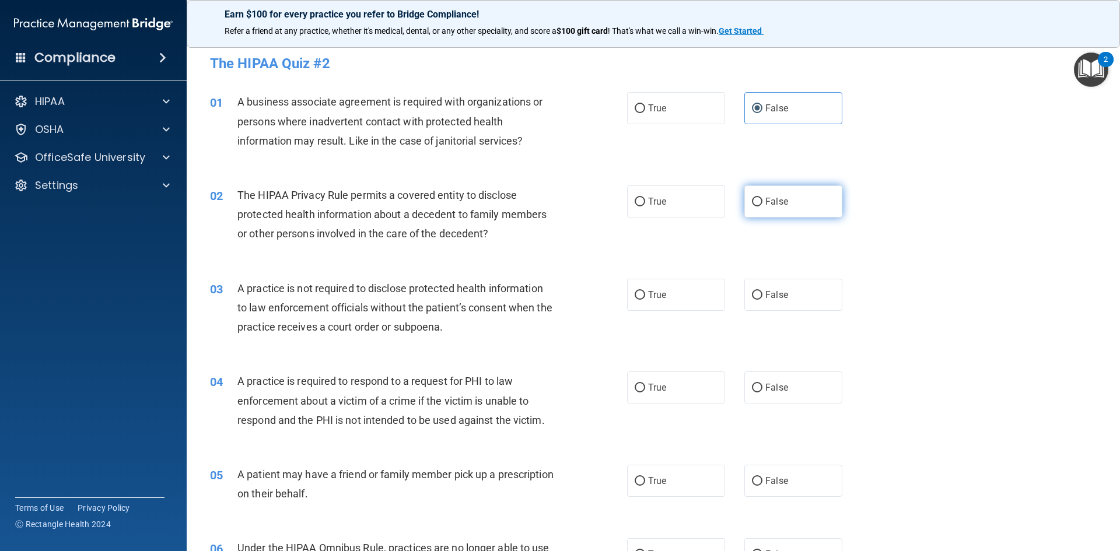
radio input "true"
click at [635, 299] on input "True" at bounding box center [640, 295] width 11 height 9
radio input "true"
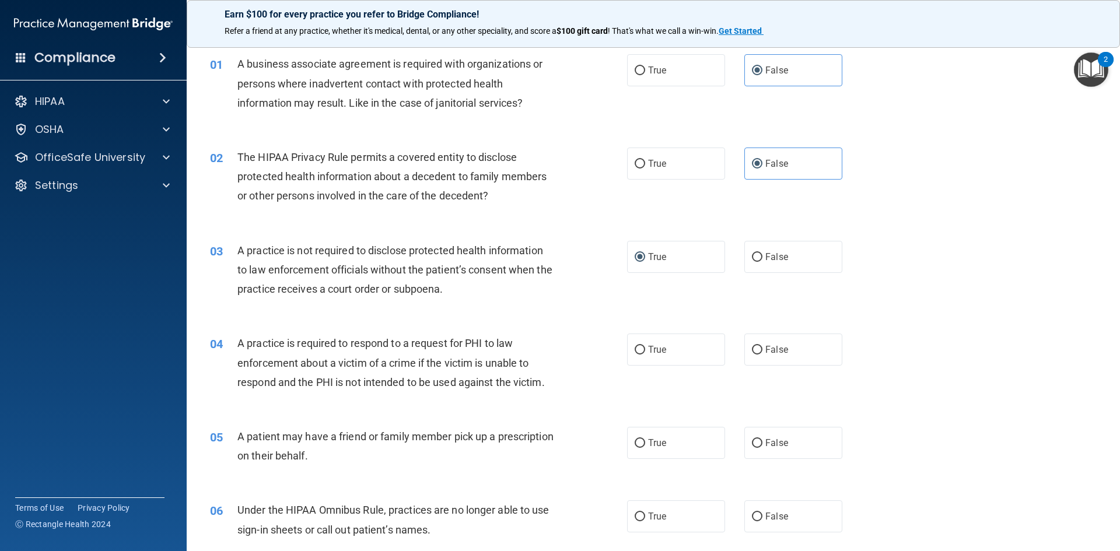
scroll to position [58, 0]
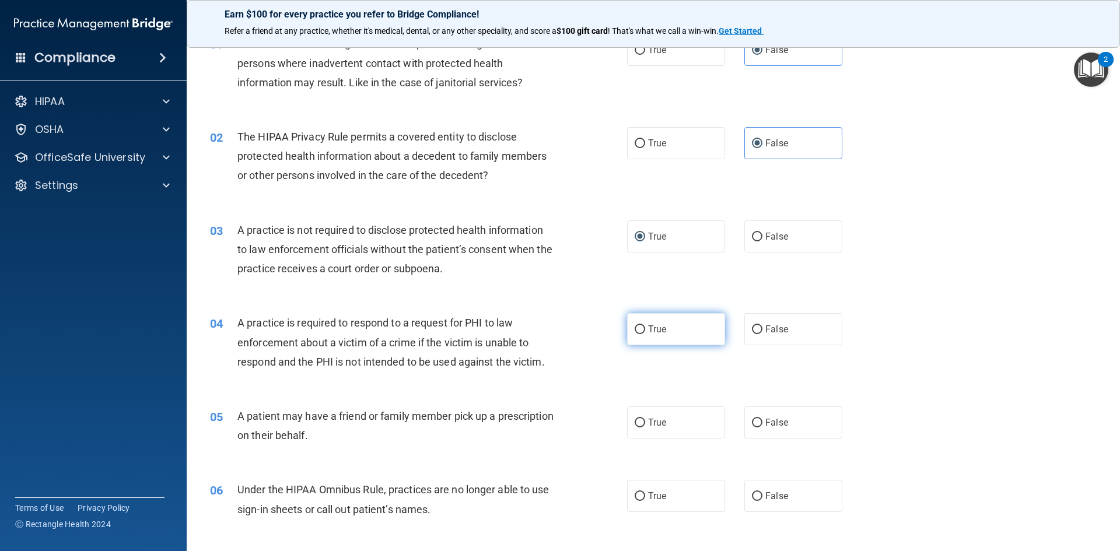
click at [665, 326] on label "True" at bounding box center [676, 329] width 98 height 32
click at [645, 326] on input "True" at bounding box center [640, 330] width 11 height 9
radio input "true"
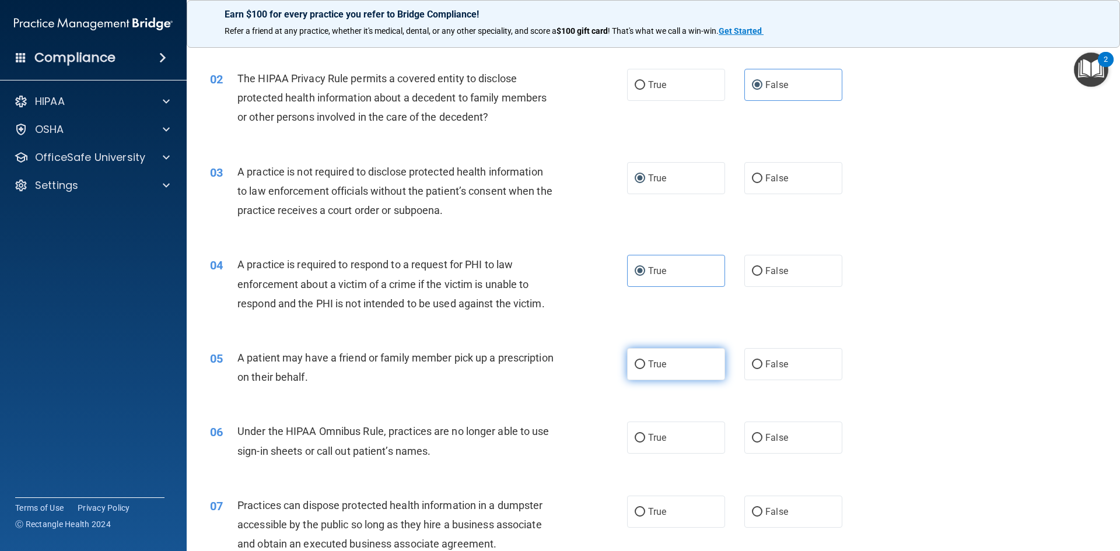
click at [636, 352] on label "True" at bounding box center [676, 364] width 98 height 32
click at [636, 361] on input "True" at bounding box center [640, 365] width 11 height 9
radio input "true"
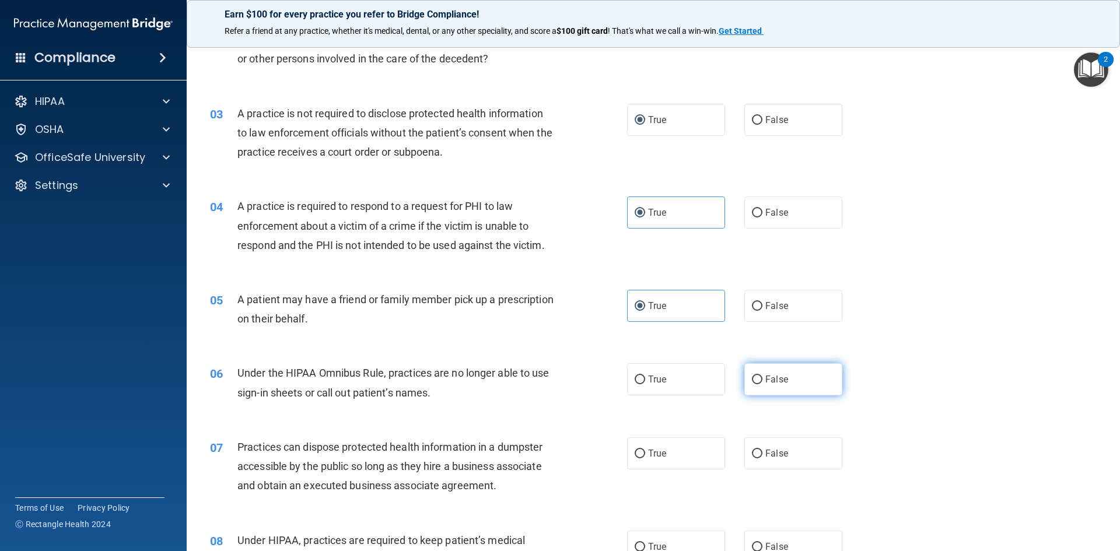
click at [786, 368] on label "False" at bounding box center [793, 379] width 98 height 32
click at [763, 376] on input "False" at bounding box center [757, 380] width 11 height 9
radio input "true"
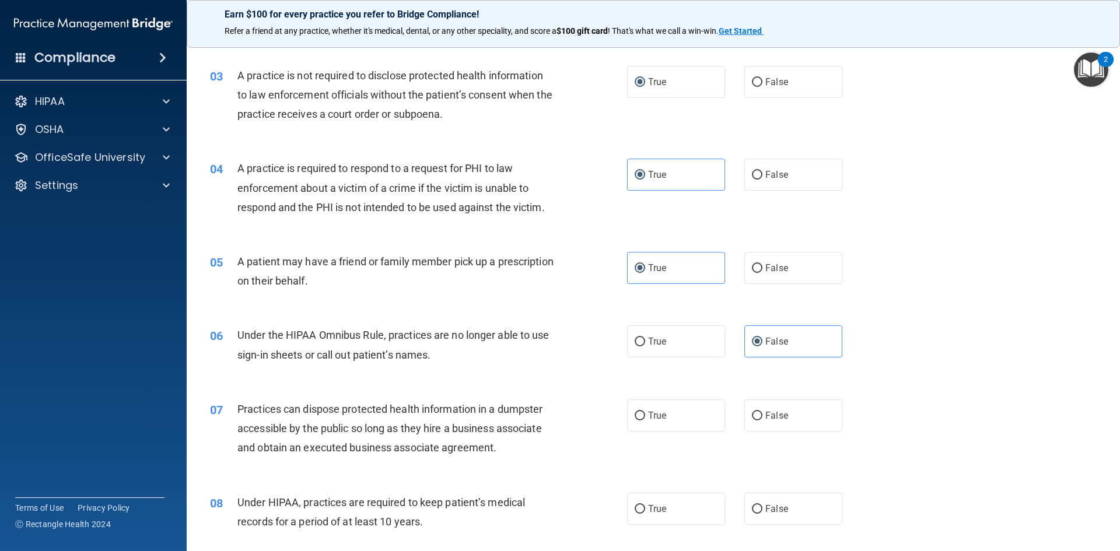
scroll to position [233, 0]
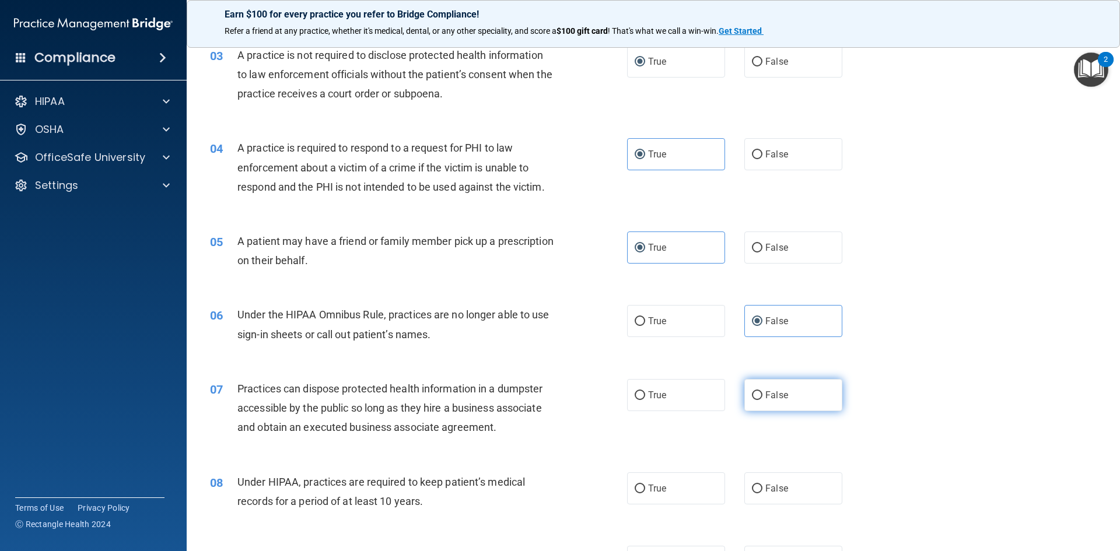
click at [775, 389] on label "False" at bounding box center [793, 395] width 98 height 32
click at [763, 391] on input "False" at bounding box center [757, 395] width 11 height 9
radio input "true"
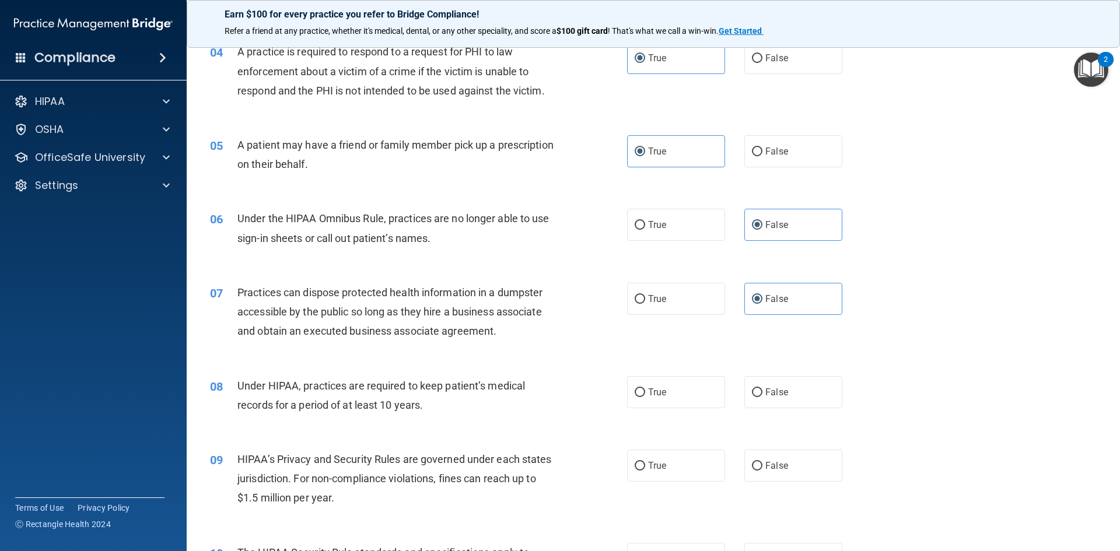
scroll to position [350, 0]
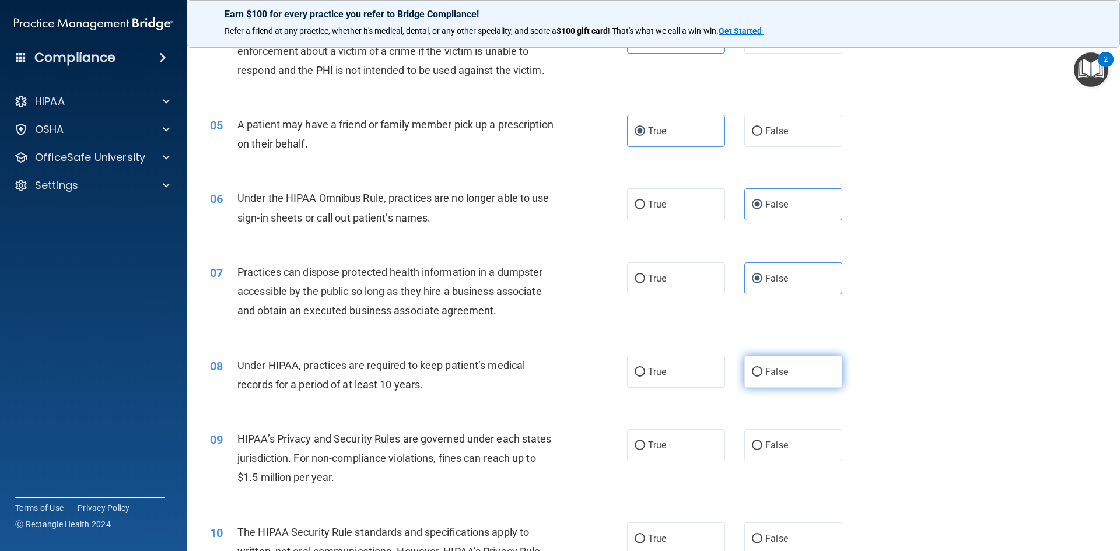
click at [805, 371] on label "False" at bounding box center [793, 372] width 98 height 32
click at [763, 371] on input "False" at bounding box center [757, 372] width 11 height 9
radio input "true"
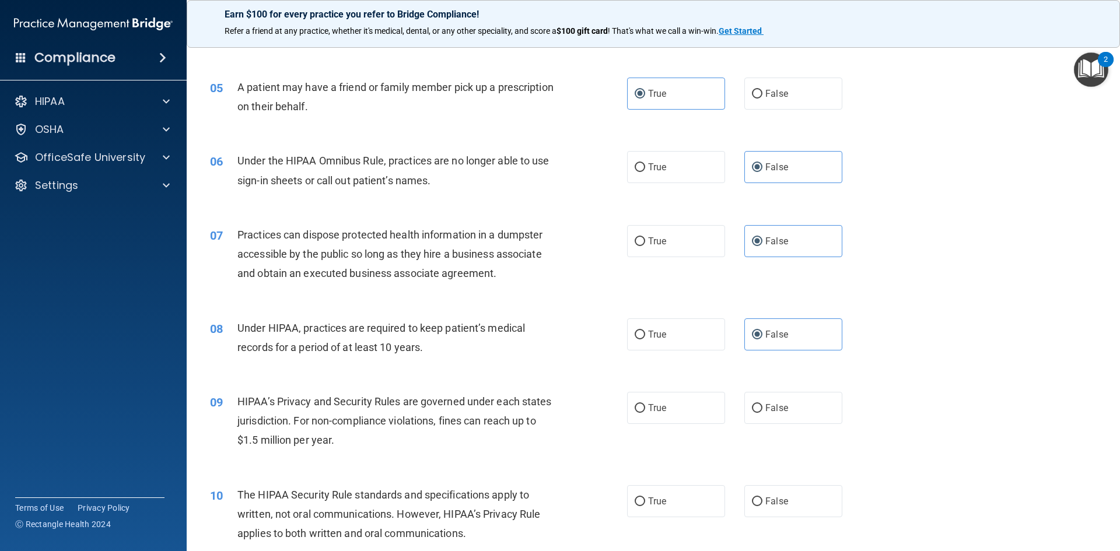
scroll to position [408, 0]
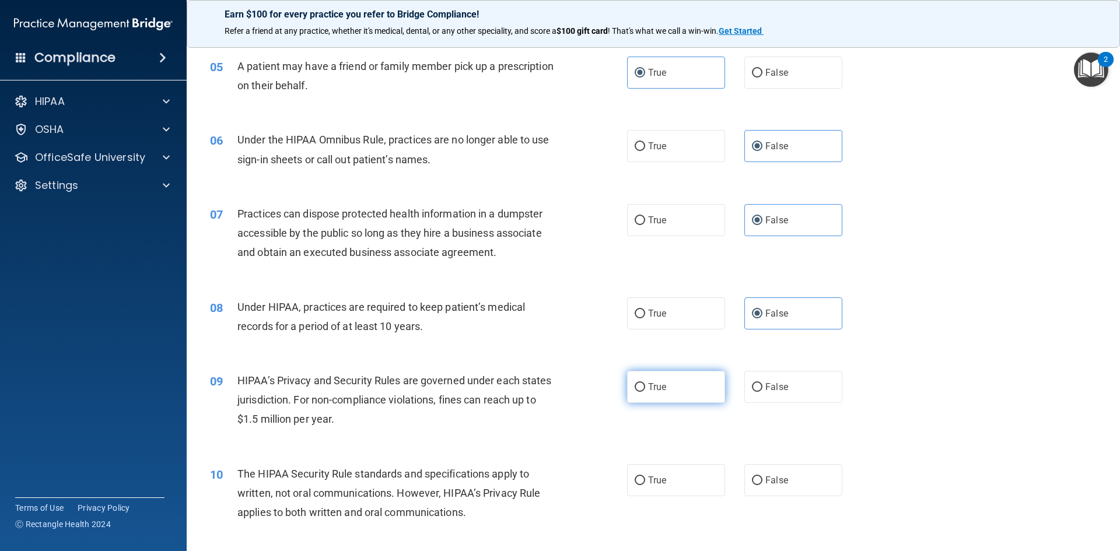
click at [648, 386] on span "True" at bounding box center [657, 387] width 18 height 11
click at [644, 386] on input "True" at bounding box center [640, 387] width 11 height 9
radio input "true"
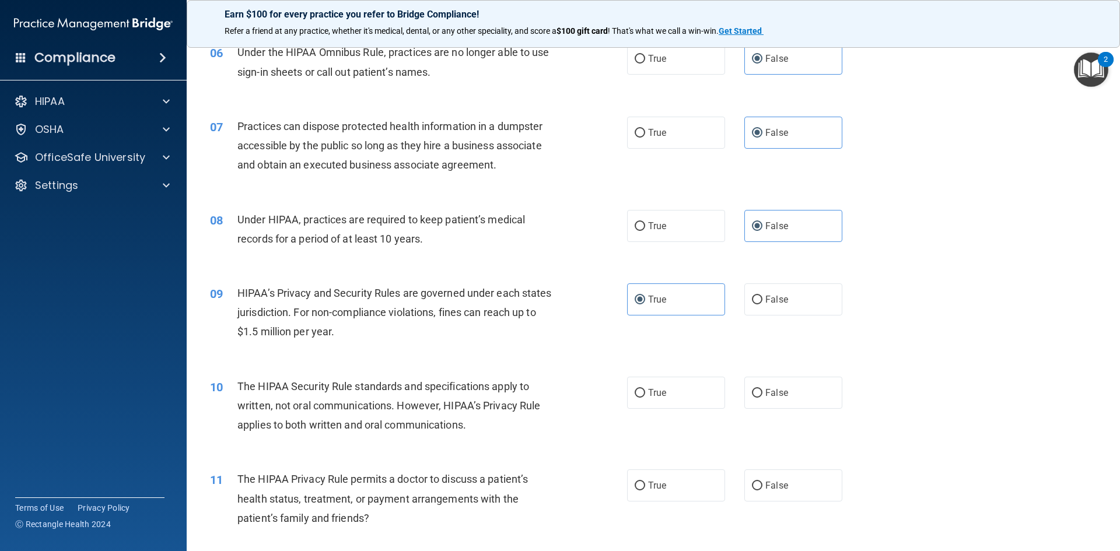
scroll to position [525, 0]
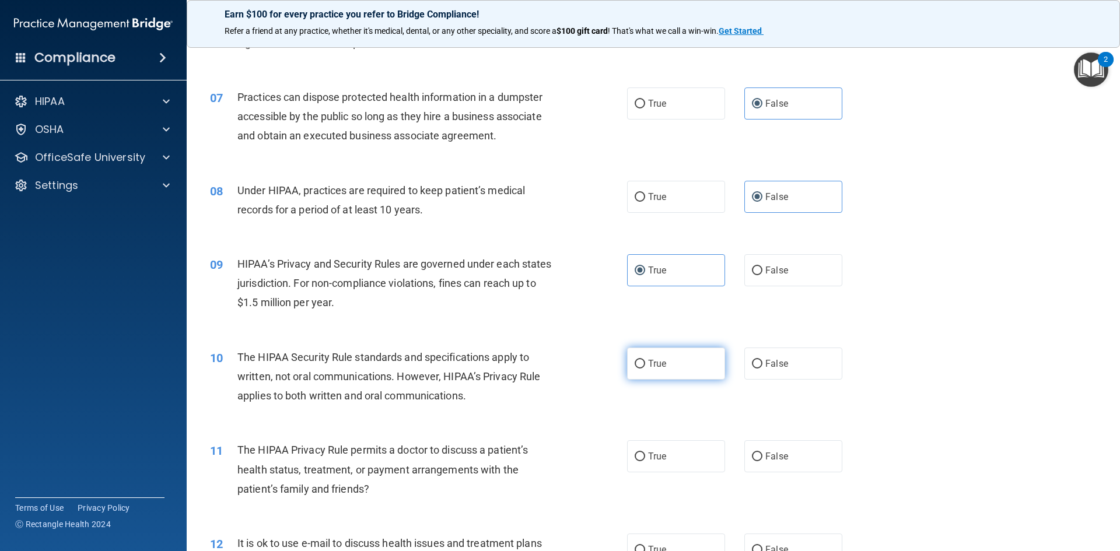
click at [660, 362] on span "True" at bounding box center [657, 363] width 18 height 11
click at [645, 362] on input "True" at bounding box center [640, 364] width 11 height 9
radio input "true"
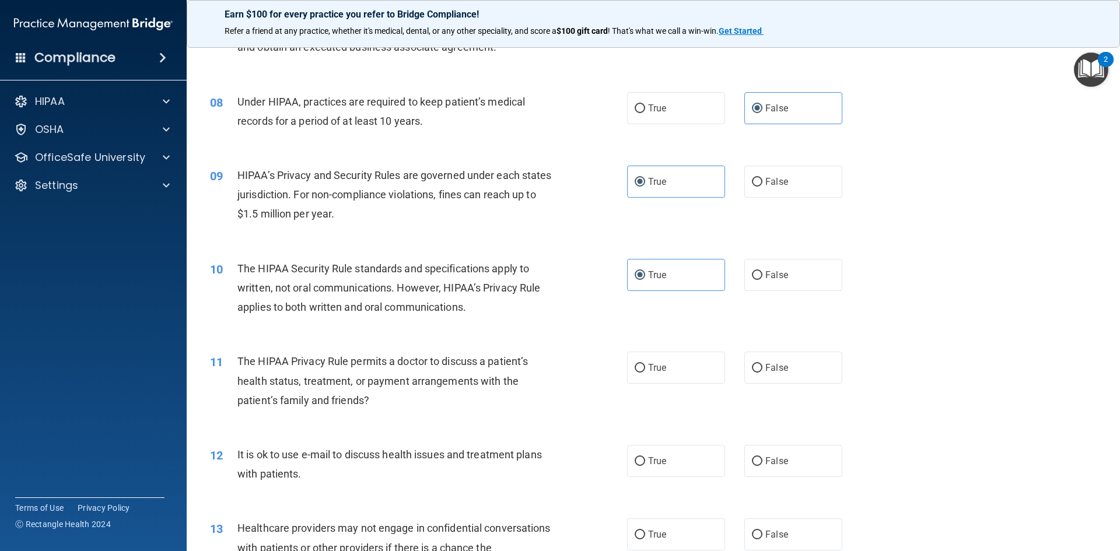
scroll to position [642, 0]
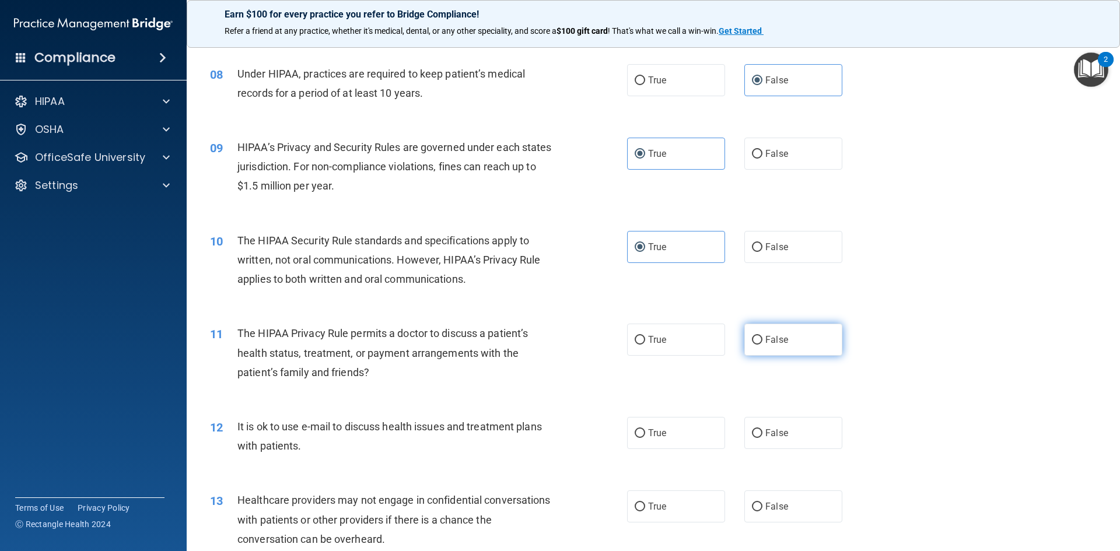
click at [783, 331] on label "False" at bounding box center [793, 340] width 98 height 32
click at [763, 336] on input "False" at bounding box center [757, 340] width 11 height 9
radio input "true"
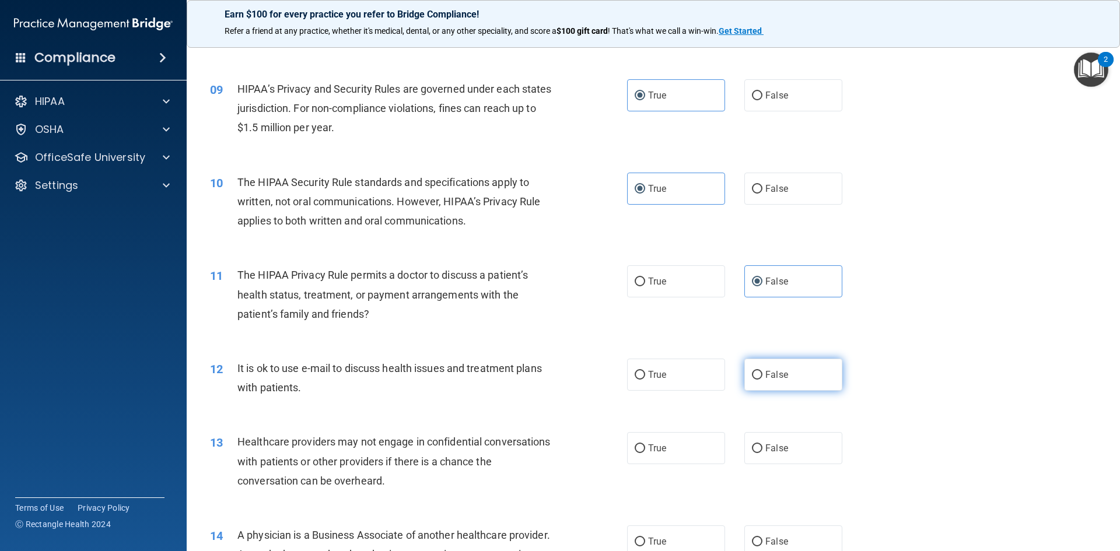
click at [765, 375] on span "False" at bounding box center [776, 374] width 23 height 11
click at [763, 375] on input "False" at bounding box center [757, 375] width 11 height 9
radio input "true"
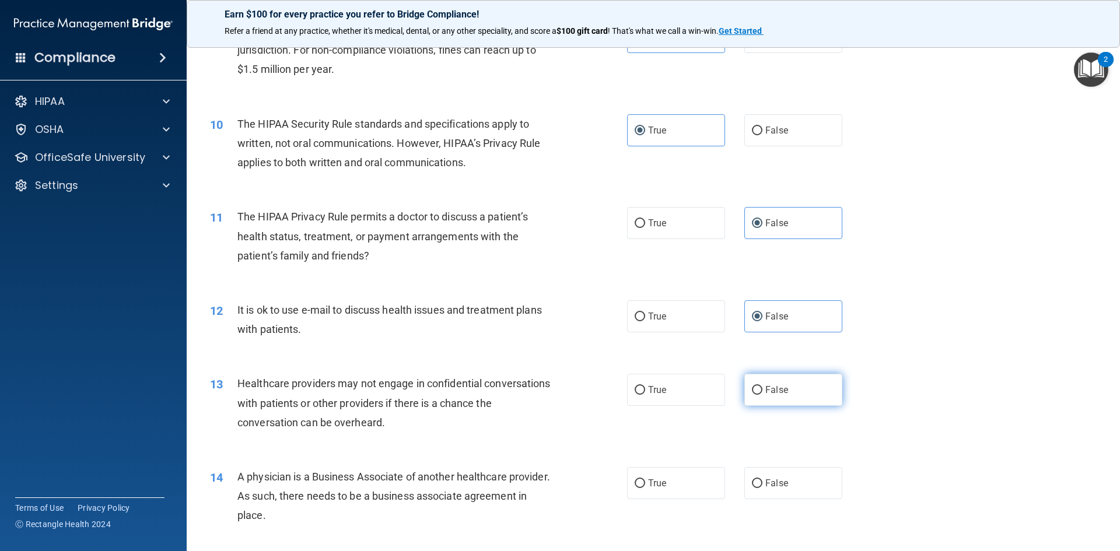
click at [772, 393] on span "False" at bounding box center [776, 389] width 23 height 11
click at [763, 393] on input "False" at bounding box center [757, 390] width 11 height 9
radio input "true"
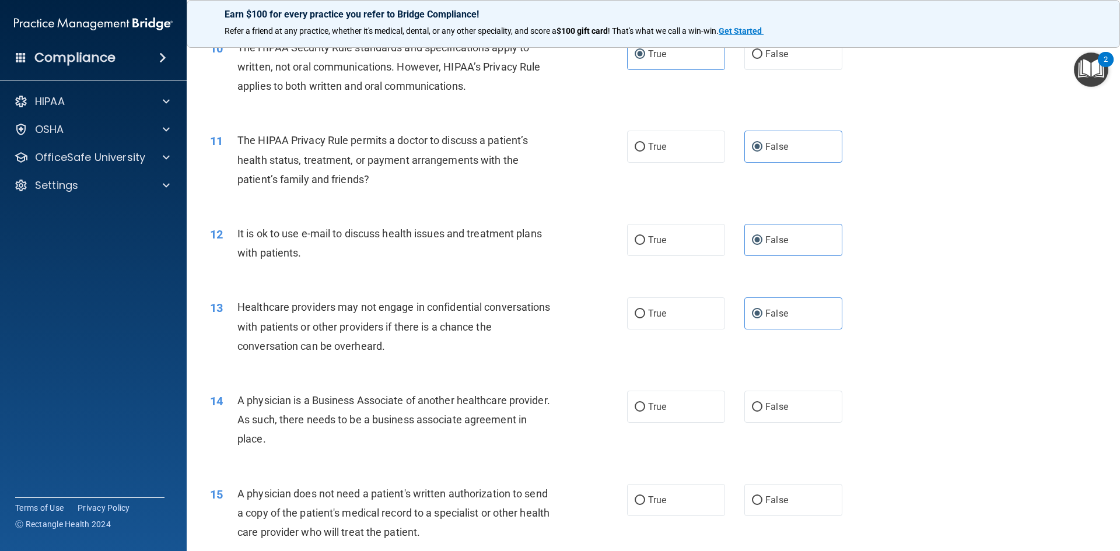
scroll to position [875, 0]
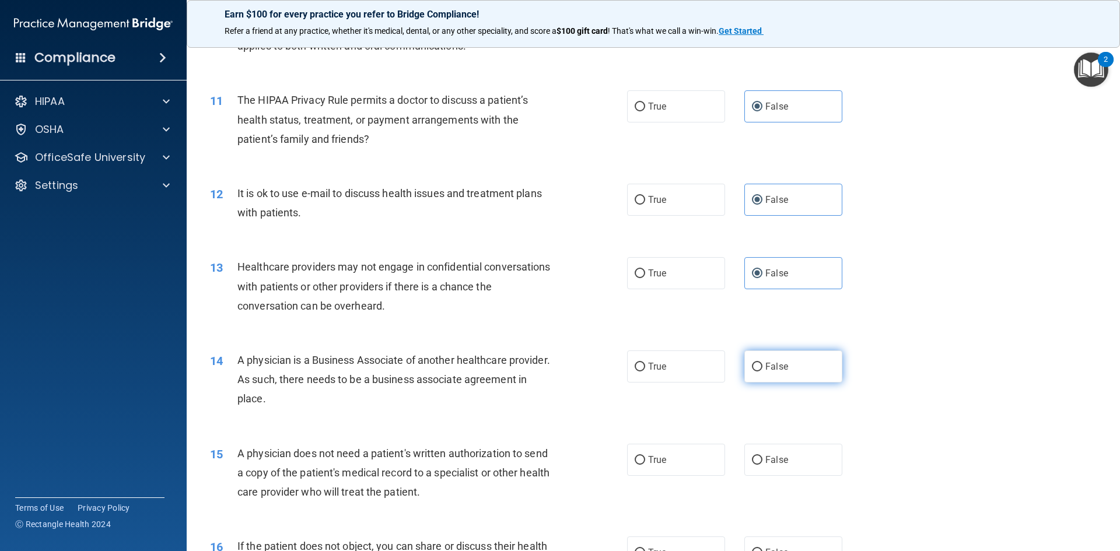
click at [770, 368] on span "False" at bounding box center [776, 366] width 23 height 11
click at [763, 368] on input "False" at bounding box center [757, 367] width 11 height 9
radio input "true"
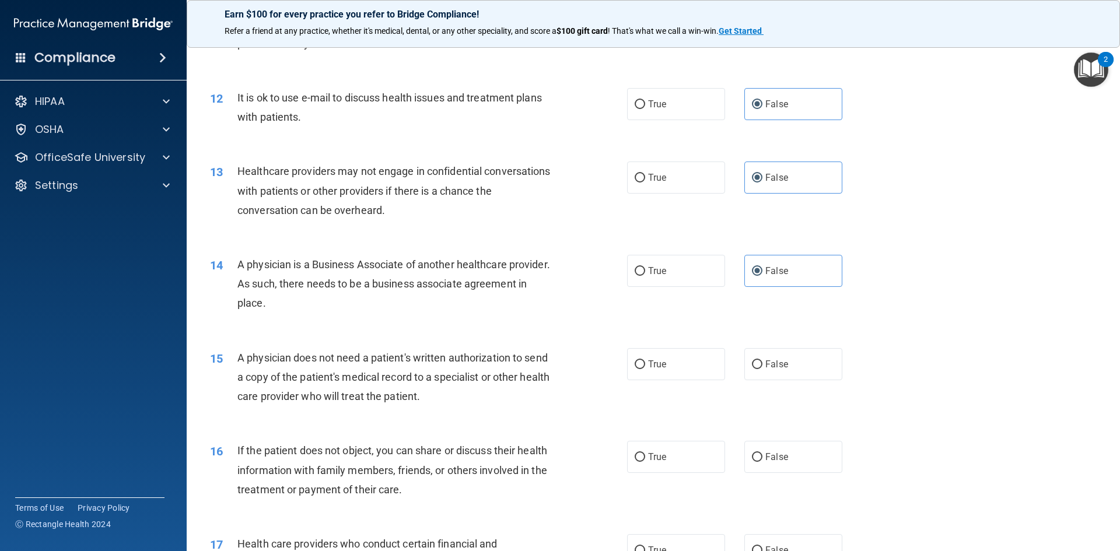
scroll to position [992, 0]
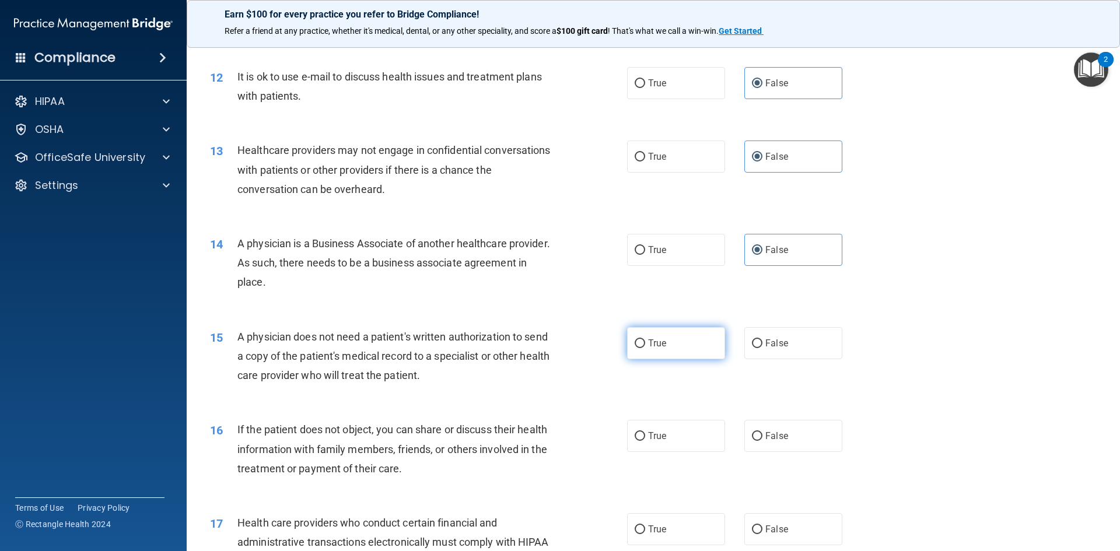
click at [658, 354] on label "True" at bounding box center [676, 343] width 98 height 32
click at [645, 348] on input "True" at bounding box center [640, 344] width 11 height 9
radio input "true"
click at [656, 445] on label "True" at bounding box center [676, 436] width 98 height 32
click at [645, 441] on input "True" at bounding box center [640, 436] width 11 height 9
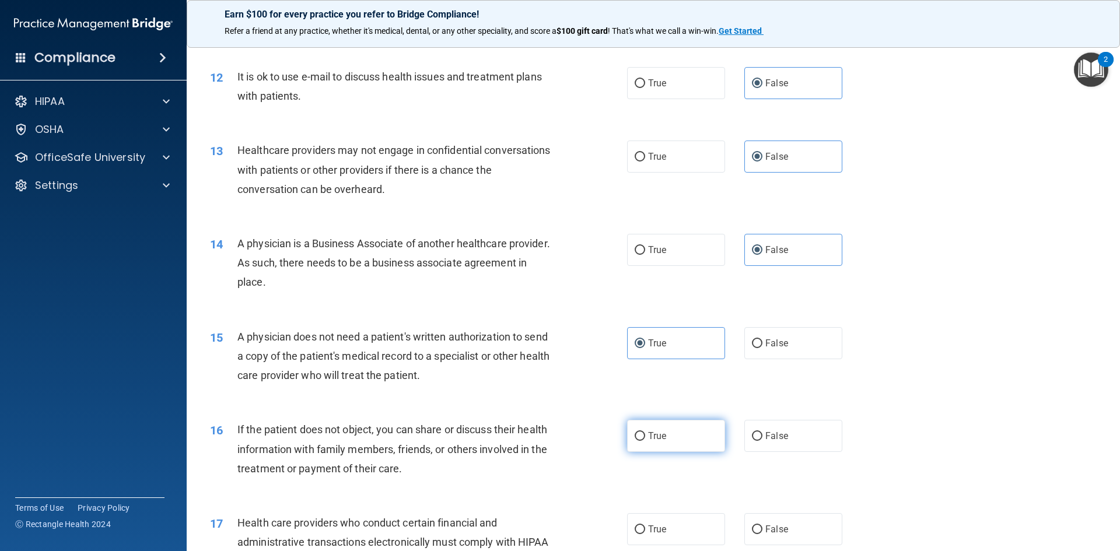
radio input "true"
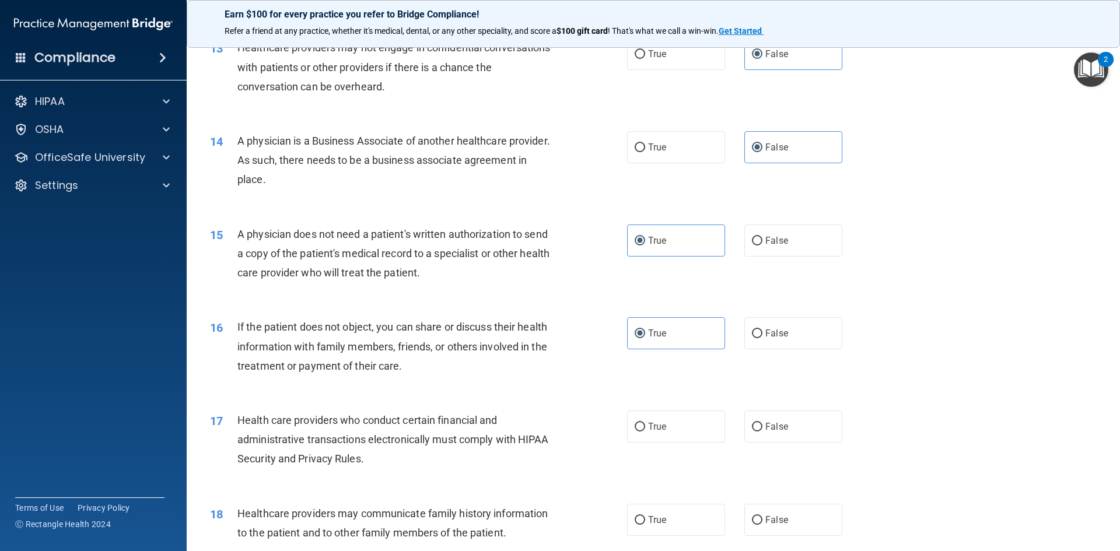
scroll to position [1108, 0]
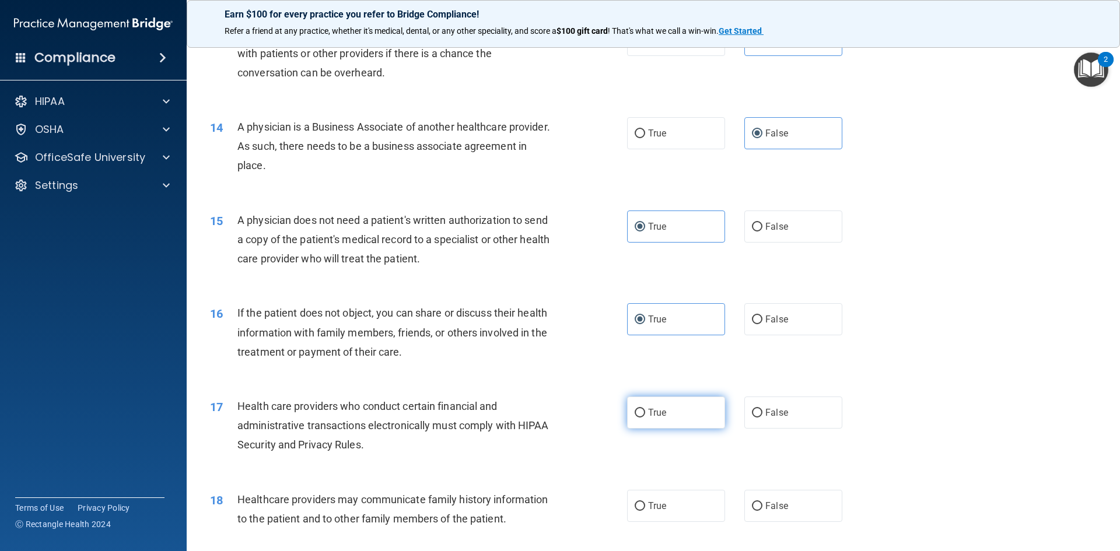
click at [635, 410] on input "True" at bounding box center [640, 413] width 11 height 9
radio input "true"
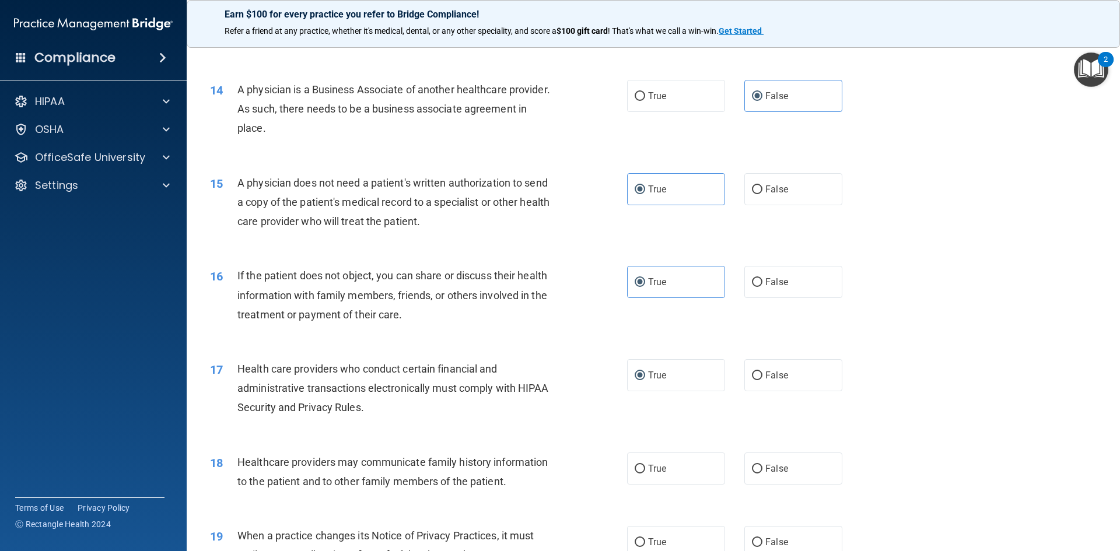
scroll to position [1167, 0]
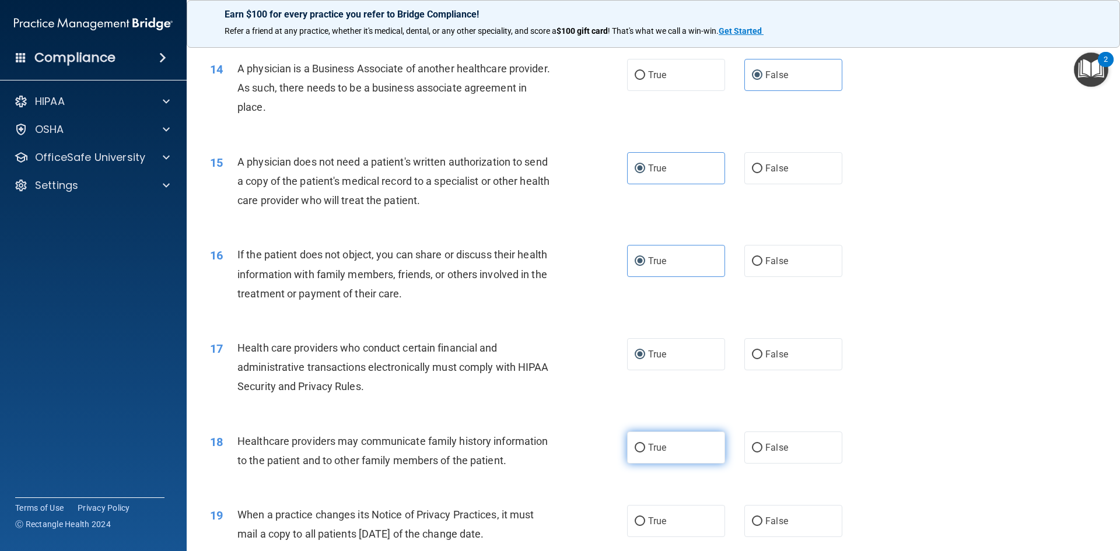
click at [657, 453] on label "True" at bounding box center [676, 448] width 98 height 32
click at [645, 453] on input "True" at bounding box center [640, 448] width 11 height 9
radio input "true"
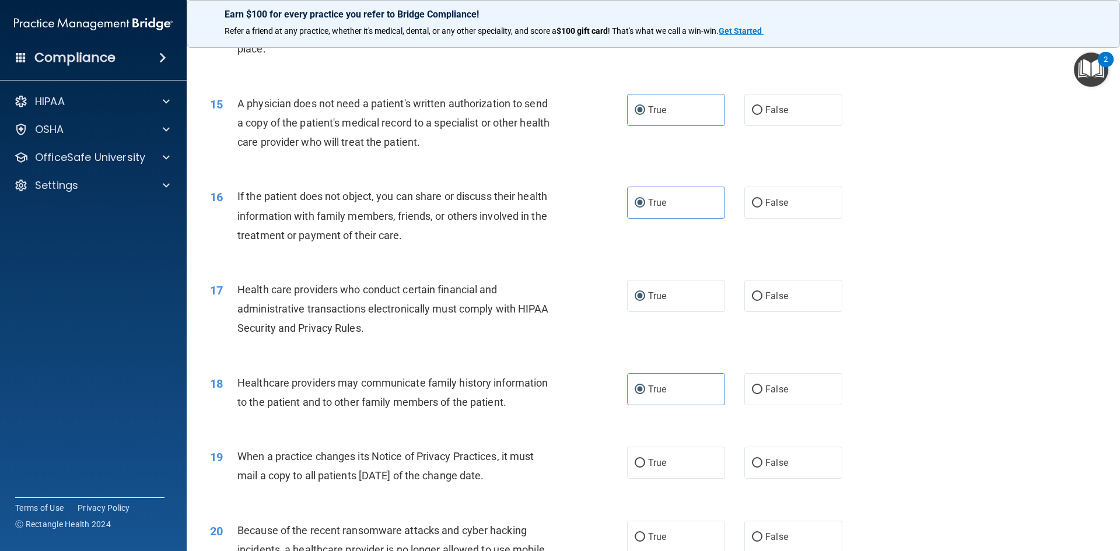
scroll to position [1283, 0]
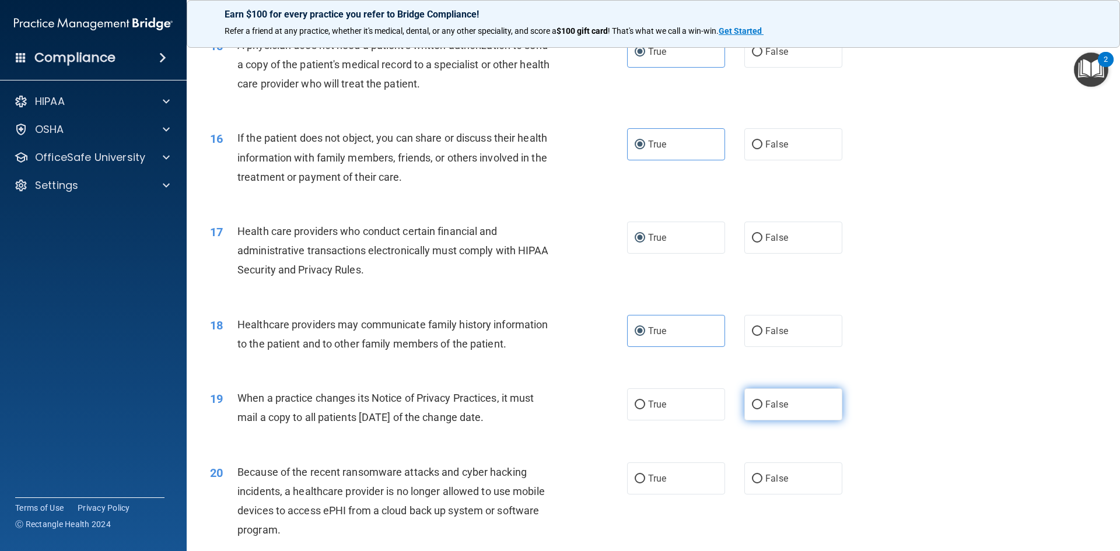
click at [770, 401] on span "False" at bounding box center [776, 404] width 23 height 11
click at [763, 401] on input "False" at bounding box center [757, 405] width 11 height 9
radio input "true"
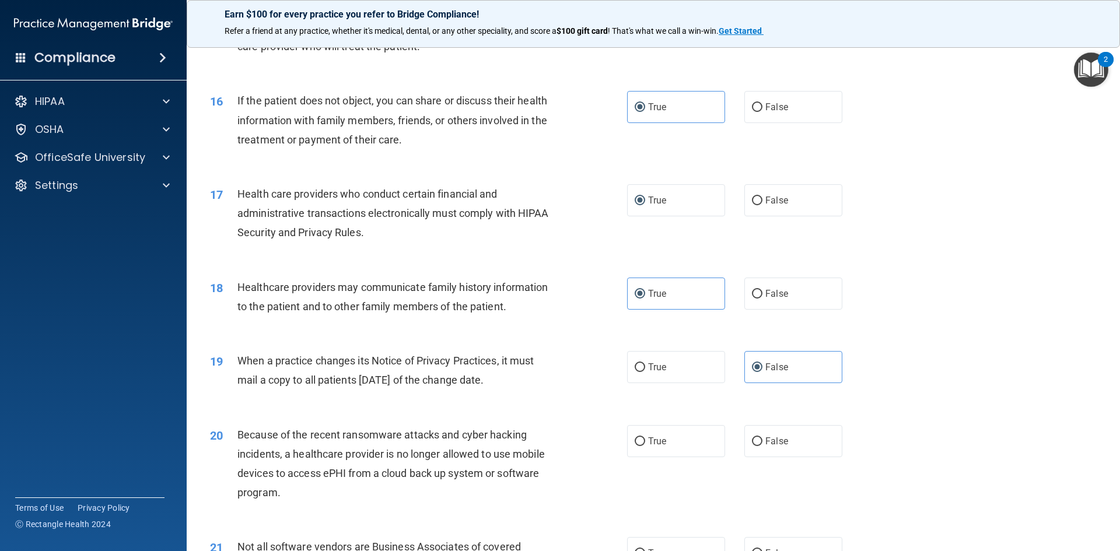
scroll to position [1342, 0]
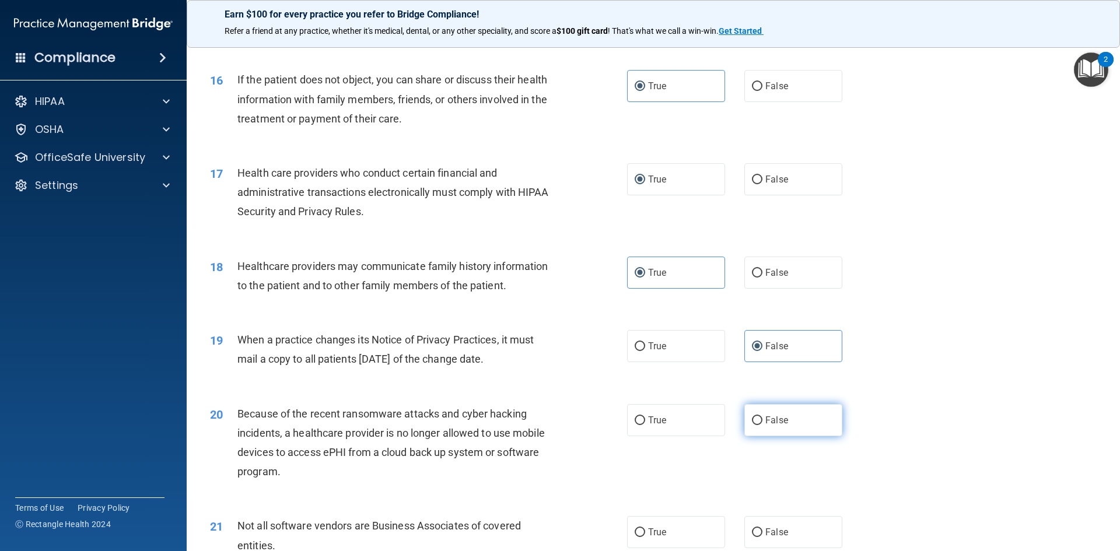
click at [764, 408] on label "False" at bounding box center [793, 420] width 98 height 32
click at [763, 417] on input "False" at bounding box center [757, 421] width 11 height 9
radio input "true"
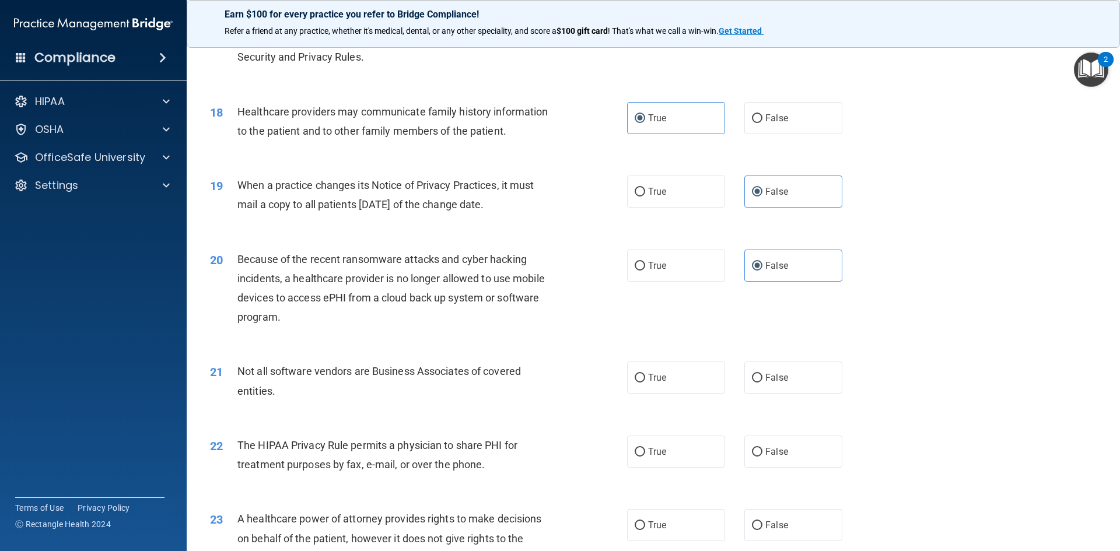
scroll to position [1517, 0]
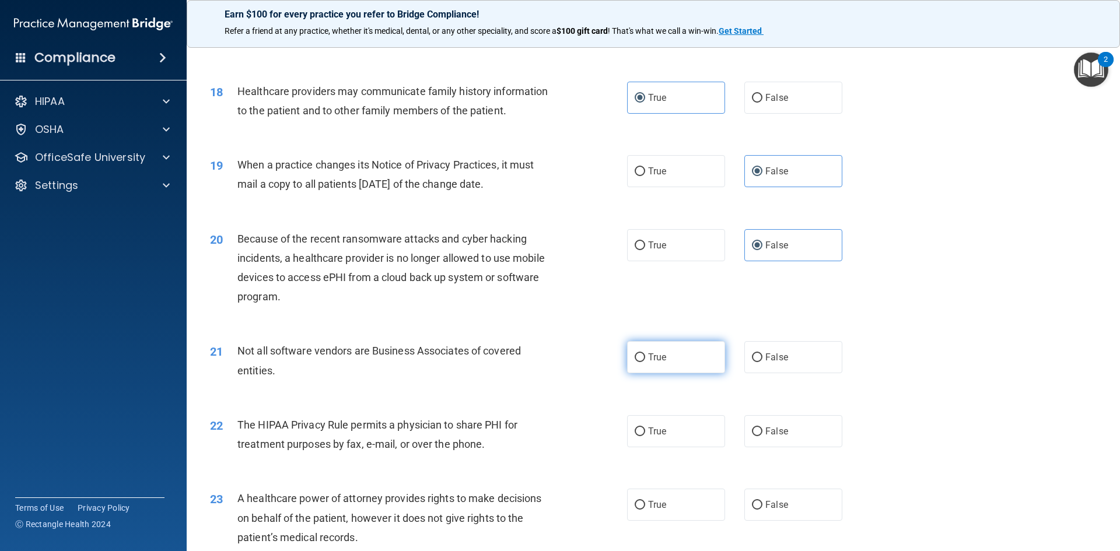
click at [667, 367] on label "True" at bounding box center [676, 357] width 98 height 32
click at [645, 362] on input "True" at bounding box center [640, 358] width 11 height 9
radio input "true"
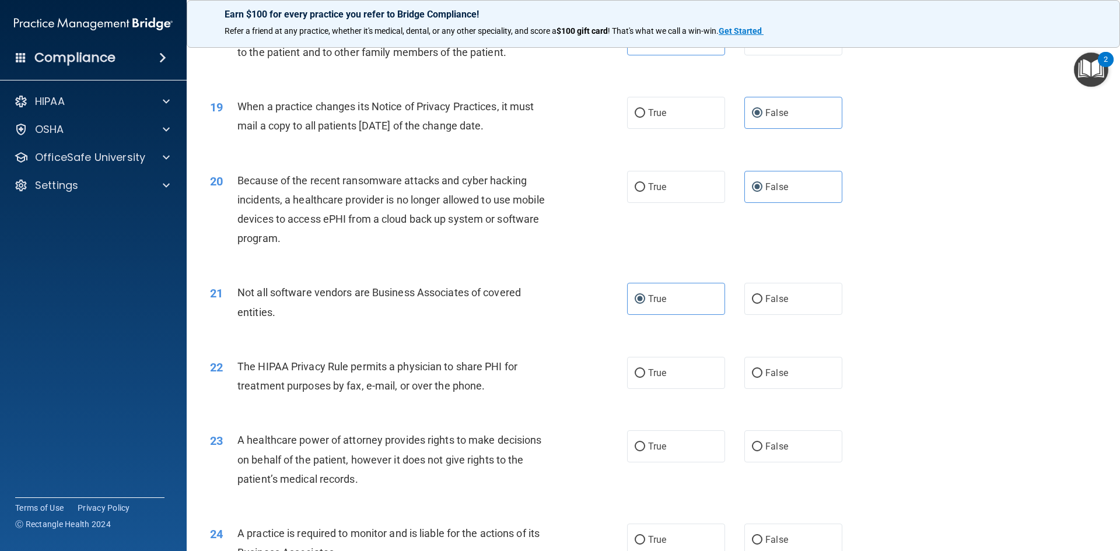
click at [618, 372] on div "22 The HIPAA Privacy Rule permits a physician to share PHI for treatment purpos…" at bounding box center [419, 379] width 452 height 44
click at [628, 372] on label "True" at bounding box center [676, 373] width 98 height 32
click at [635, 372] on input "True" at bounding box center [640, 373] width 11 height 9
radio input "true"
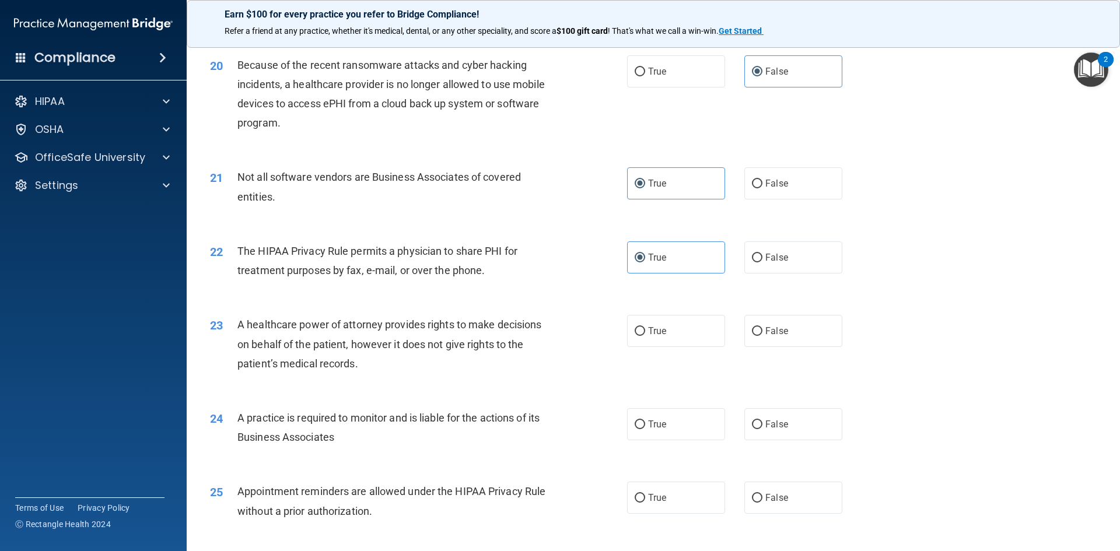
scroll to position [1692, 0]
click at [787, 325] on label "False" at bounding box center [793, 330] width 98 height 32
click at [763, 326] on input "False" at bounding box center [757, 330] width 11 height 9
radio input "true"
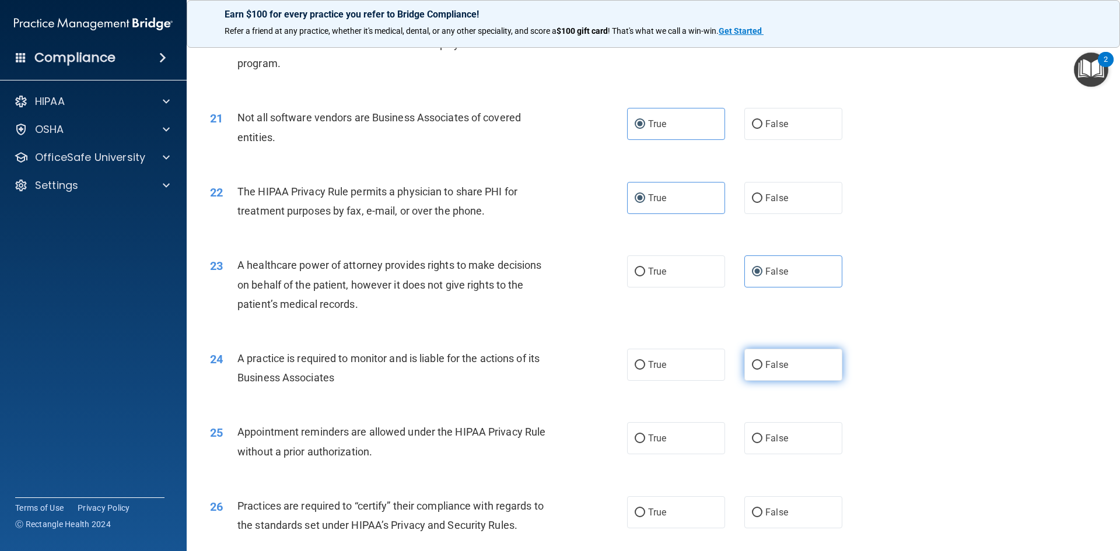
click at [763, 357] on label "False" at bounding box center [793, 365] width 98 height 32
click at [763, 361] on input "False" at bounding box center [757, 365] width 11 height 9
radio input "true"
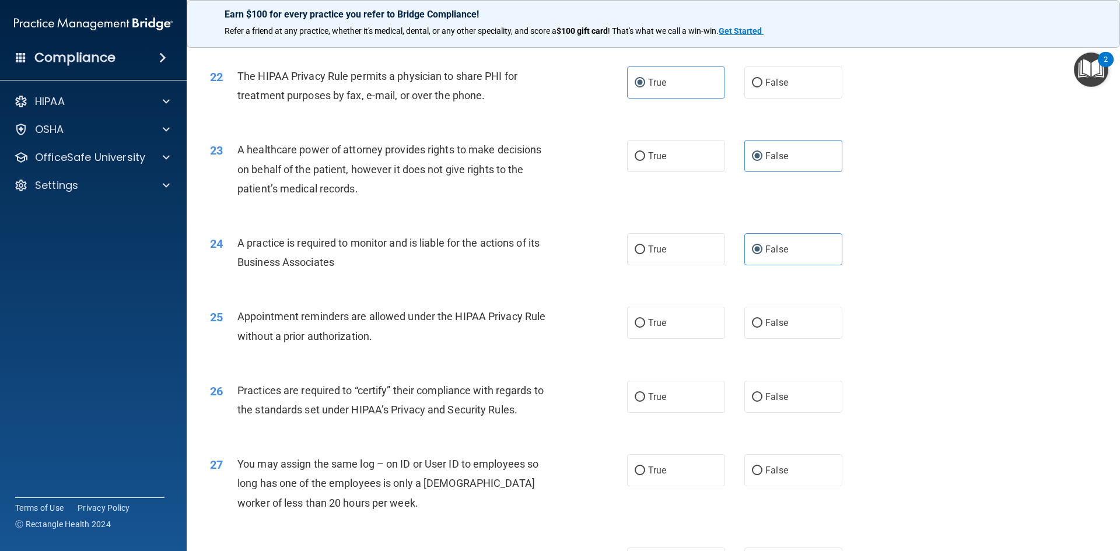
scroll to position [1867, 0]
click at [642, 322] on label "True" at bounding box center [676, 322] width 98 height 32
click at [642, 322] on input "True" at bounding box center [640, 322] width 11 height 9
radio input "true"
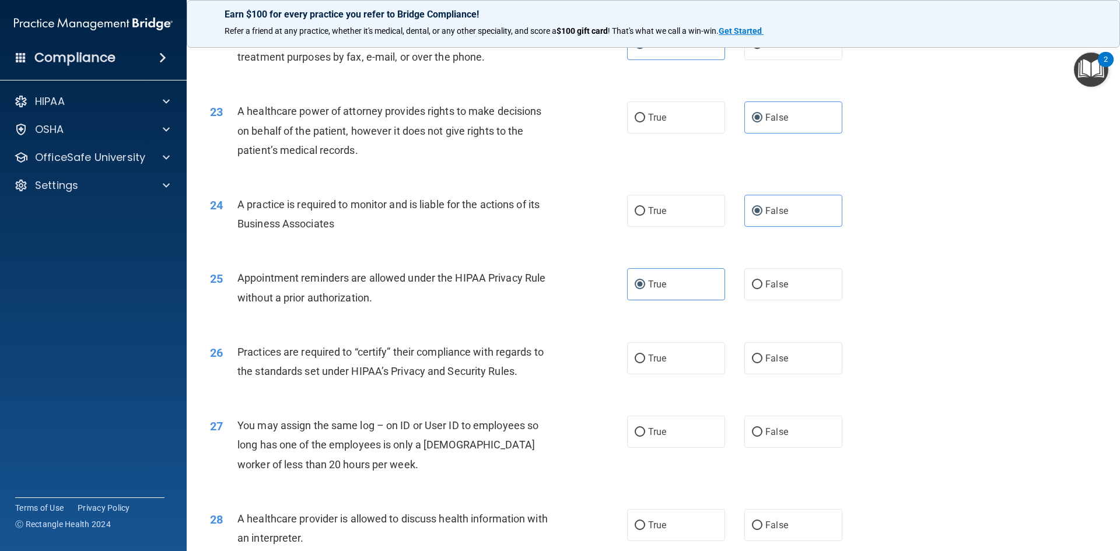
scroll to position [1925, 0]
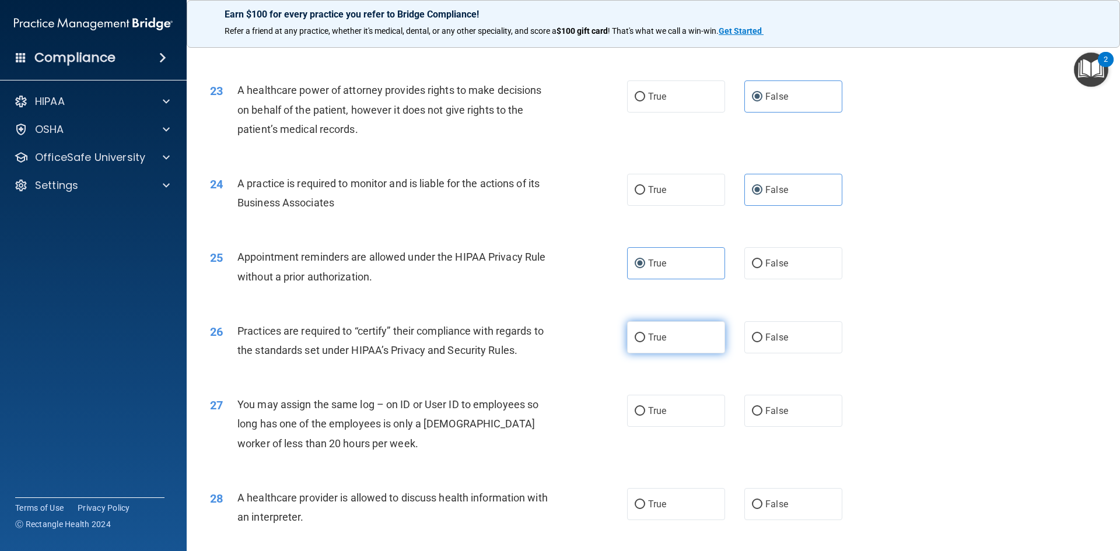
click at [704, 337] on label "True" at bounding box center [676, 337] width 98 height 32
click at [645, 337] on input "True" at bounding box center [640, 338] width 11 height 9
radio input "true"
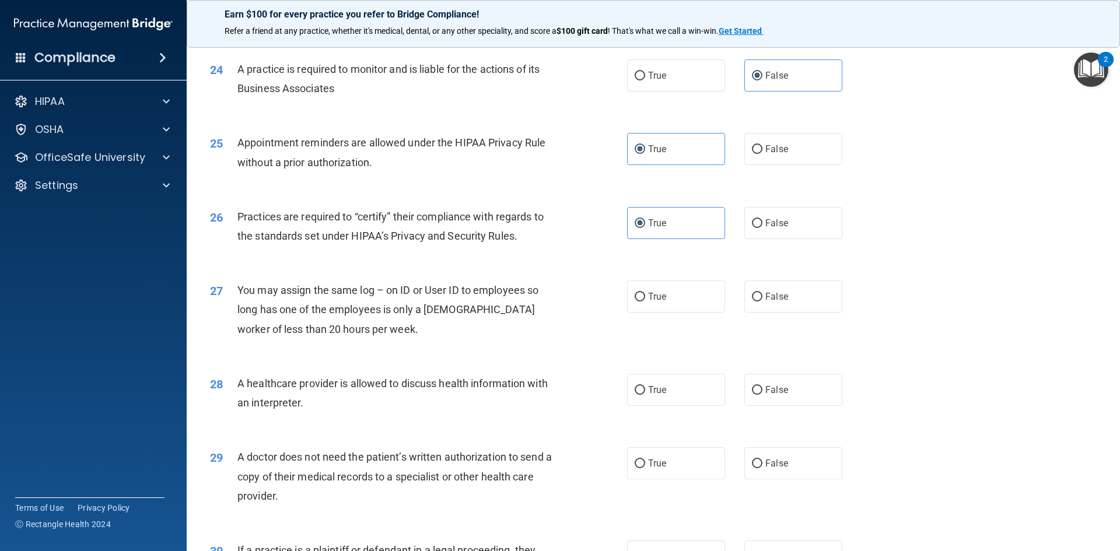
scroll to position [2042, 0]
click at [758, 300] on label "False" at bounding box center [793, 294] width 98 height 32
click at [758, 299] on input "False" at bounding box center [757, 295] width 11 height 9
radio input "true"
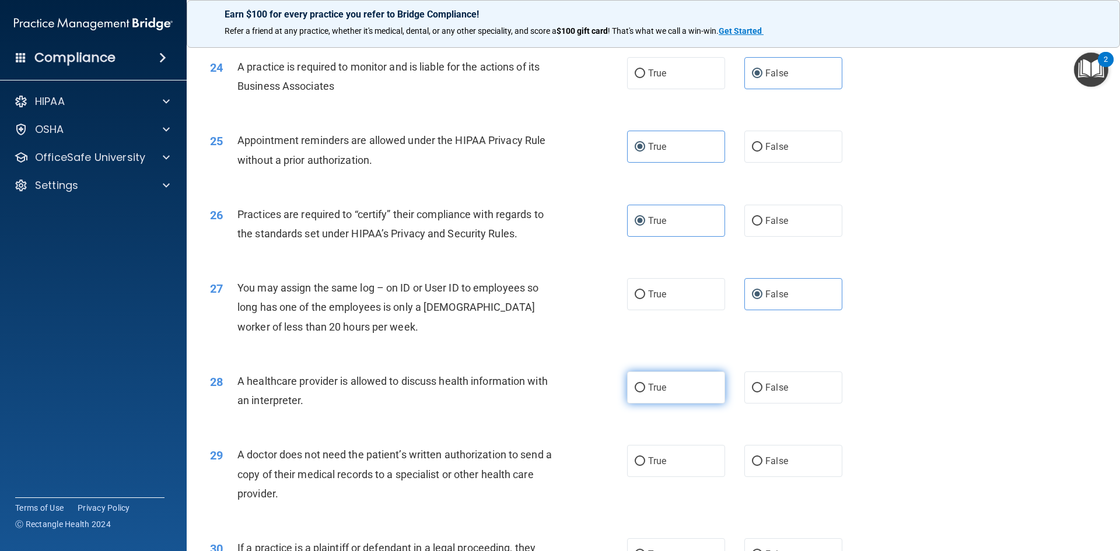
click at [657, 381] on label "True" at bounding box center [676, 388] width 98 height 32
click at [645, 384] on input "True" at bounding box center [640, 388] width 11 height 9
radio input "true"
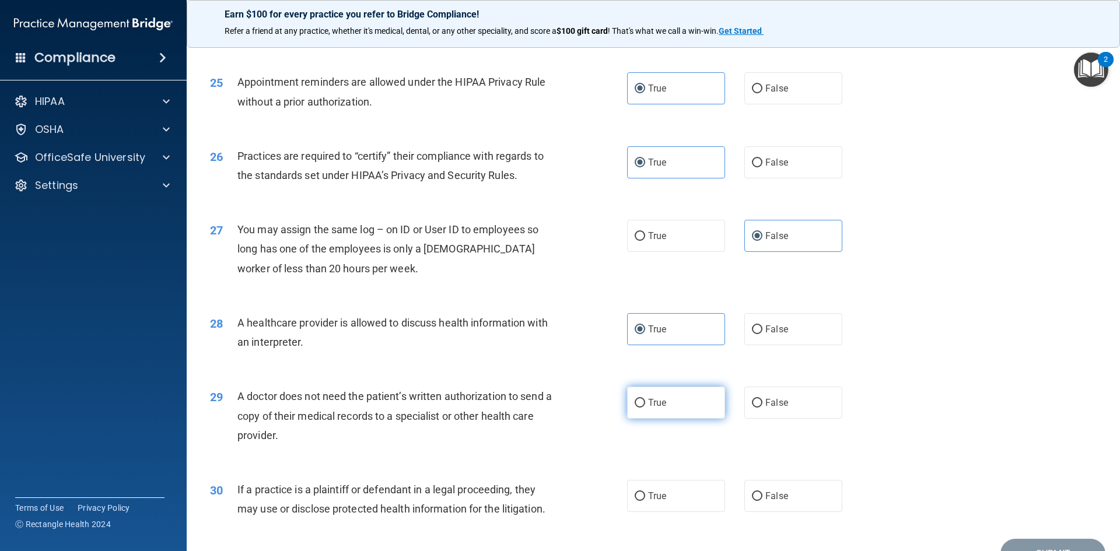
click at [714, 401] on label "True" at bounding box center [676, 403] width 98 height 32
click at [645, 401] on input "True" at bounding box center [640, 403] width 11 height 9
radio input "true"
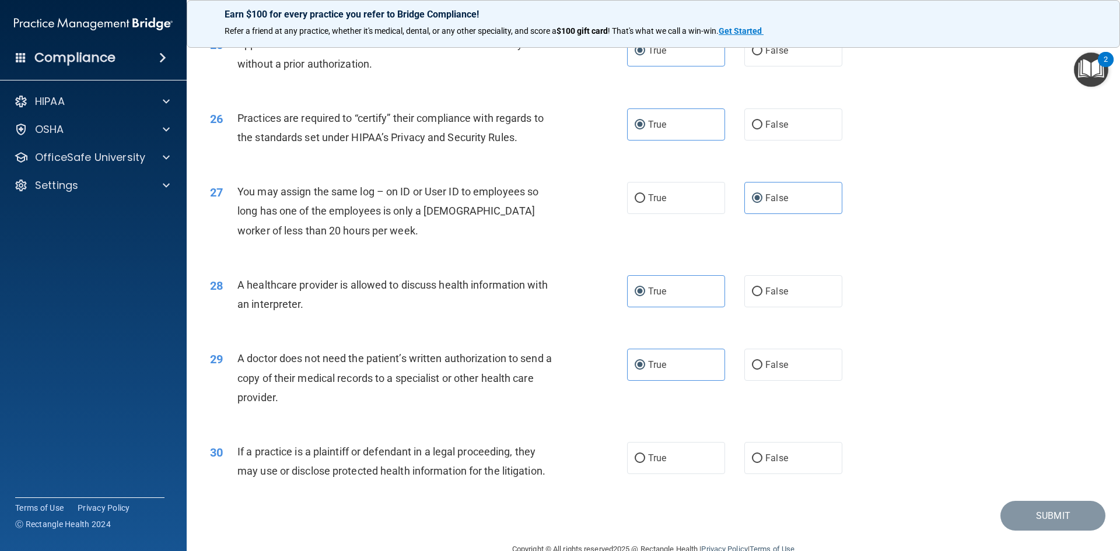
scroll to position [2159, 0]
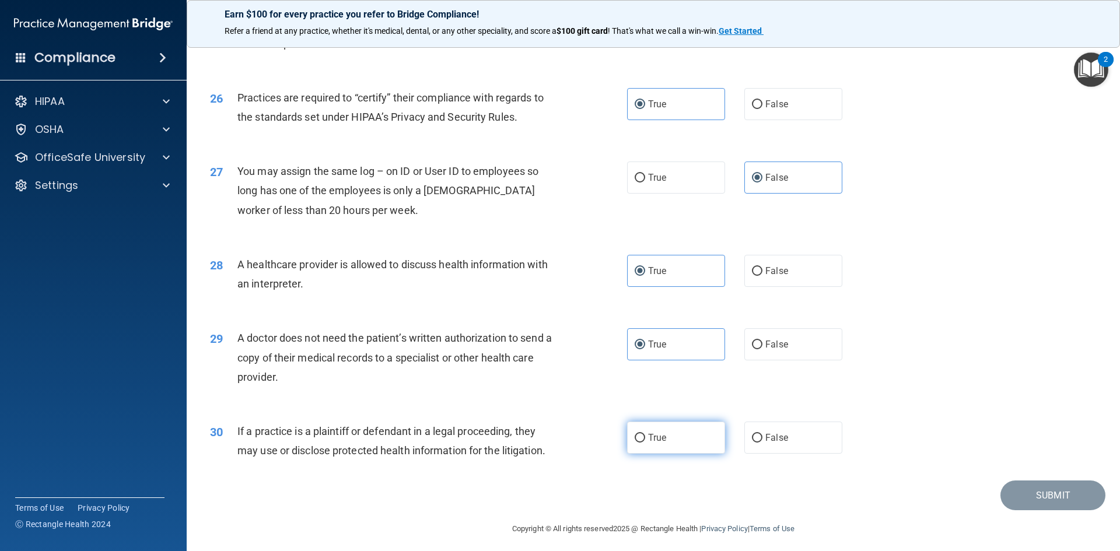
click at [656, 424] on label "True" at bounding box center [676, 438] width 98 height 32
click at [645, 434] on input "True" at bounding box center [640, 438] width 11 height 9
radio input "true"
click at [1053, 488] on button "Submit" at bounding box center [1053, 496] width 105 height 30
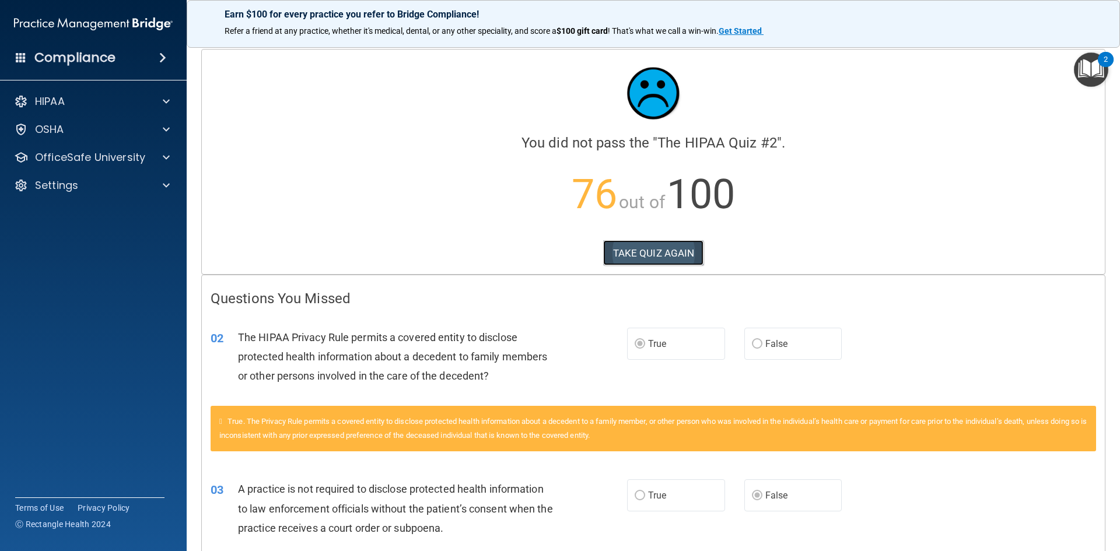
click at [642, 251] on button "TAKE QUIZ AGAIN" at bounding box center [653, 253] width 101 height 26
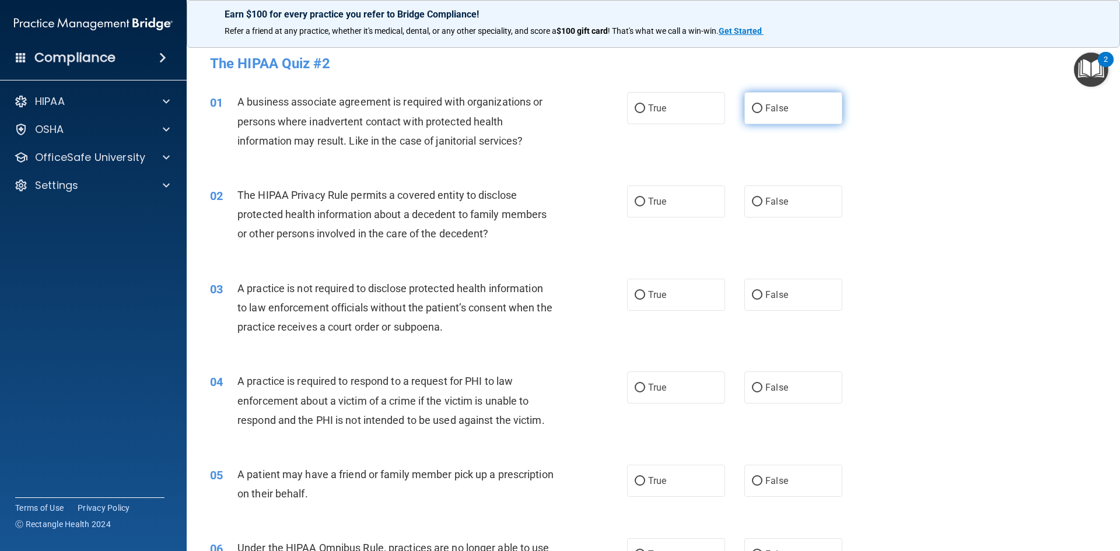
click at [809, 110] on label "False" at bounding box center [793, 108] width 98 height 32
click at [763, 110] on input "False" at bounding box center [757, 108] width 11 height 9
radio input "true"
click at [771, 209] on label "False" at bounding box center [793, 202] width 98 height 32
click at [763, 207] on input "False" at bounding box center [757, 202] width 11 height 9
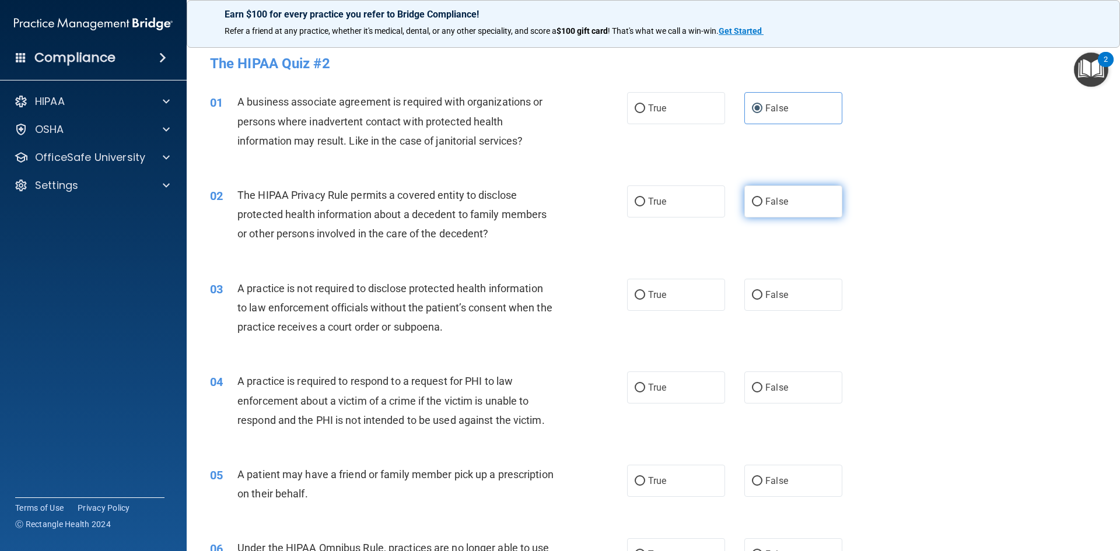
radio input "true"
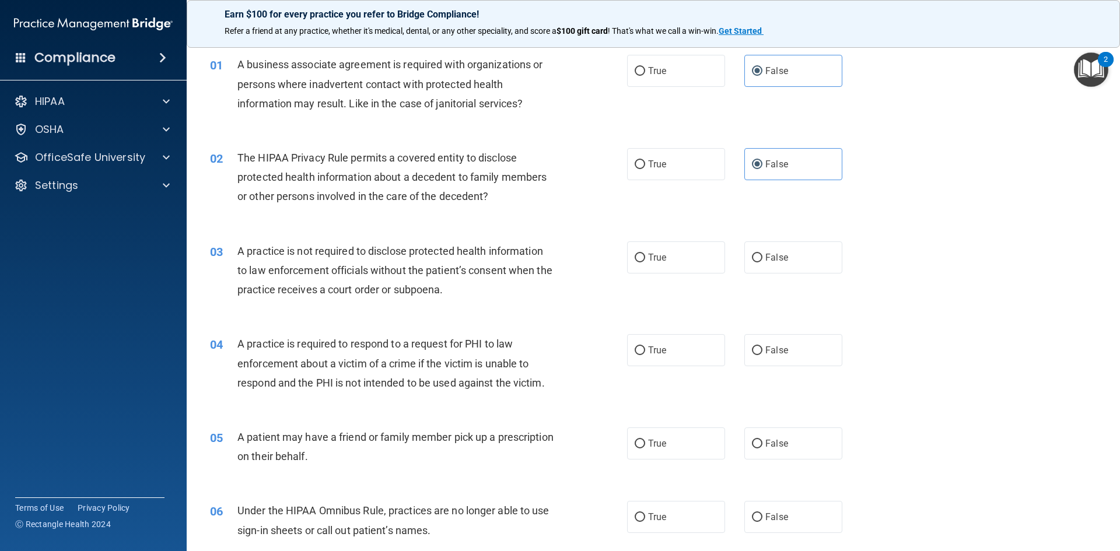
scroll to position [58, 0]
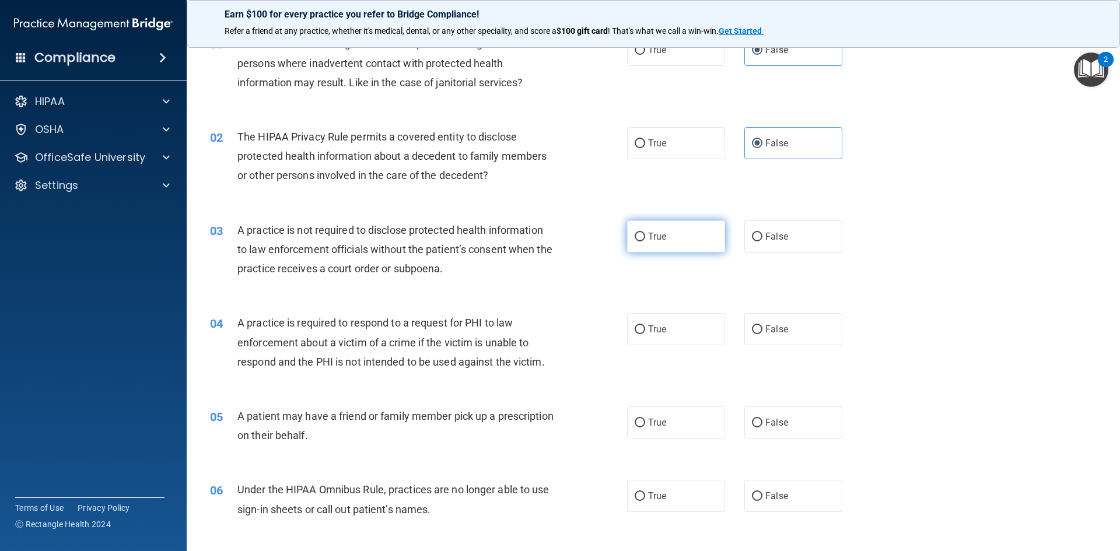
click at [653, 233] on span "True" at bounding box center [657, 236] width 18 height 11
click at [645, 233] on input "True" at bounding box center [640, 237] width 11 height 9
radio input "true"
click at [666, 326] on label "True" at bounding box center [676, 329] width 98 height 32
click at [645, 326] on input "True" at bounding box center [640, 330] width 11 height 9
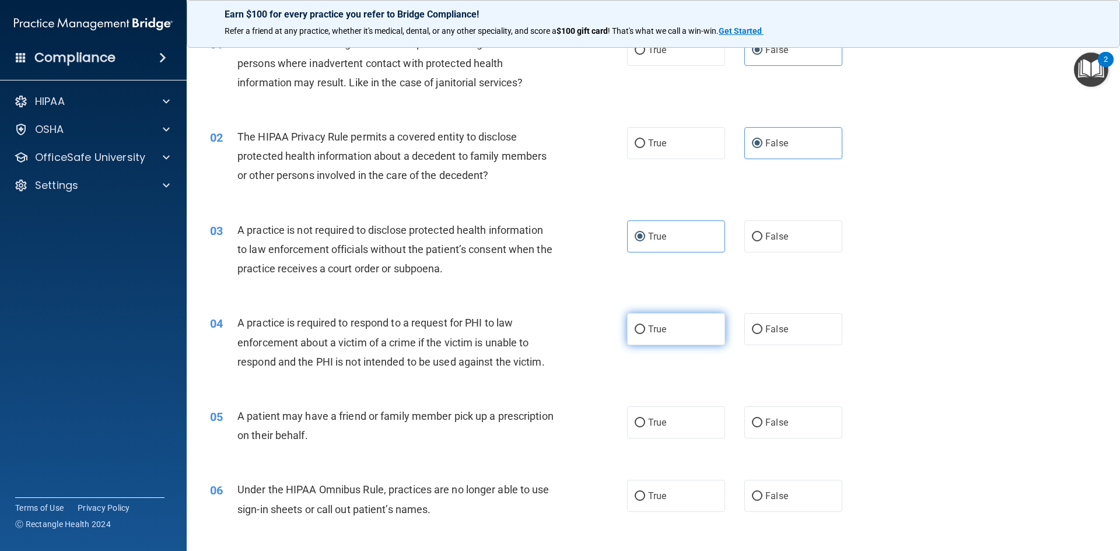
radio input "true"
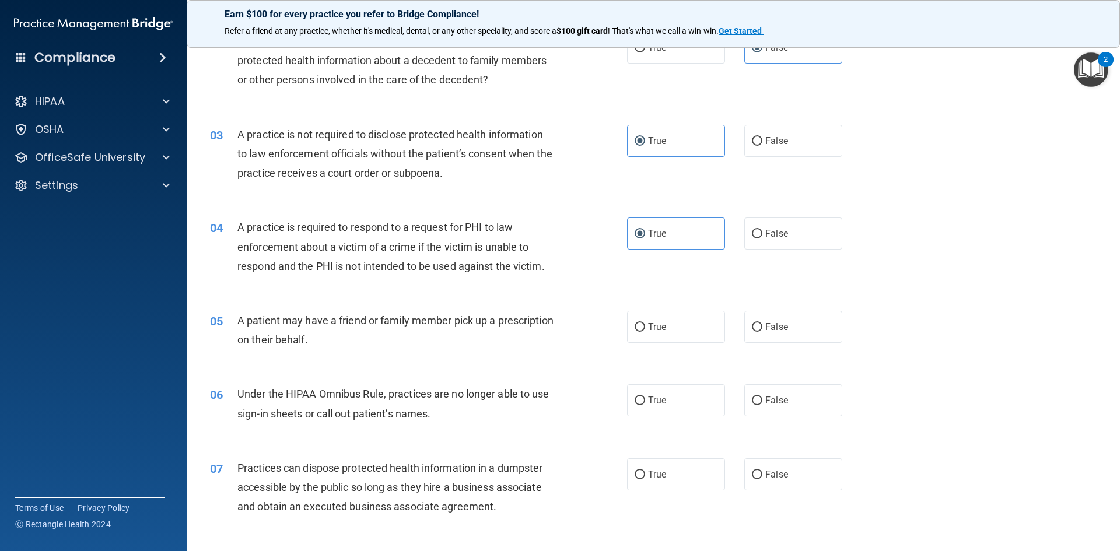
scroll to position [175, 0]
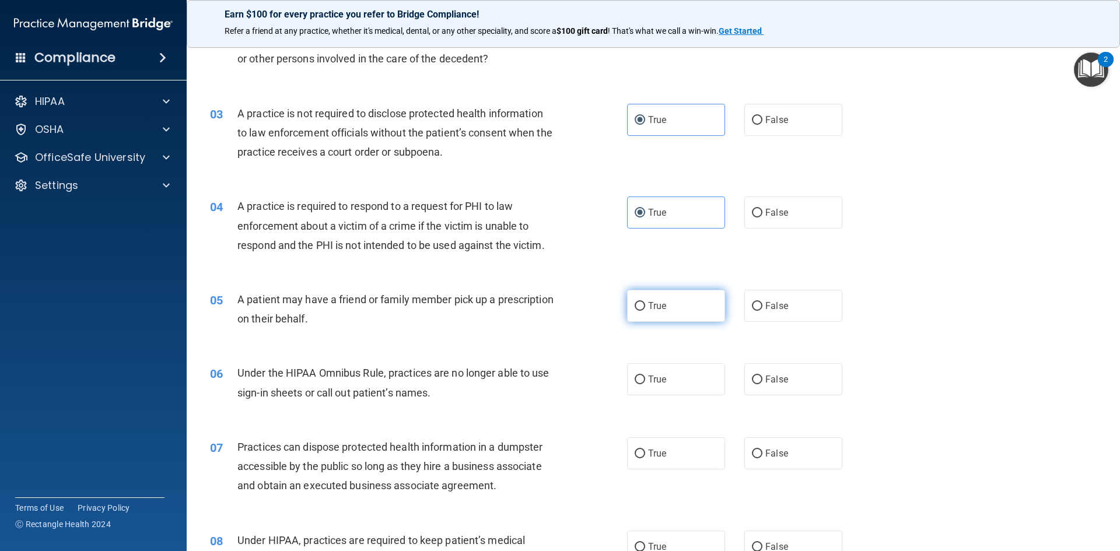
click at [653, 295] on label "True" at bounding box center [676, 306] width 98 height 32
click at [645, 302] on input "True" at bounding box center [640, 306] width 11 height 9
radio input "true"
click at [757, 372] on label "False" at bounding box center [793, 379] width 98 height 32
click at [757, 376] on input "False" at bounding box center [757, 380] width 11 height 9
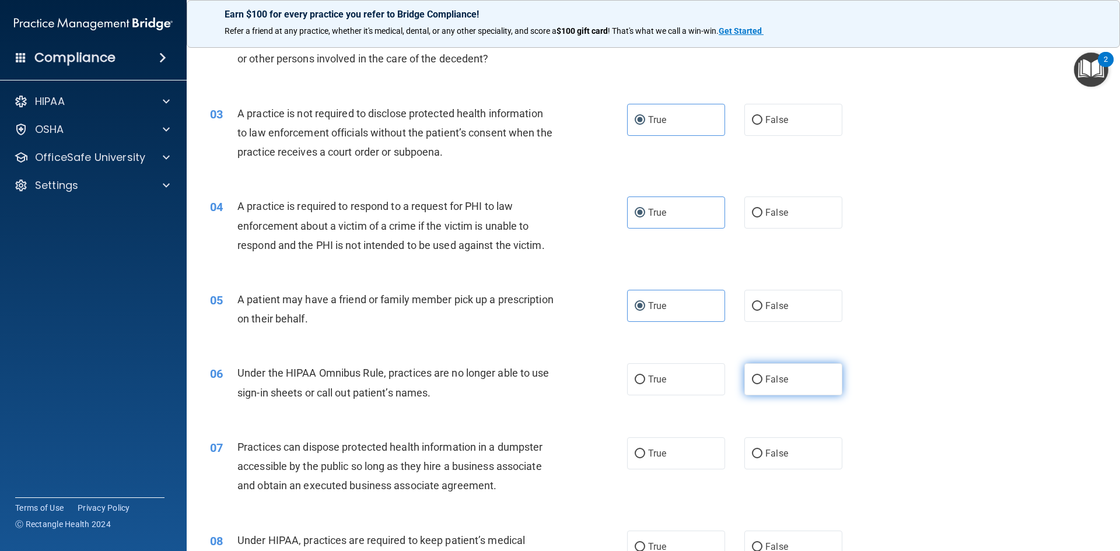
radio input "true"
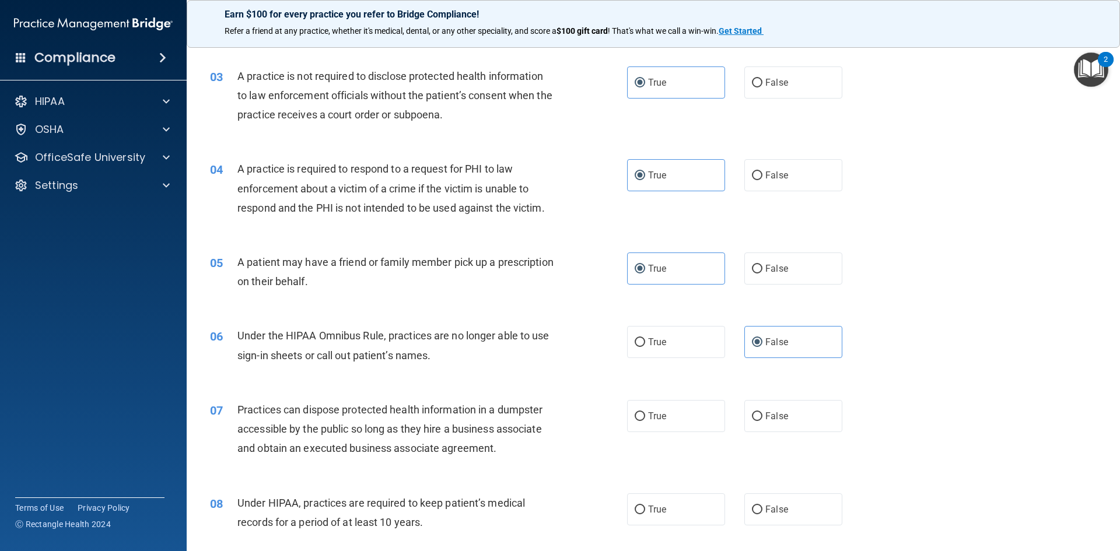
scroll to position [233, 0]
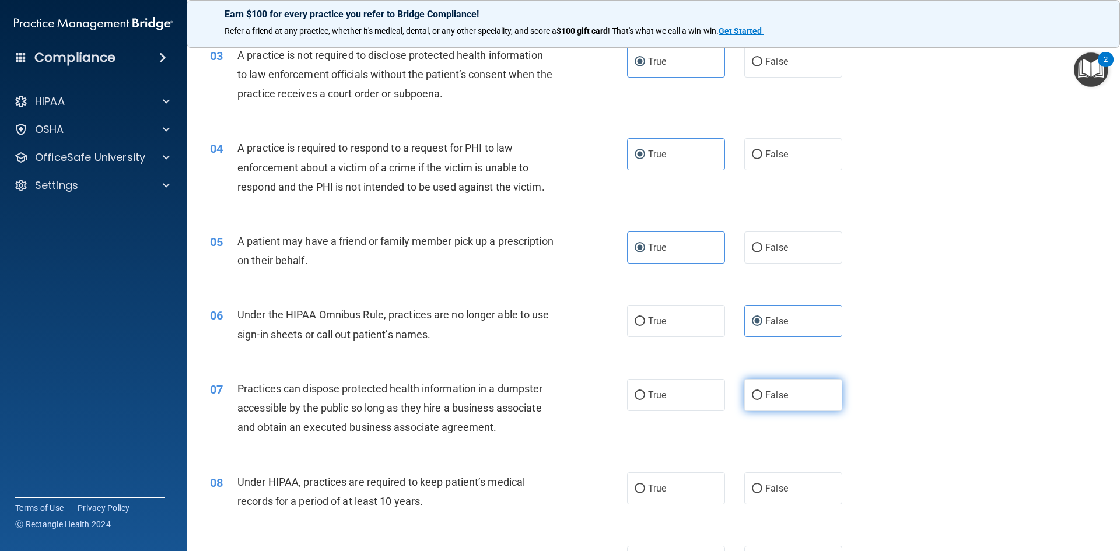
click at [744, 388] on label "False" at bounding box center [793, 395] width 98 height 32
click at [752, 391] on input "False" at bounding box center [757, 395] width 11 height 9
radio input "true"
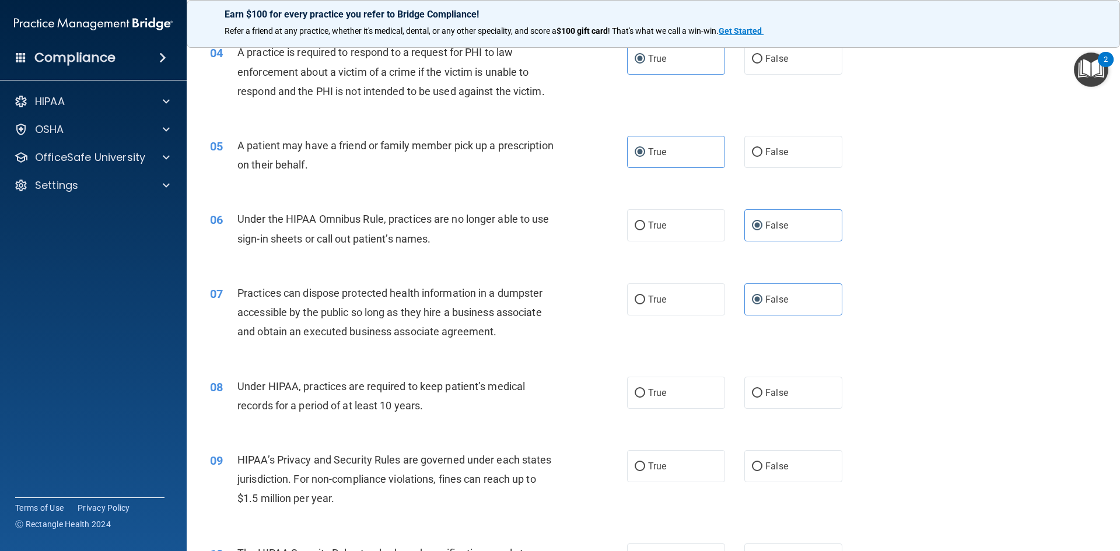
scroll to position [350, 0]
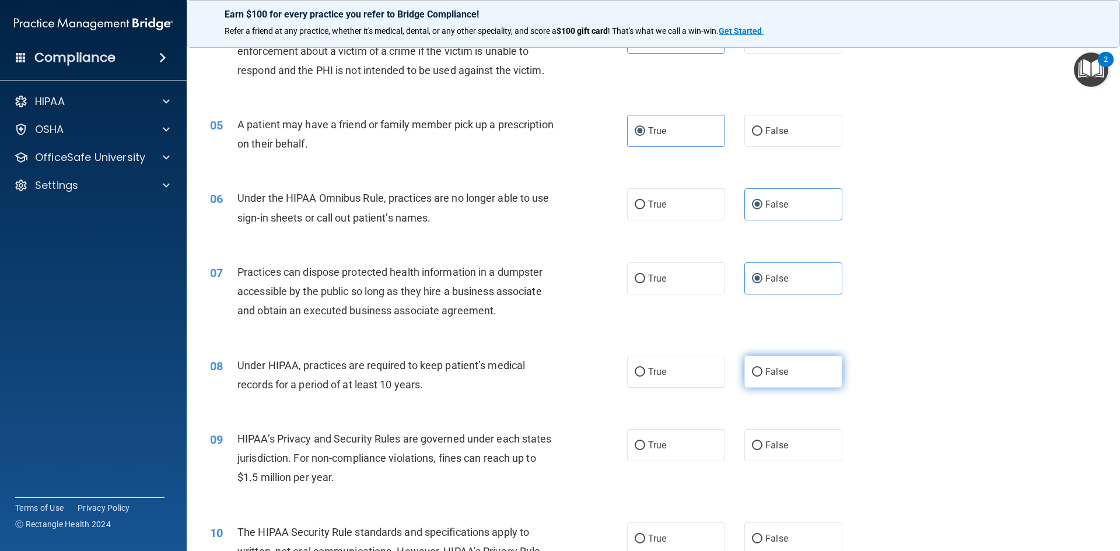
click at [755, 370] on input "False" at bounding box center [757, 372] width 11 height 9
radio input "true"
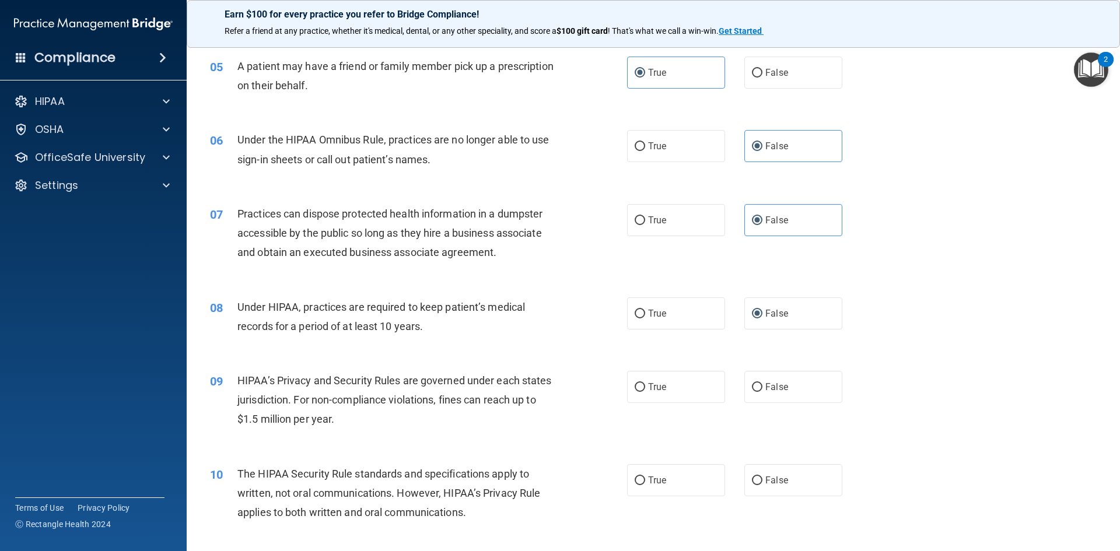
drag, startPoint x: 636, startPoint y: 390, endPoint x: 492, endPoint y: 400, distance: 144.4
click at [635, 390] on input "True" at bounding box center [640, 387] width 11 height 9
radio input "true"
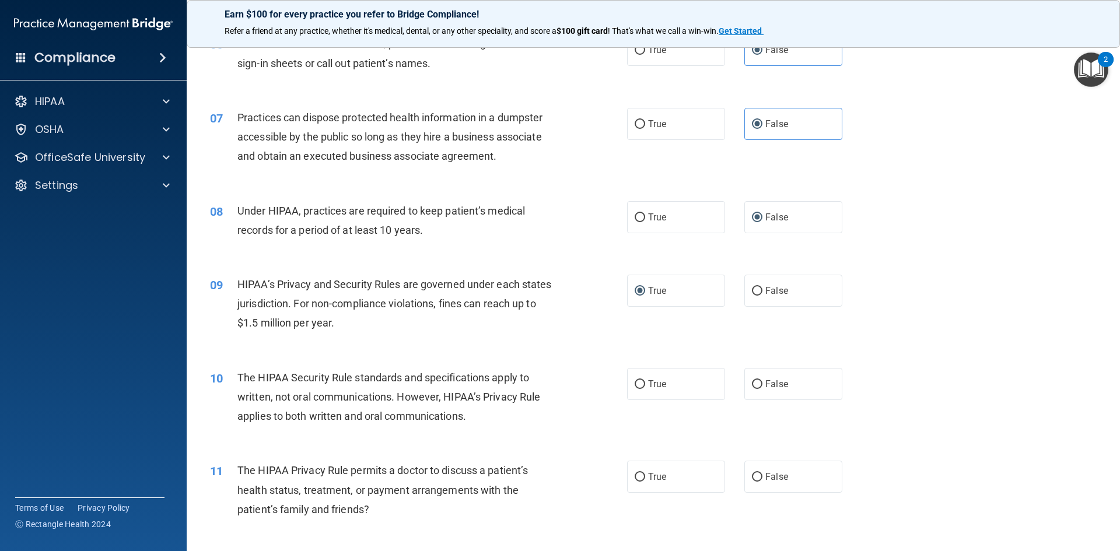
scroll to position [525, 0]
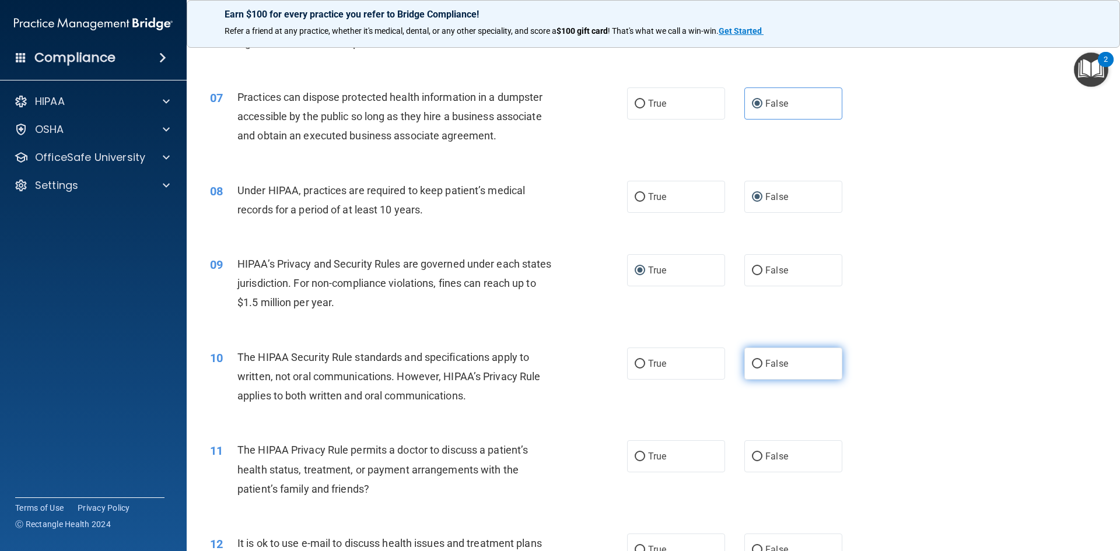
click at [764, 356] on label "False" at bounding box center [793, 364] width 98 height 32
click at [763, 360] on input "False" at bounding box center [757, 364] width 11 height 9
radio input "true"
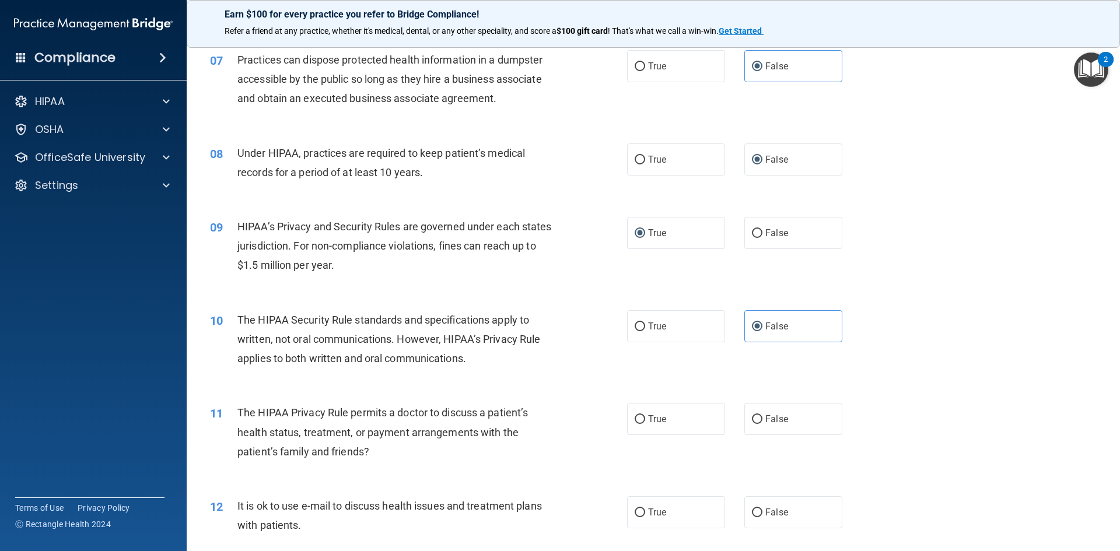
scroll to position [583, 0]
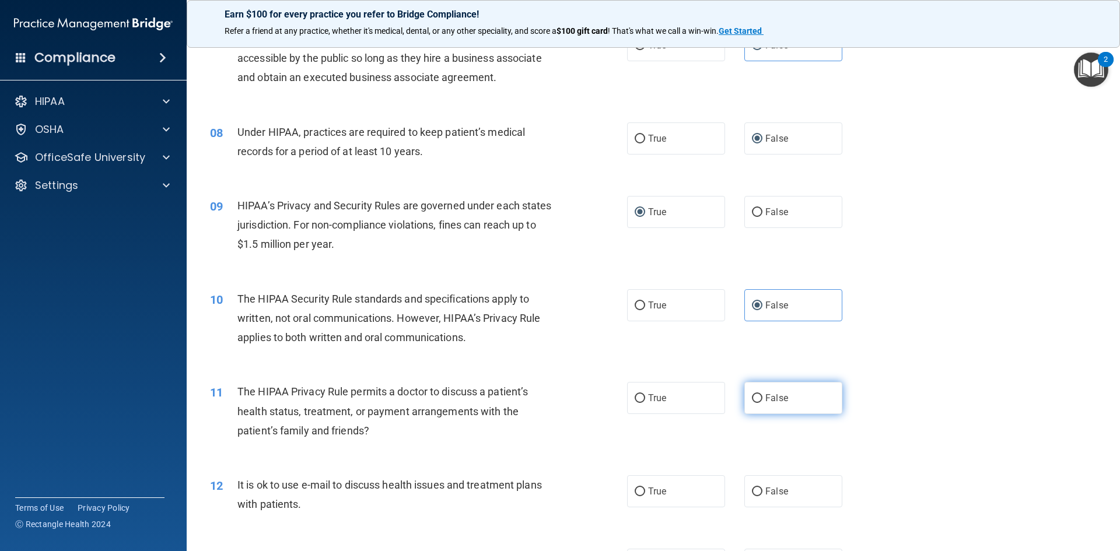
click at [756, 389] on label "False" at bounding box center [793, 398] width 98 height 32
click at [756, 394] on input "False" at bounding box center [757, 398] width 11 height 9
radio input "true"
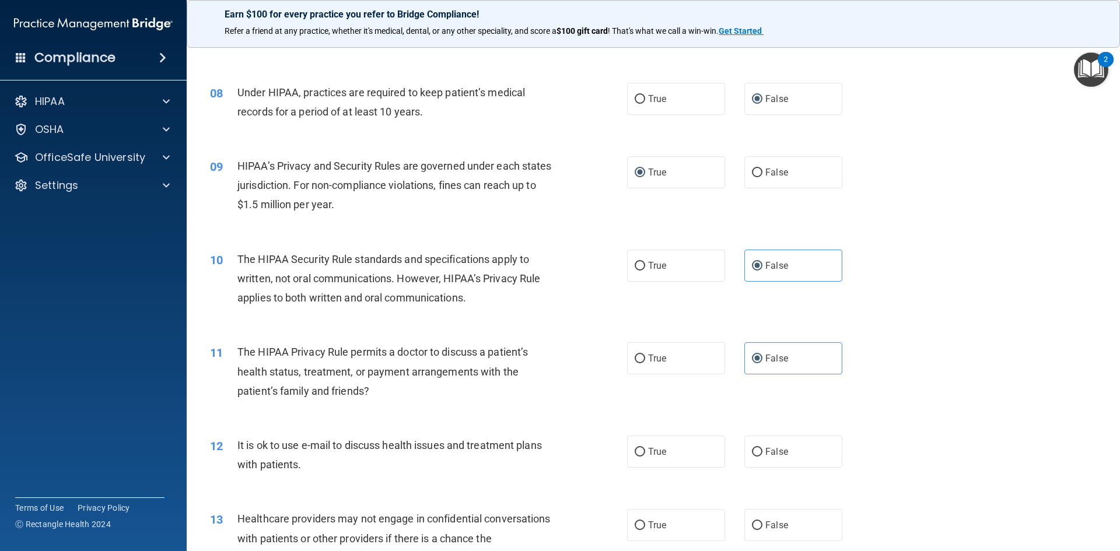
scroll to position [700, 0]
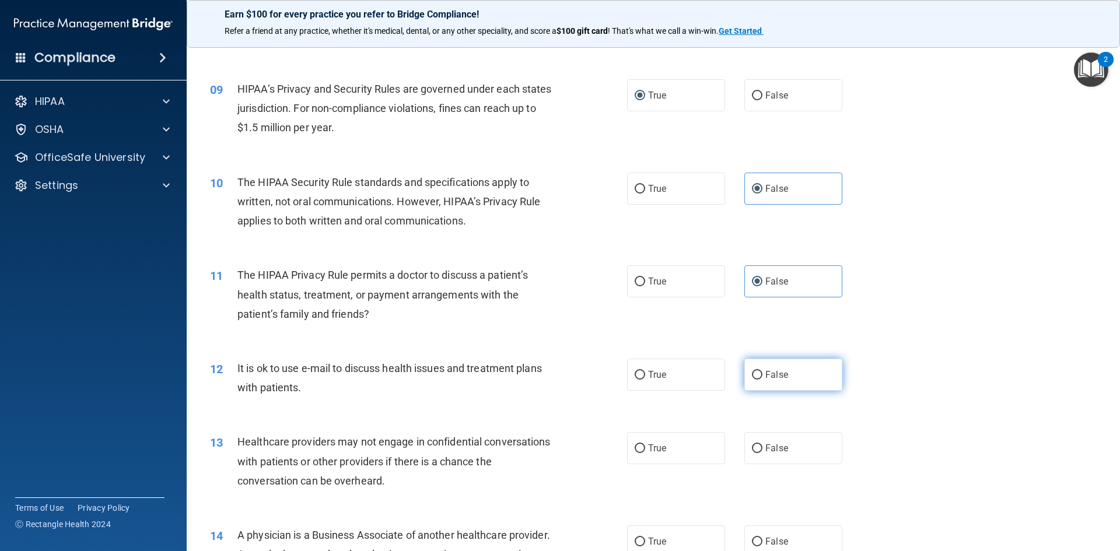
click at [758, 381] on label "False" at bounding box center [793, 375] width 98 height 32
click at [758, 380] on input "False" at bounding box center [757, 375] width 11 height 9
radio input "true"
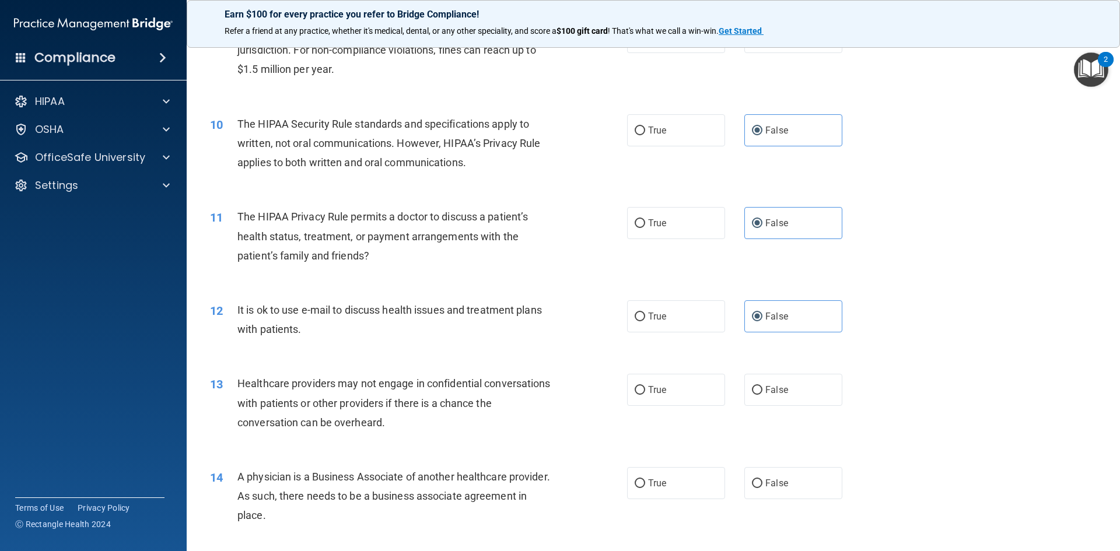
drag, startPoint x: 761, startPoint y: 390, endPoint x: 615, endPoint y: 390, distance: 145.9
click at [760, 390] on label "False" at bounding box center [793, 390] width 98 height 32
click at [760, 390] on input "False" at bounding box center [757, 390] width 11 height 9
radio input "true"
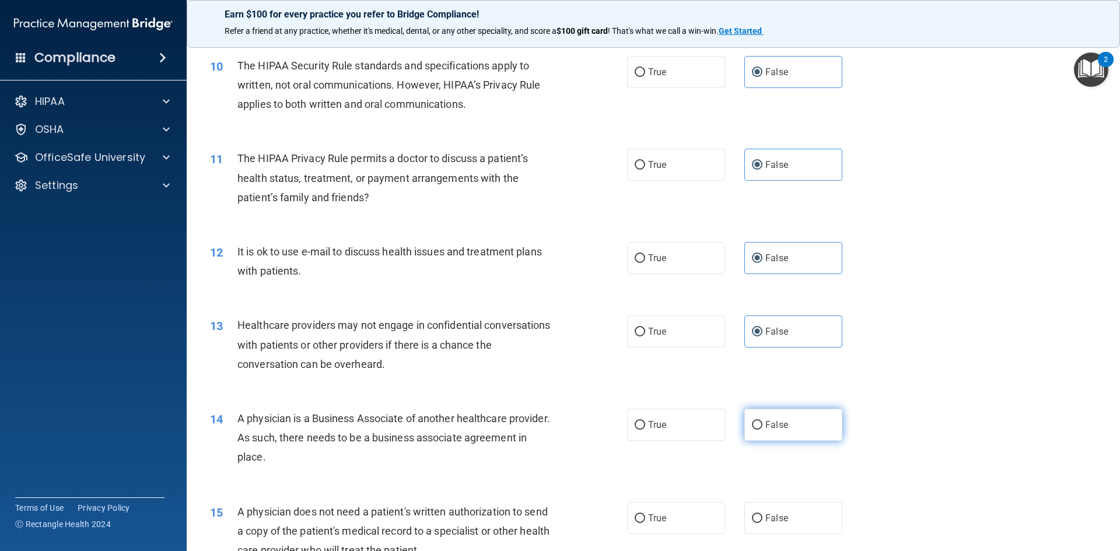
click at [760, 422] on label "False" at bounding box center [793, 425] width 98 height 32
click at [760, 422] on input "False" at bounding box center [757, 425] width 11 height 9
radio input "true"
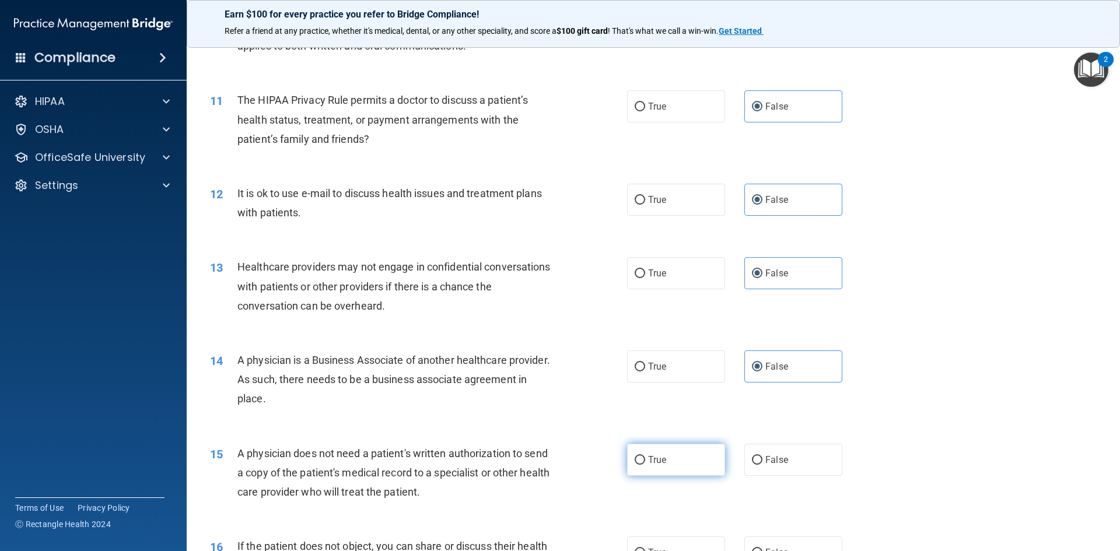
click at [667, 458] on label "True" at bounding box center [676, 460] width 98 height 32
click at [645, 458] on input "True" at bounding box center [640, 460] width 11 height 9
radio input "true"
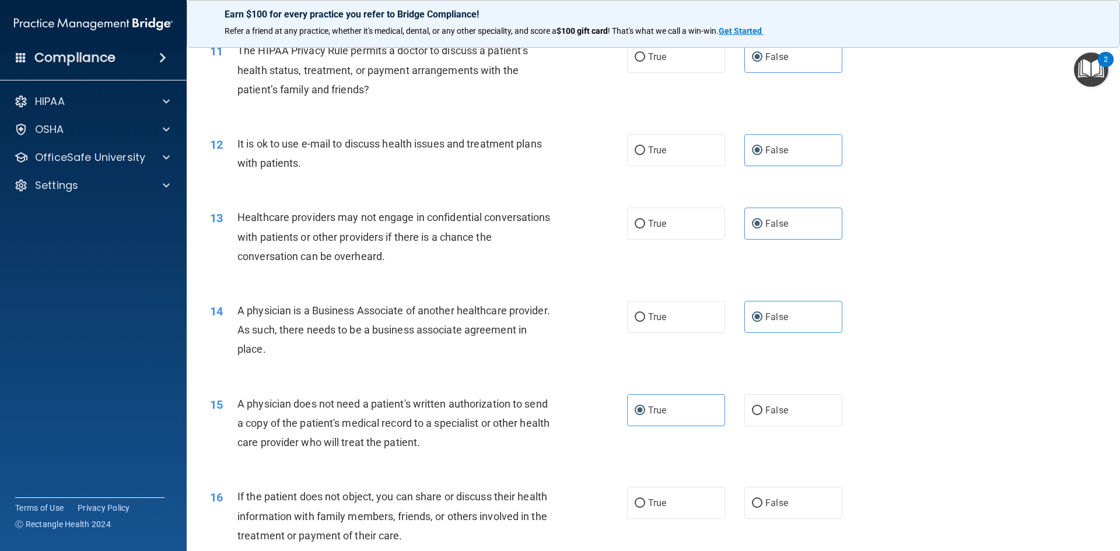
scroll to position [992, 0]
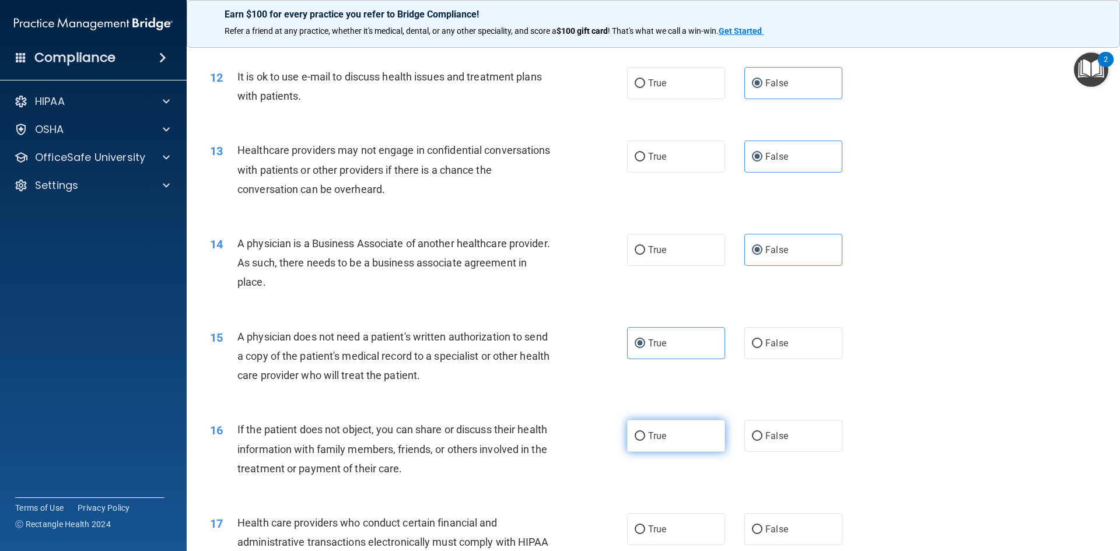
click at [667, 445] on label "True" at bounding box center [676, 436] width 98 height 32
click at [645, 441] on input "True" at bounding box center [640, 436] width 11 height 9
radio input "true"
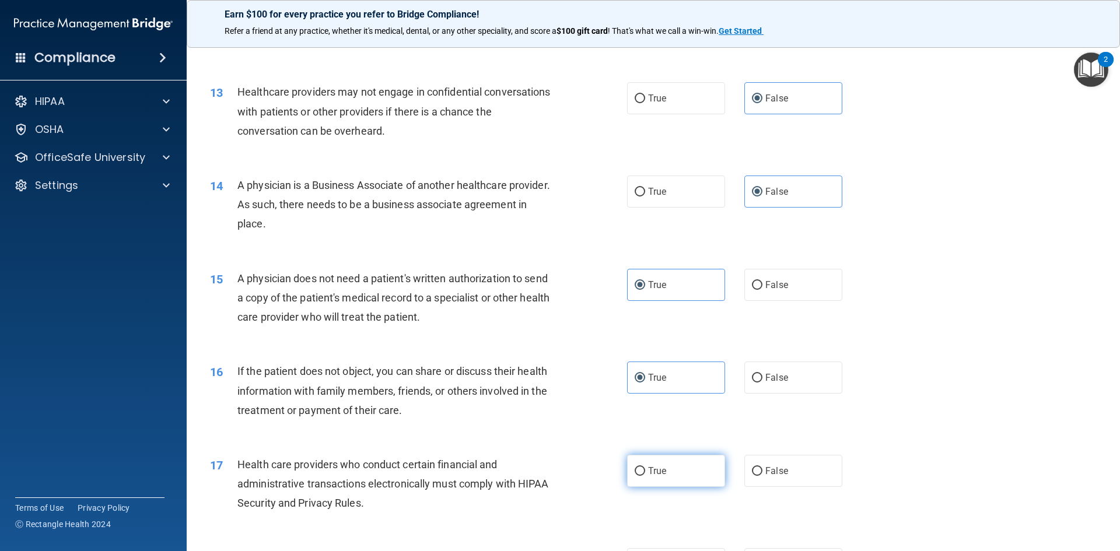
click at [627, 470] on label "True" at bounding box center [676, 471] width 98 height 32
click at [635, 470] on input "True" at bounding box center [640, 471] width 11 height 9
radio input "true"
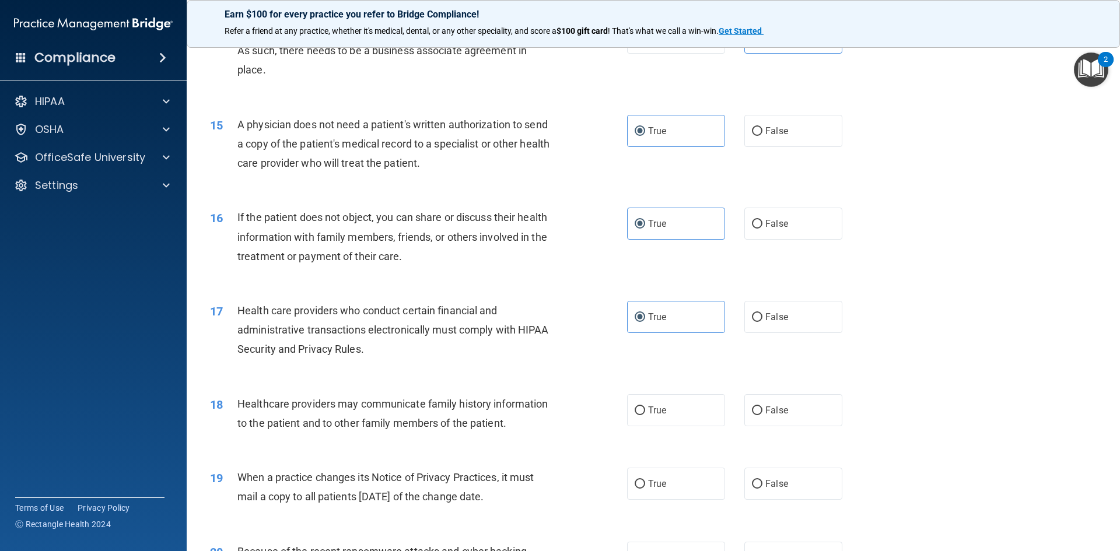
scroll to position [1225, 0]
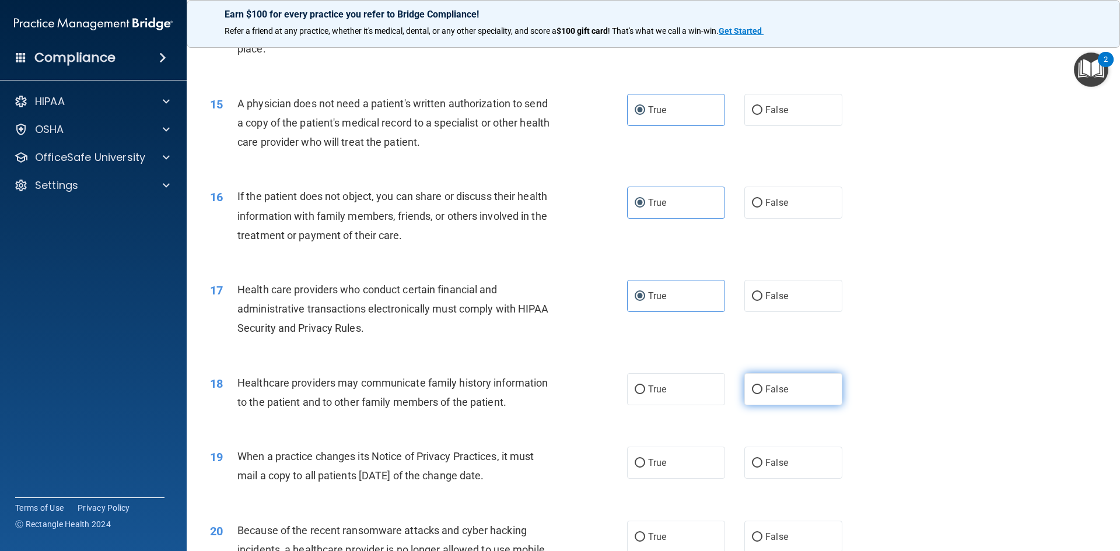
click at [784, 401] on label "False" at bounding box center [793, 389] width 98 height 32
click at [763, 394] on input "False" at bounding box center [757, 390] width 11 height 9
radio input "true"
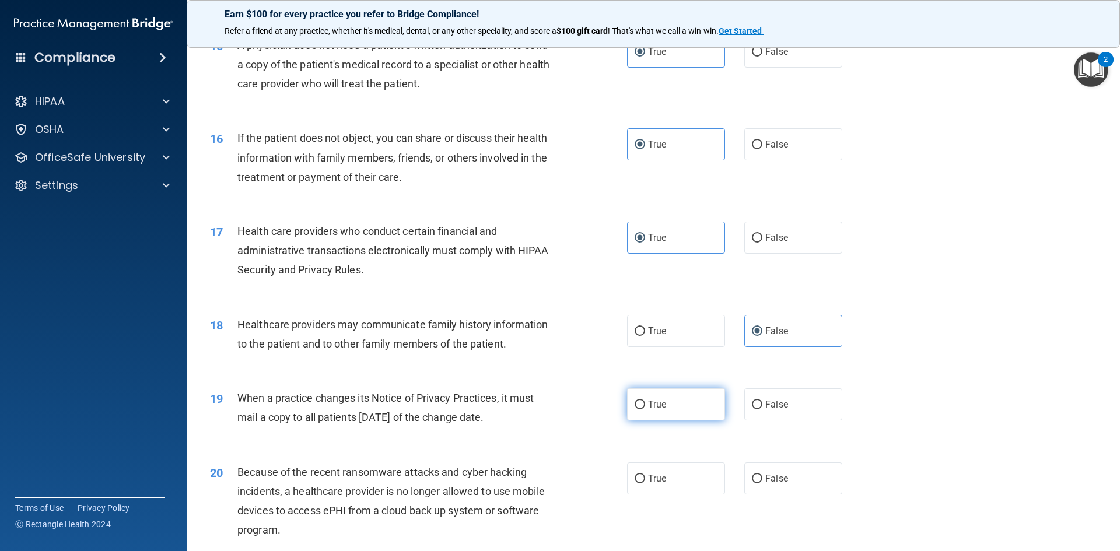
drag, startPoint x: 768, startPoint y: 405, endPoint x: 666, endPoint y: 417, distance: 102.2
click at [767, 405] on span "False" at bounding box center [776, 404] width 23 height 11
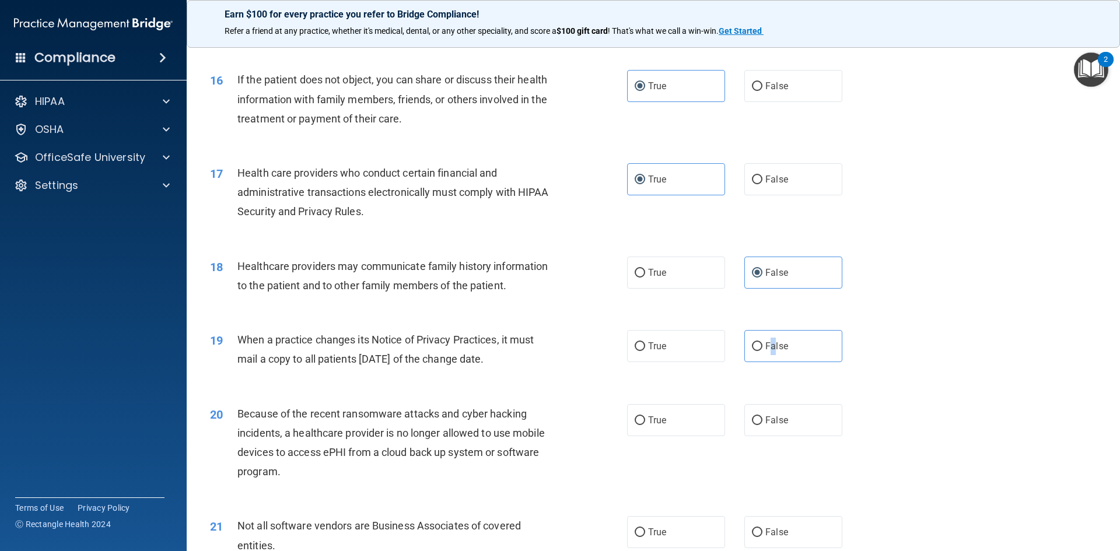
scroll to position [1400, 0]
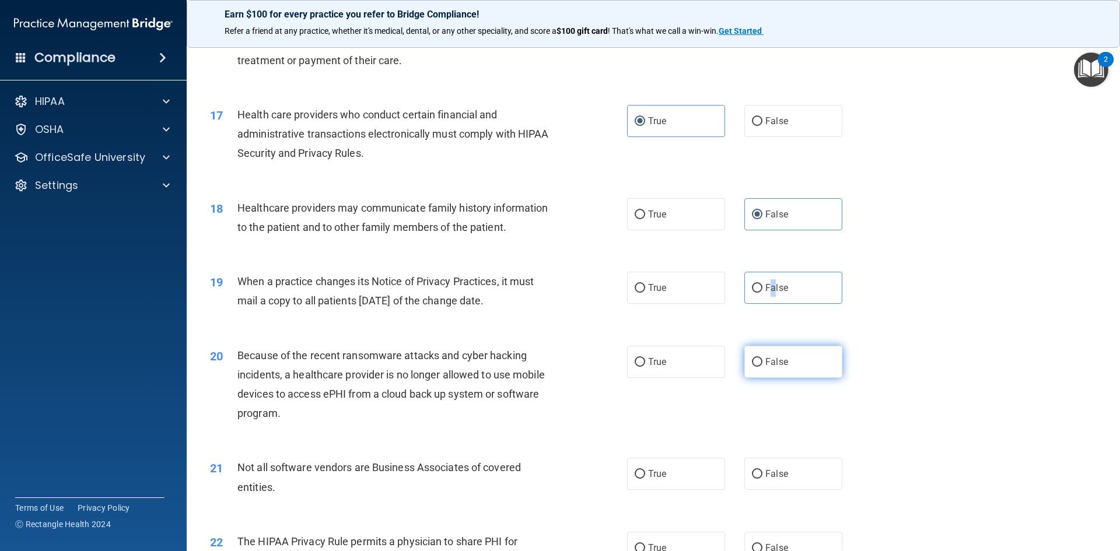
click at [757, 363] on input "False" at bounding box center [757, 362] width 11 height 9
radio input "true"
click at [765, 289] on span "False" at bounding box center [776, 287] width 23 height 11
click at [761, 289] on input "False" at bounding box center [757, 288] width 11 height 9
radio input "true"
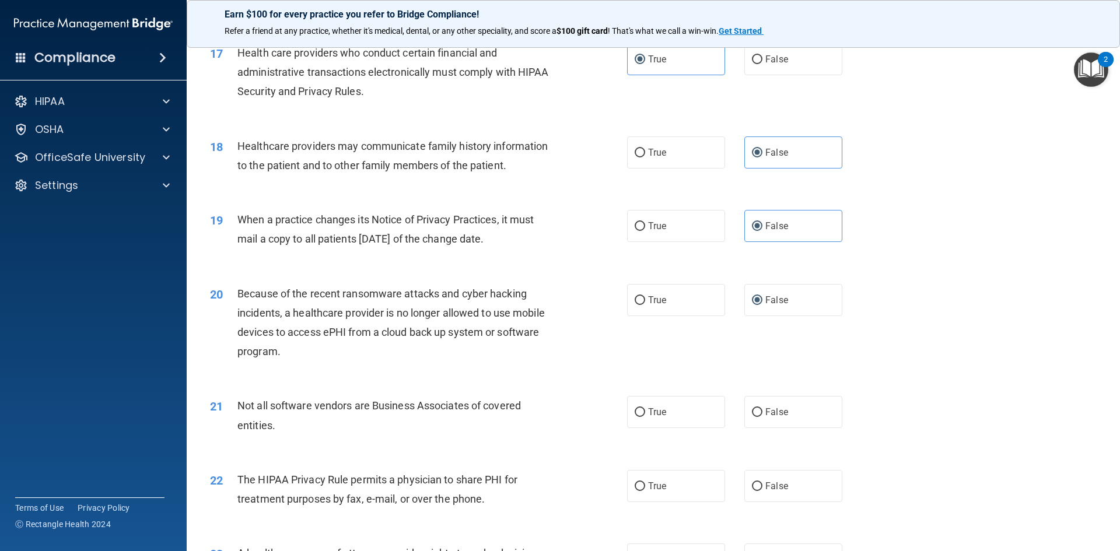
scroll to position [1517, 0]
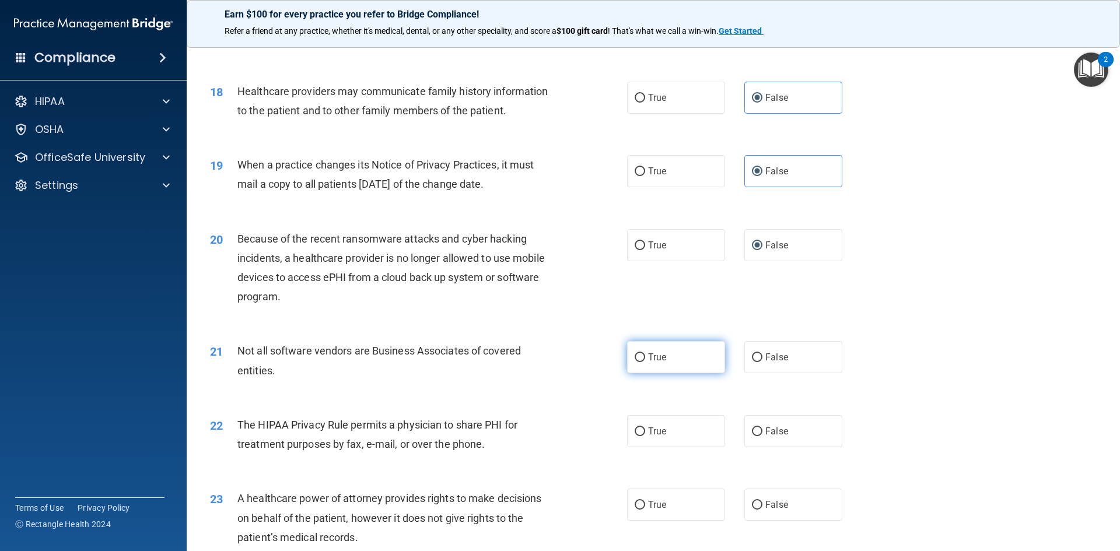
click at [657, 359] on span "True" at bounding box center [657, 357] width 18 height 11
click at [645, 359] on input "True" at bounding box center [640, 358] width 11 height 9
radio input "true"
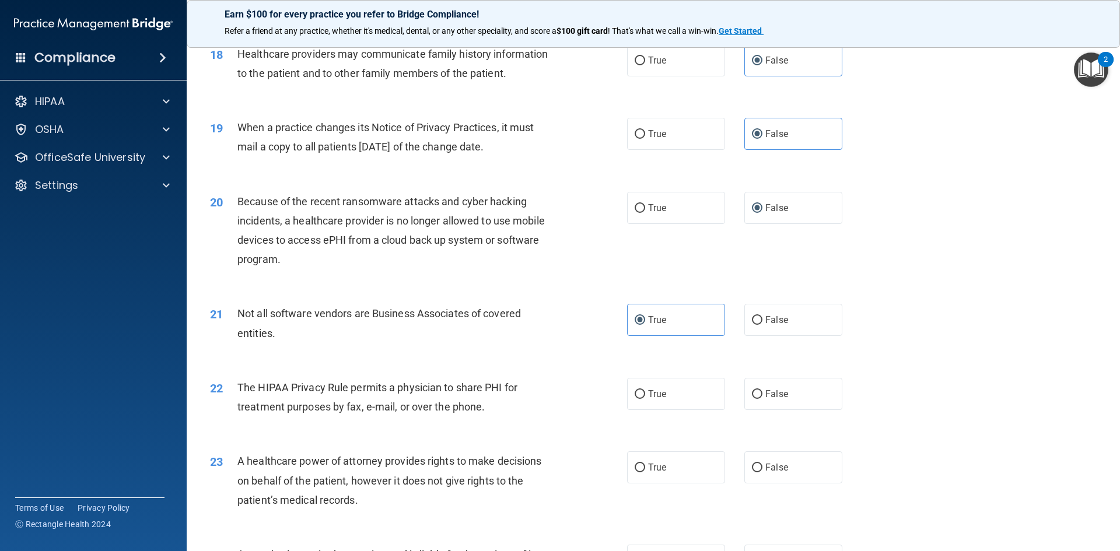
scroll to position [1575, 0]
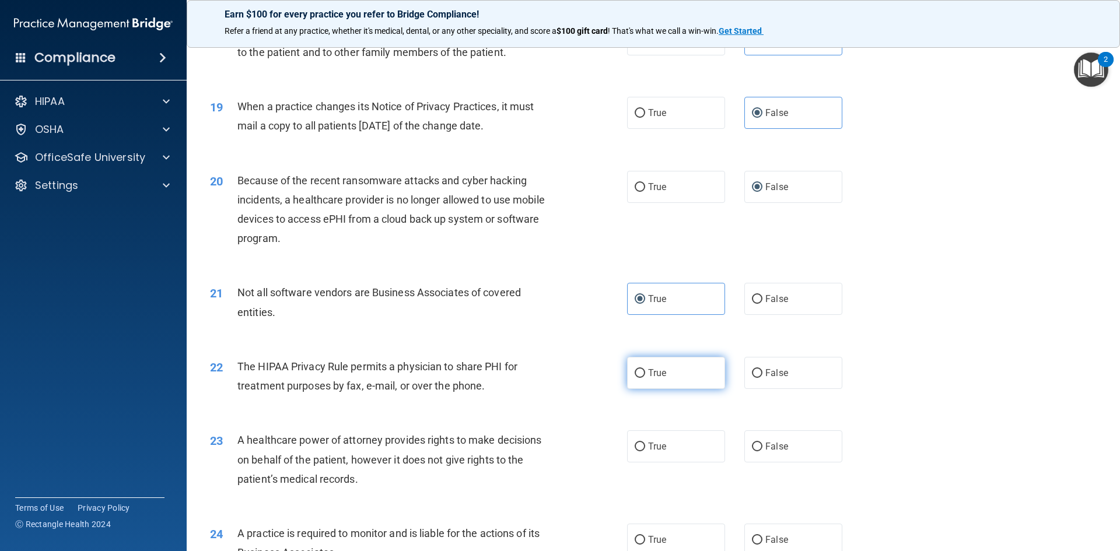
click at [659, 372] on span "True" at bounding box center [657, 373] width 18 height 11
click at [645, 372] on input "True" at bounding box center [640, 373] width 11 height 9
radio input "true"
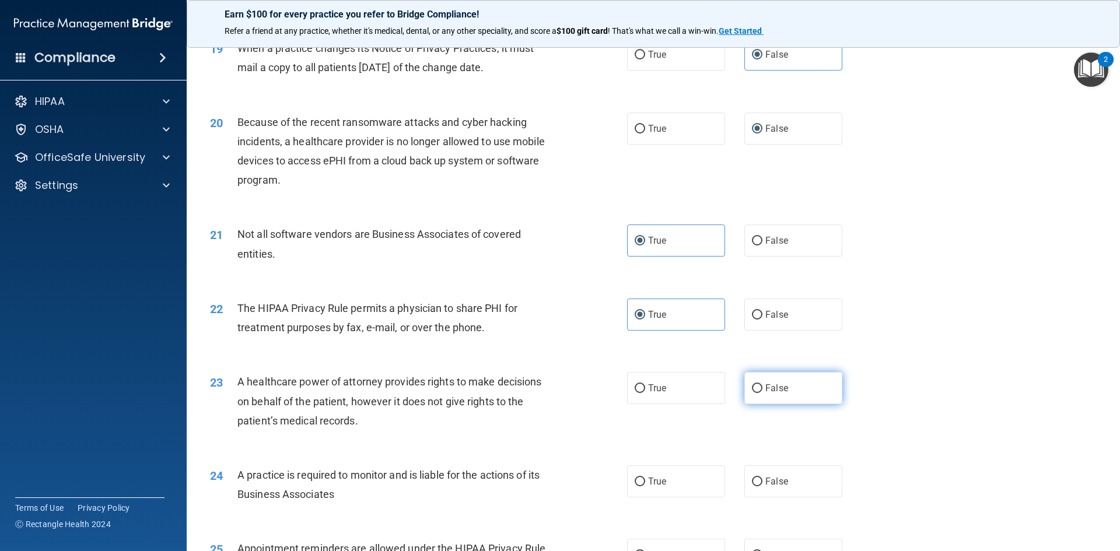
click at [747, 380] on label "False" at bounding box center [793, 388] width 98 height 32
click at [752, 384] on input "False" at bounding box center [757, 388] width 11 height 9
radio input "true"
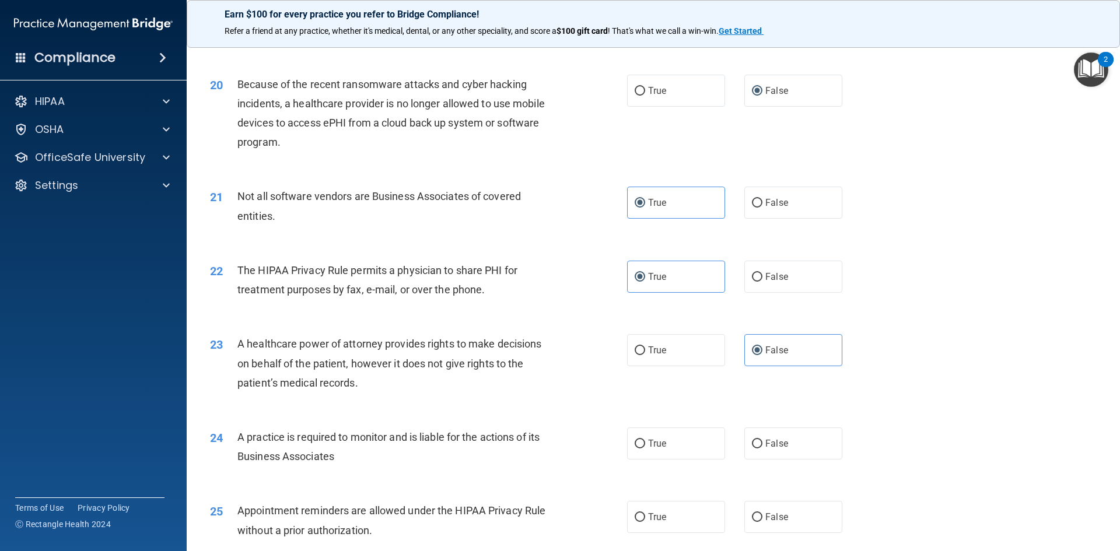
scroll to position [1692, 0]
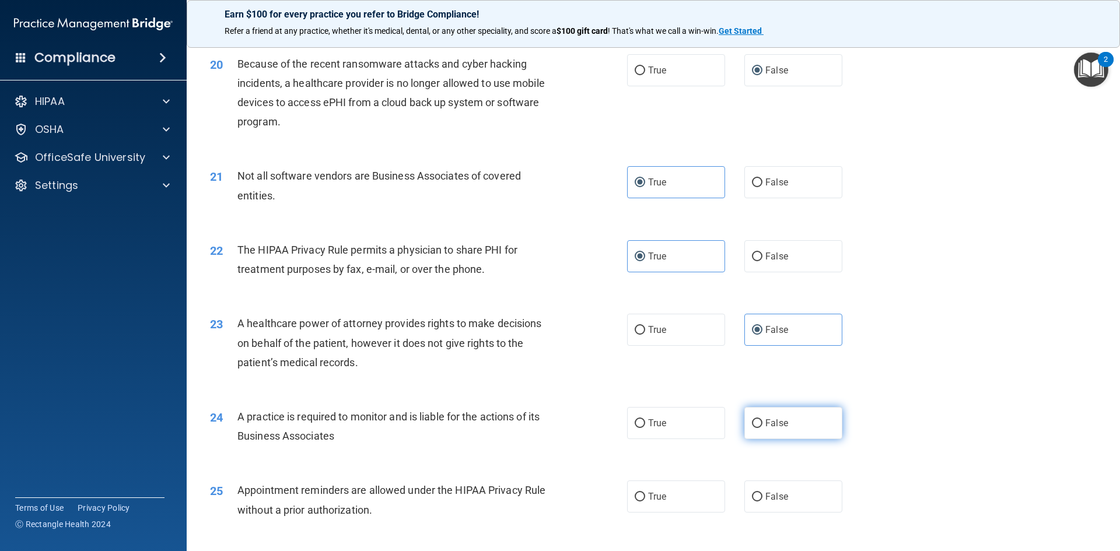
click at [756, 426] on input "False" at bounding box center [757, 423] width 11 height 9
radio input "true"
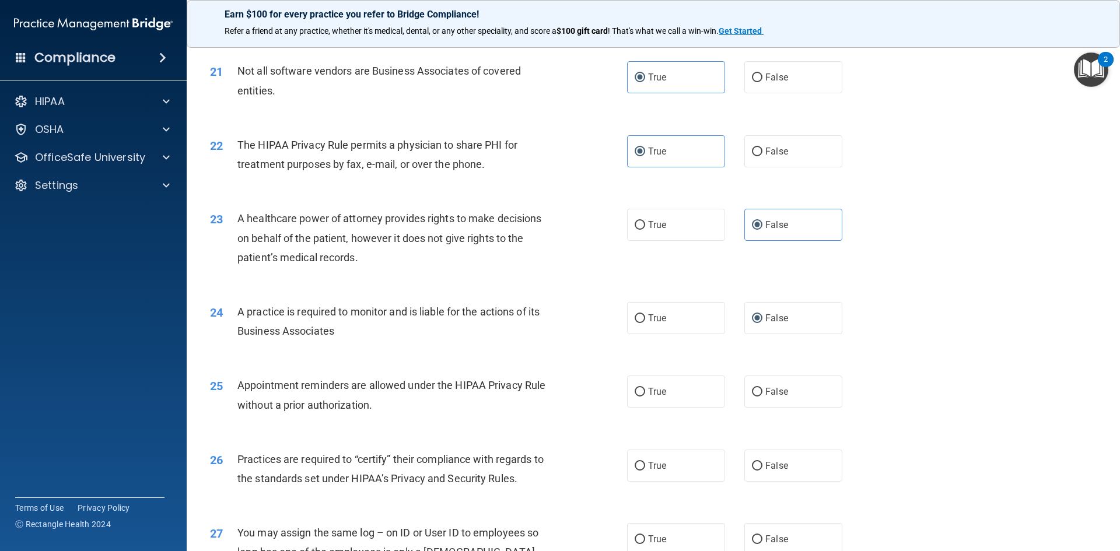
scroll to position [1809, 0]
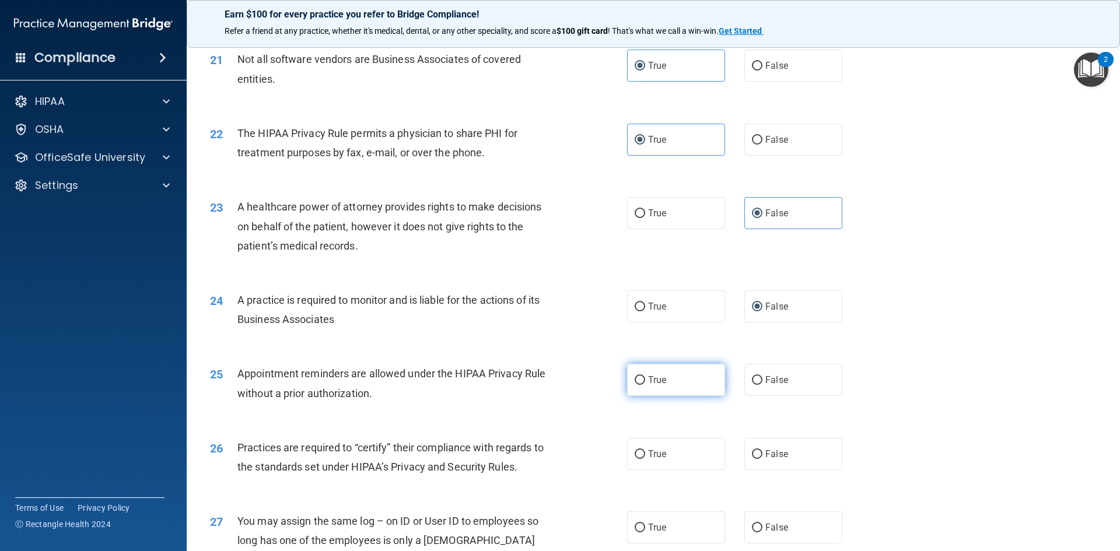
click at [661, 379] on span "True" at bounding box center [657, 380] width 18 height 11
click at [645, 379] on input "True" at bounding box center [640, 380] width 11 height 9
radio input "true"
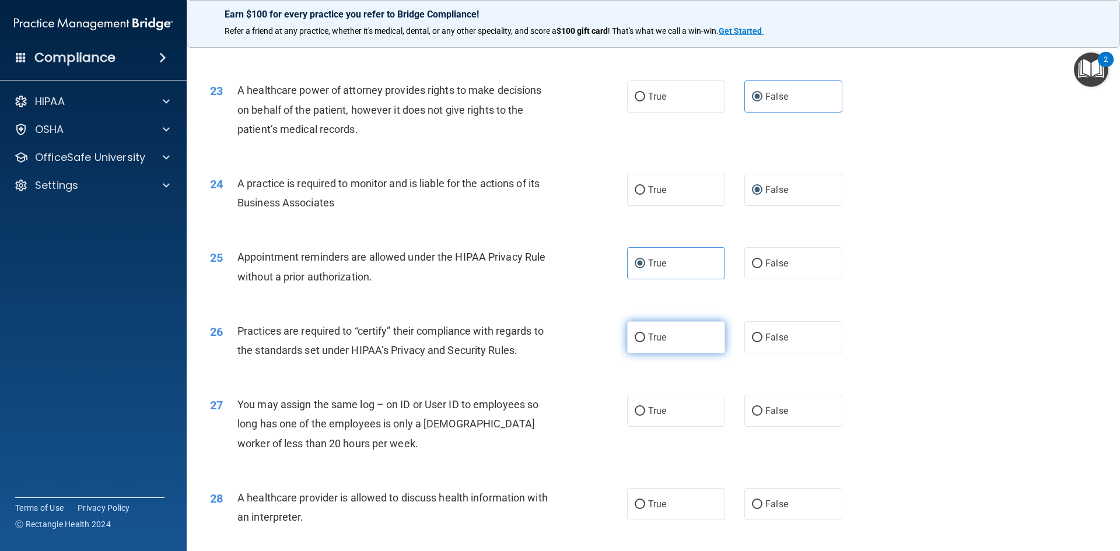
click at [654, 350] on label "True" at bounding box center [676, 337] width 98 height 32
click at [645, 342] on input "True" at bounding box center [640, 338] width 11 height 9
radio input "true"
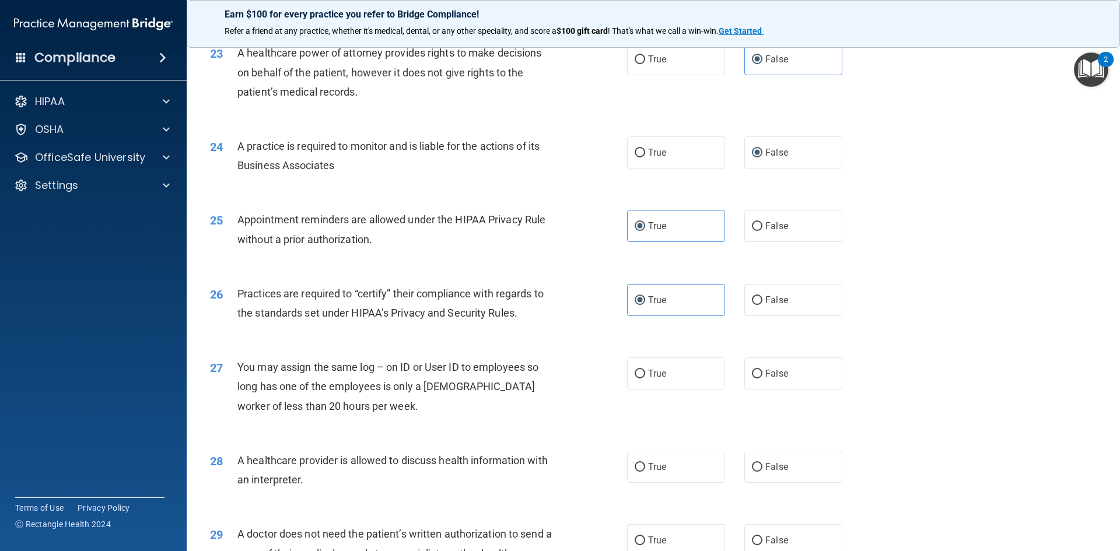
scroll to position [1984, 0]
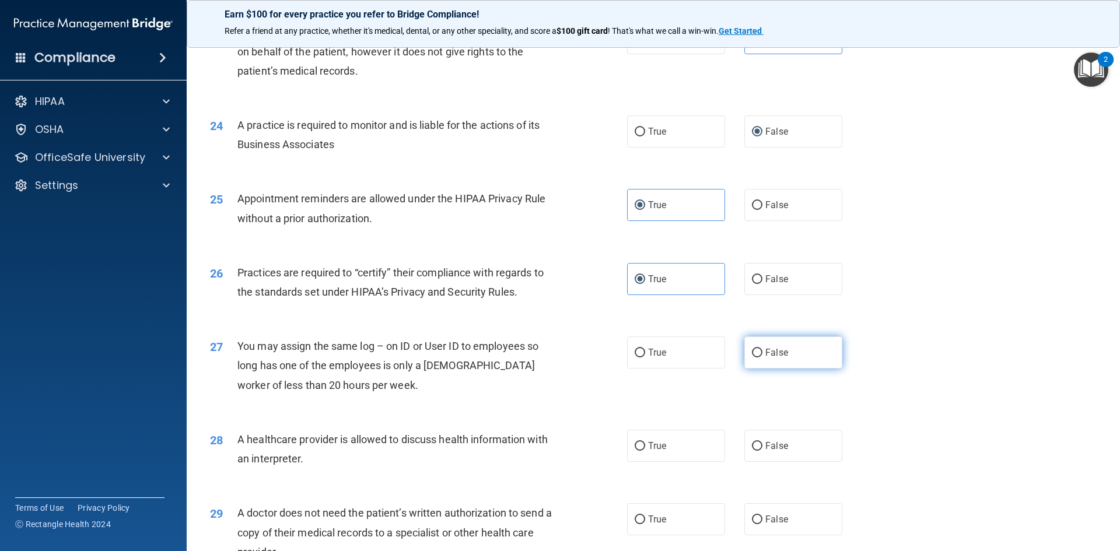
click at [770, 347] on span "False" at bounding box center [776, 352] width 23 height 11
click at [763, 349] on input "False" at bounding box center [757, 353] width 11 height 9
radio input "true"
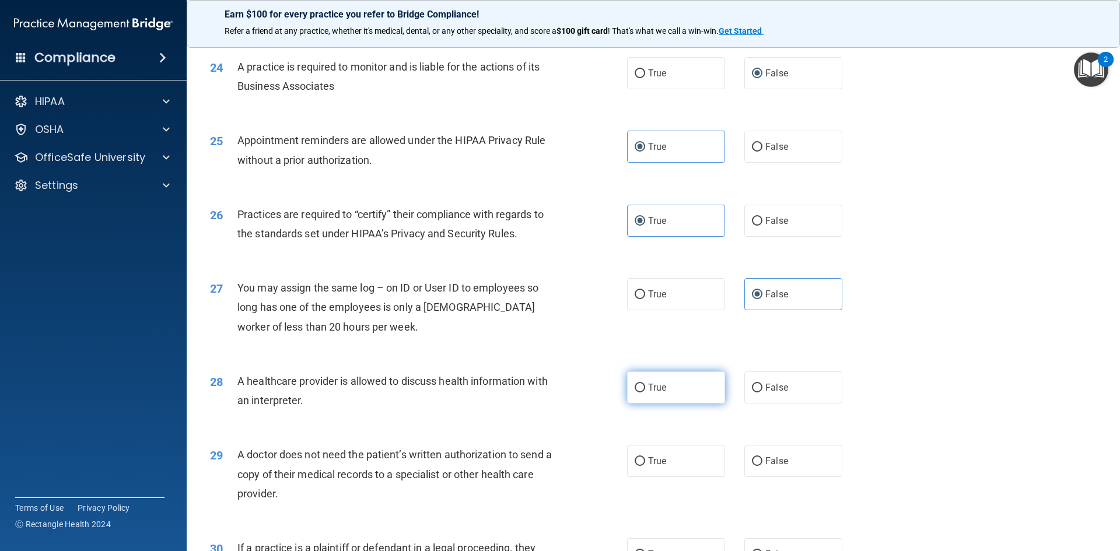
click at [669, 382] on label "True" at bounding box center [676, 388] width 98 height 32
click at [645, 384] on input "True" at bounding box center [640, 388] width 11 height 9
radio input "true"
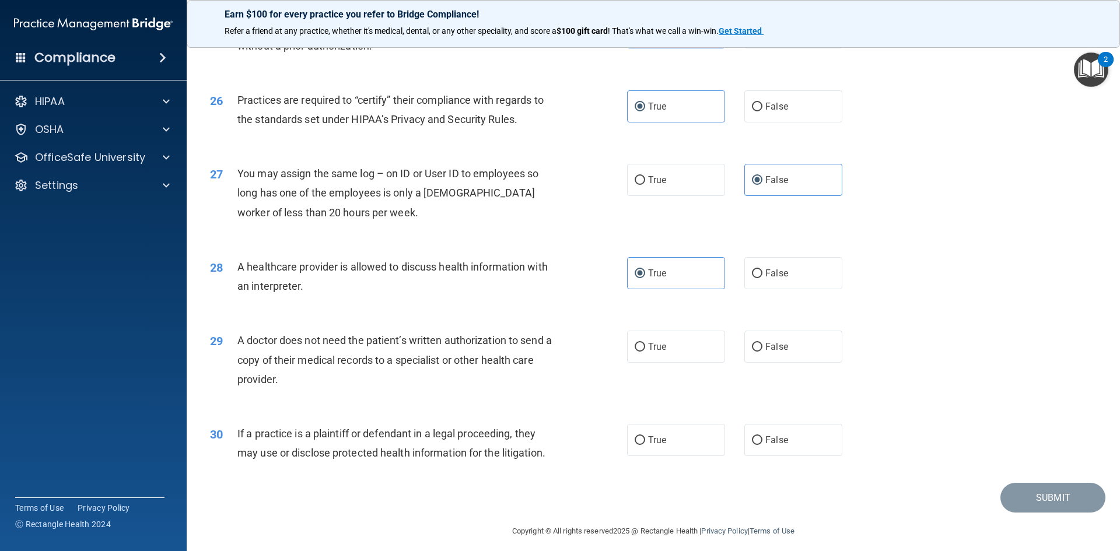
scroll to position [2159, 0]
click at [639, 361] on div "29 A doctor does not need the patient’s written authorization to send a copy of…" at bounding box center [419, 360] width 452 height 64
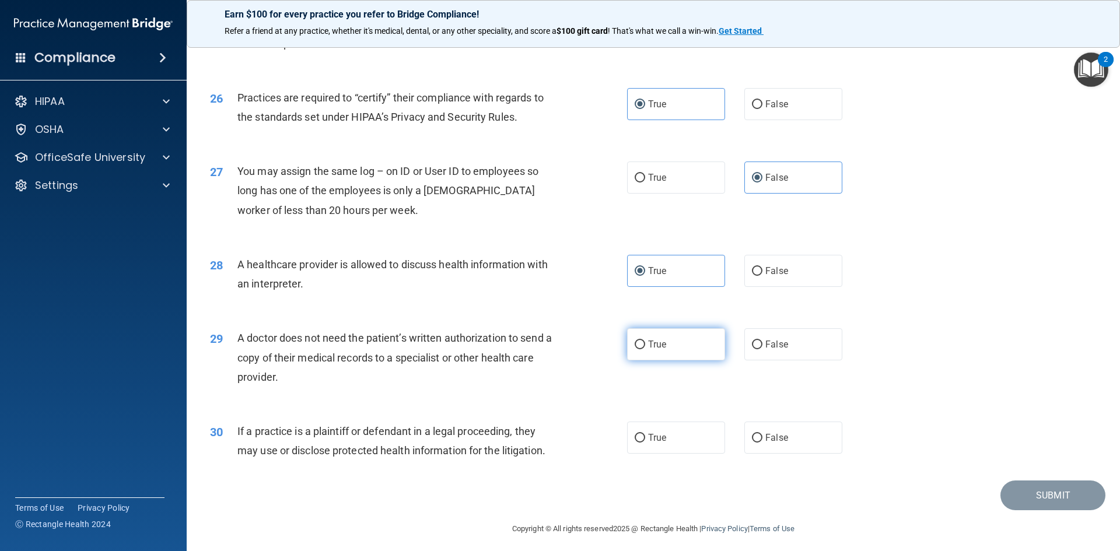
click at [640, 356] on label "True" at bounding box center [676, 344] width 98 height 32
click at [640, 349] on input "True" at bounding box center [640, 345] width 11 height 9
radio input "true"
click at [640, 431] on label "True" at bounding box center [676, 438] width 98 height 32
click at [640, 434] on input "True" at bounding box center [640, 438] width 11 height 9
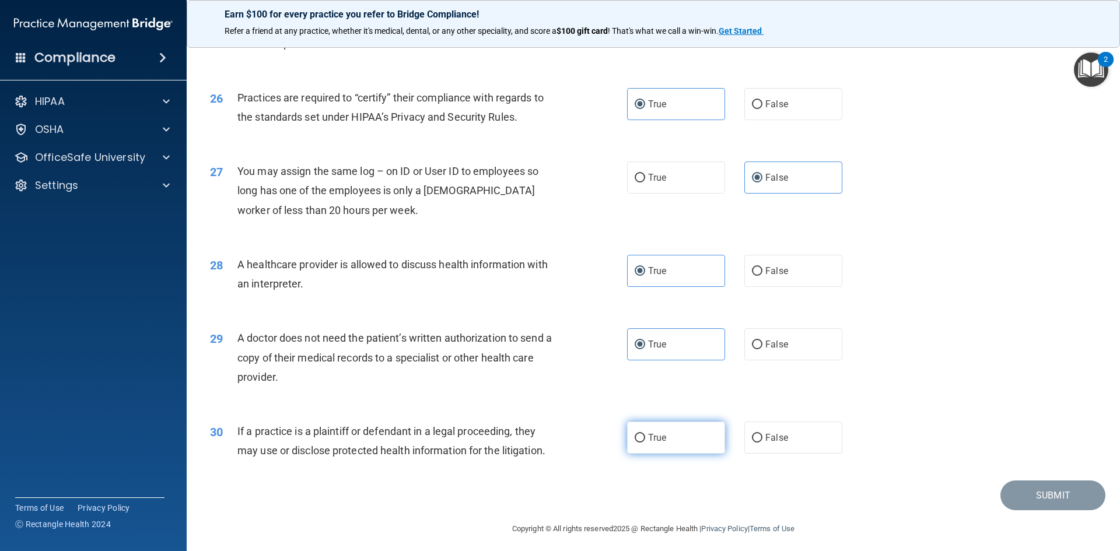
radio input "true"
click at [1023, 499] on button "Submit" at bounding box center [1053, 496] width 105 height 30
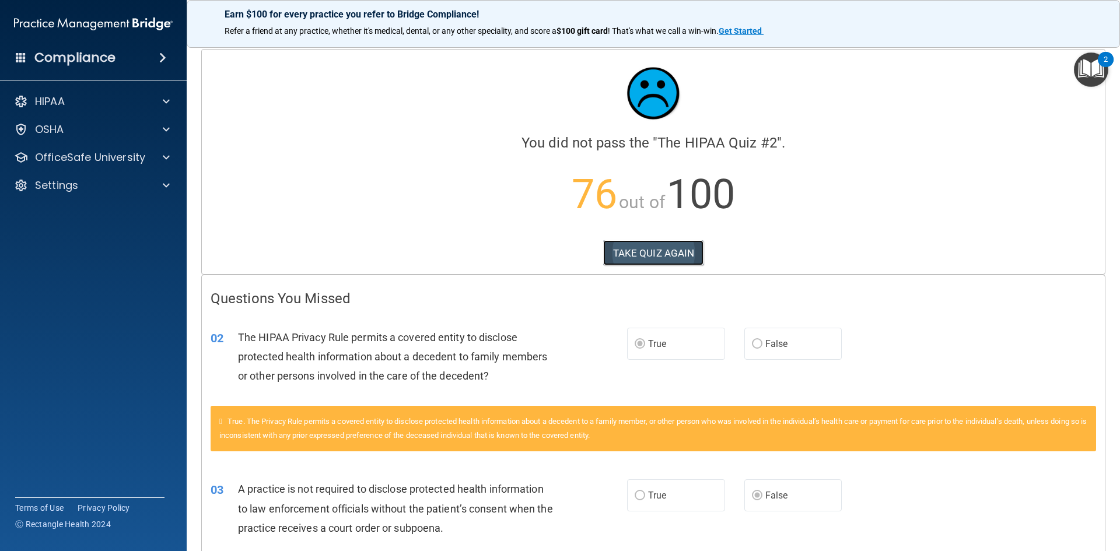
click at [641, 259] on button "TAKE QUIZ AGAIN" at bounding box center [653, 253] width 101 height 26
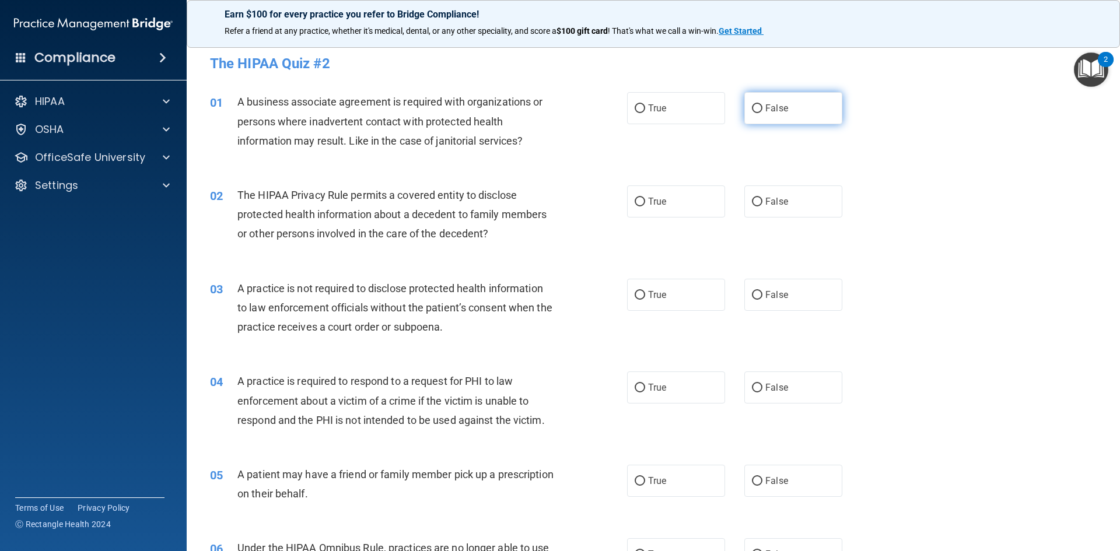
click at [808, 99] on label "False" at bounding box center [793, 108] width 98 height 32
click at [763, 104] on input "False" at bounding box center [757, 108] width 11 height 9
radio input "true"
click at [641, 199] on input "True" at bounding box center [640, 202] width 11 height 9
radio input "true"
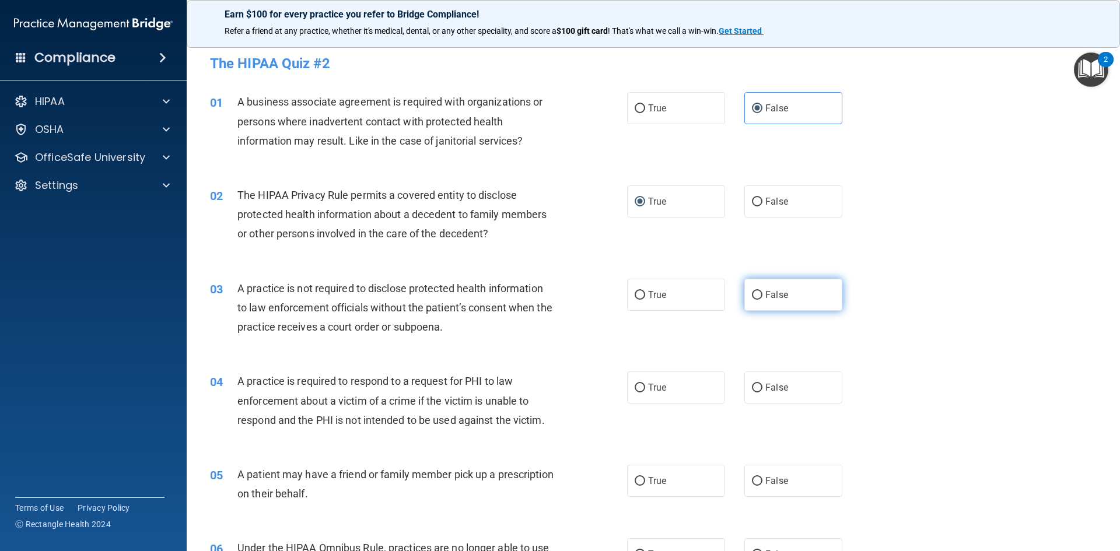
click at [798, 284] on label "False" at bounding box center [793, 295] width 98 height 32
click at [763, 291] on input "False" at bounding box center [757, 295] width 11 height 9
radio input "true"
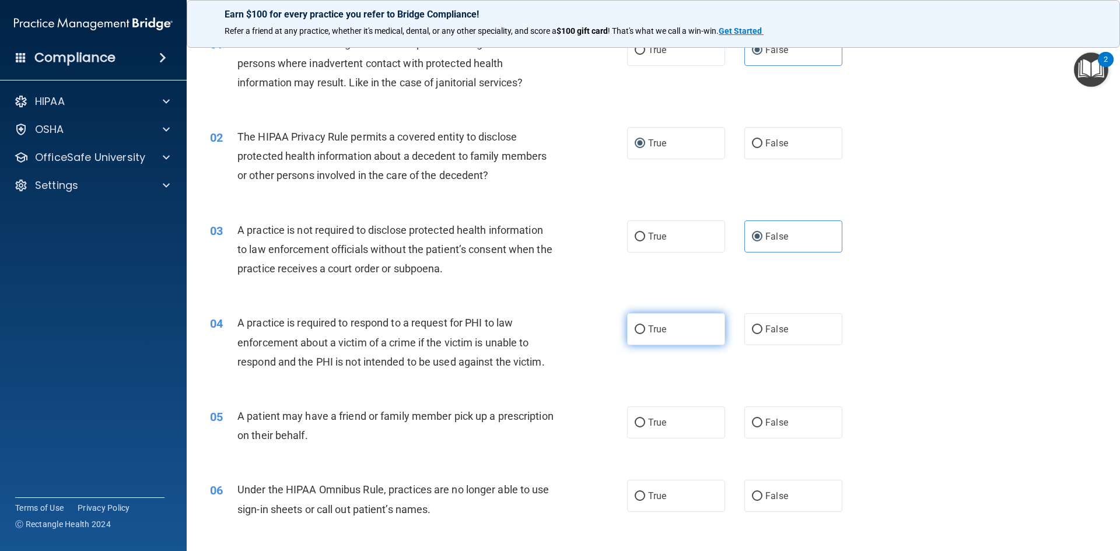
click at [629, 326] on label "True" at bounding box center [676, 329] width 98 height 32
click at [635, 326] on input "True" at bounding box center [640, 330] width 11 height 9
radio input "true"
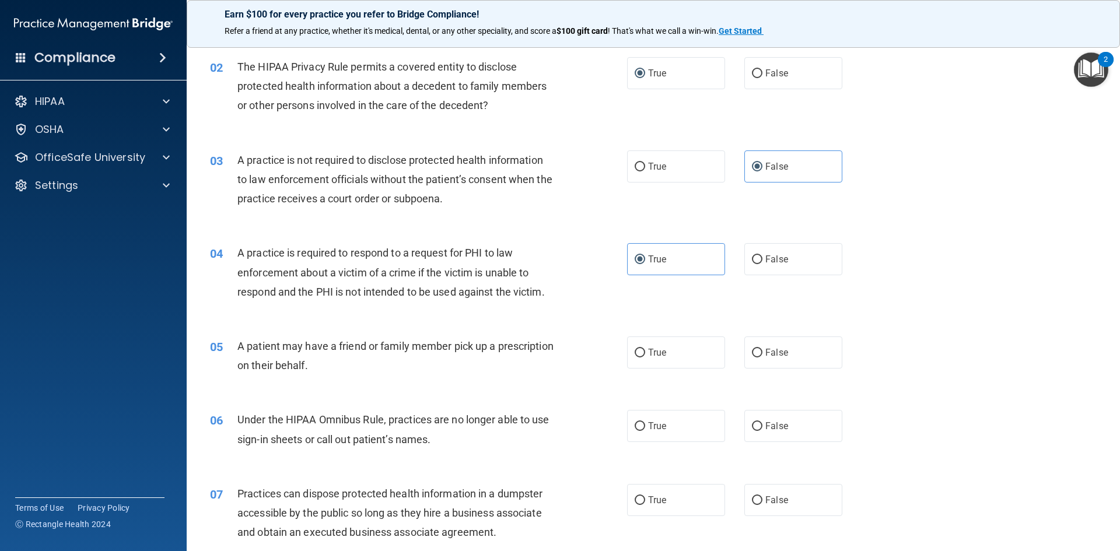
scroll to position [175, 0]
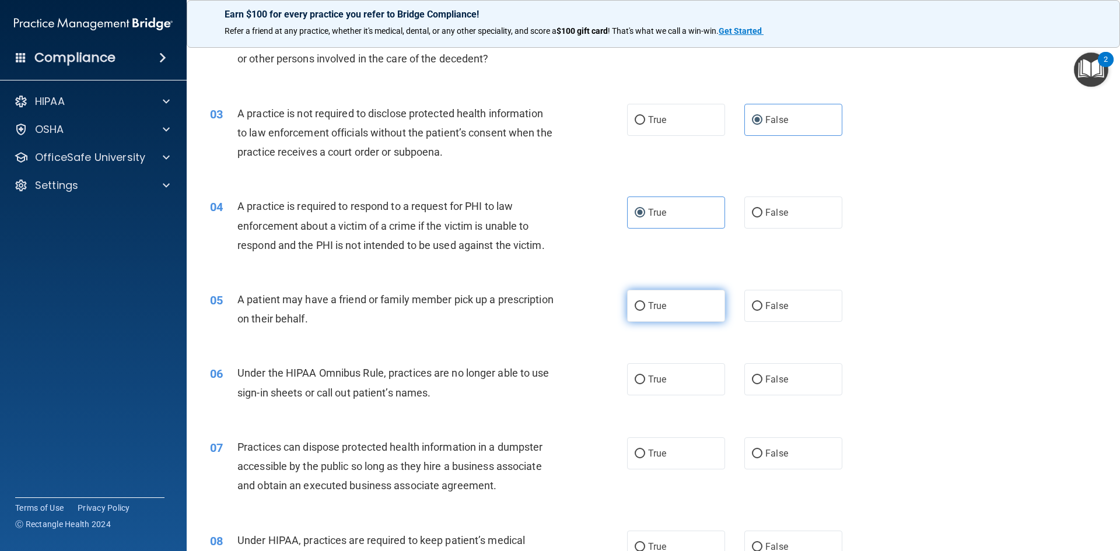
click at [639, 305] on input "True" at bounding box center [640, 306] width 11 height 9
radio input "true"
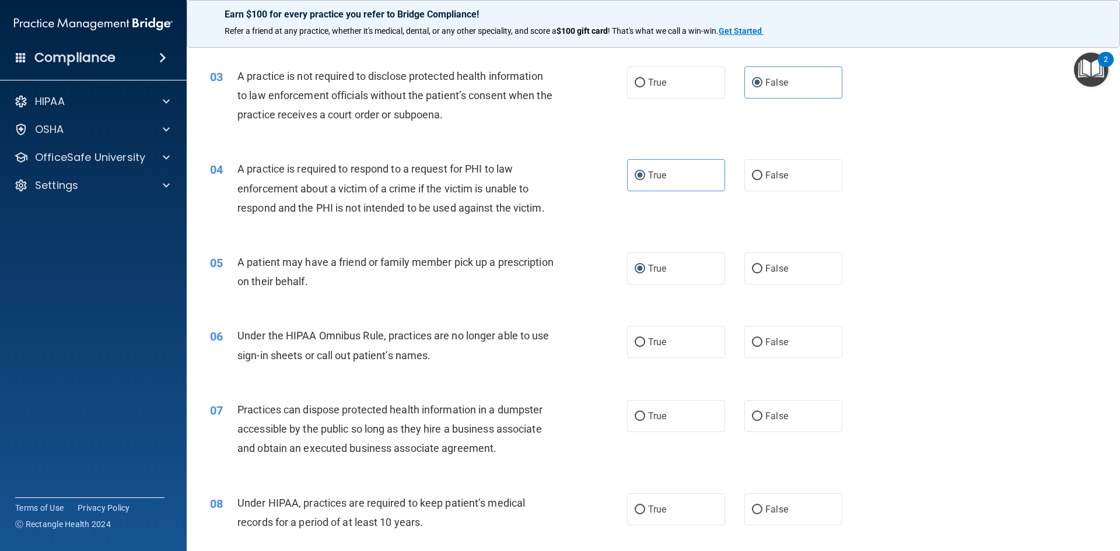
scroll to position [233, 0]
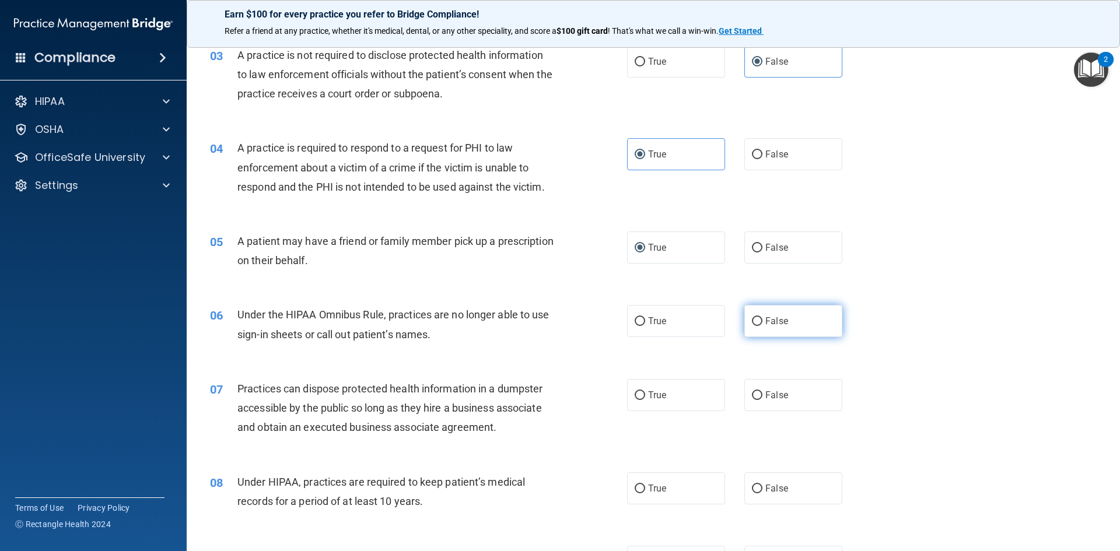
click at [770, 321] on span "False" at bounding box center [776, 321] width 23 height 11
click at [763, 321] on input "False" at bounding box center [757, 321] width 11 height 9
radio input "true"
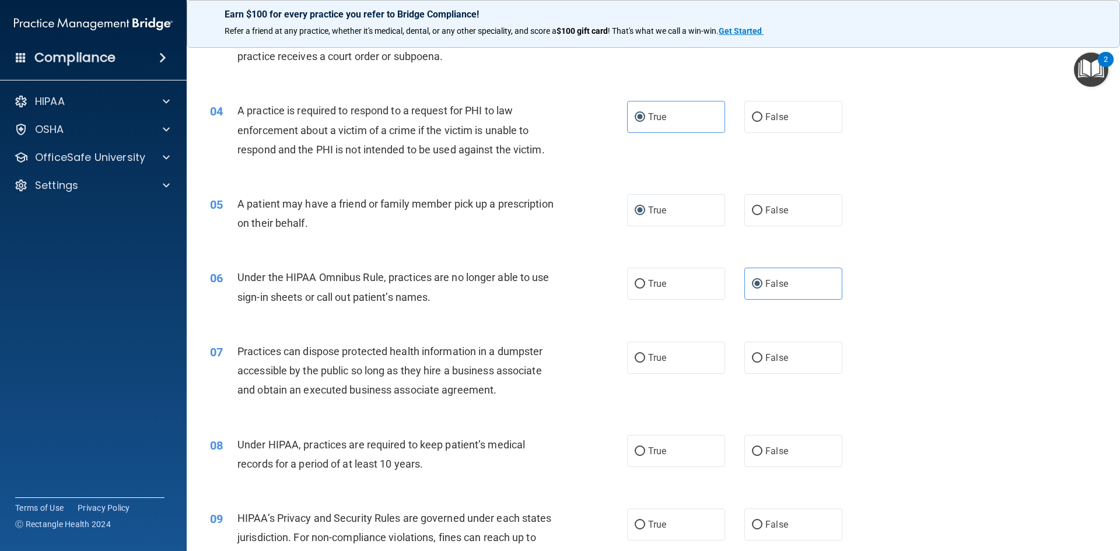
scroll to position [292, 0]
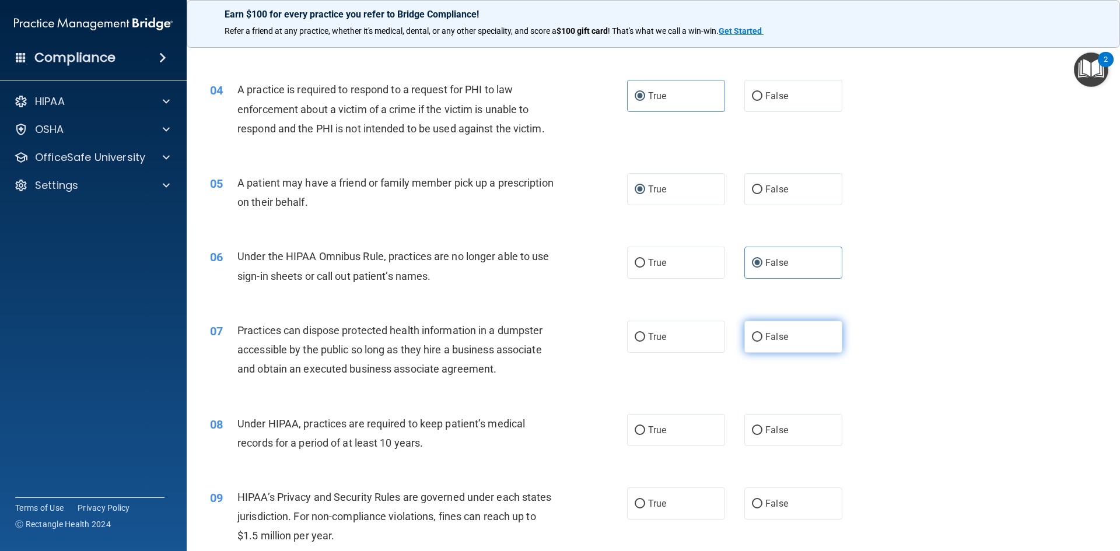
click at [821, 346] on label "False" at bounding box center [793, 337] width 98 height 32
click at [763, 342] on input "False" at bounding box center [757, 337] width 11 height 9
radio input "true"
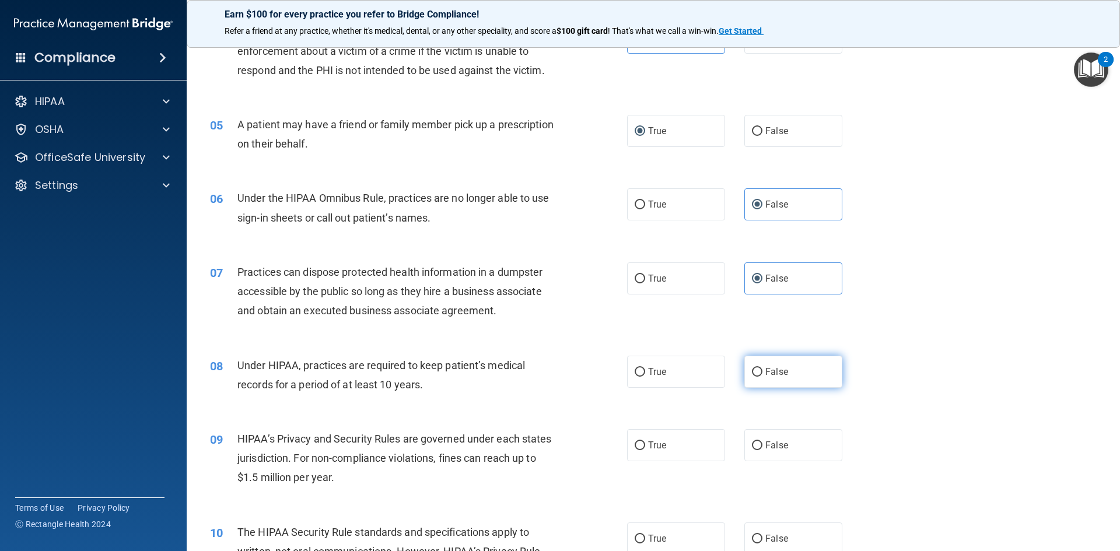
click at [775, 375] on span "False" at bounding box center [776, 371] width 23 height 11
click at [763, 375] on input "False" at bounding box center [757, 372] width 11 height 9
radio input "true"
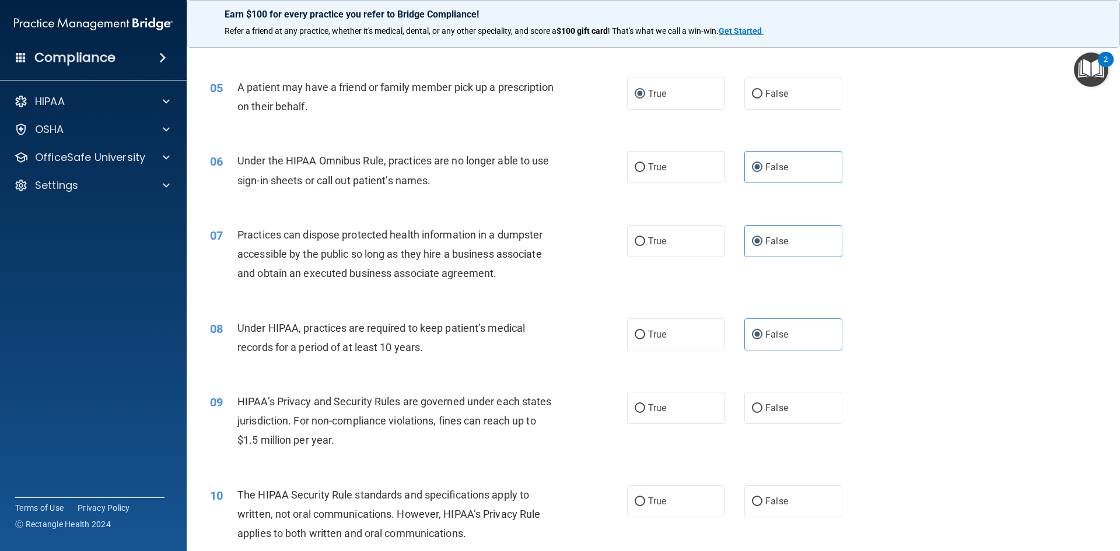
scroll to position [408, 0]
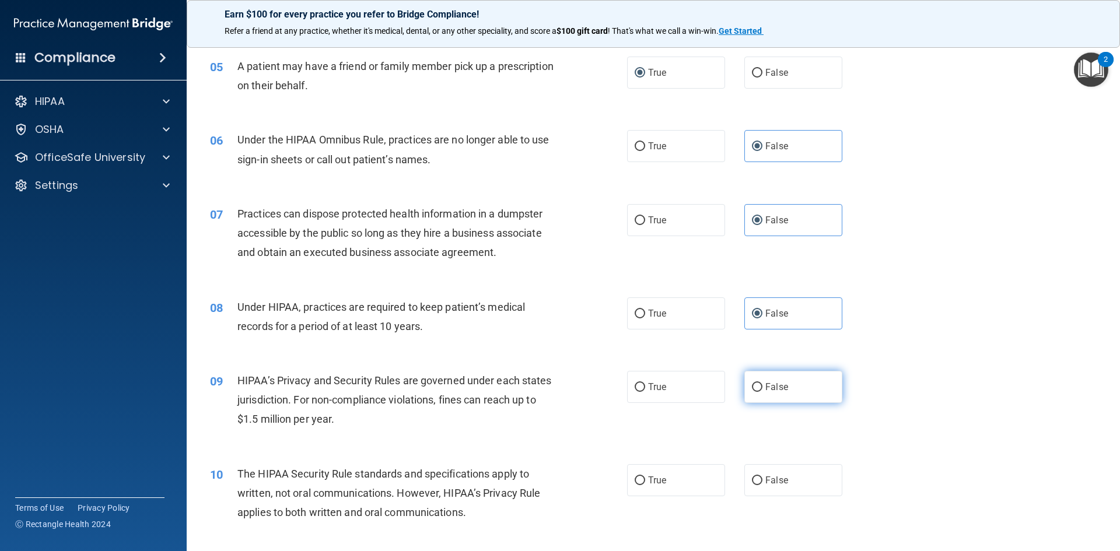
click at [771, 383] on span "False" at bounding box center [776, 387] width 23 height 11
click at [763, 383] on input "False" at bounding box center [757, 387] width 11 height 9
radio input "true"
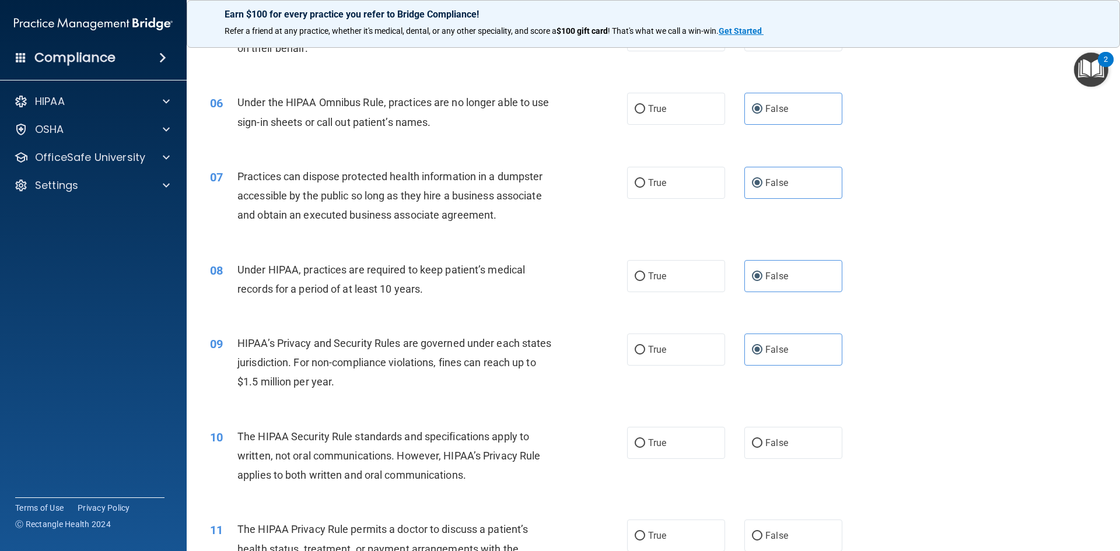
scroll to position [467, 0]
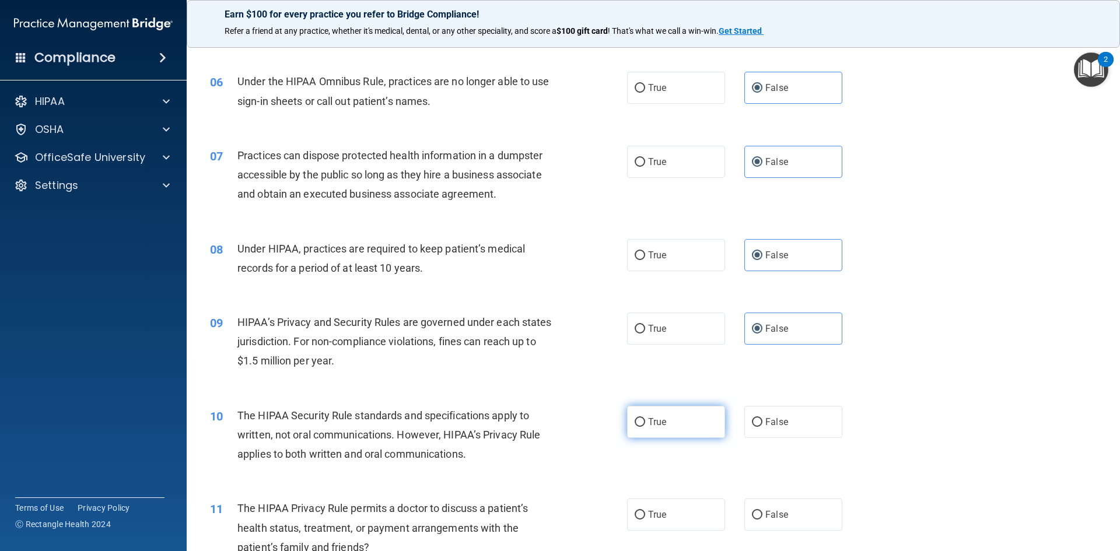
click at [711, 437] on label "True" at bounding box center [676, 422] width 98 height 32
click at [645, 427] on input "True" at bounding box center [640, 422] width 11 height 9
radio input "true"
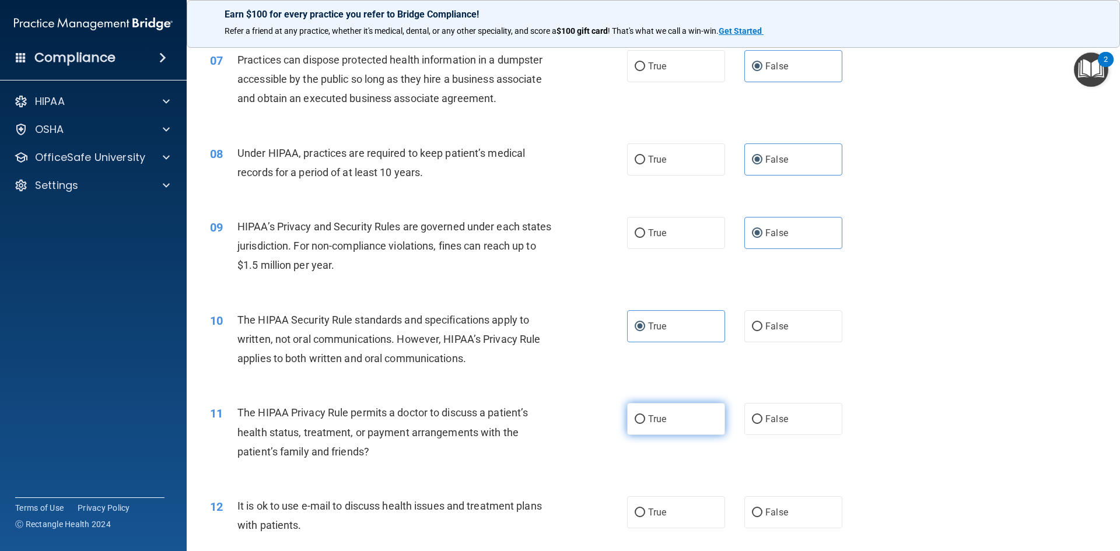
scroll to position [583, 0]
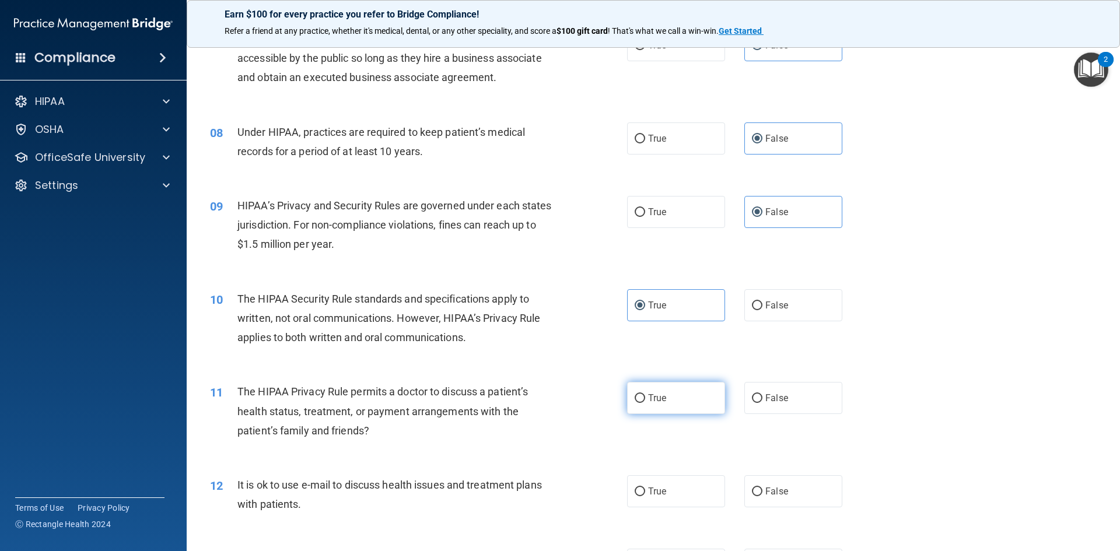
click at [694, 408] on label "True" at bounding box center [676, 398] width 98 height 32
click at [645, 403] on input "True" at bounding box center [640, 398] width 11 height 9
radio input "true"
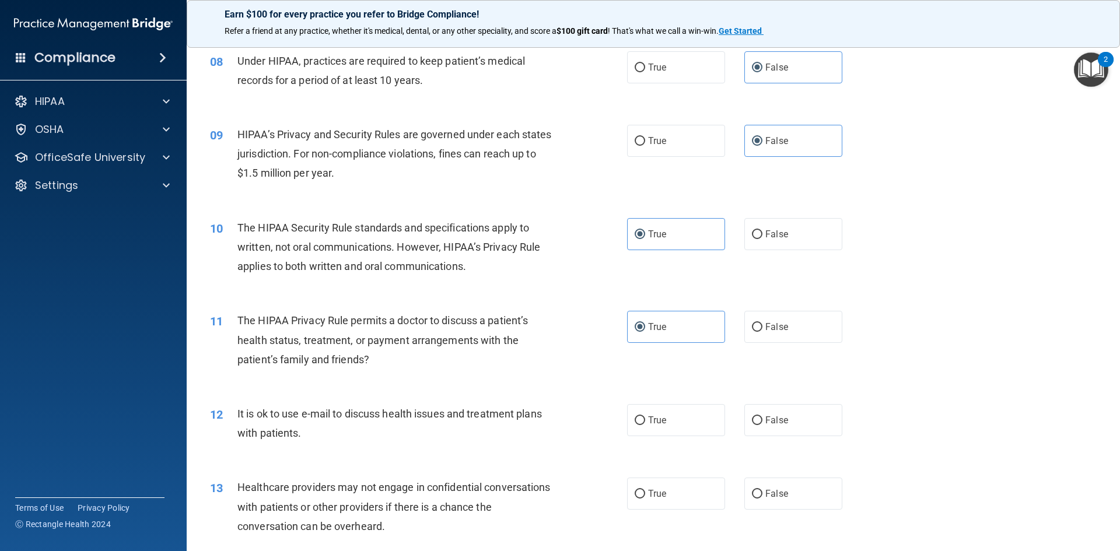
scroll to position [700, 0]
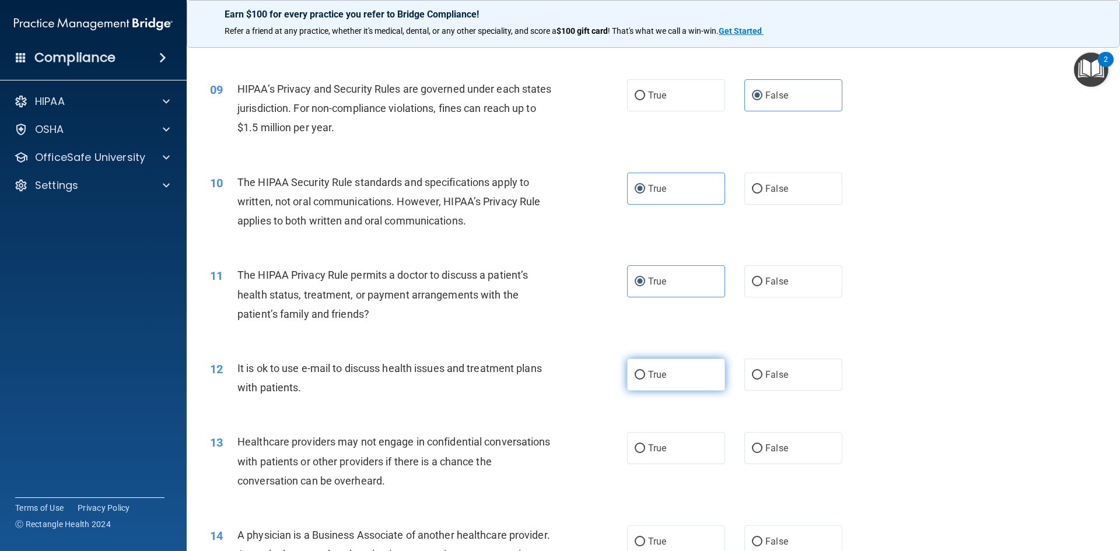
click at [675, 372] on label "True" at bounding box center [676, 375] width 98 height 32
click at [645, 372] on input "True" at bounding box center [640, 375] width 11 height 9
radio input "true"
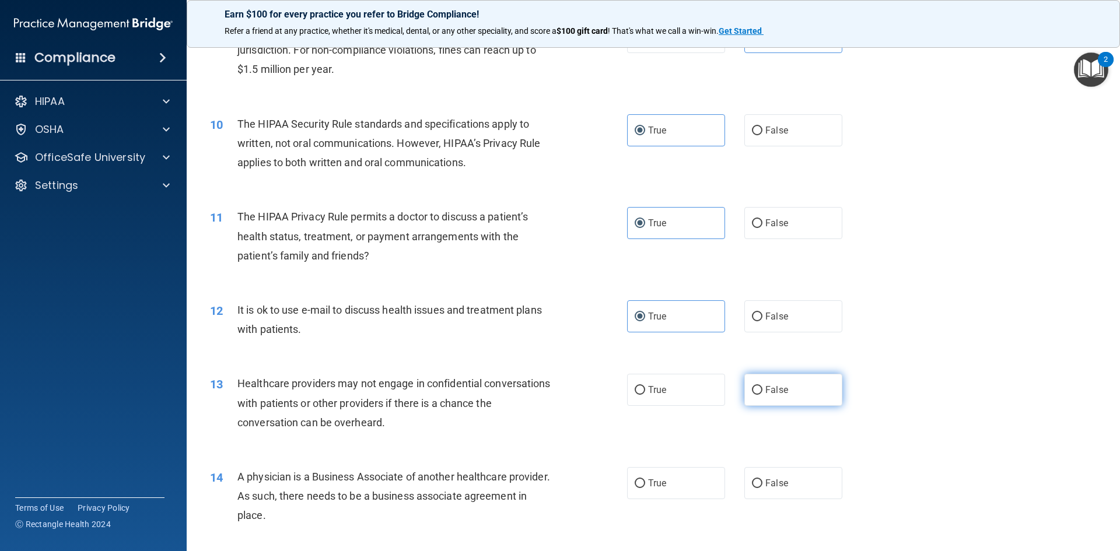
click at [772, 397] on label "False" at bounding box center [793, 390] width 98 height 32
click at [763, 395] on input "False" at bounding box center [757, 390] width 11 height 9
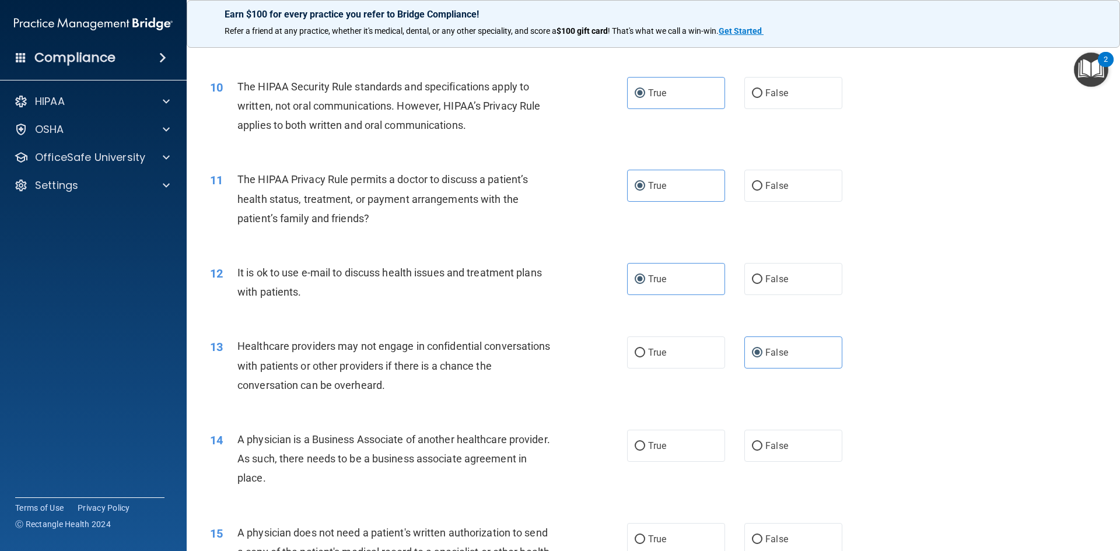
scroll to position [817, 0]
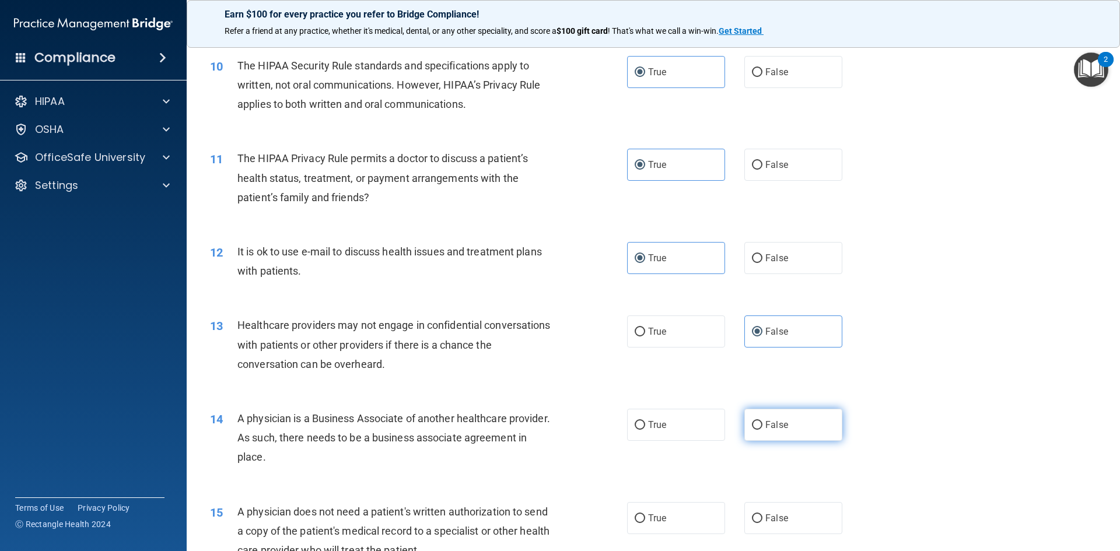
click at [744, 431] on label "False" at bounding box center [793, 425] width 98 height 32
click at [752, 430] on input "False" at bounding box center [757, 425] width 11 height 9
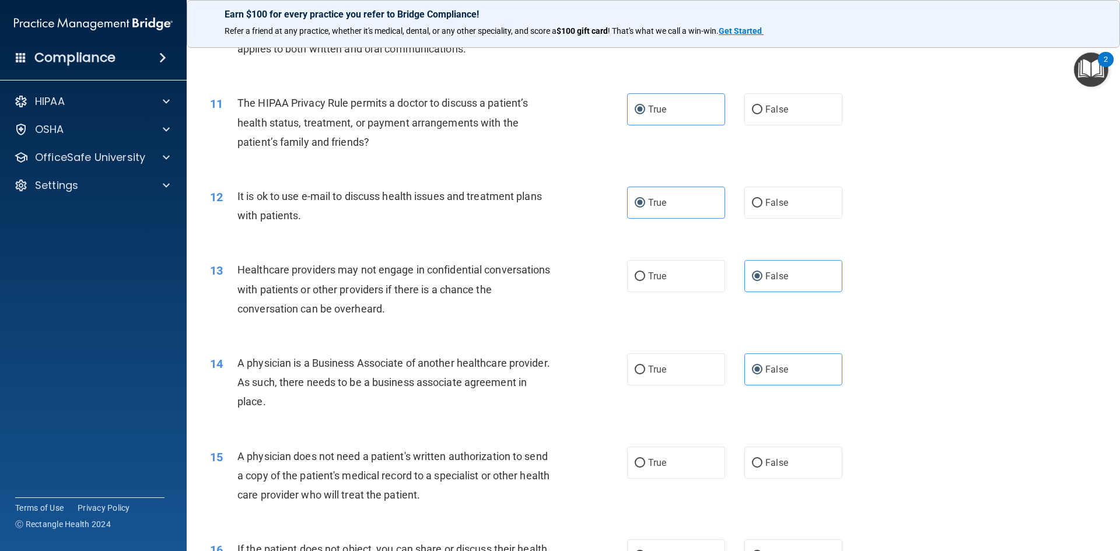
scroll to position [875, 0]
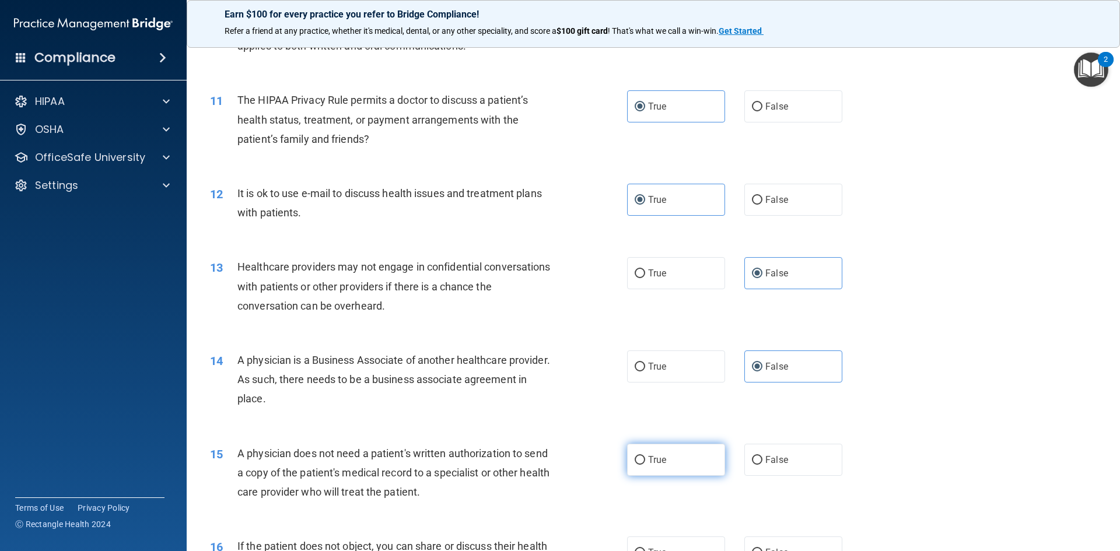
click at [659, 464] on span "True" at bounding box center [657, 459] width 18 height 11
click at [645, 464] on input "True" at bounding box center [640, 460] width 11 height 9
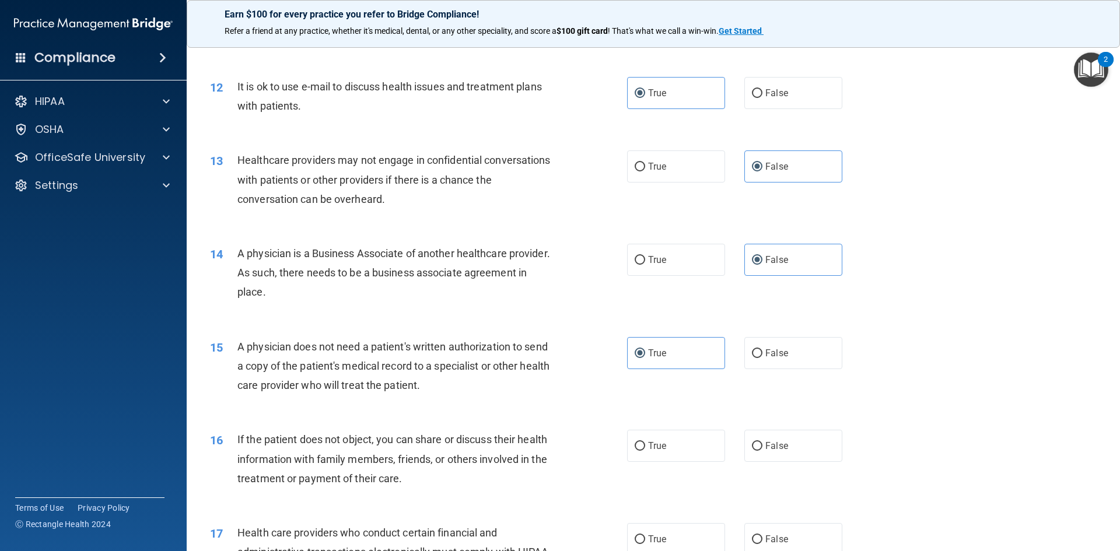
scroll to position [992, 0]
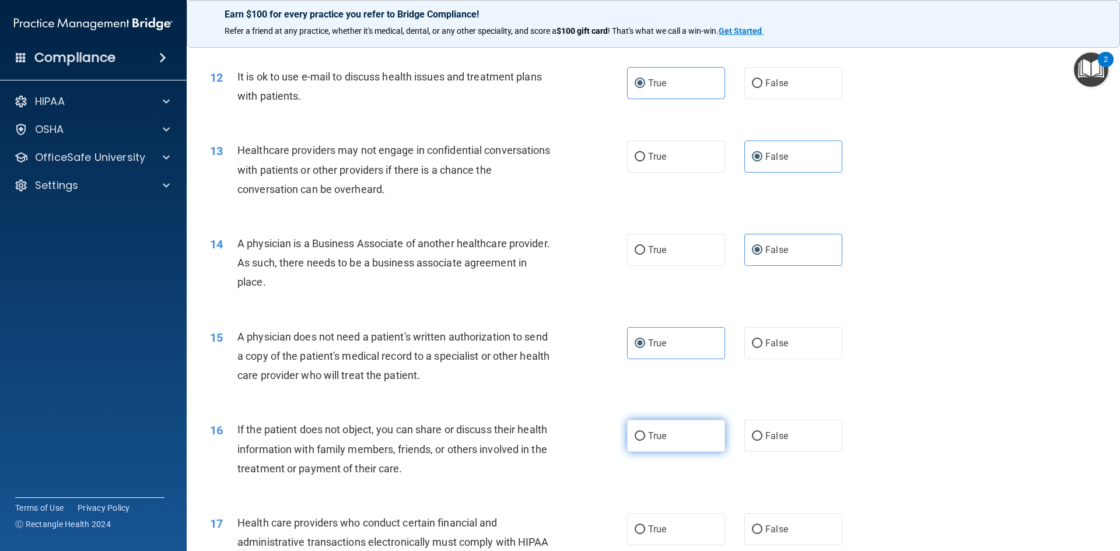
click at [665, 440] on label "True" at bounding box center [676, 436] width 98 height 32
click at [645, 440] on input "True" at bounding box center [640, 436] width 11 height 9
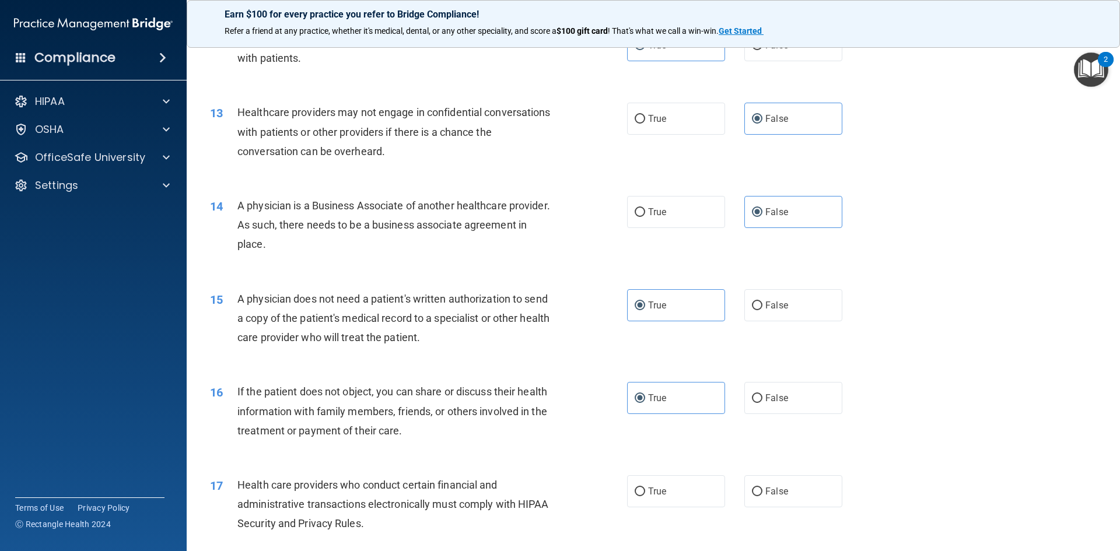
scroll to position [1050, 0]
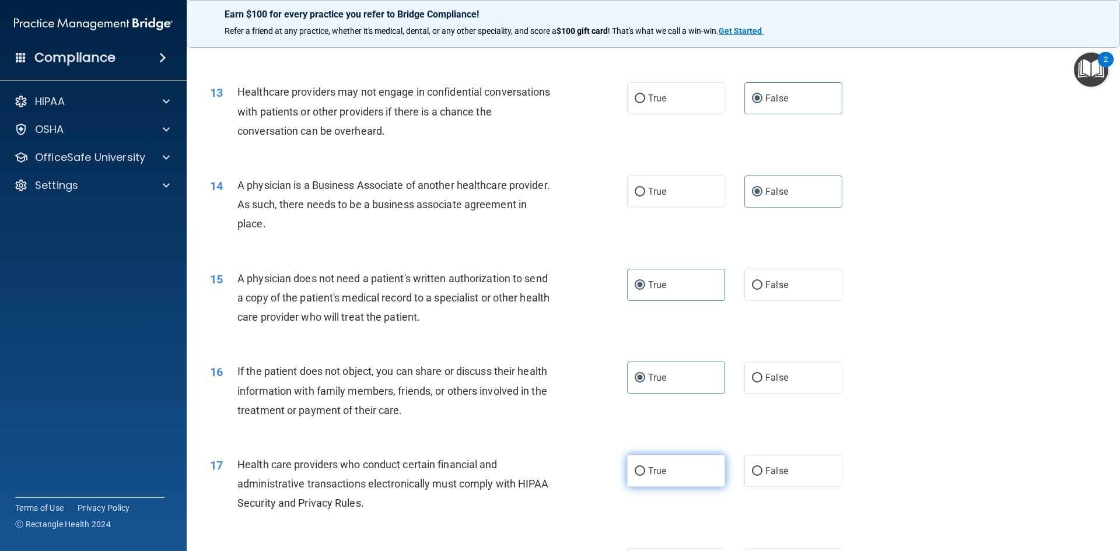
click at [631, 463] on label "True" at bounding box center [676, 471] width 98 height 32
click at [635, 467] on input "True" at bounding box center [640, 471] width 11 height 9
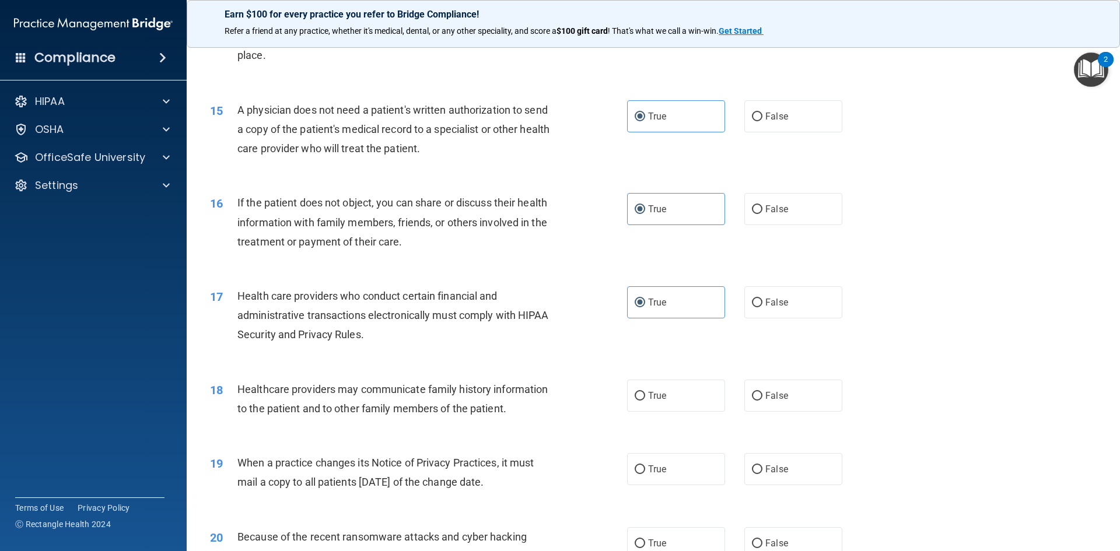
scroll to position [1225, 0]
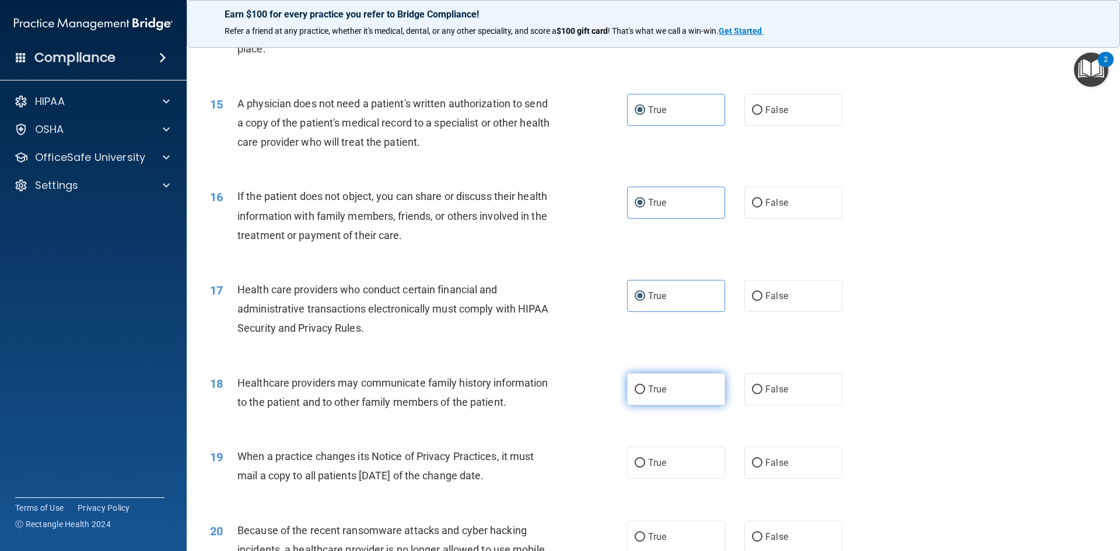
click at [672, 393] on label "True" at bounding box center [676, 389] width 98 height 32
click at [645, 393] on input "True" at bounding box center [640, 390] width 11 height 9
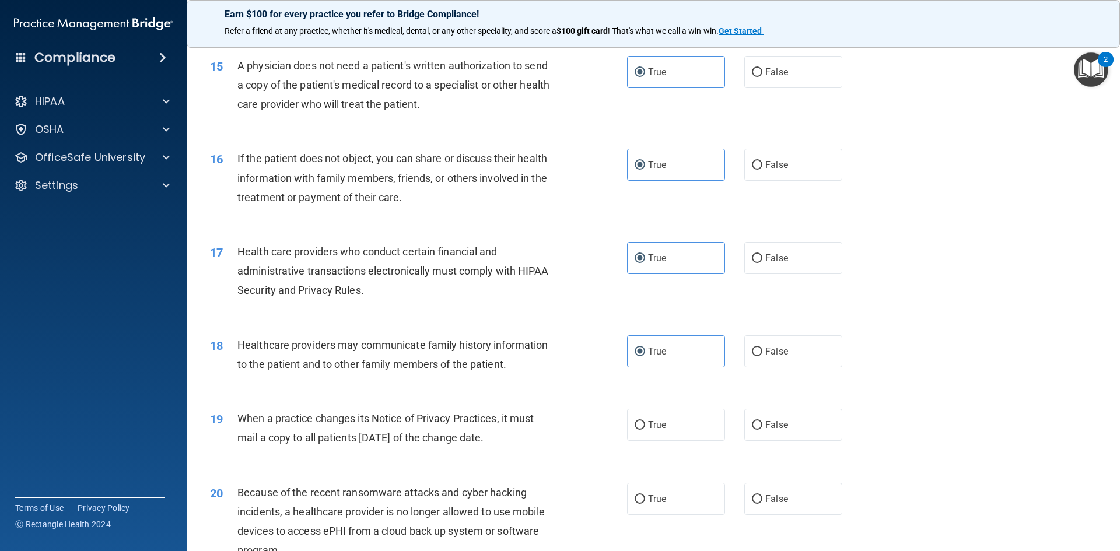
scroll to position [1283, 0]
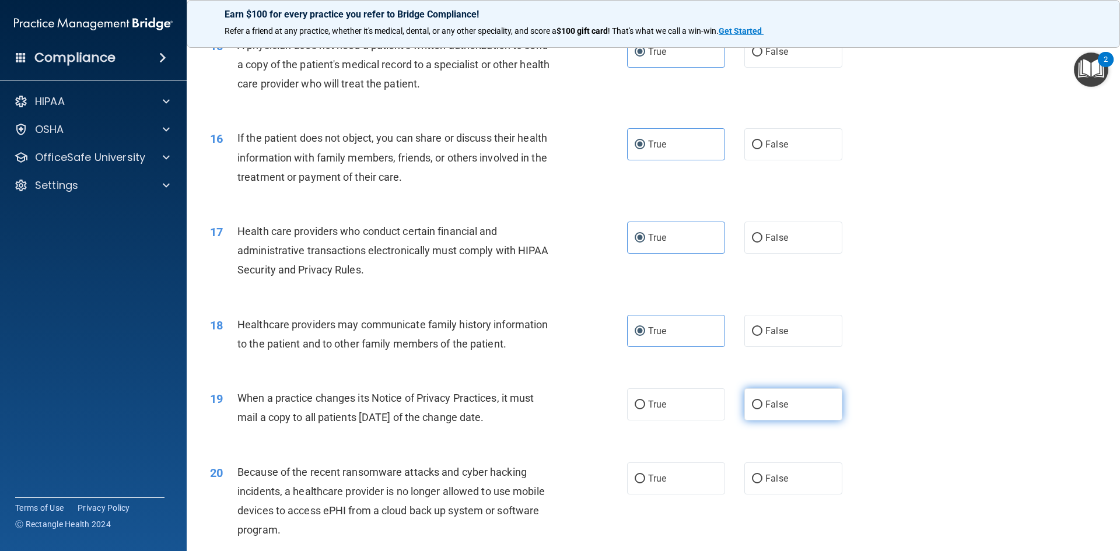
click at [825, 407] on label "False" at bounding box center [793, 405] width 98 height 32
click at [763, 407] on input "False" at bounding box center [757, 405] width 11 height 9
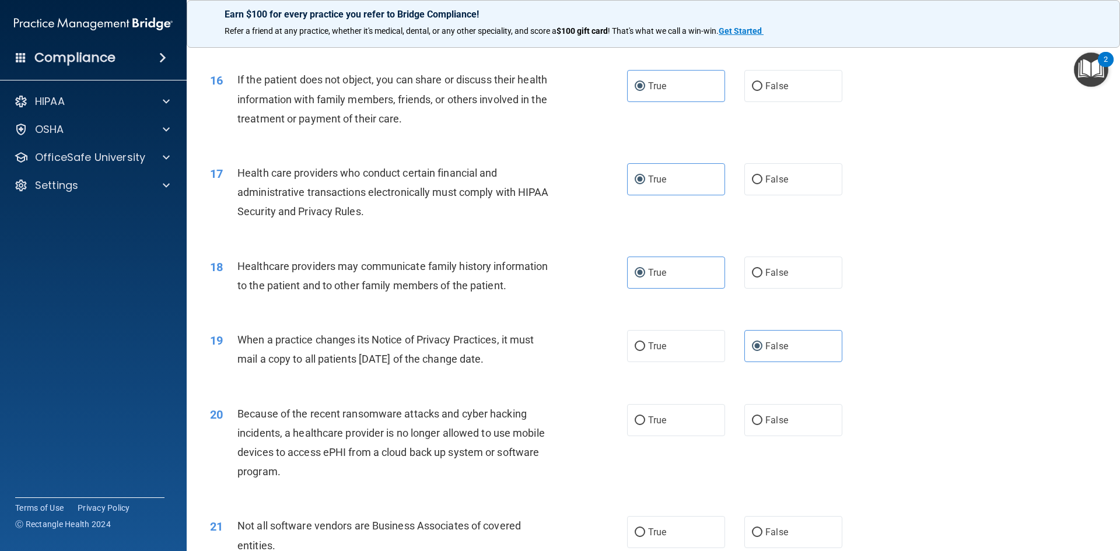
scroll to position [1400, 0]
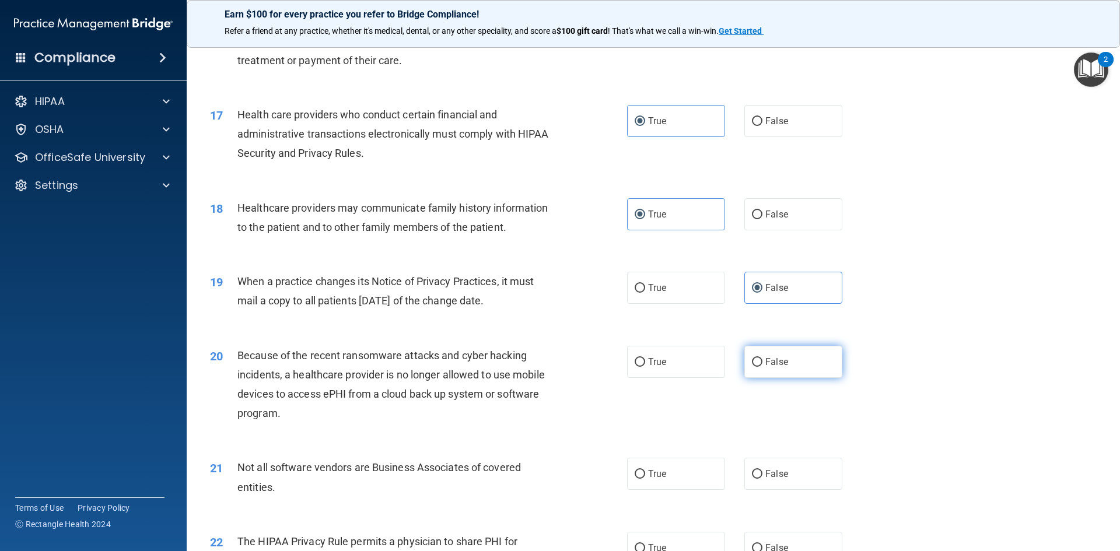
click at [780, 368] on label "False" at bounding box center [793, 362] width 98 height 32
click at [763, 367] on input "False" at bounding box center [757, 362] width 11 height 9
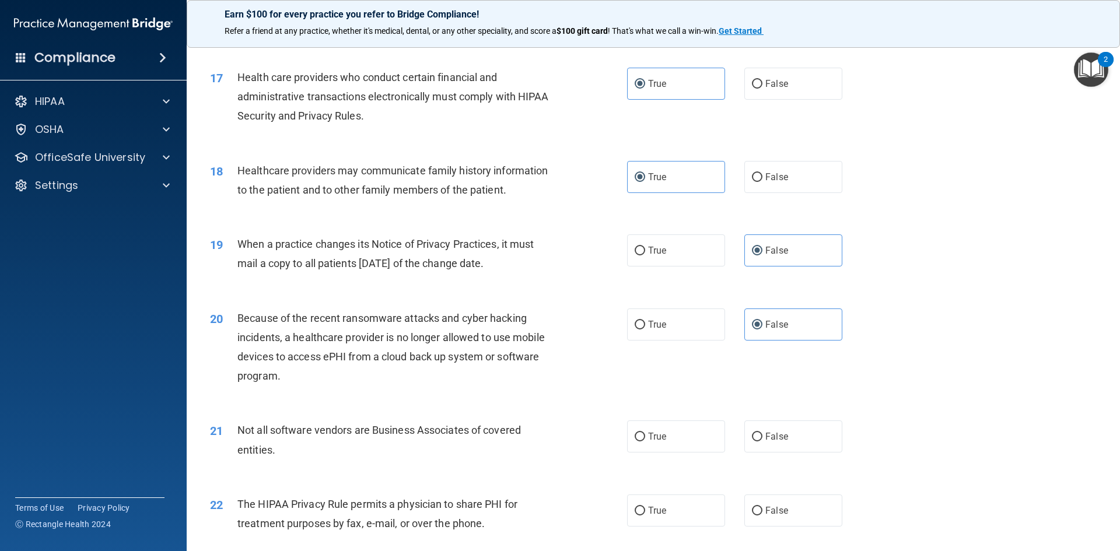
scroll to position [1459, 0]
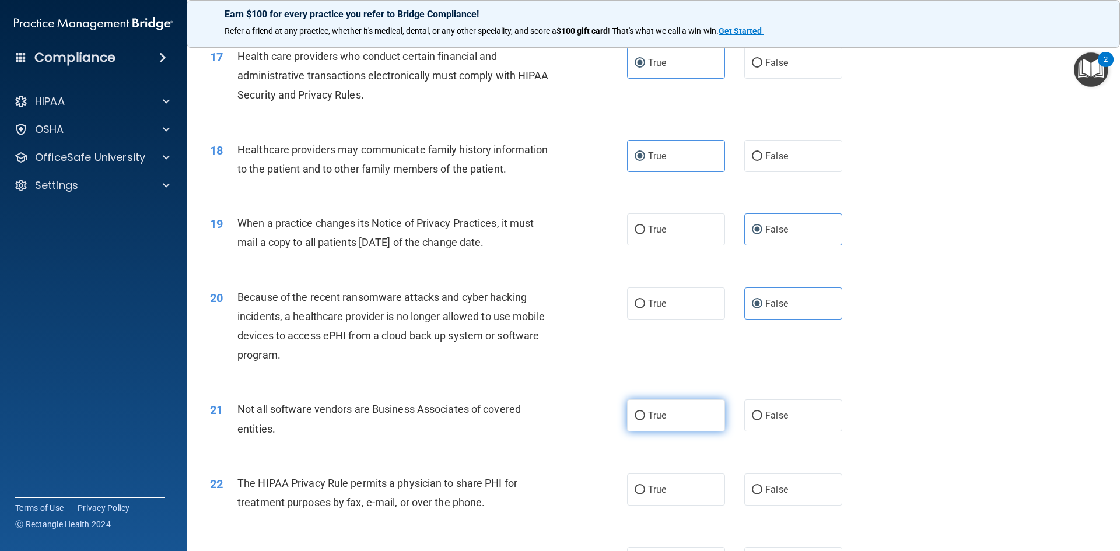
click at [709, 423] on label "True" at bounding box center [676, 416] width 98 height 32
click at [645, 421] on input "True" at bounding box center [640, 416] width 11 height 9
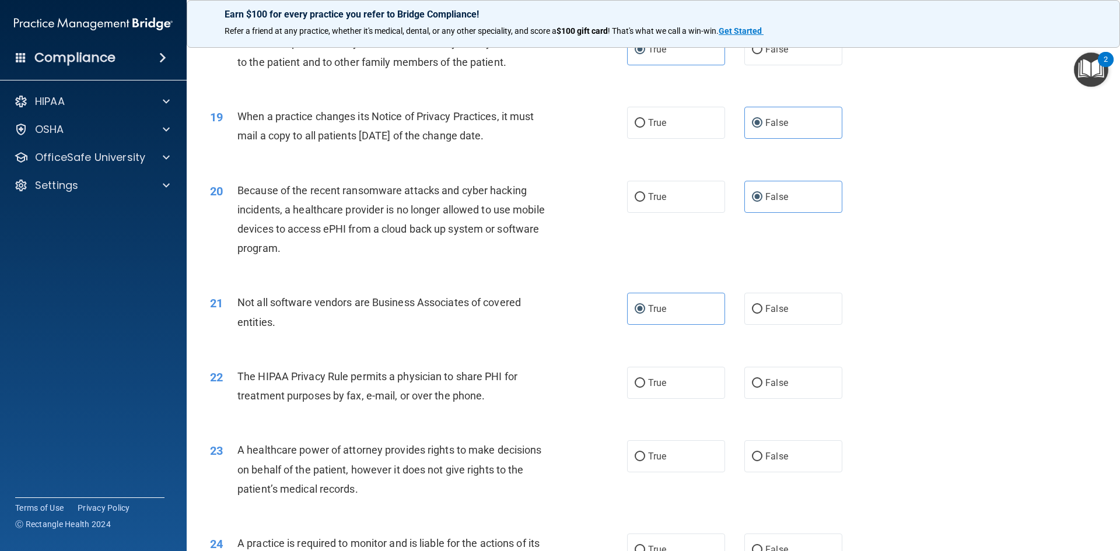
scroll to position [1575, 0]
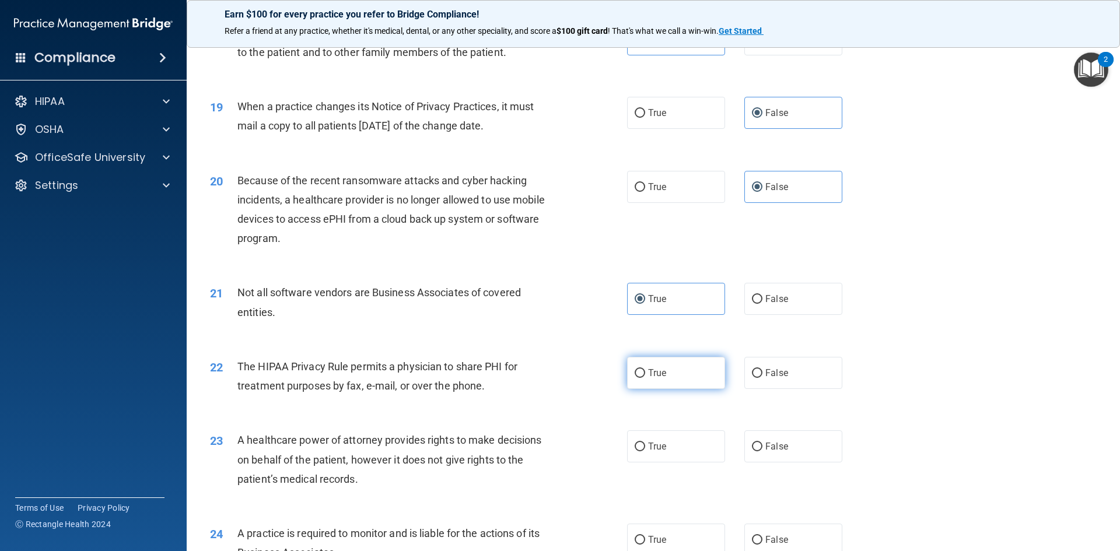
click at [657, 377] on span "True" at bounding box center [657, 373] width 18 height 11
click at [645, 377] on input "True" at bounding box center [640, 373] width 11 height 9
click at [785, 449] on label "False" at bounding box center [793, 447] width 98 height 32
click at [763, 449] on input "False" at bounding box center [757, 447] width 11 height 9
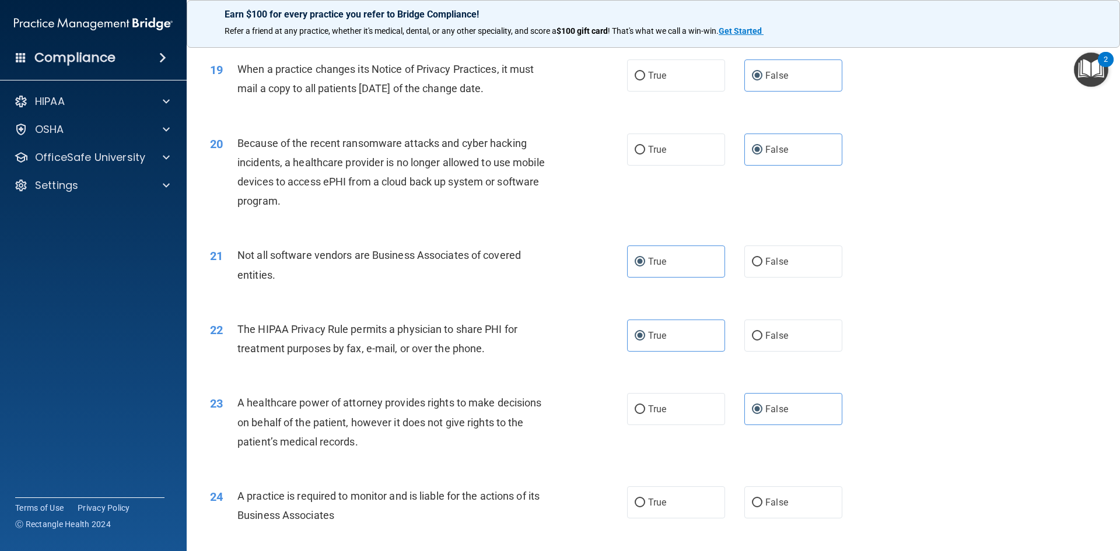
scroll to position [1634, 0]
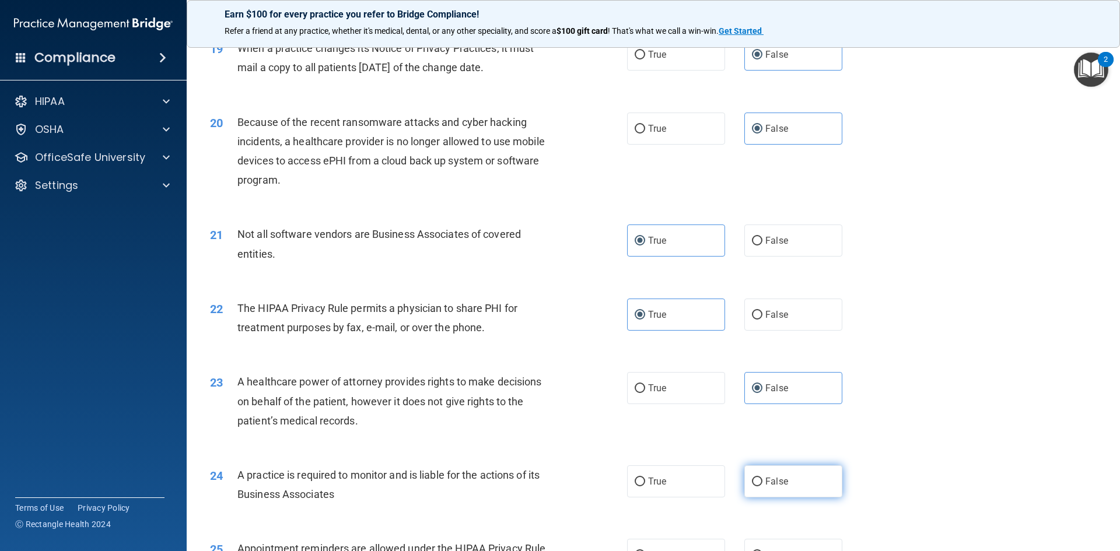
click at [772, 482] on span "False" at bounding box center [776, 481] width 23 height 11
click at [763, 482] on input "False" at bounding box center [757, 482] width 11 height 9
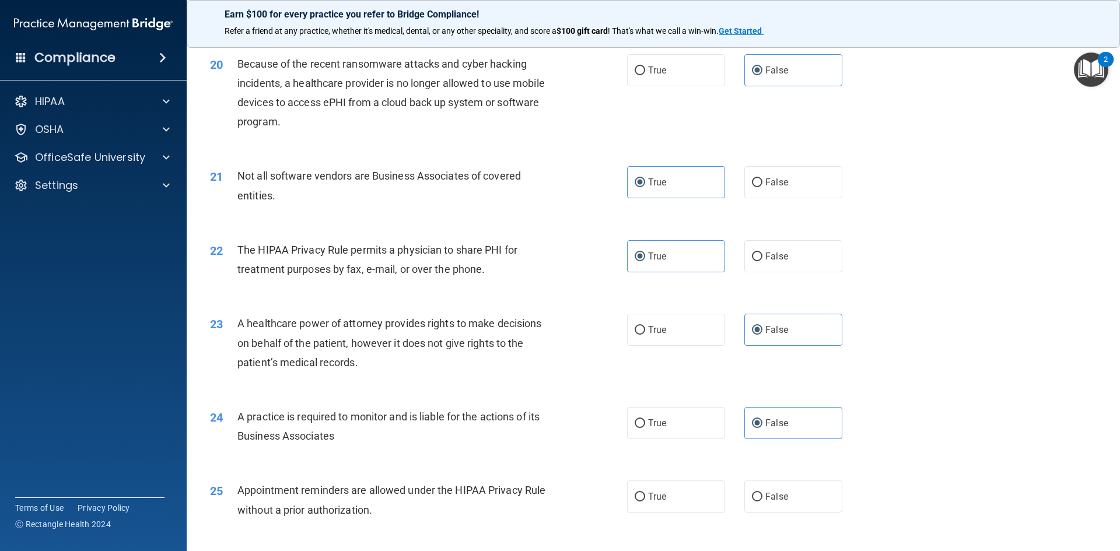
scroll to position [1750, 0]
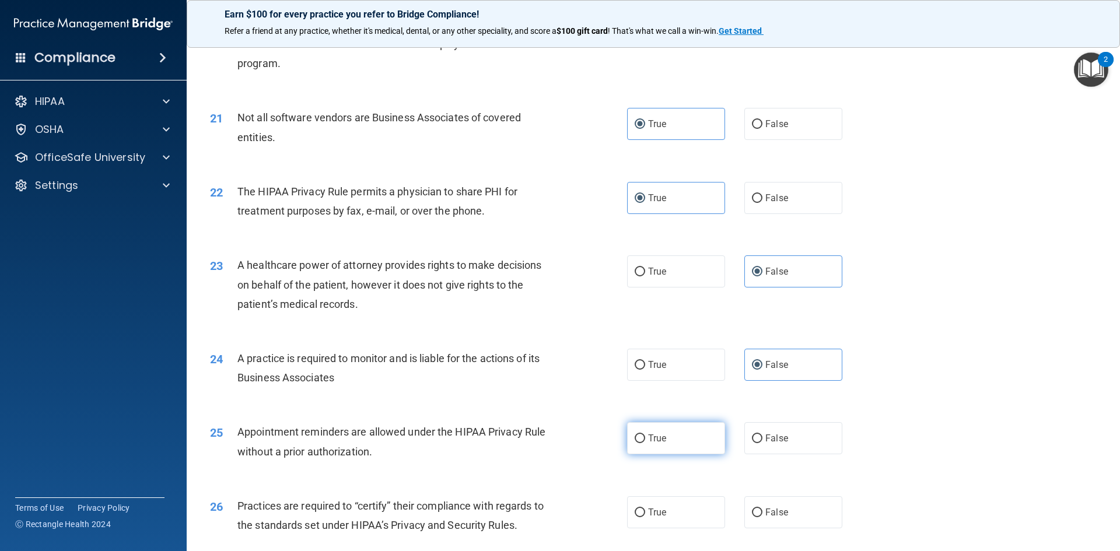
click at [638, 435] on input "True" at bounding box center [640, 439] width 11 height 9
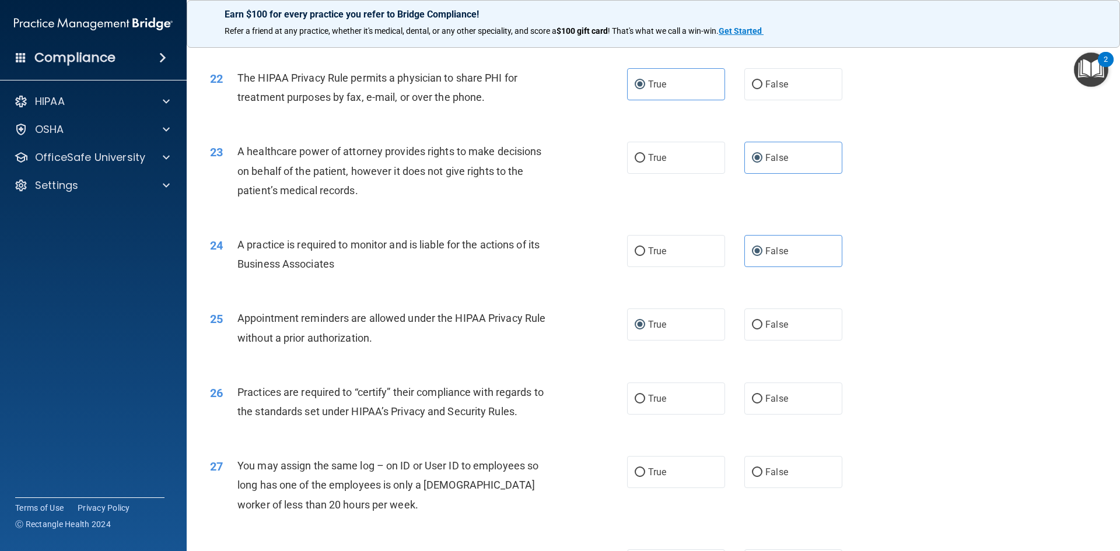
scroll to position [1867, 0]
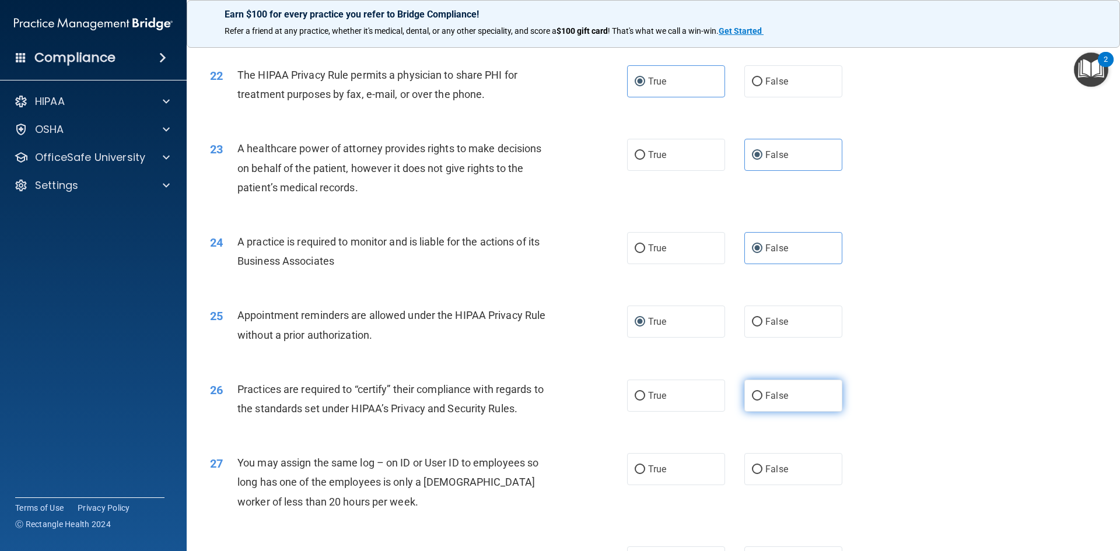
click at [777, 404] on label "False" at bounding box center [793, 396] width 98 height 32
click at [763, 401] on input "False" at bounding box center [757, 396] width 11 height 9
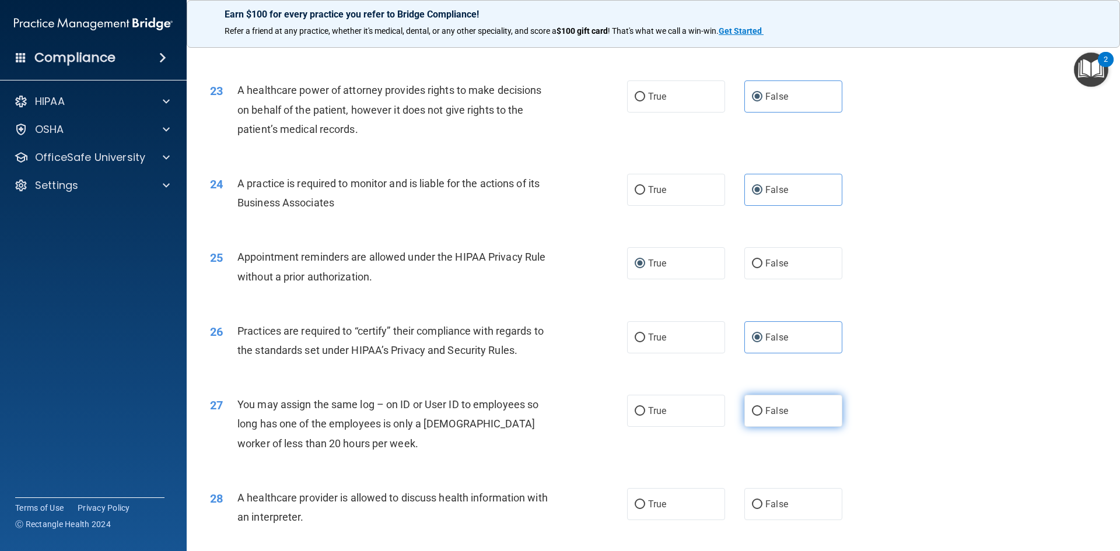
click at [749, 404] on label "False" at bounding box center [793, 411] width 98 height 32
click at [752, 407] on input "False" at bounding box center [757, 411] width 11 height 9
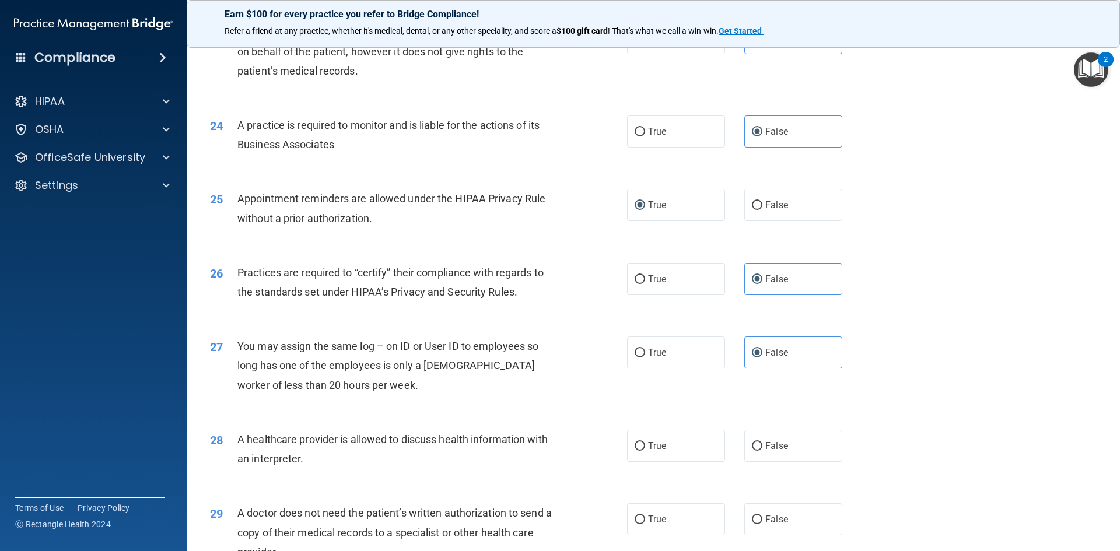
scroll to position [2042, 0]
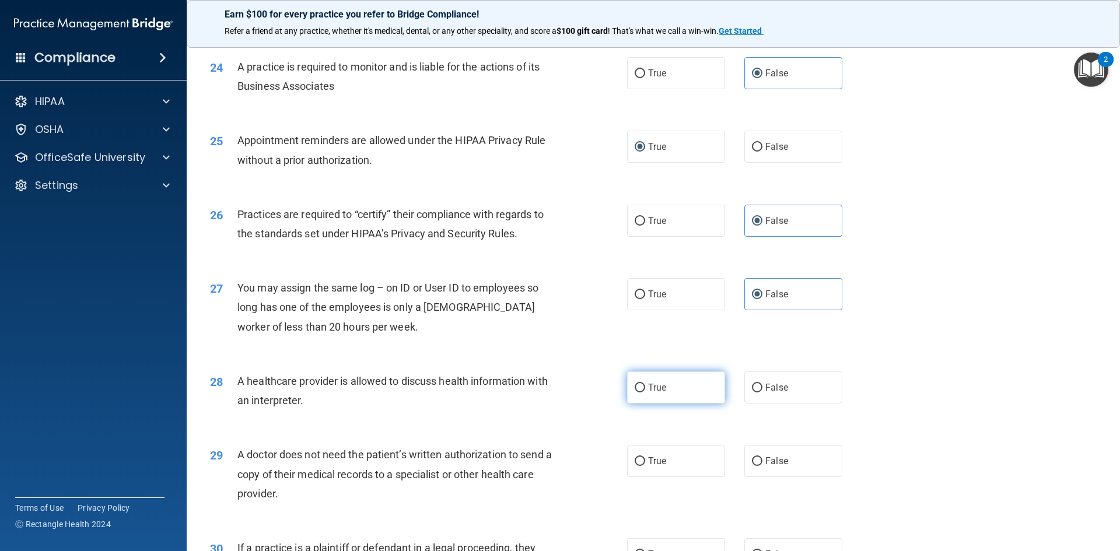
click at [660, 389] on span "True" at bounding box center [657, 387] width 18 height 11
click at [645, 389] on input "True" at bounding box center [640, 388] width 11 height 9
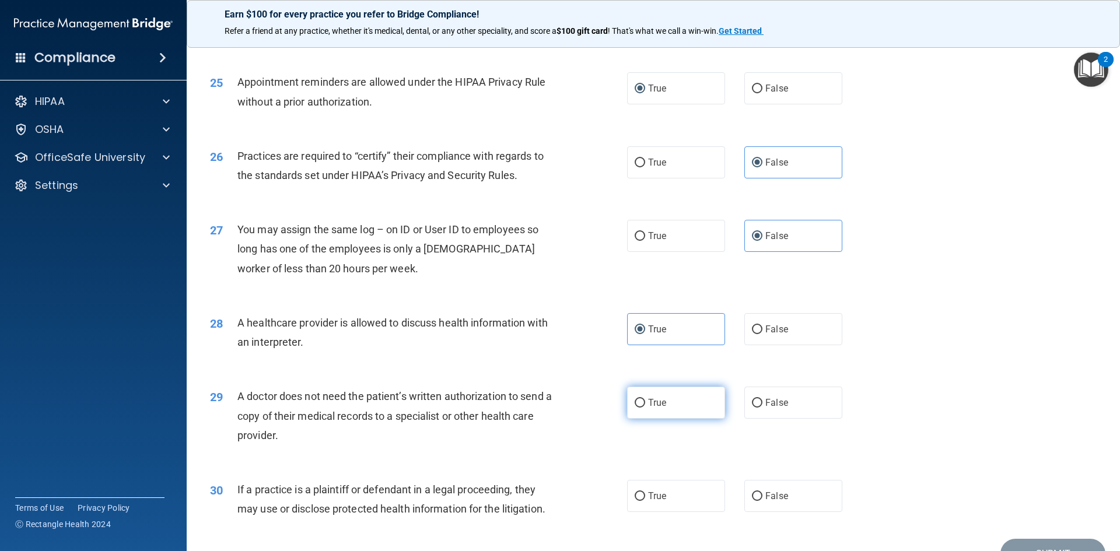
click at [632, 416] on label "True" at bounding box center [676, 403] width 98 height 32
click at [635, 408] on input "True" at bounding box center [640, 403] width 11 height 9
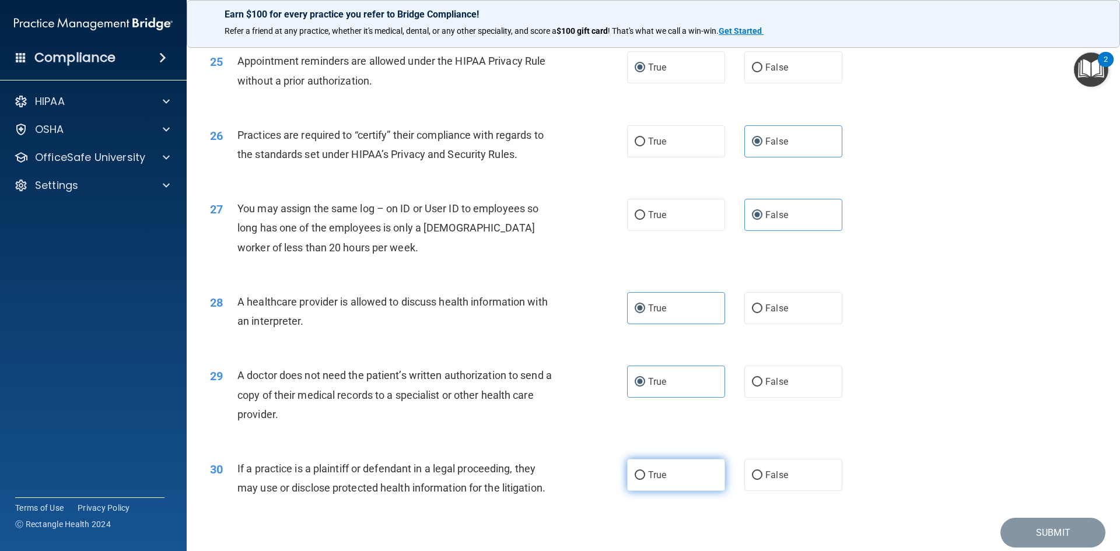
scroll to position [2159, 0]
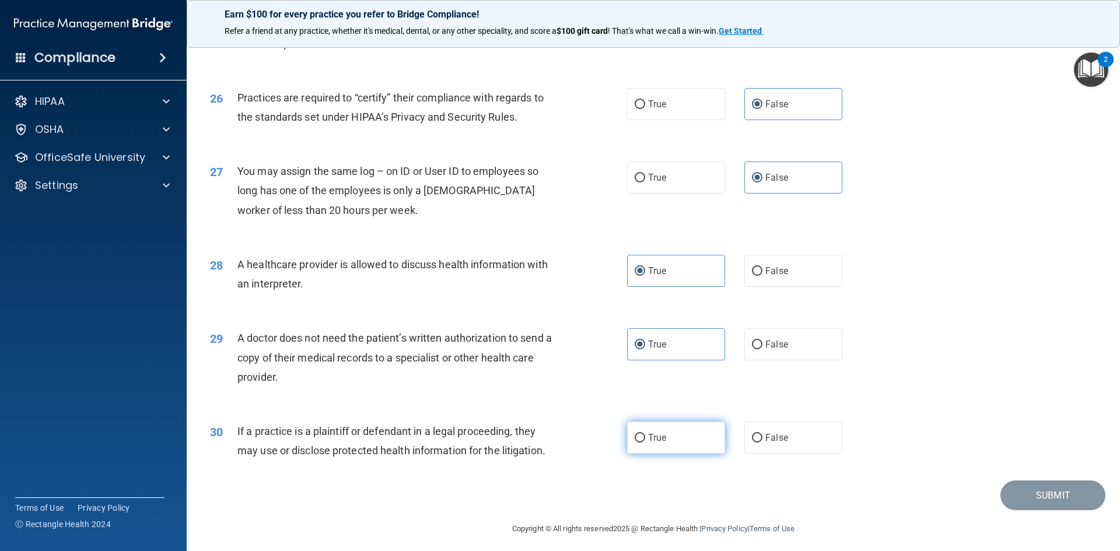
click at [661, 431] on label "True" at bounding box center [676, 438] width 98 height 32
click at [645, 434] on input "True" at bounding box center [640, 438] width 11 height 9
click at [1045, 505] on button "Submit" at bounding box center [1053, 496] width 105 height 30
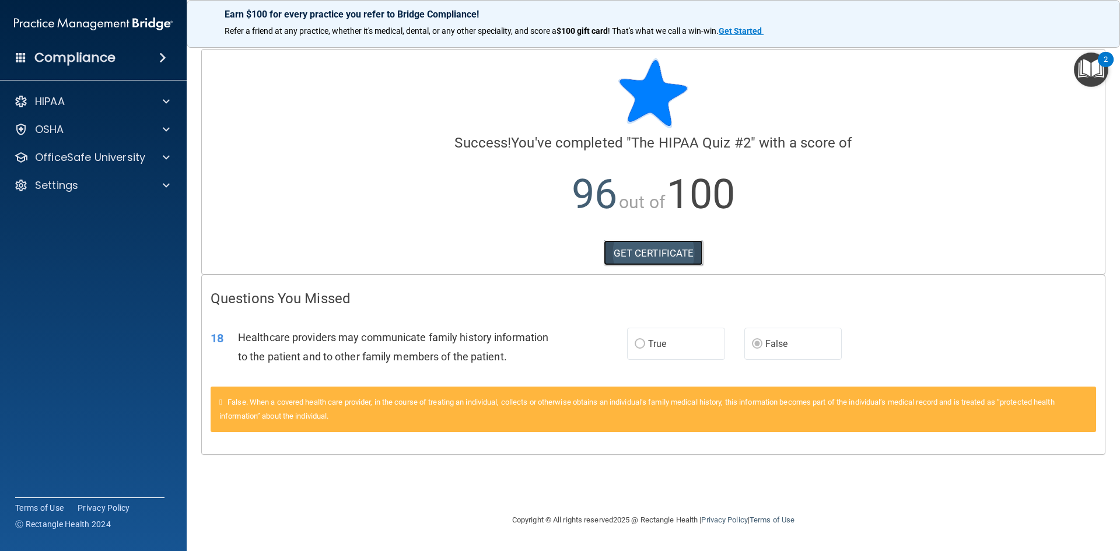
click at [655, 247] on link "GET CERTIFICATE" at bounding box center [654, 253] width 100 height 26
click at [82, 167] on div "OfficeSafe University" at bounding box center [93, 157] width 187 height 23
click at [158, 156] on div at bounding box center [164, 158] width 29 height 14
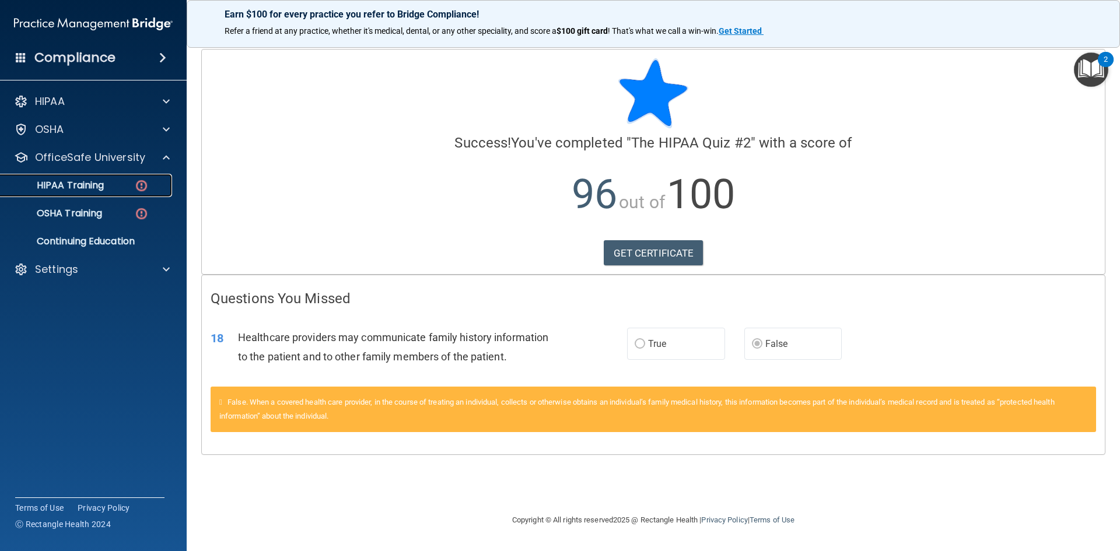
click at [127, 181] on div "HIPAA Training" at bounding box center [87, 186] width 159 height 12
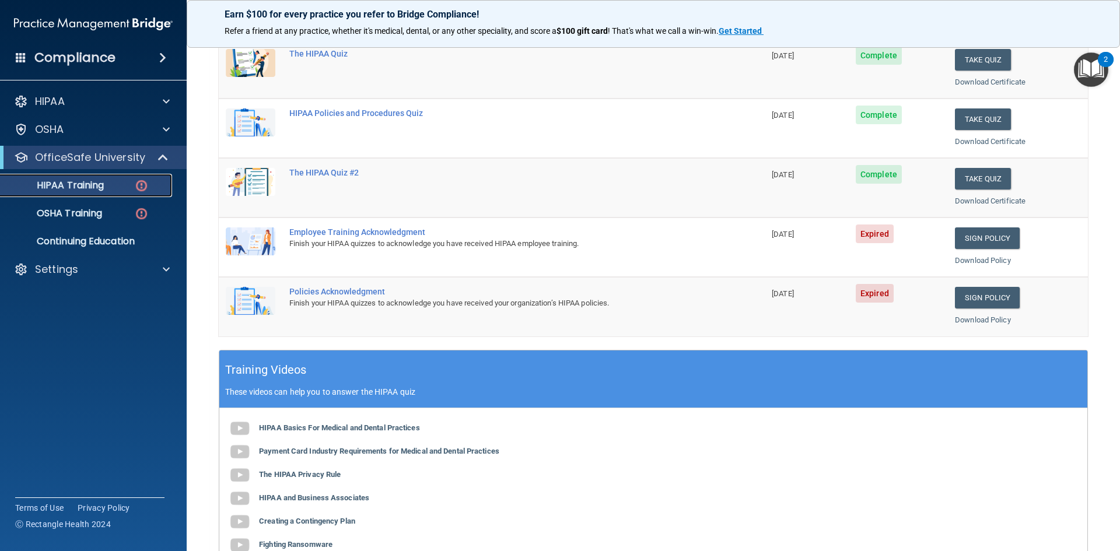
scroll to position [175, 0]
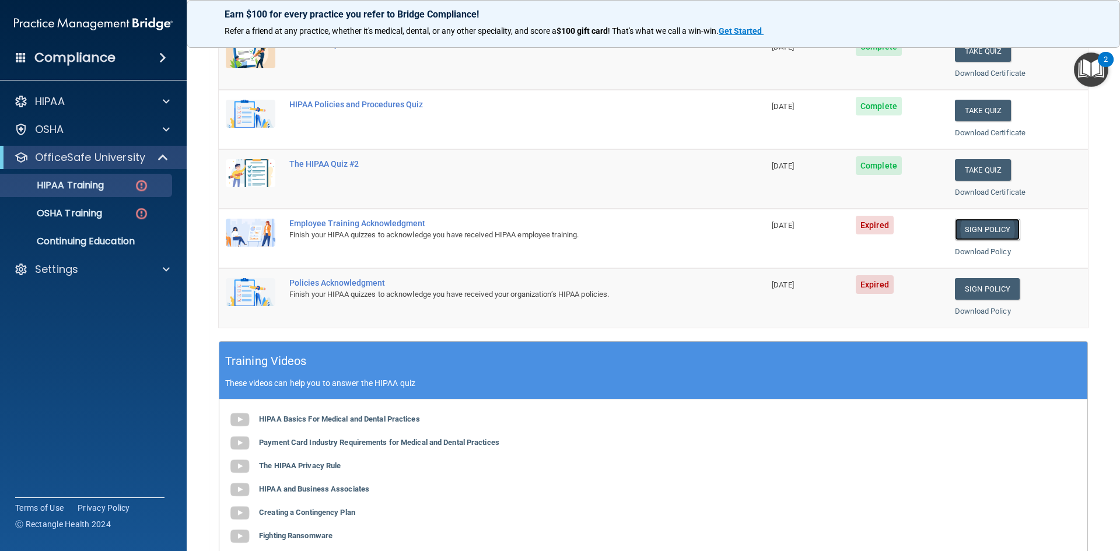
click at [974, 228] on link "Sign Policy" at bounding box center [987, 230] width 65 height 22
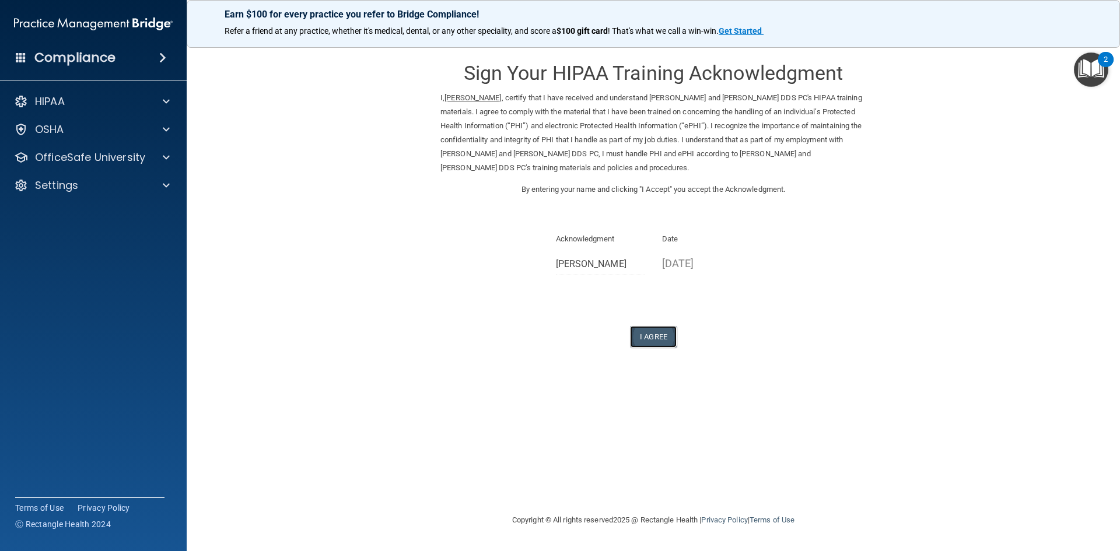
click at [663, 345] on button "I Agree" at bounding box center [653, 337] width 47 height 22
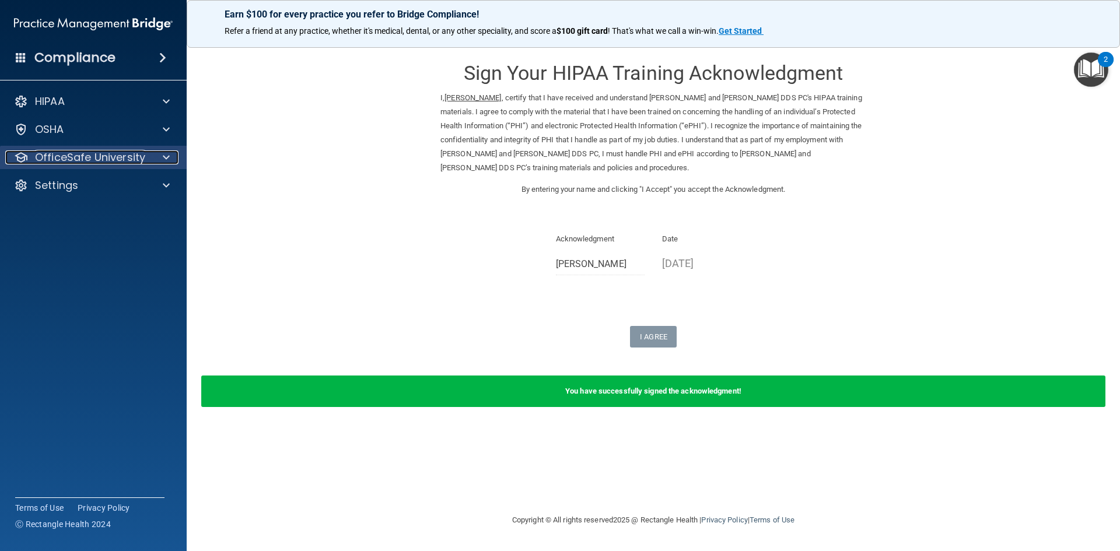
click at [123, 163] on p "OfficeSafe University" at bounding box center [90, 158] width 110 height 14
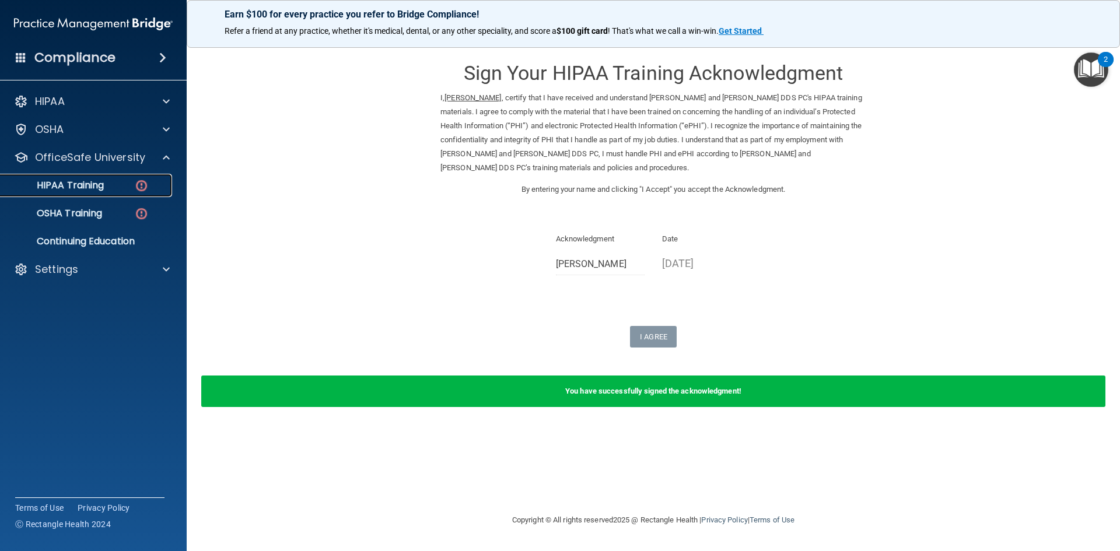
click at [117, 196] on link "HIPAA Training" at bounding box center [80, 185] width 184 height 23
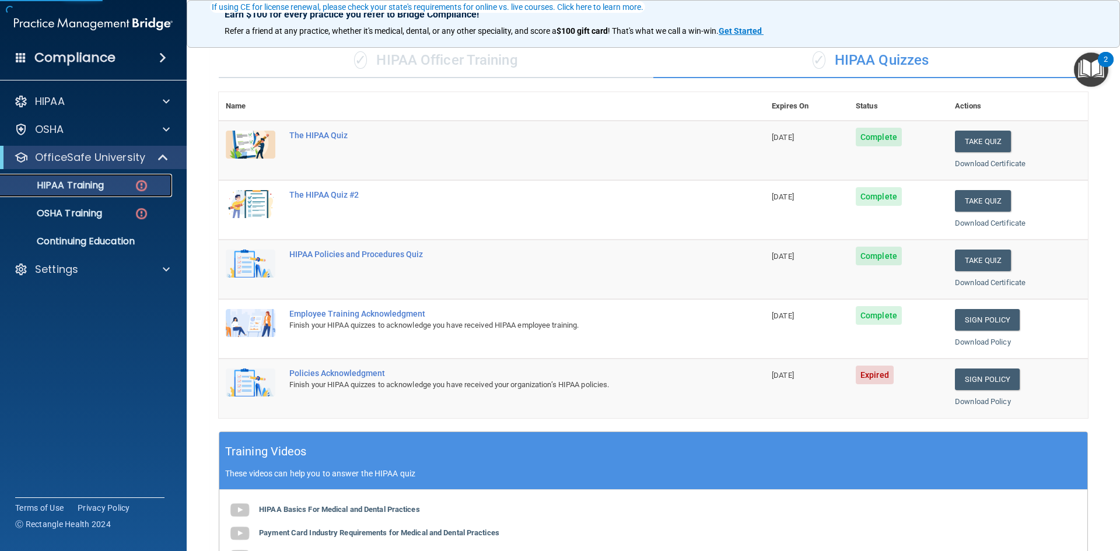
scroll to position [175, 0]
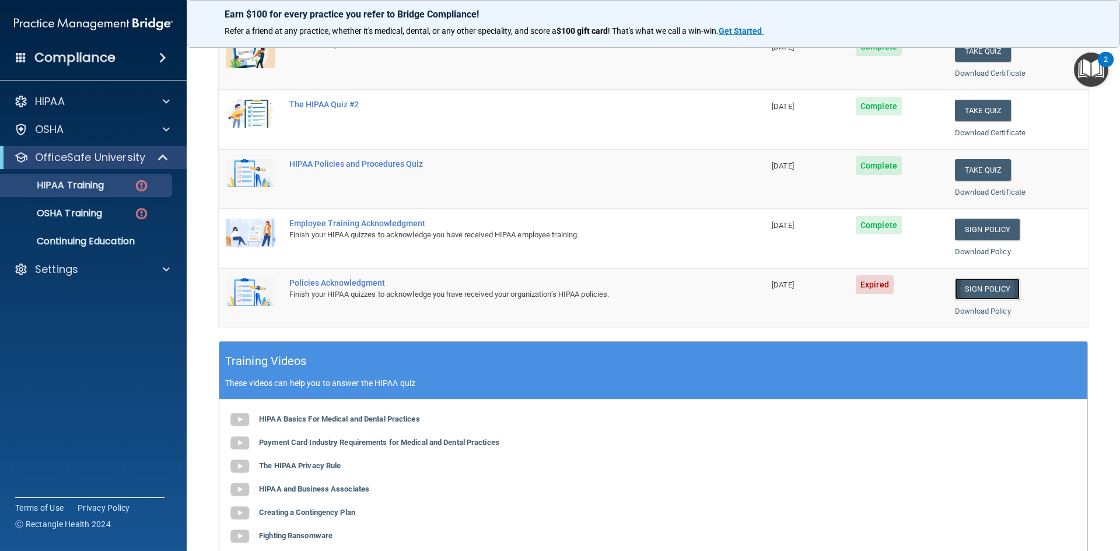
click at [956, 291] on link "Sign Policy" at bounding box center [987, 289] width 65 height 22
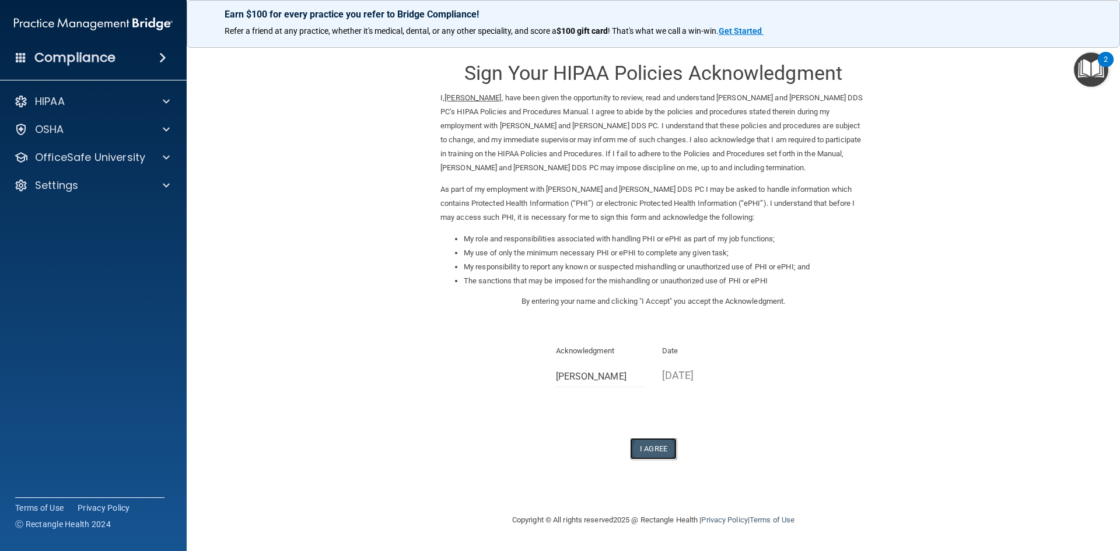
click at [653, 454] on button "I Agree" at bounding box center [653, 449] width 47 height 22
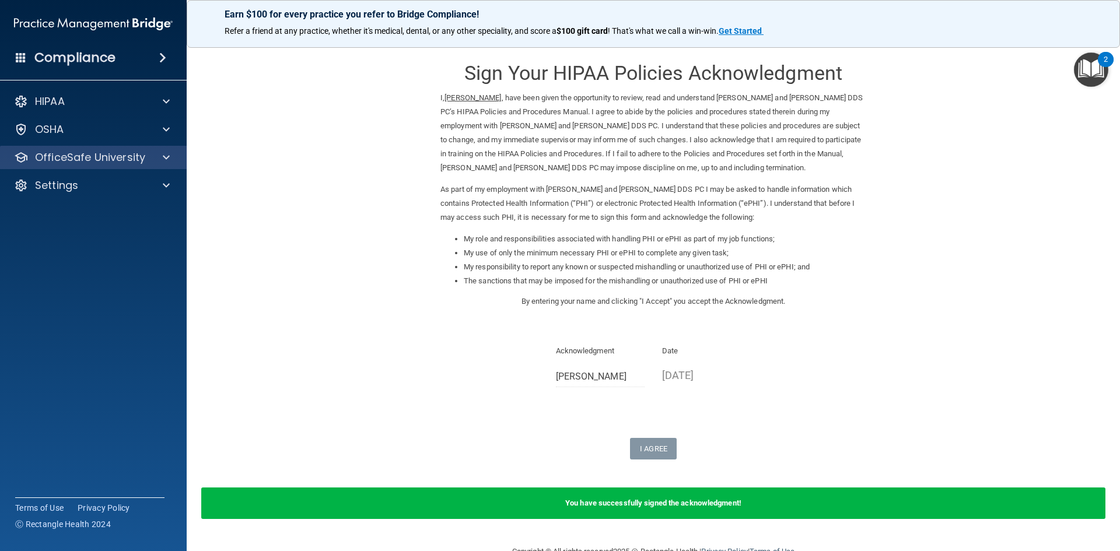
drag, startPoint x: 88, startPoint y: 144, endPoint x: 83, endPoint y: 147, distance: 6.3
click at [88, 144] on div "HIPAA Documents and Policies Report an Incident Business Associates Emergency P…" at bounding box center [93, 145] width 187 height 121
click at [81, 154] on p "OfficeSafe University" at bounding box center [90, 158] width 110 height 14
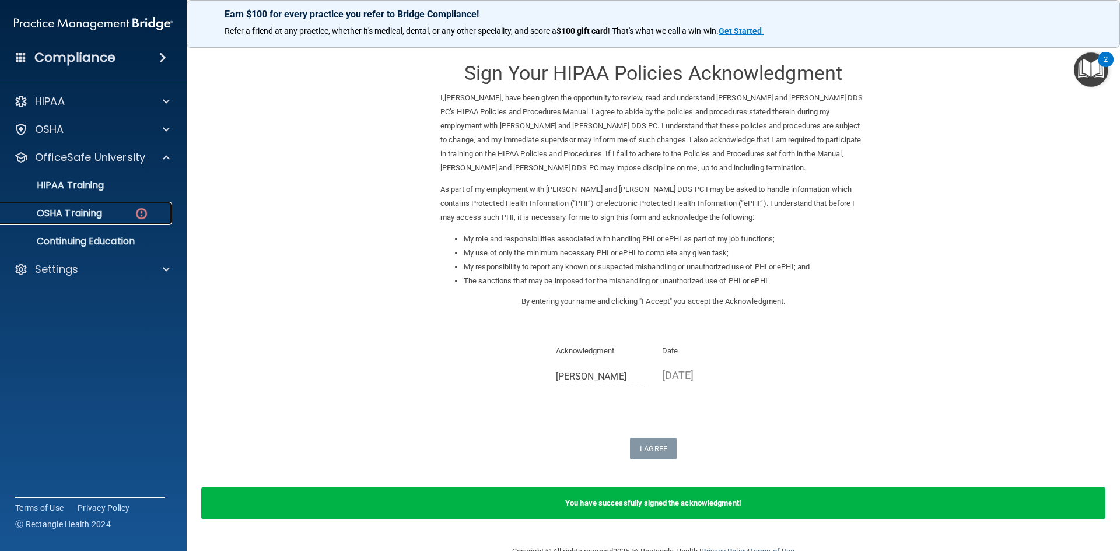
click at [110, 218] on div "OSHA Training" at bounding box center [87, 214] width 159 height 12
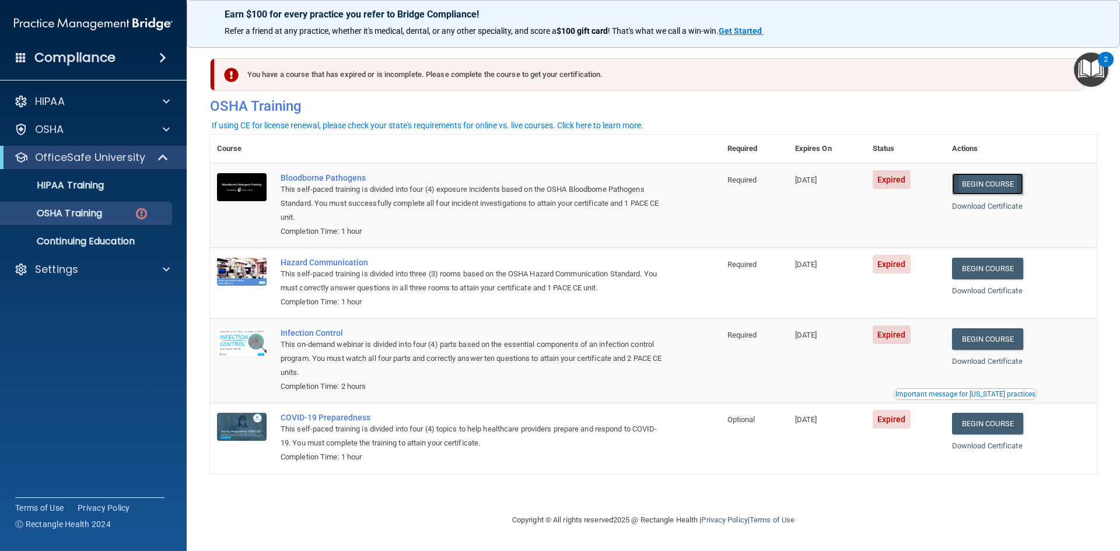
click at [981, 185] on link "Begin Course" at bounding box center [987, 184] width 71 height 22
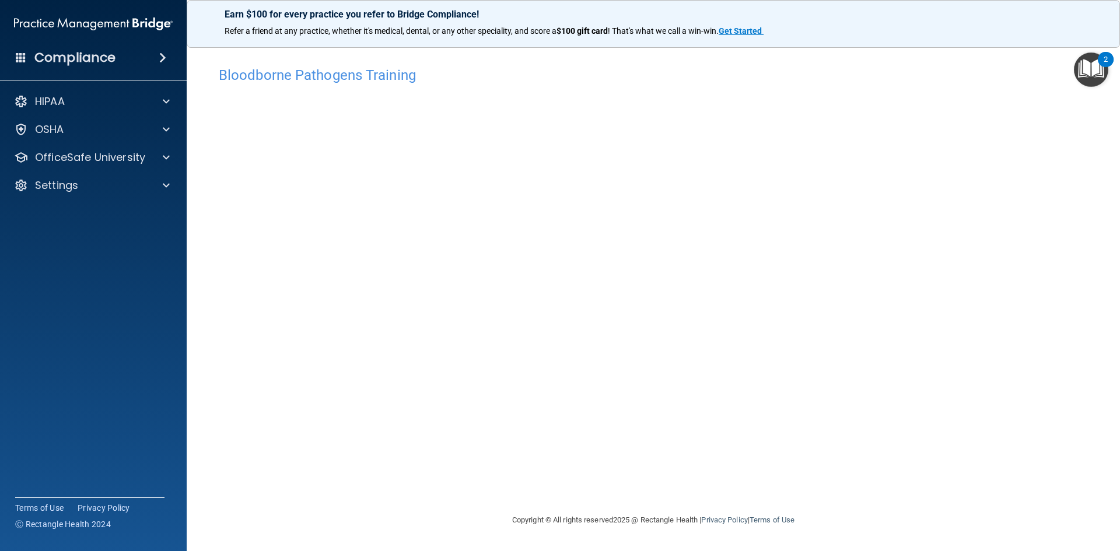
click at [786, 467] on div "Bloodborne Pathogens Training This course doesn’t expire until 07/02/2025. Are …" at bounding box center [653, 287] width 887 height 453
